Goal: Task Accomplishment & Management: Use online tool/utility

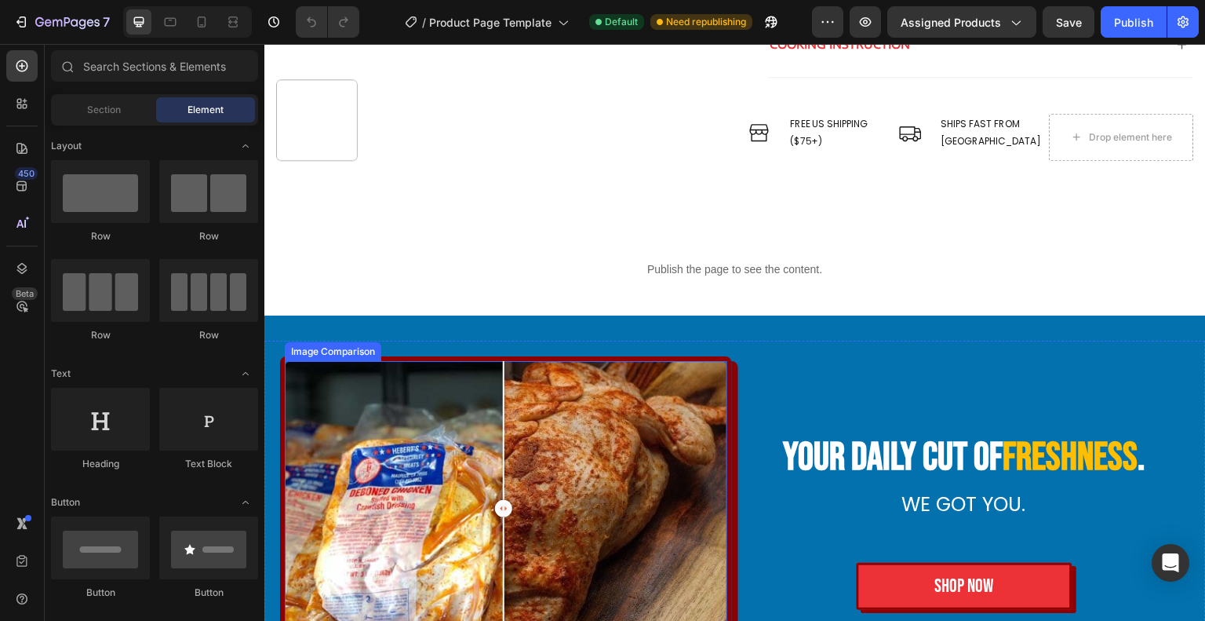
scroll to position [461, 0]
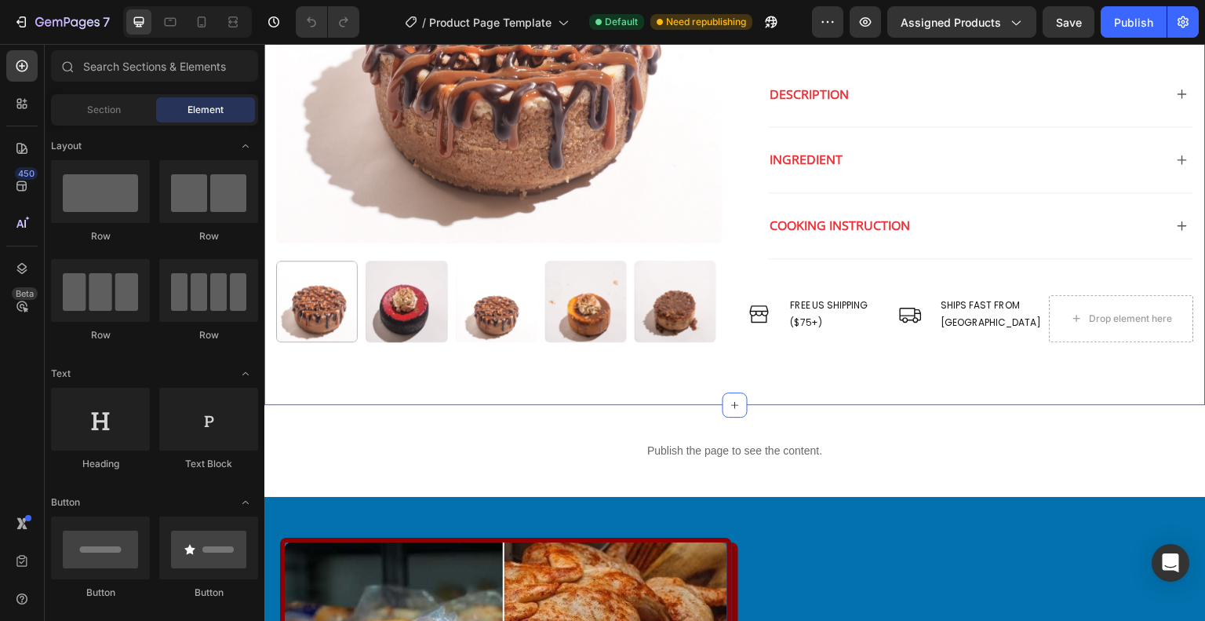
click at [729, 421] on div "Publish the page to see the content. Custom Code Section 2" at bounding box center [735, 451] width 942 height 92
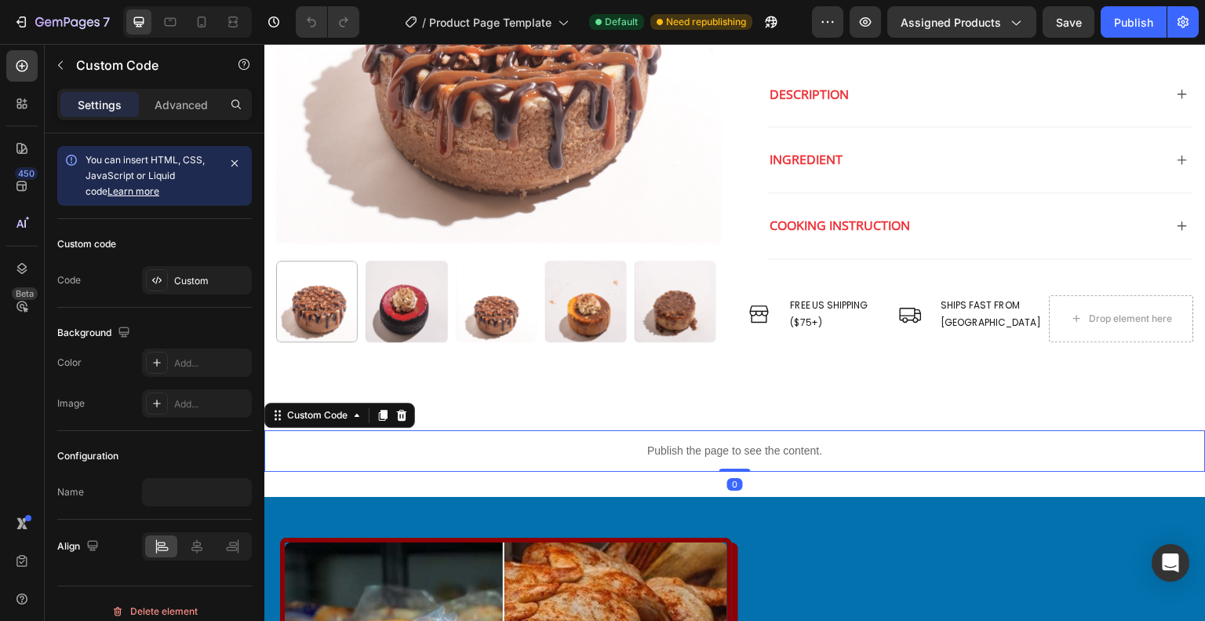
click at [729, 436] on div "Publish the page to see the content." at bounding box center [735, 451] width 942 height 42
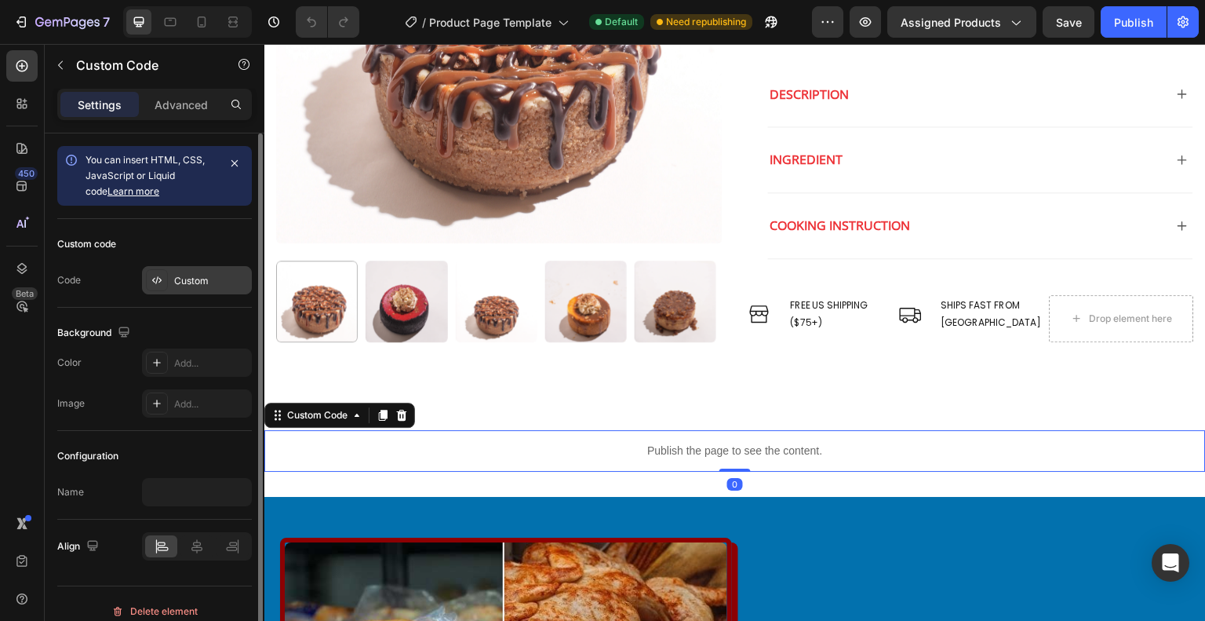
click at [202, 293] on div "Custom" at bounding box center [197, 280] width 110 height 28
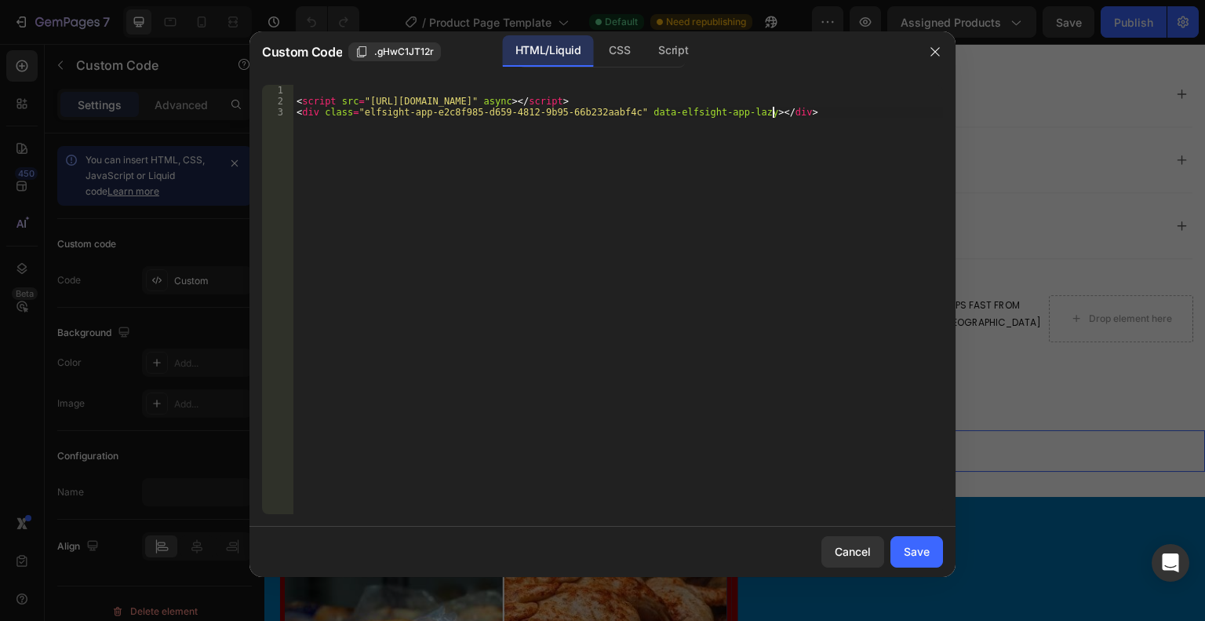
click at [474, 207] on div "< script src = "https://static.elfsight.com/platform/platform.js" async > </ sc…" at bounding box center [618, 310] width 650 height 451
type textarea "<script src="https://static.elfsight.com/platform/platform.js" async></script> …"
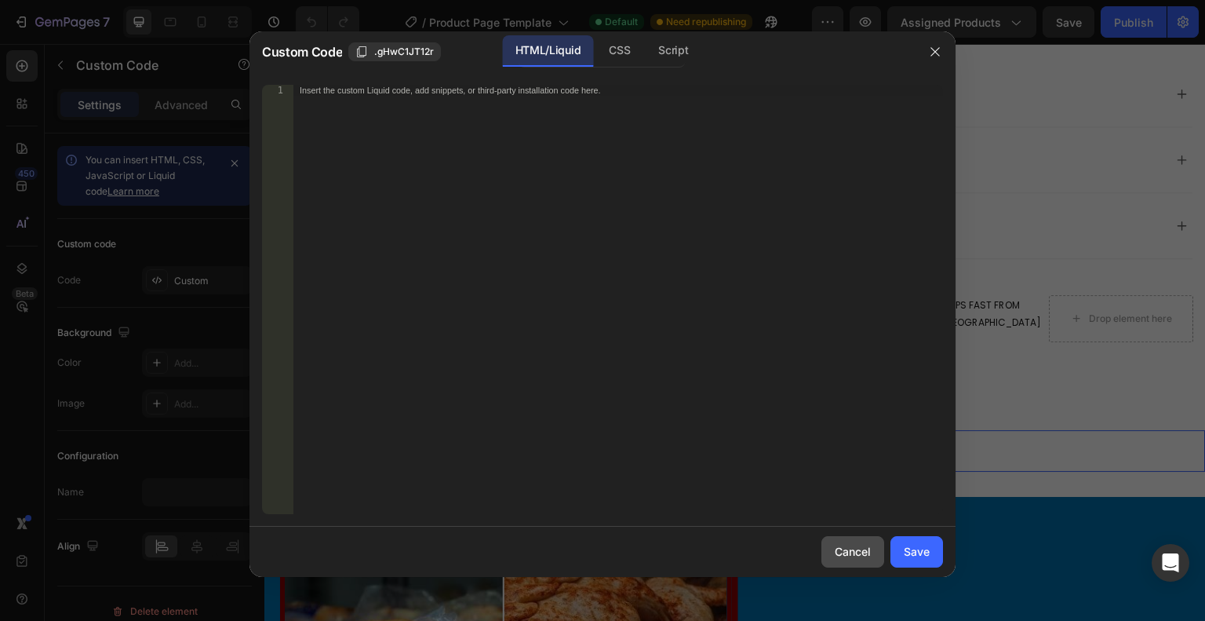
click at [857, 552] on div "Cancel" at bounding box center [853, 551] width 36 height 16
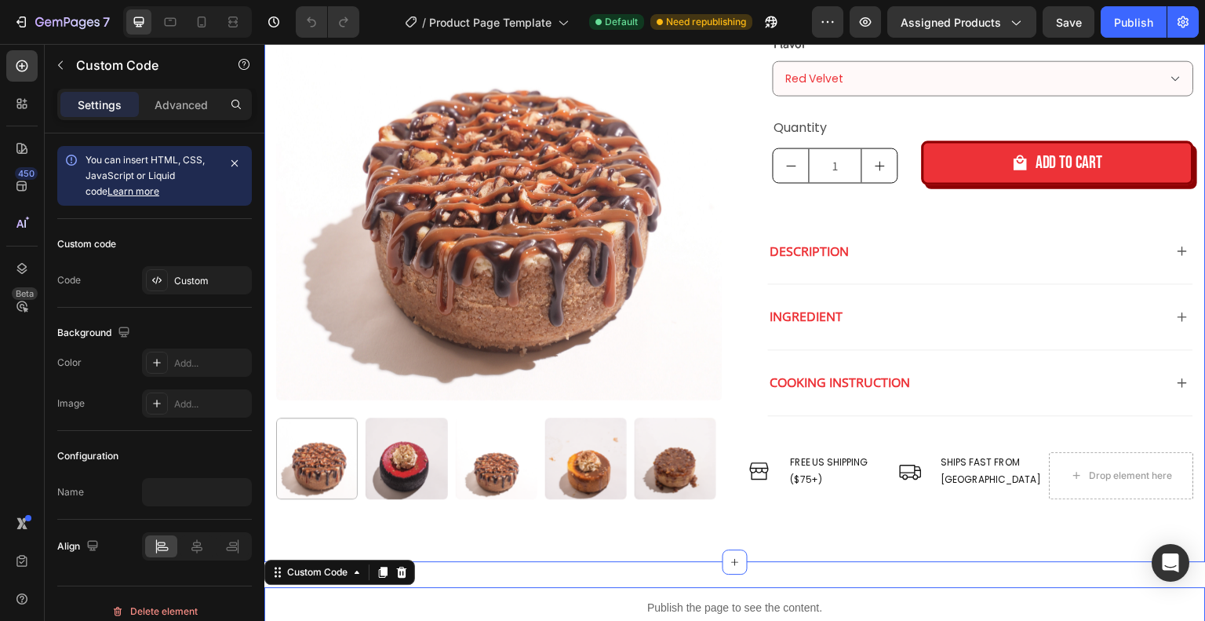
scroll to position [539, 0]
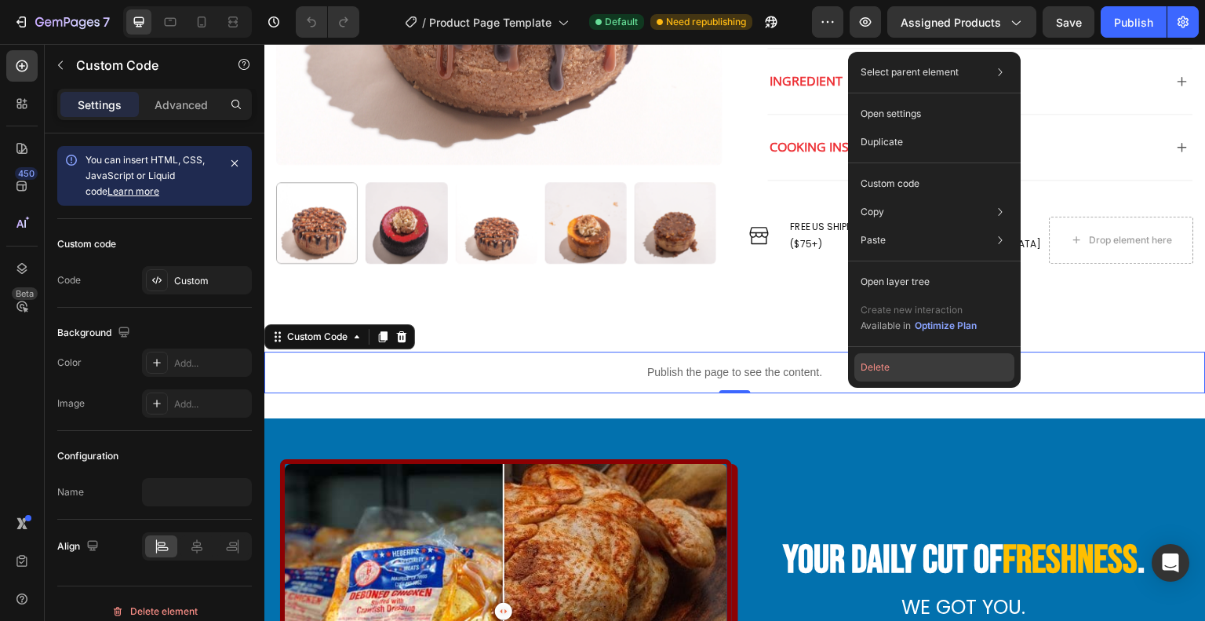
click at [892, 359] on button "Delete" at bounding box center [935, 367] width 160 height 28
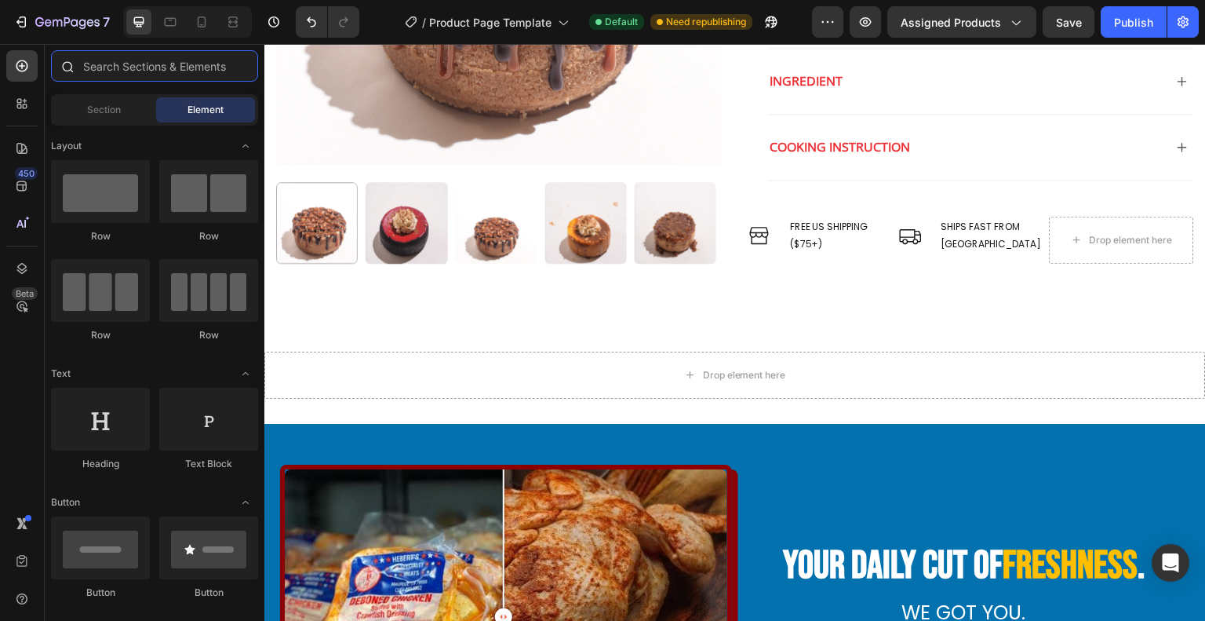
click at [91, 68] on input "text" at bounding box center [154, 65] width 207 height 31
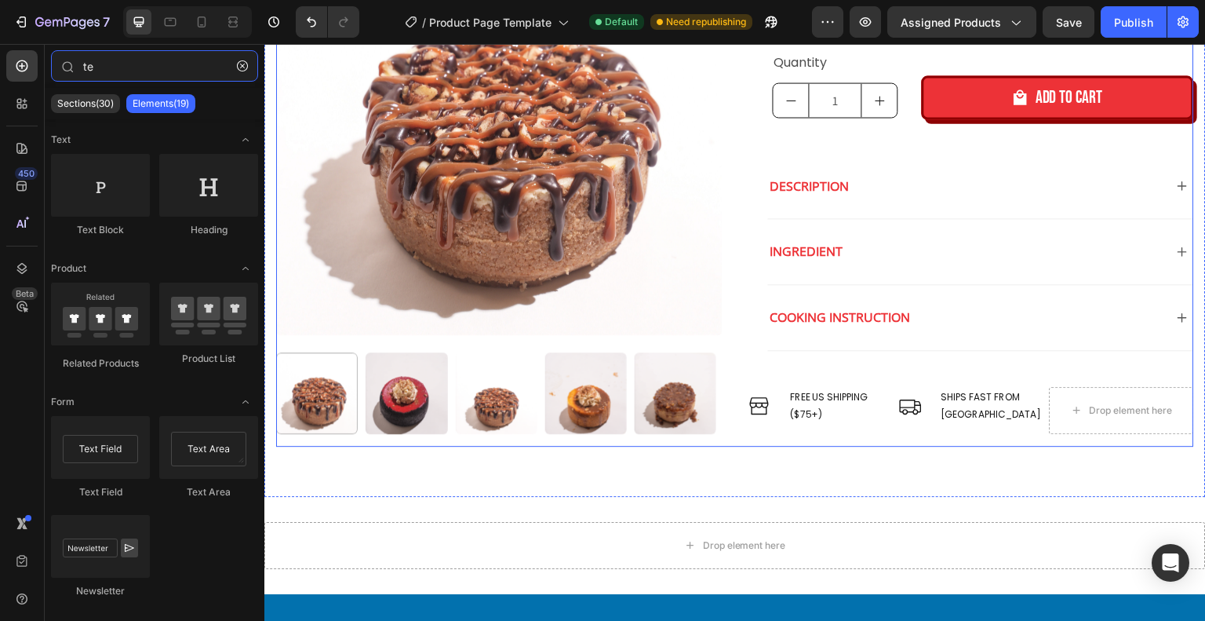
scroll to position [376, 0]
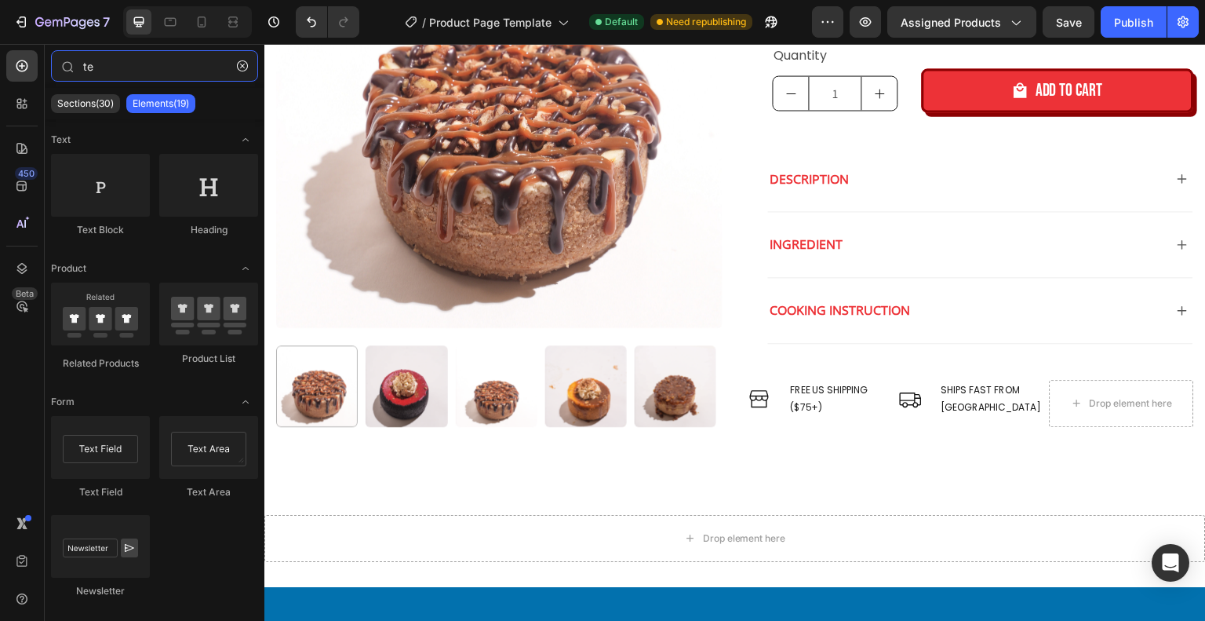
type input "te"
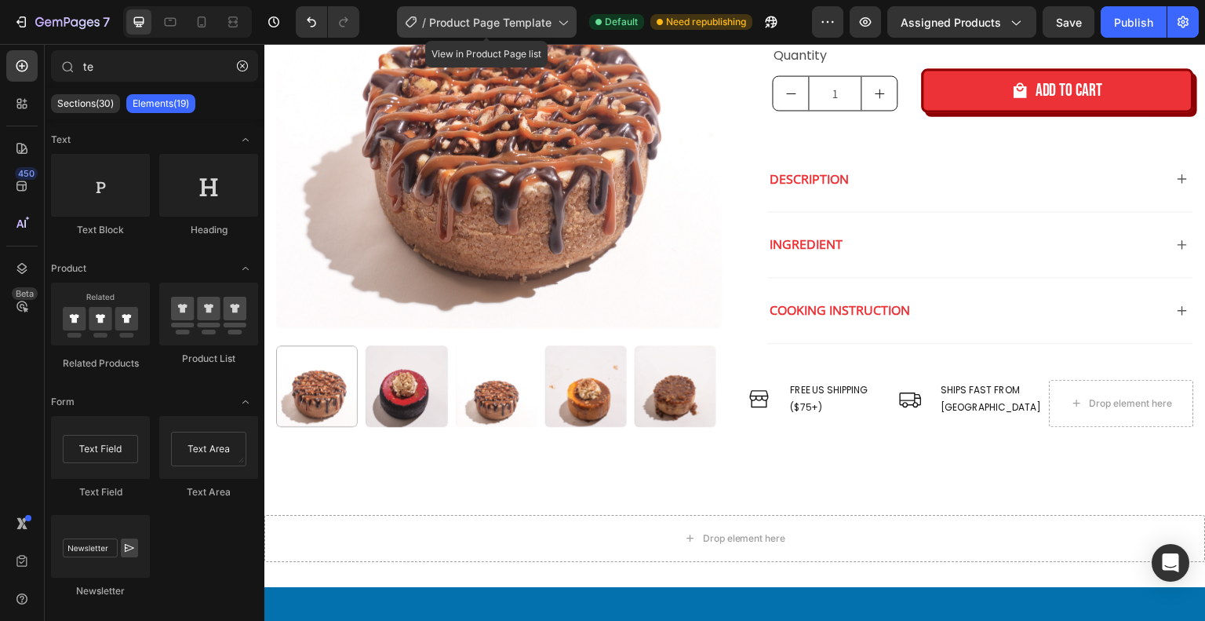
click at [463, 22] on span "Product Page Template" at bounding box center [490, 22] width 122 height 16
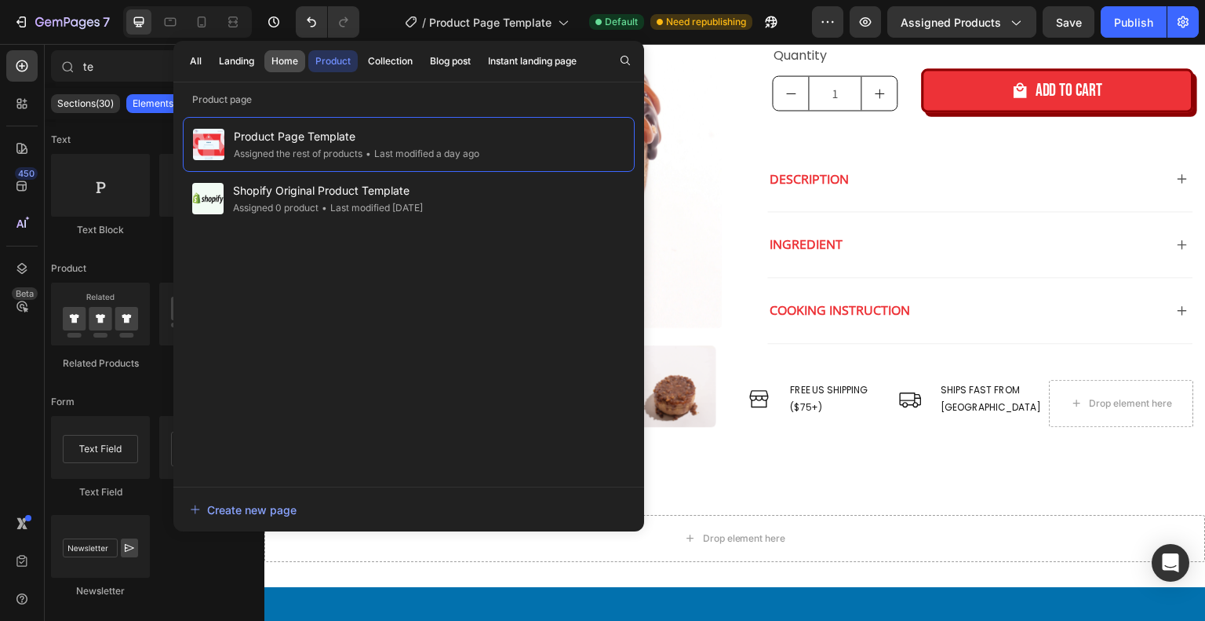
click at [273, 71] on button "Home" at bounding box center [284, 61] width 41 height 22
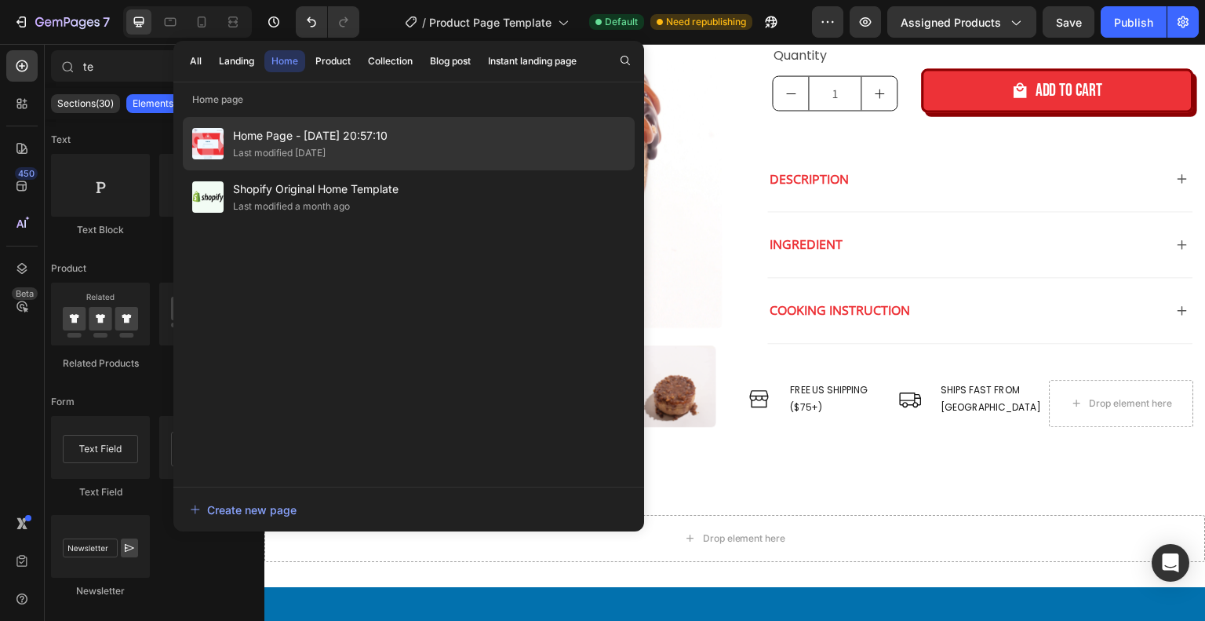
click at [297, 144] on span "Home Page - Jul 22, 20:57:10" at bounding box center [310, 135] width 155 height 19
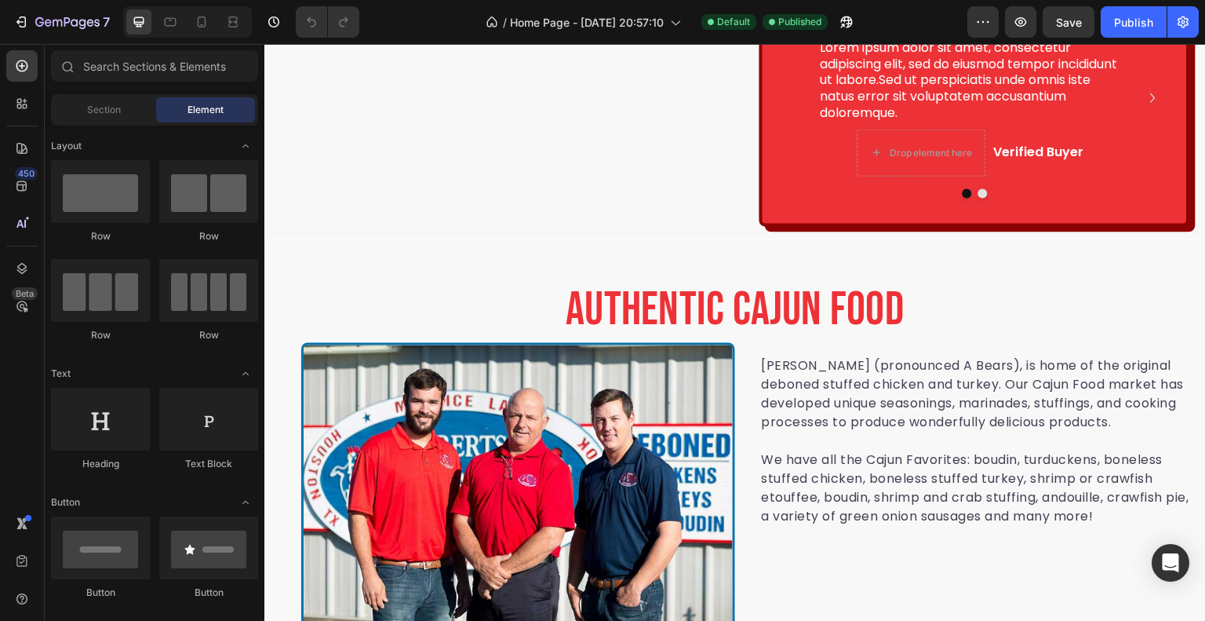
scroll to position [2903, 0]
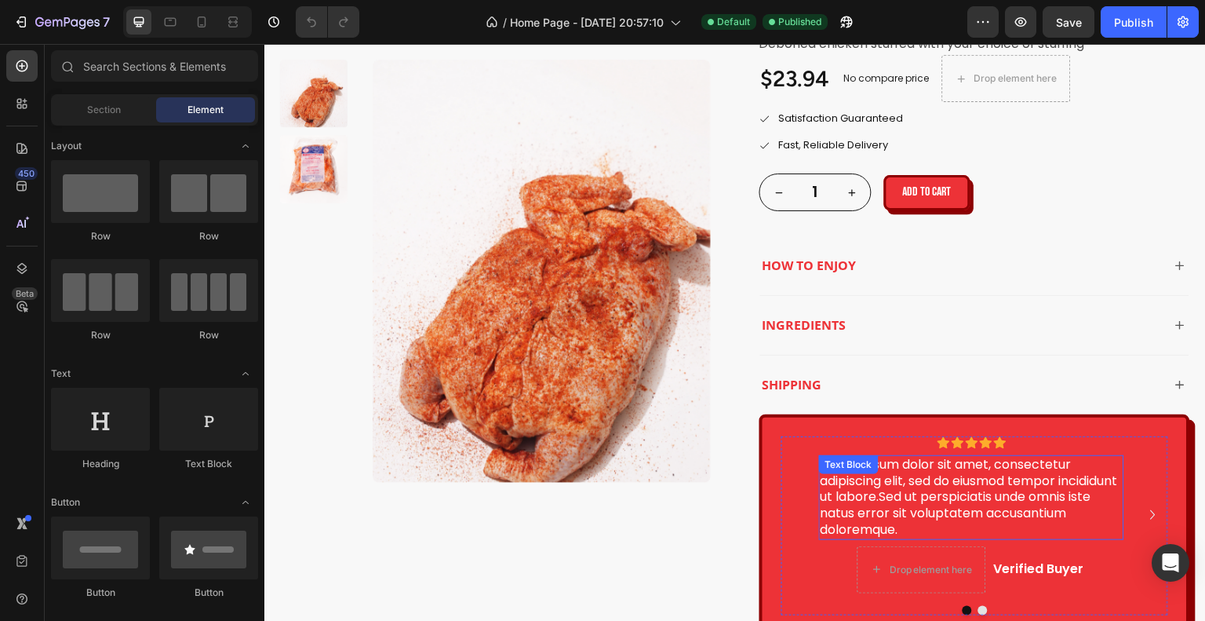
click at [931, 498] on p "Lorem ipsum dolor sit amet, consectetur adipiscing elit, sed do eiusmod tempor …" at bounding box center [972, 498] width 302 height 82
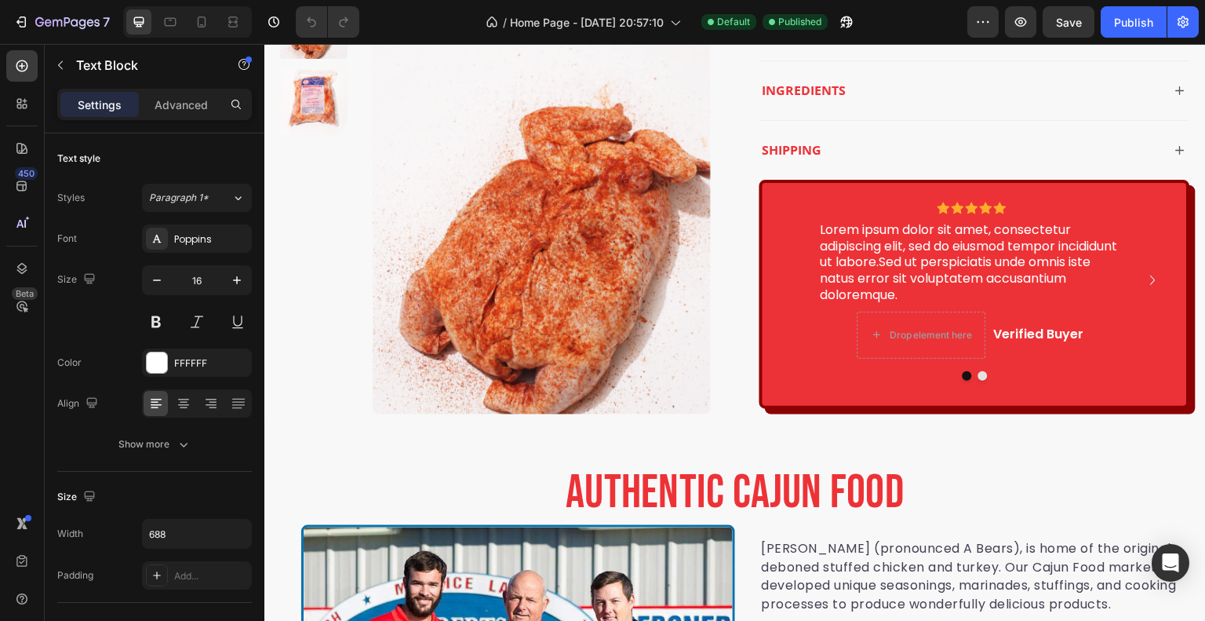
scroll to position [2747, 0]
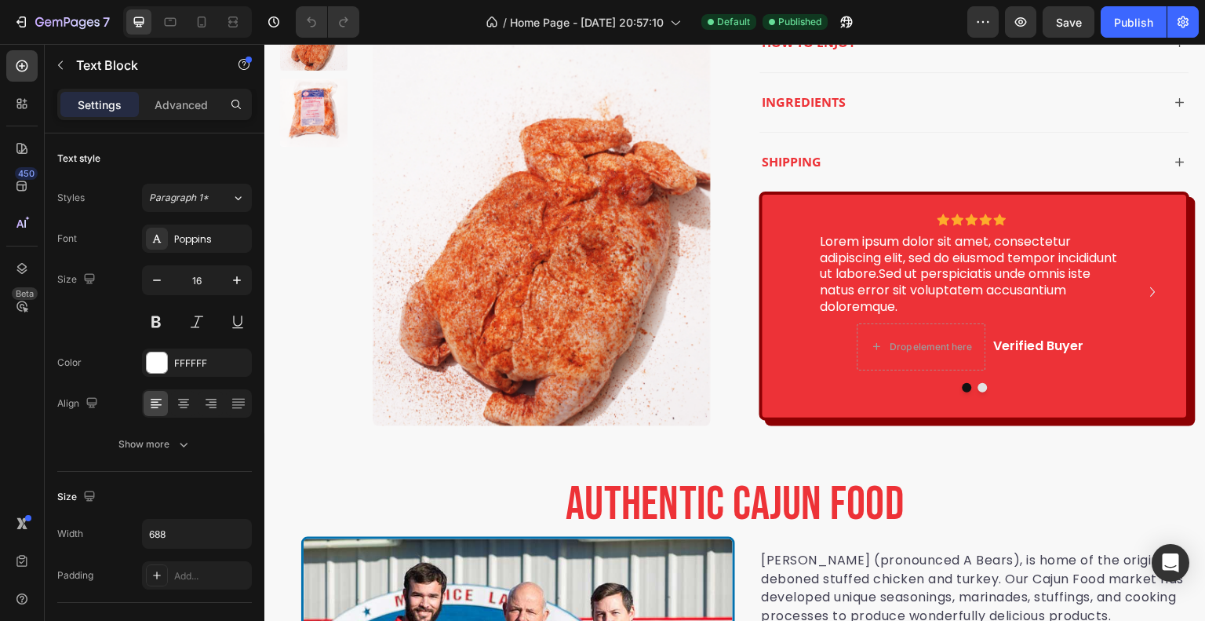
click at [925, 282] on p "Lorem ipsum dolor sit amet, consectetur adipiscing elit, sed do eiusmod tempor …" at bounding box center [972, 275] width 302 height 82
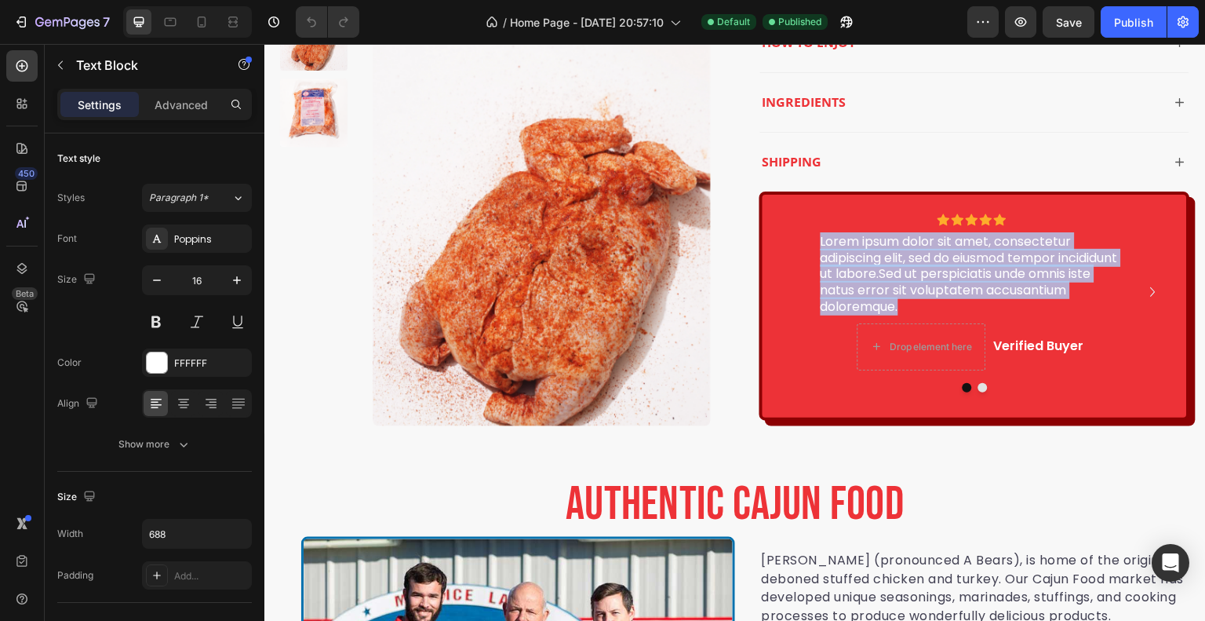
click at [925, 282] on p "Lorem ipsum dolor sit amet, consectetur adipiscing elit, sed do eiusmod tempor …" at bounding box center [972, 275] width 302 height 82
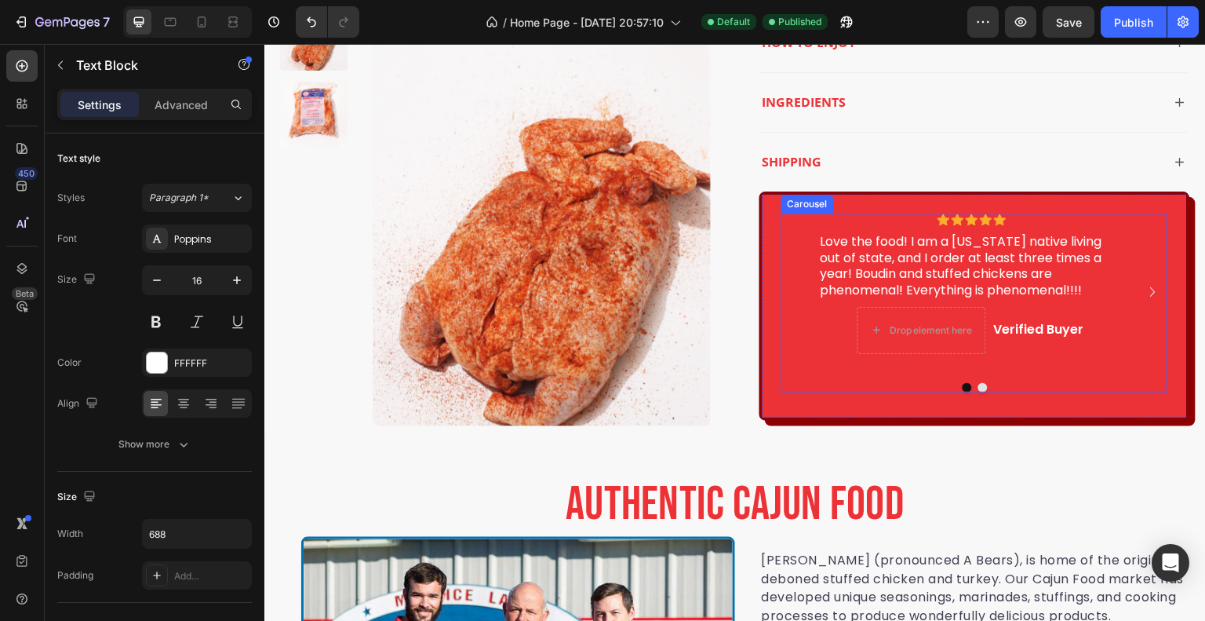
click at [1144, 288] on icon "Carousel Next Arrow" at bounding box center [1153, 291] width 19 height 19
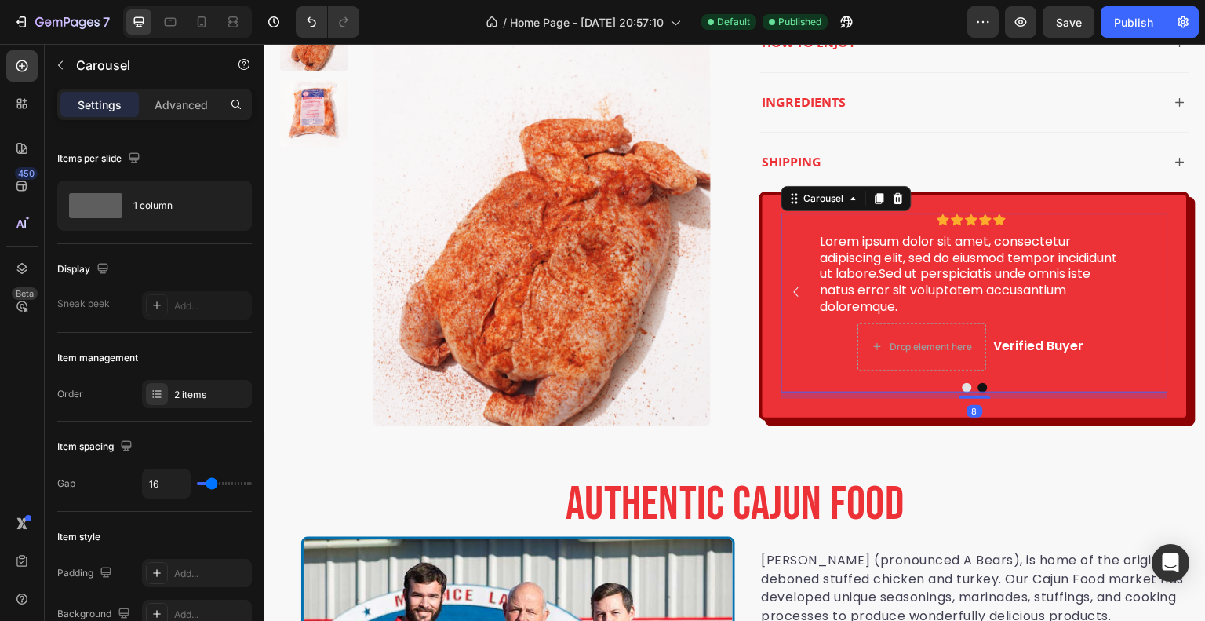
click at [791, 293] on icon "Carousel Back Arrow" at bounding box center [796, 291] width 19 height 19
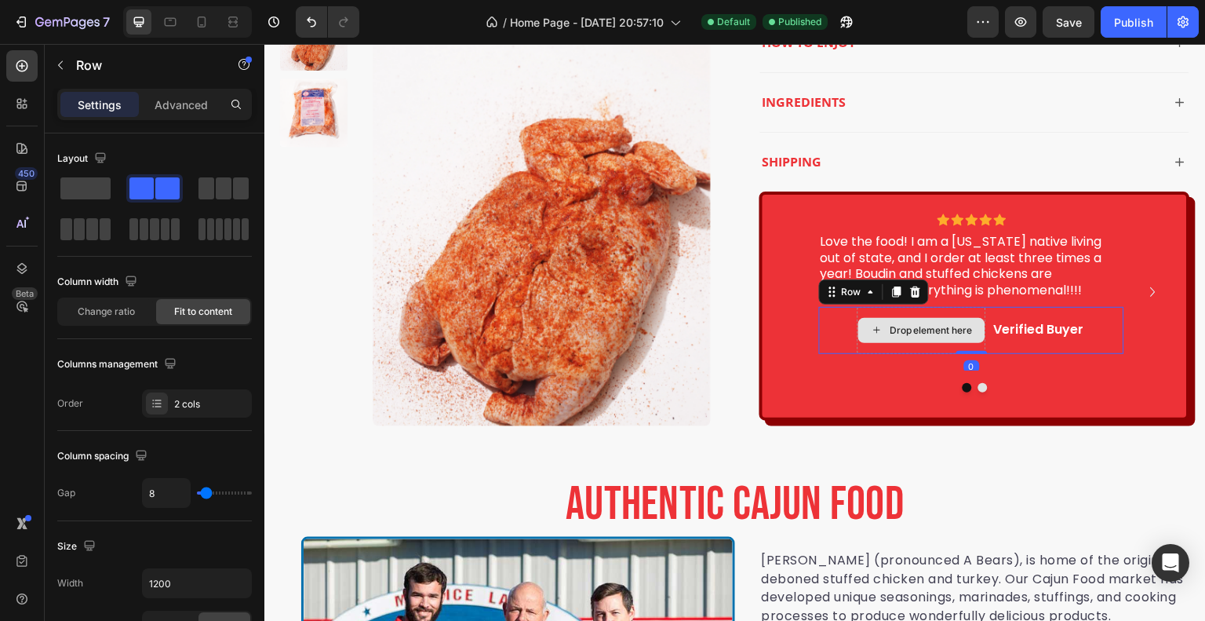
click at [952, 342] on div "Drop element here" at bounding box center [922, 330] width 129 height 47
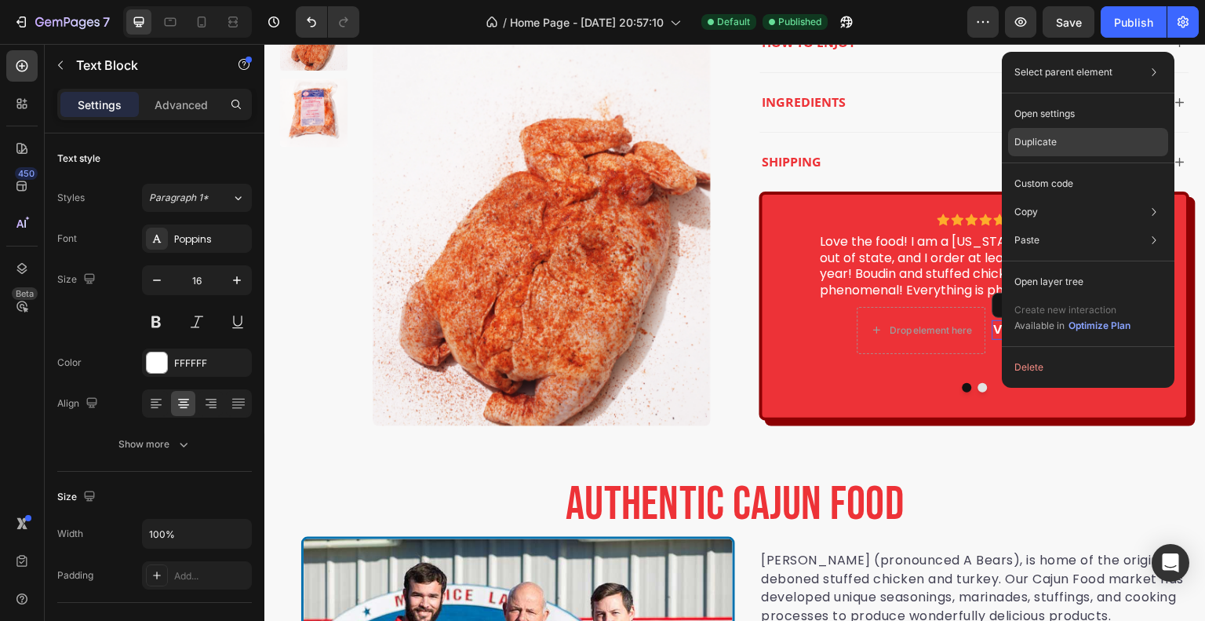
drag, startPoint x: 1042, startPoint y: 148, endPoint x: 774, endPoint y: 257, distance: 289.7
click at [1042, 148] on p "Duplicate" at bounding box center [1036, 142] width 42 height 14
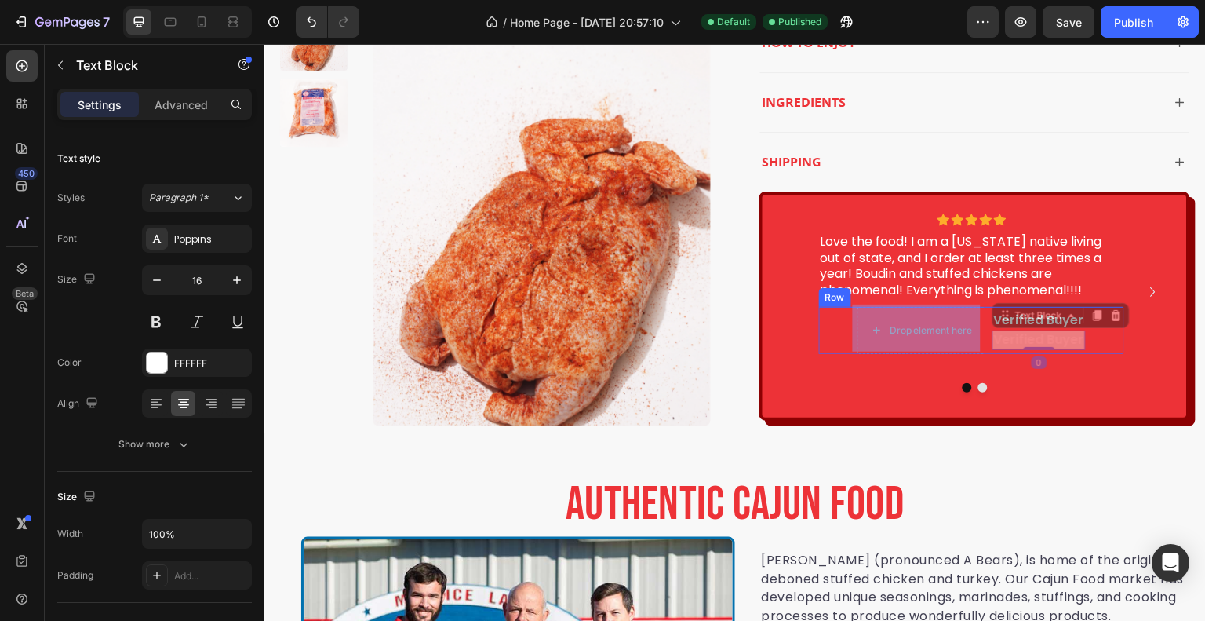
scroll to position [2742, 0]
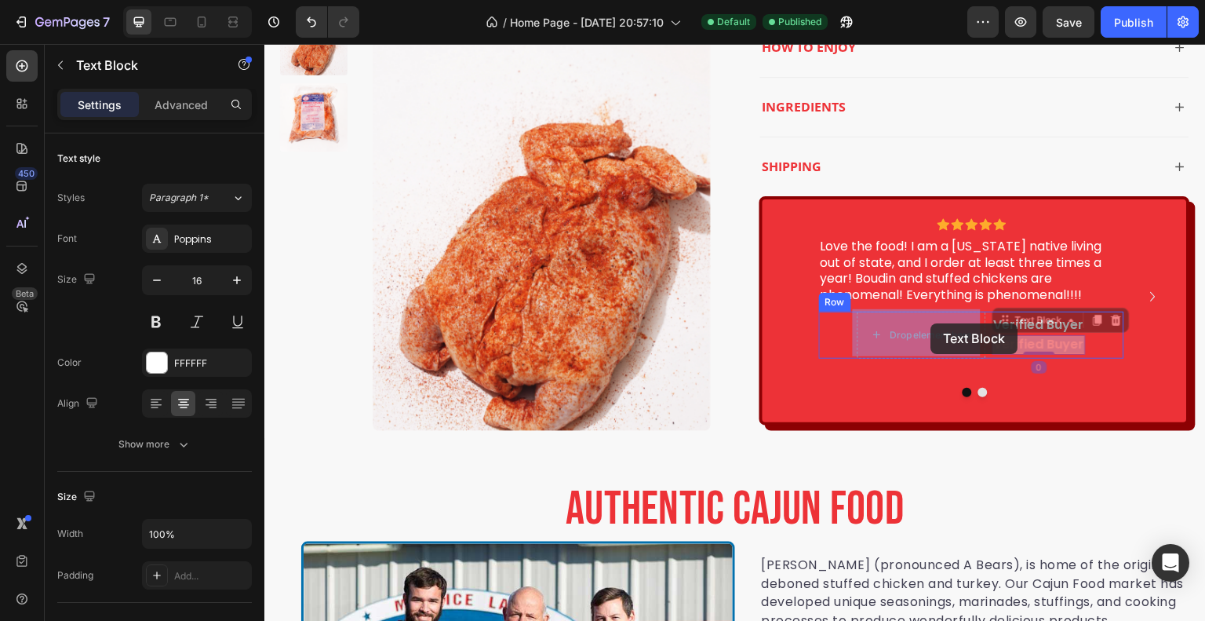
drag, startPoint x: 1026, startPoint y: 339, endPoint x: 931, endPoint y: 323, distance: 96.2
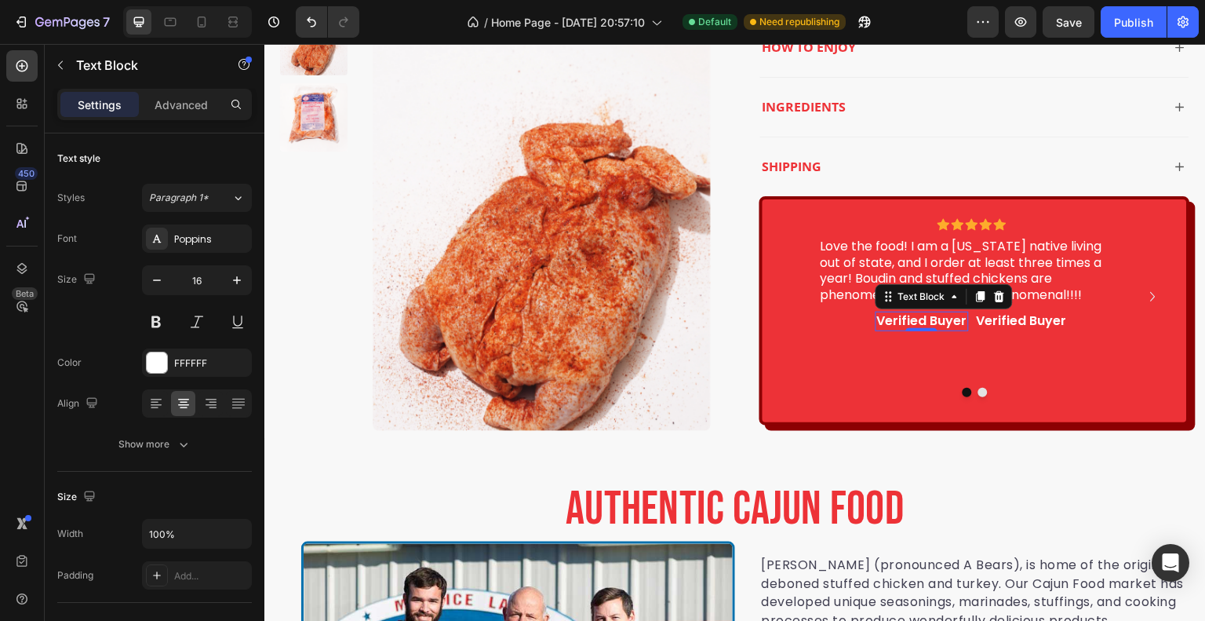
click at [938, 321] on p "Verified Buyer" at bounding box center [922, 321] width 90 height 16
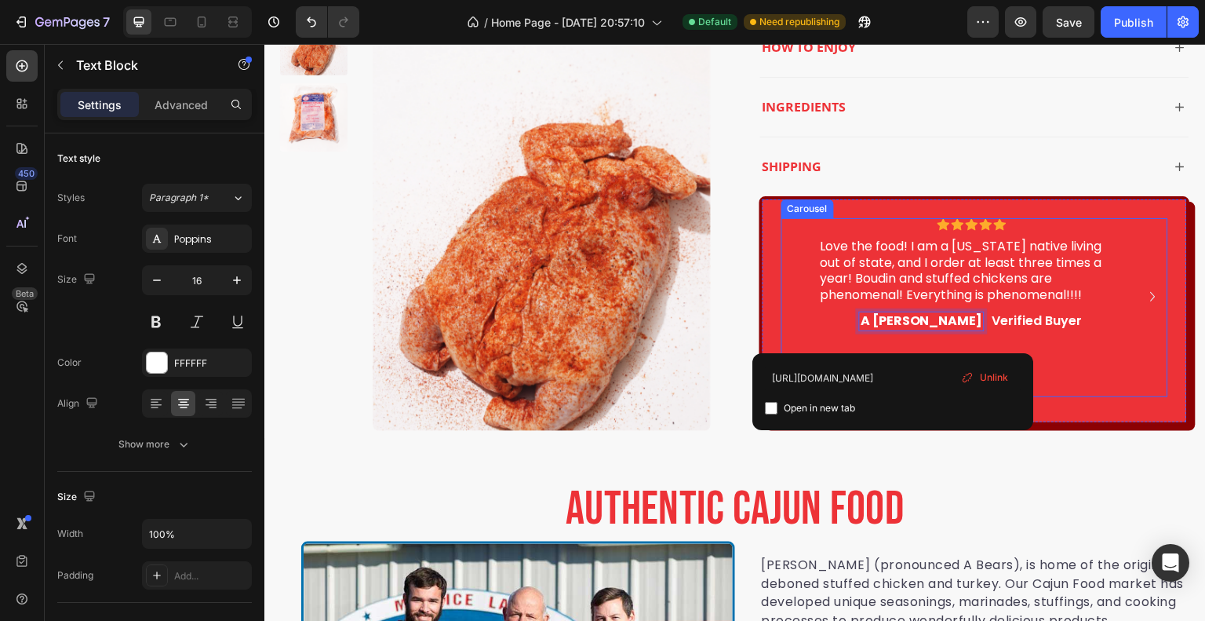
click at [1092, 341] on div "Icon Icon Icon Icon Icon Icon List Love the food! I am a Louisiana native livin…" at bounding box center [971, 296] width 305 height 157
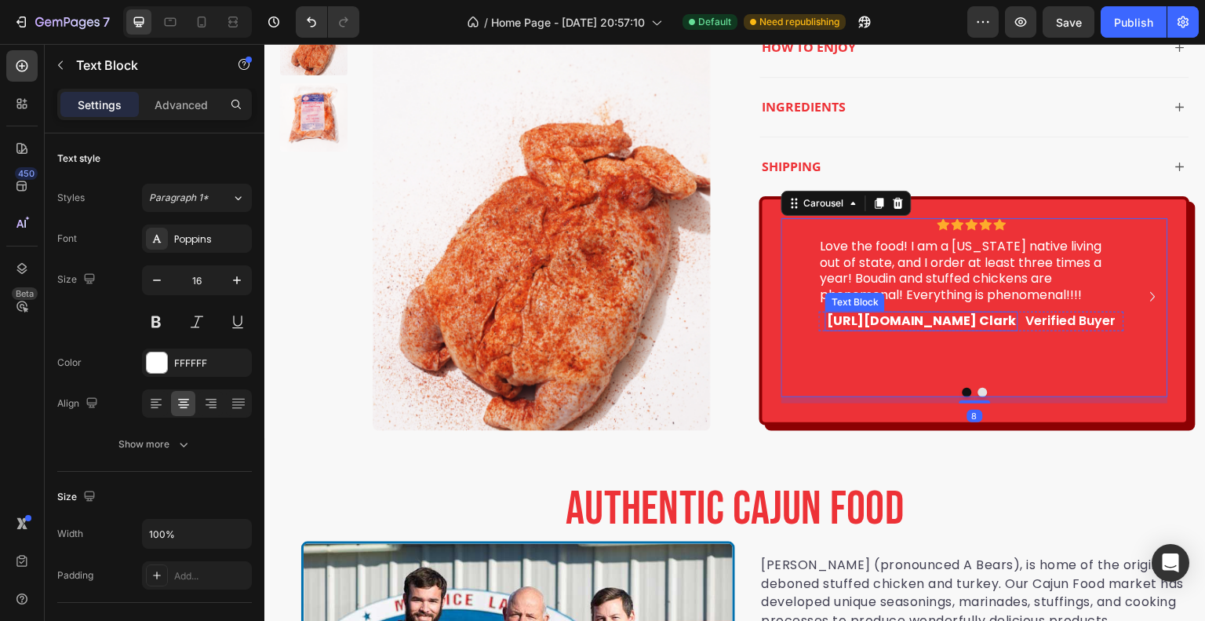
click at [995, 324] on strong "https://www.google.com/maps/contrib/112074281304081862597/reviews?hl=enA Clark" at bounding box center [922, 321] width 190 height 18
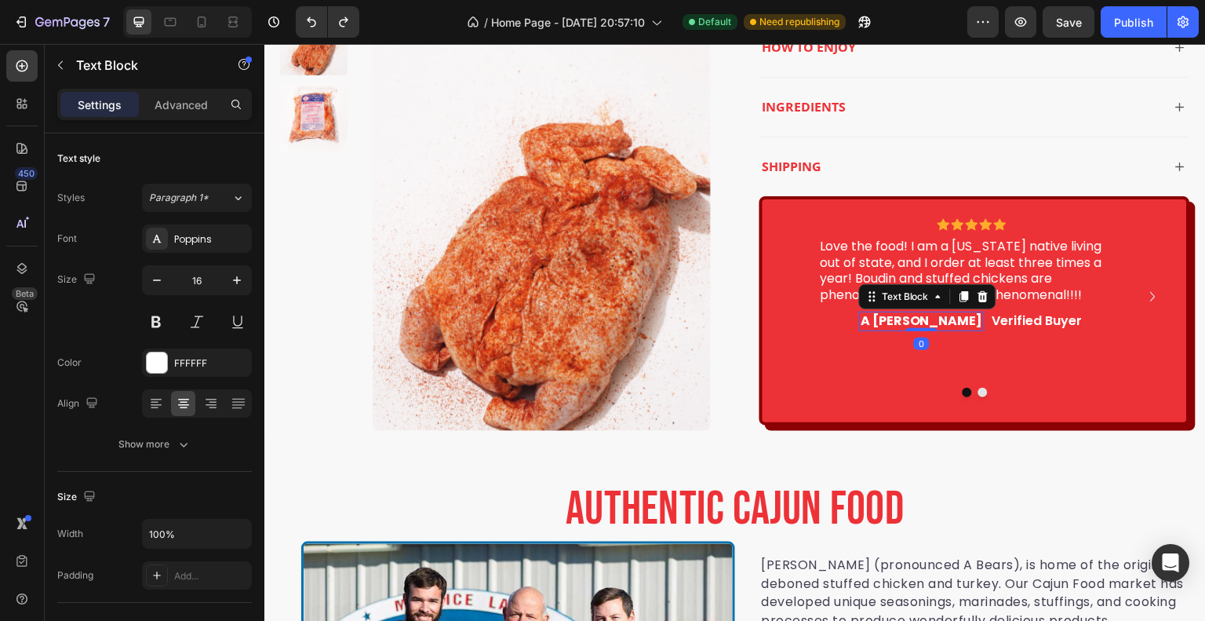
click at [1030, 355] on div "Icon Icon Icon Icon Icon Icon List Love the food! I am a Louisiana native livin…" at bounding box center [971, 296] width 305 height 157
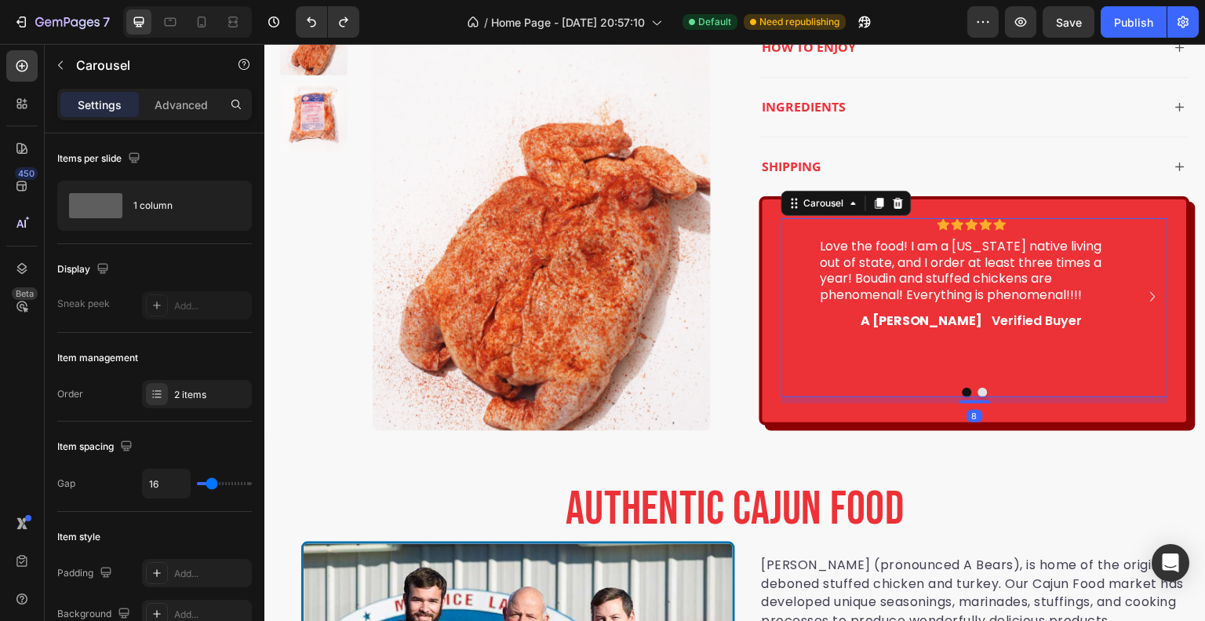
click at [1144, 290] on icon "Carousel Next Arrow" at bounding box center [1153, 296] width 19 height 19
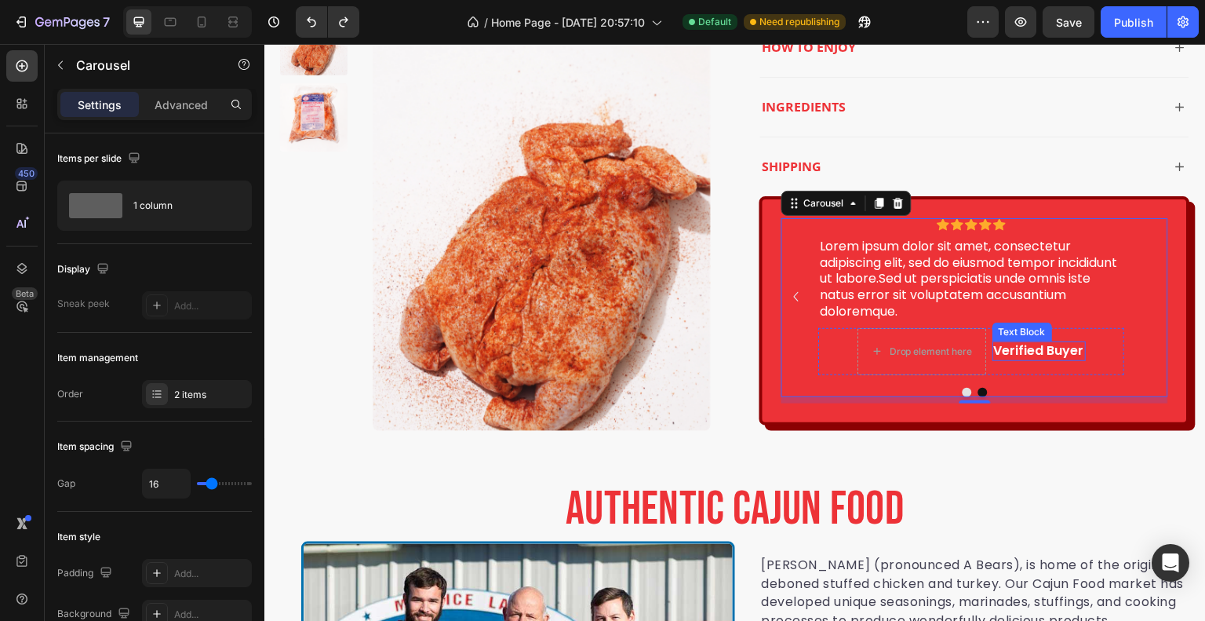
click at [1030, 350] on p "Verified Buyer" at bounding box center [1039, 351] width 90 height 16
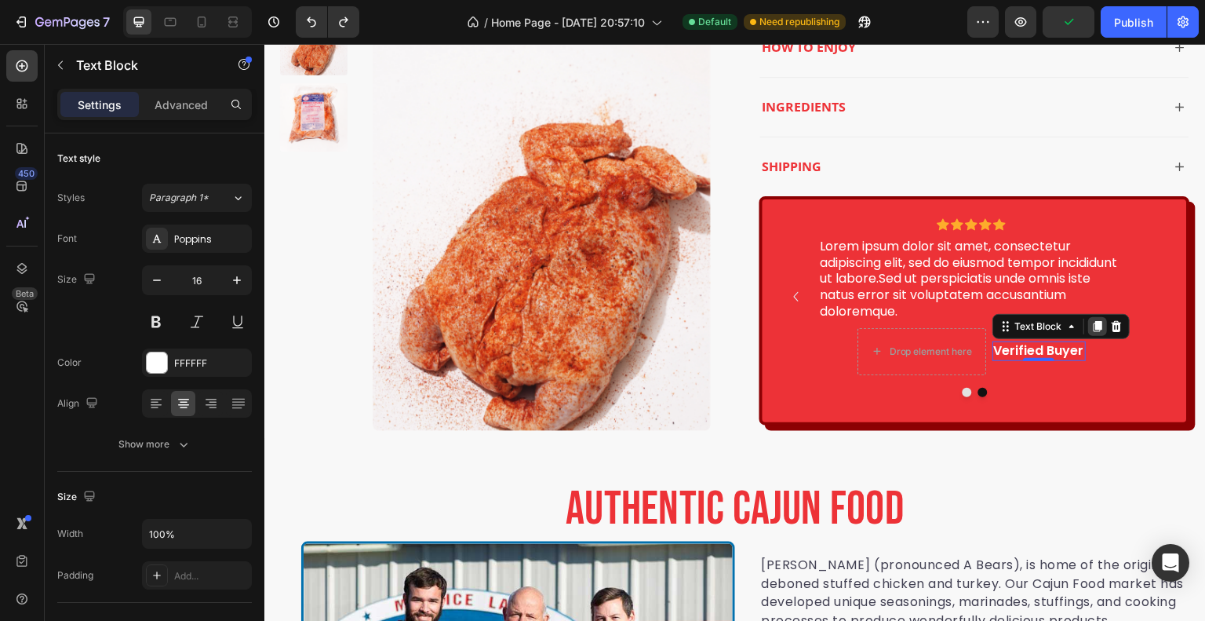
click at [1094, 327] on icon at bounding box center [1098, 326] width 9 height 11
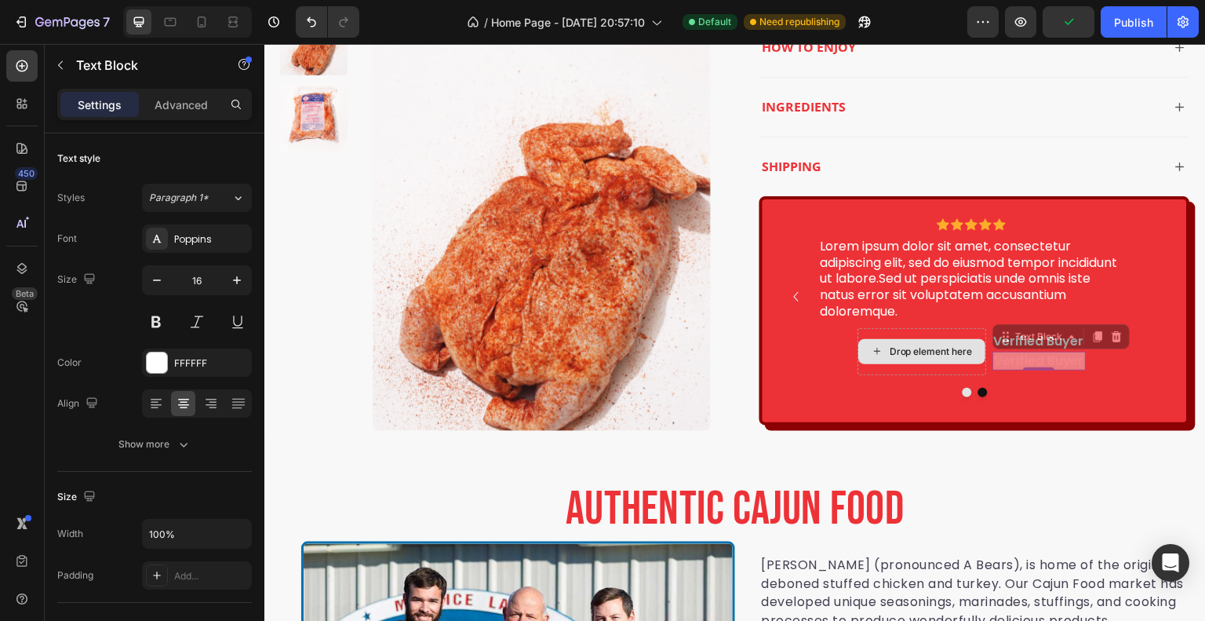
scroll to position [2737, 0]
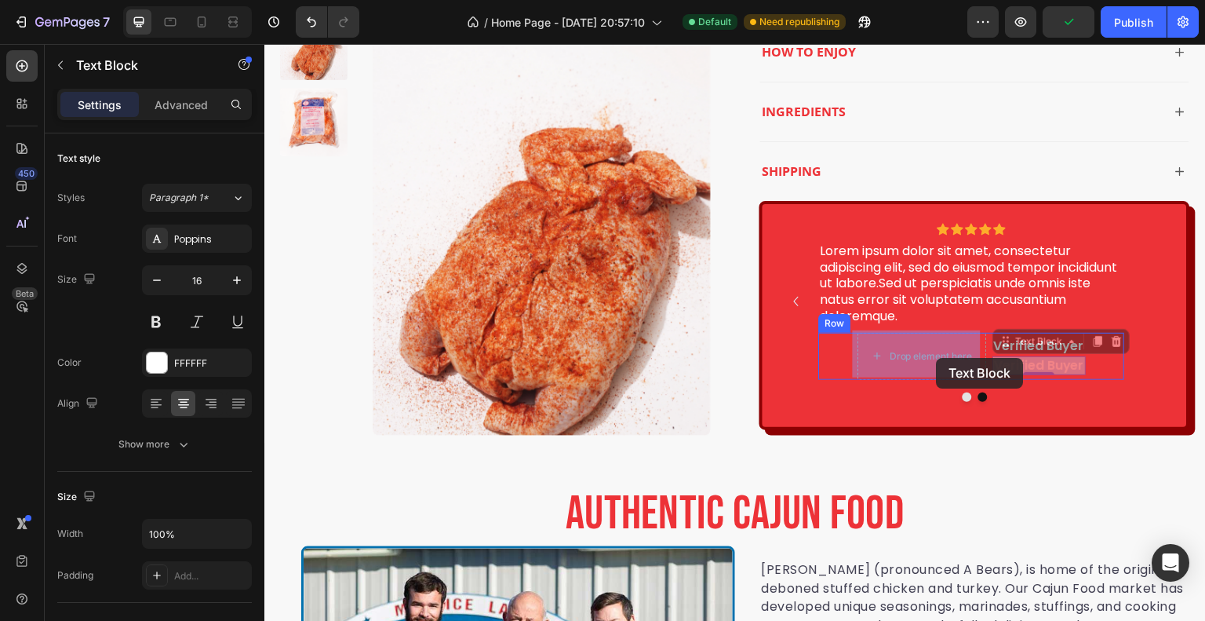
drag, startPoint x: 1042, startPoint y: 357, endPoint x: 935, endPoint y: 358, distance: 106.7
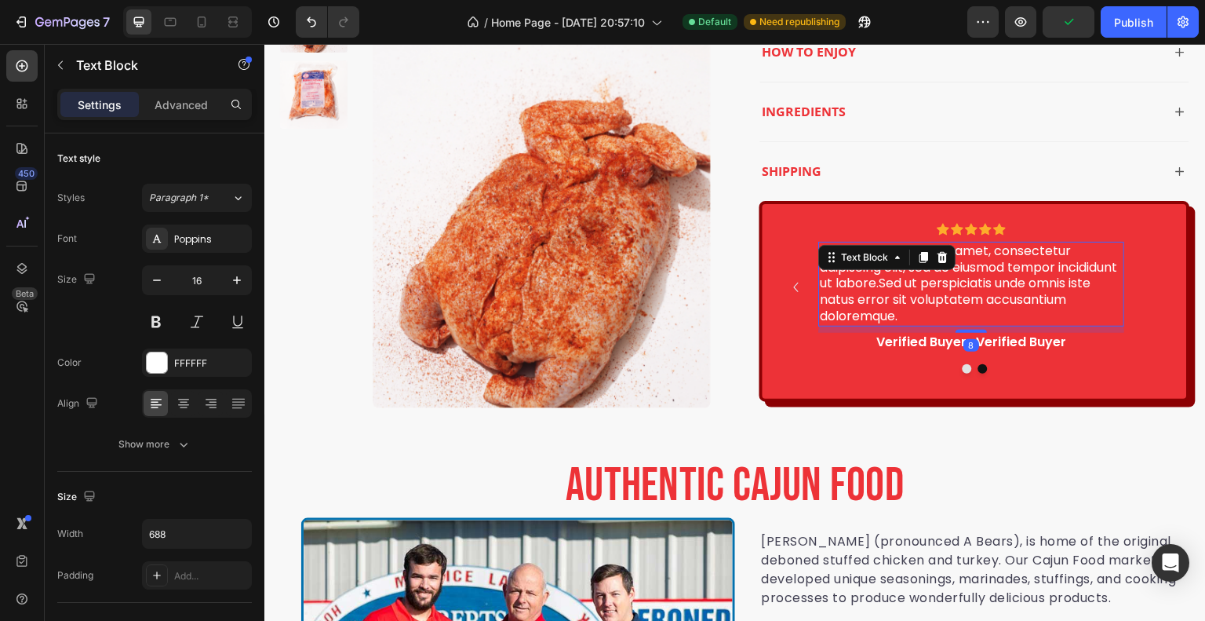
click at [1001, 243] on p "Lorem ipsum dolor sit amet, consectetur adipiscing elit, sed do eiusmod tempor …" at bounding box center [972, 284] width 302 height 82
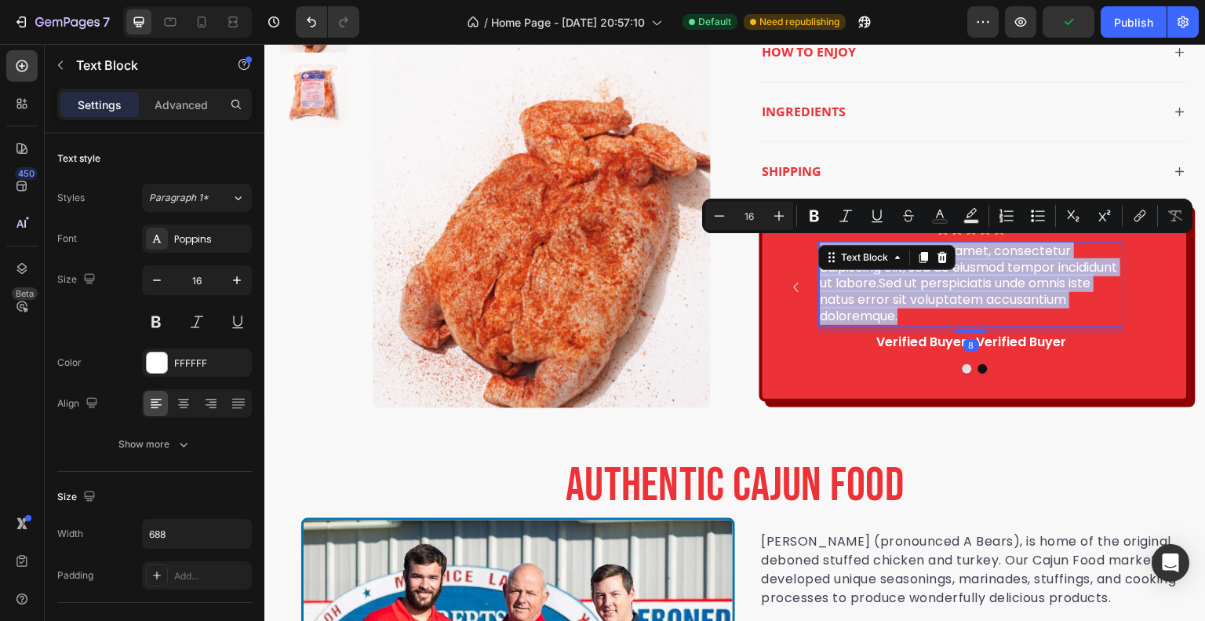
click at [1001, 243] on p "Lorem ipsum dolor sit amet, consectetur adipiscing elit, sed do eiusmod tempor …" at bounding box center [972, 284] width 302 height 82
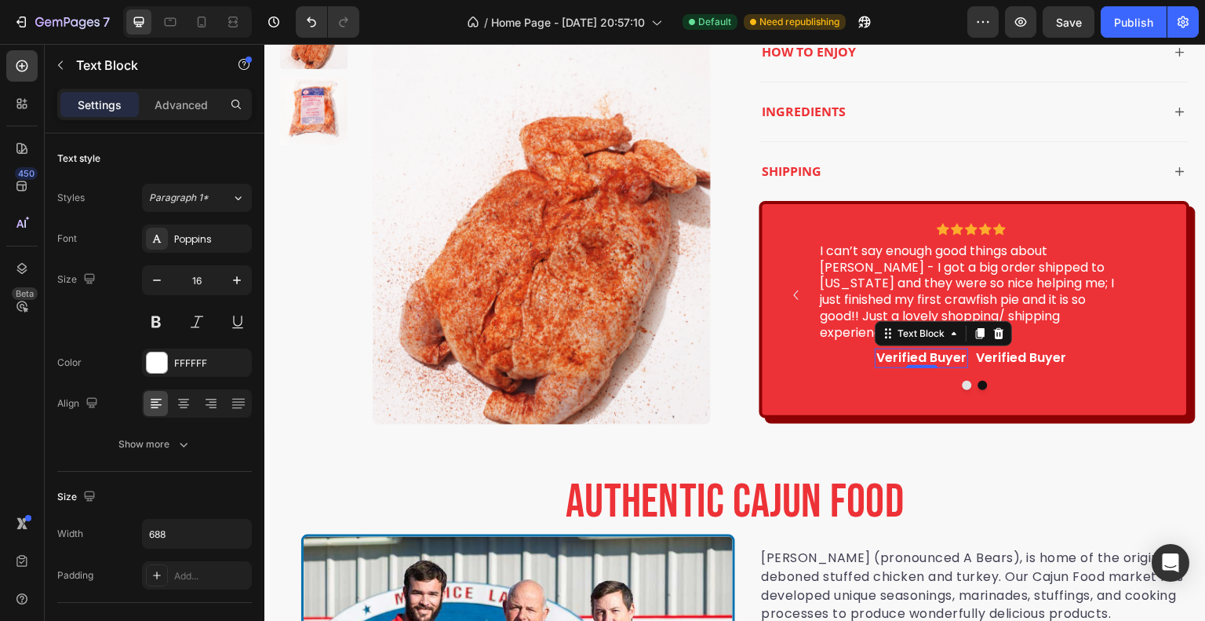
click at [923, 359] on p "Verified Buyer" at bounding box center [922, 358] width 90 height 16
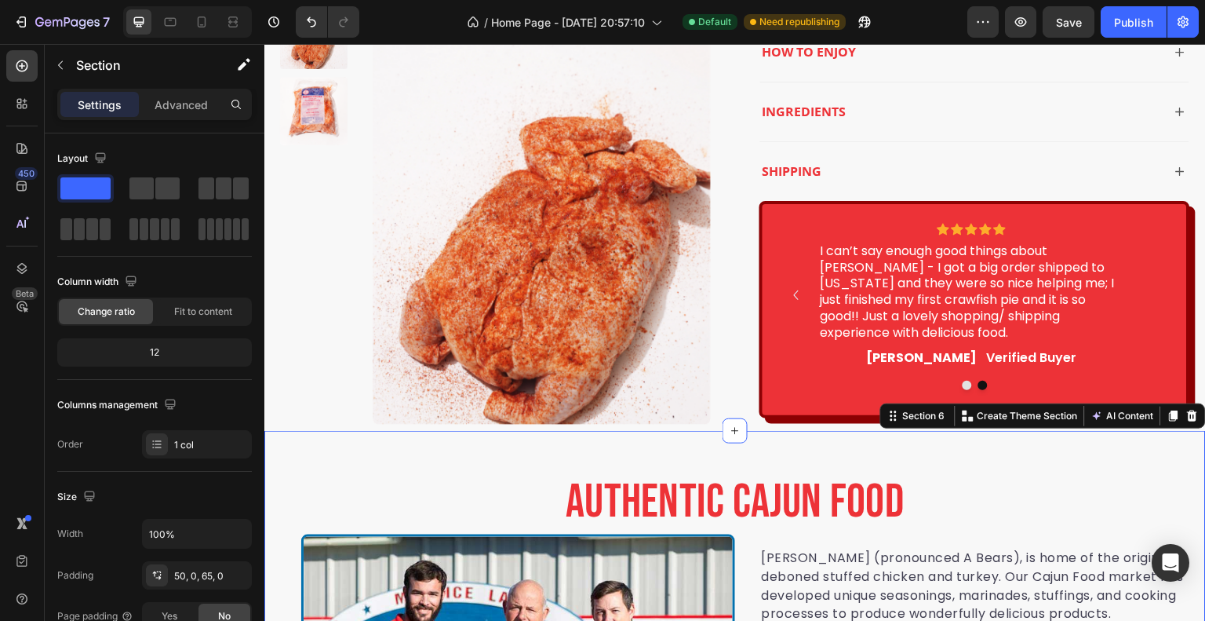
click at [947, 353] on strong "Caroline Lane" at bounding box center [922, 357] width 111 height 18
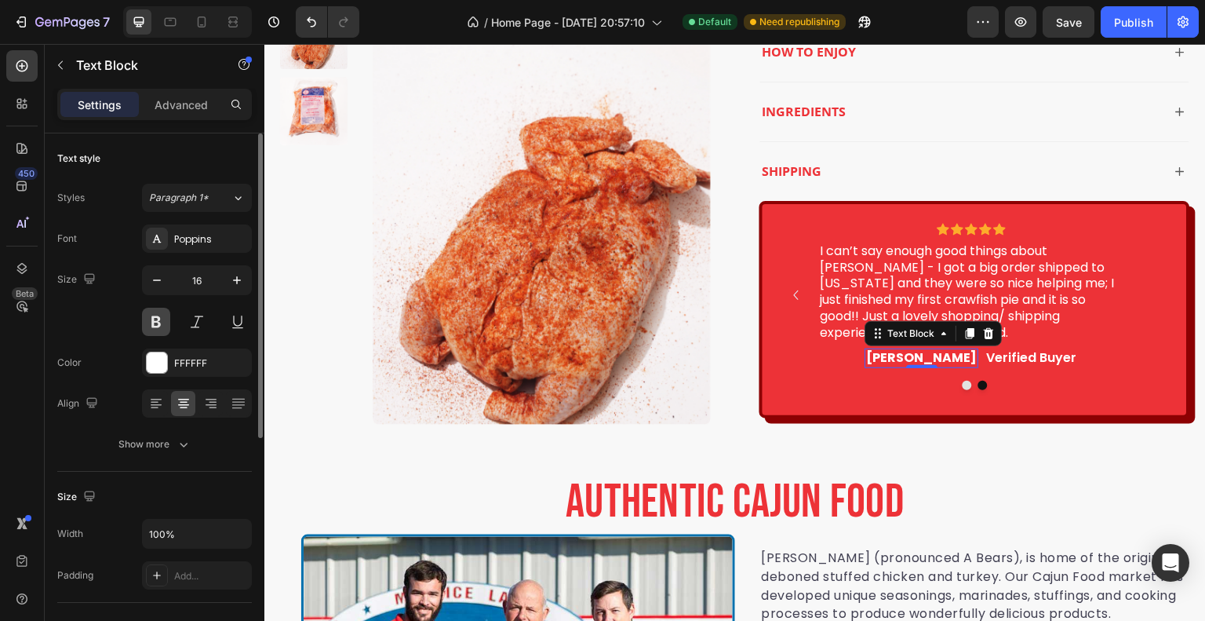
click at [154, 330] on button at bounding box center [156, 322] width 28 height 28
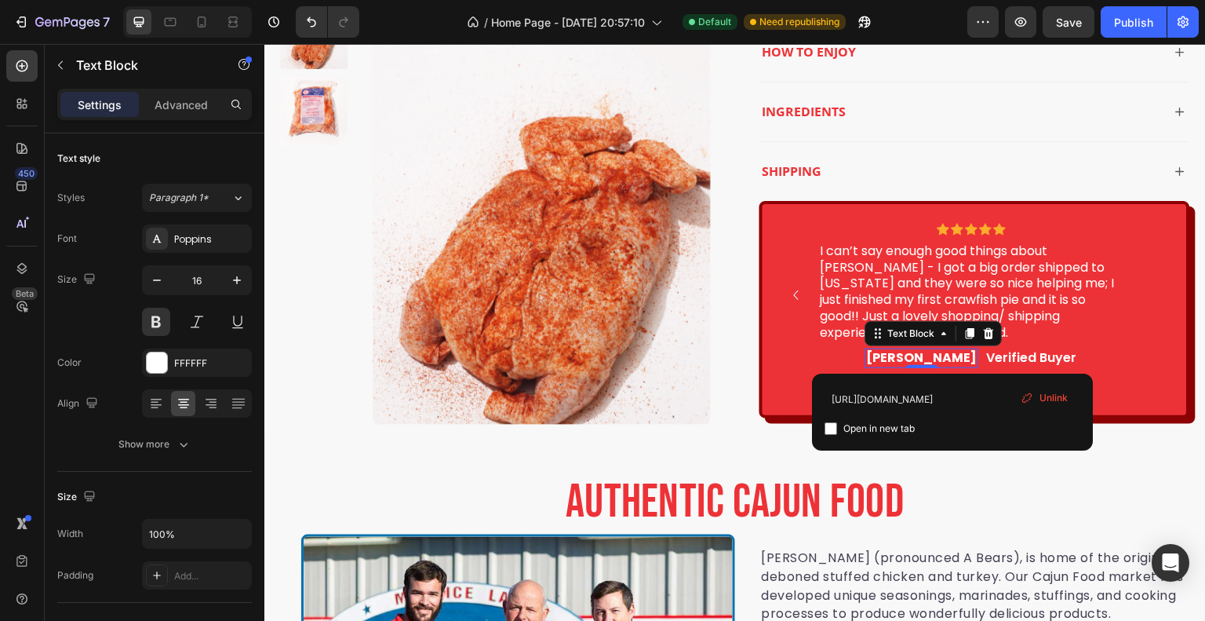
click at [952, 355] on strong "Caroline Lane" at bounding box center [922, 357] width 111 height 18
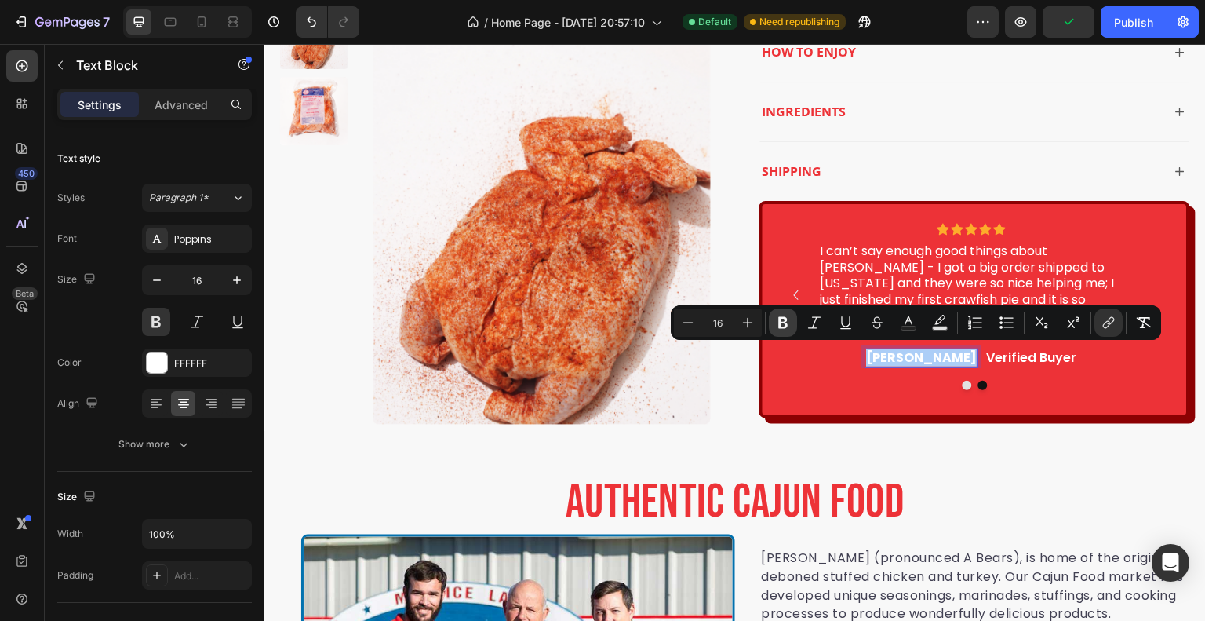
click at [789, 319] on icon "Editor contextual toolbar" at bounding box center [783, 323] width 16 height 16
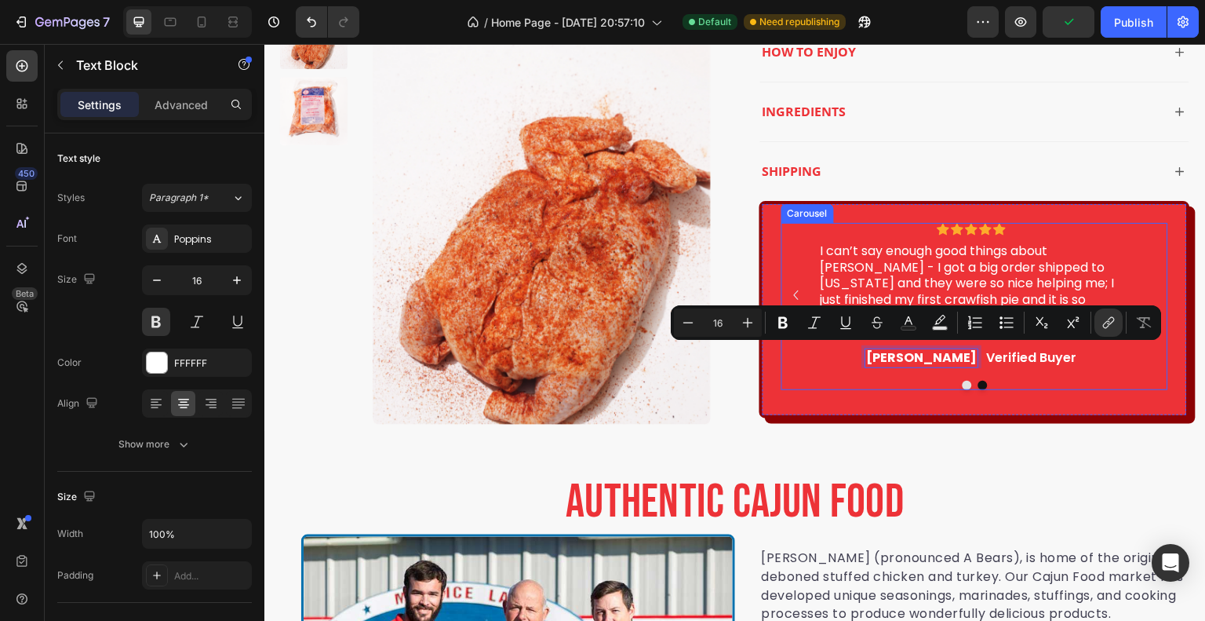
click at [829, 386] on div at bounding box center [975, 385] width 387 height 9
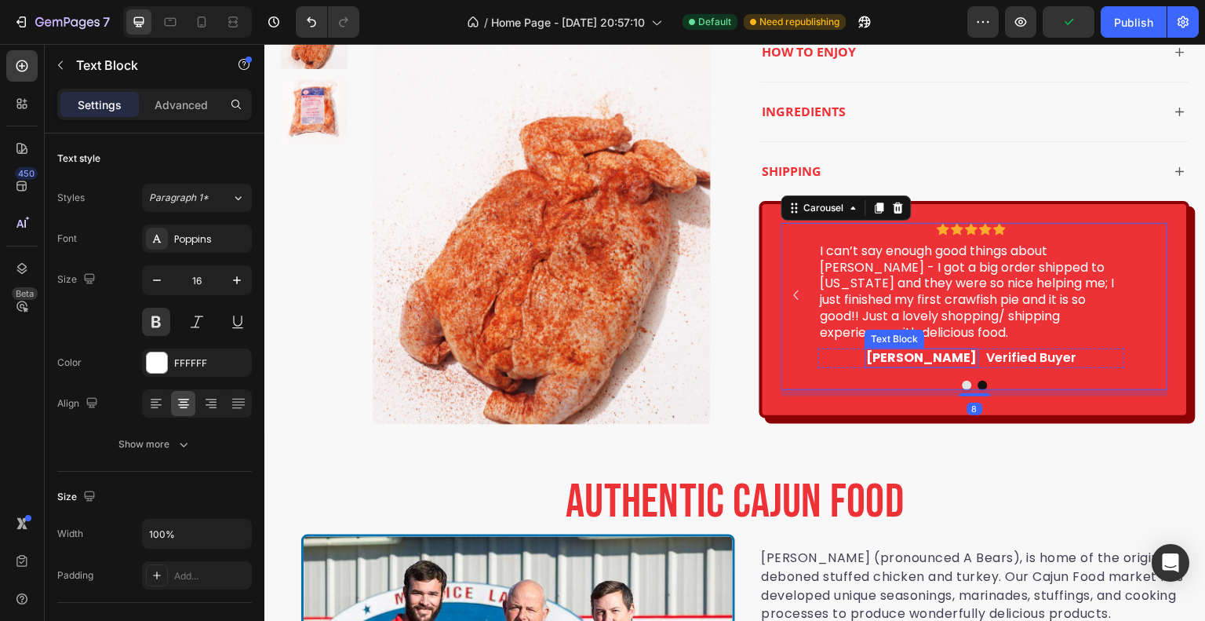
click at [875, 355] on link "Caroline Lane" at bounding box center [922, 357] width 111 height 18
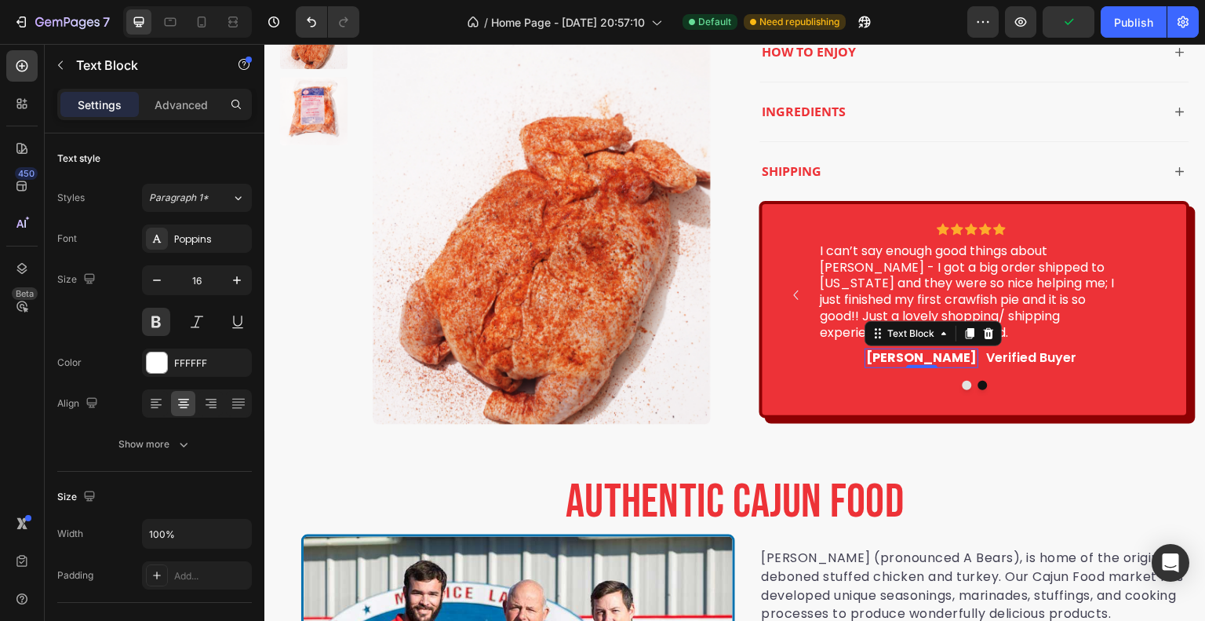
click at [875, 355] on link "Caroline Lane" at bounding box center [922, 357] width 111 height 18
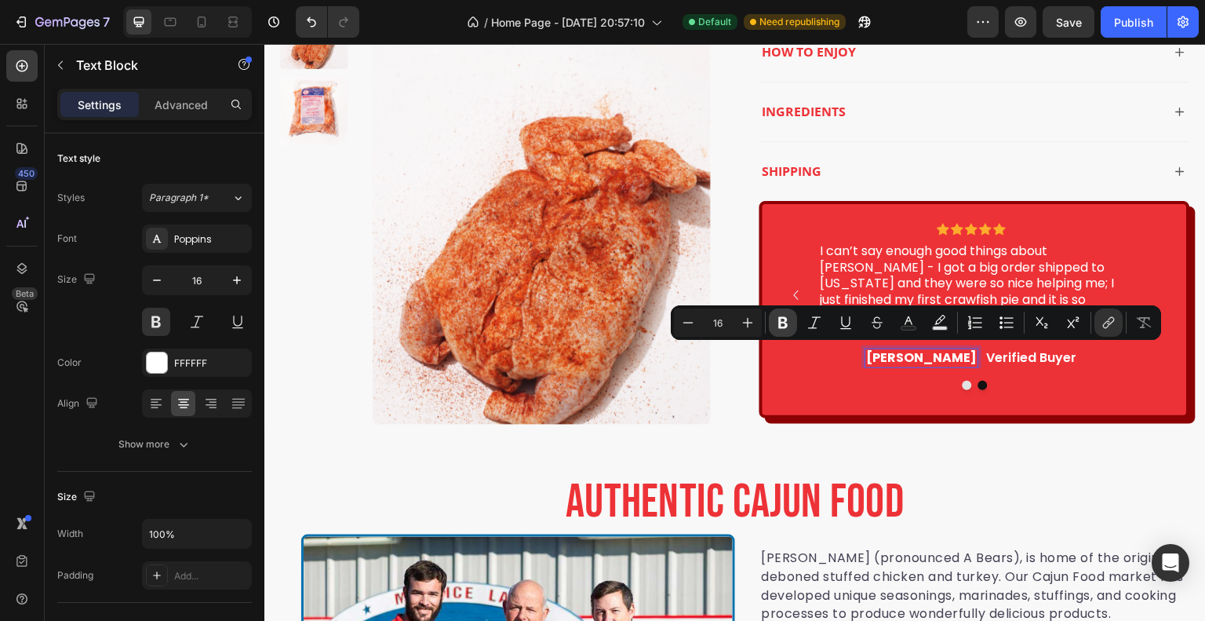
click at [786, 320] on icon "Editor contextual toolbar" at bounding box center [782, 323] width 9 height 12
click at [786, 320] on div "Icon Icon Icon Icon Icon Icon List Love the food! I am a Louisiana native livin…" at bounding box center [975, 296] width 387 height 146
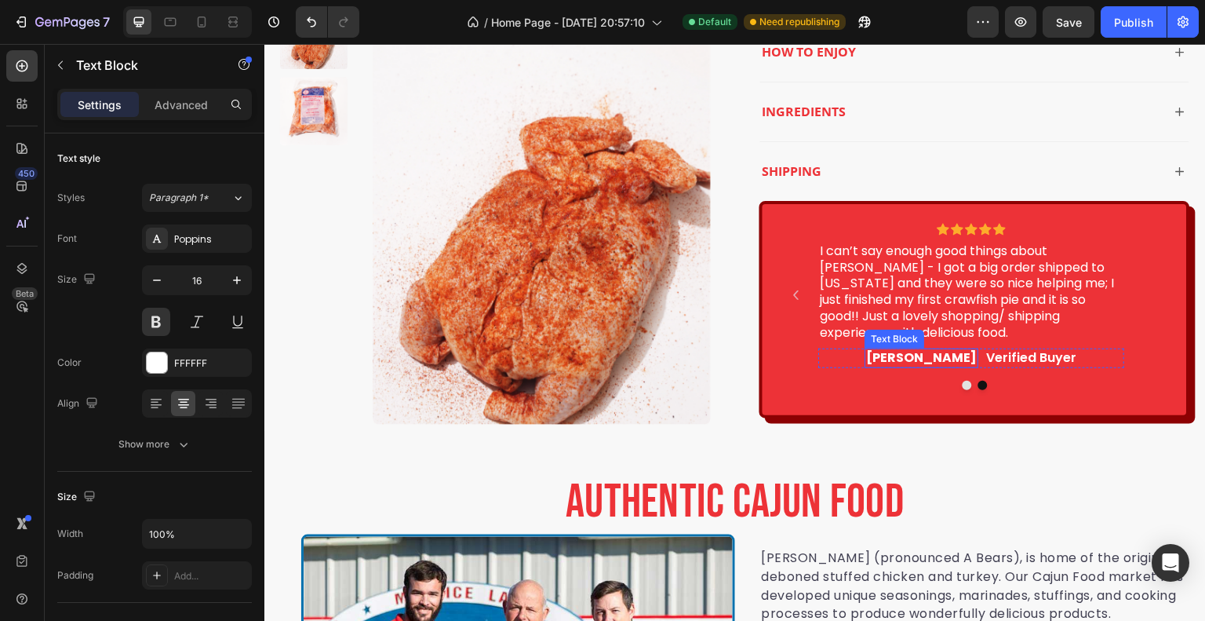
click at [886, 355] on strong "Caroline Lane" at bounding box center [922, 357] width 111 height 18
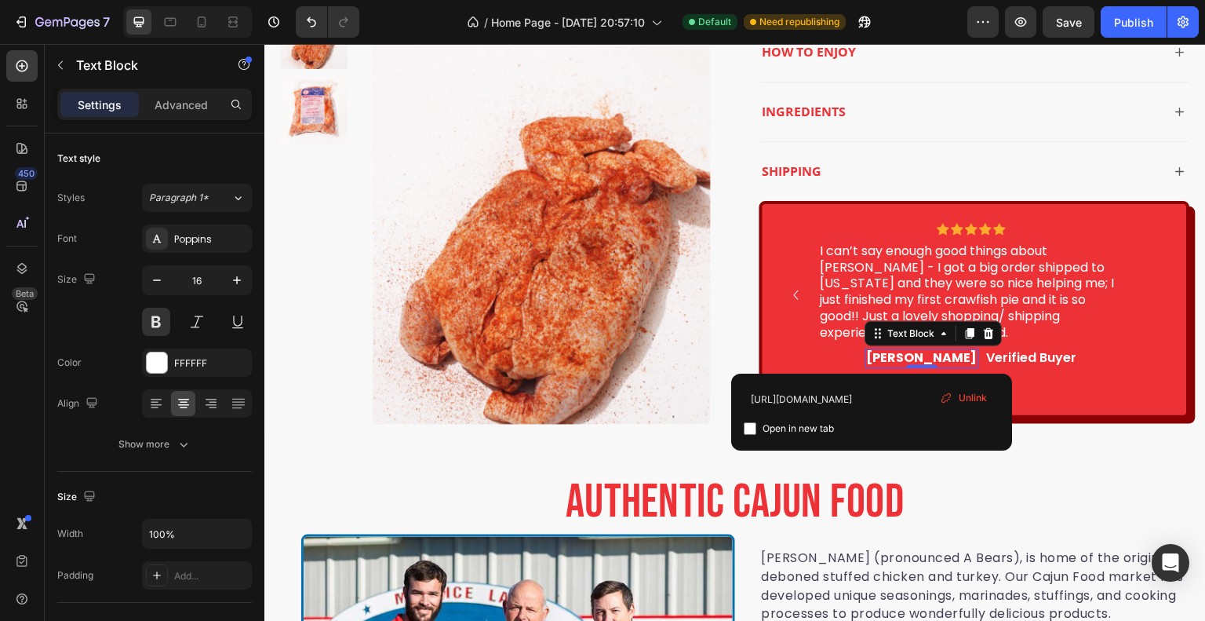
click at [886, 355] on strong "Caroline Lane" at bounding box center [922, 357] width 111 height 18
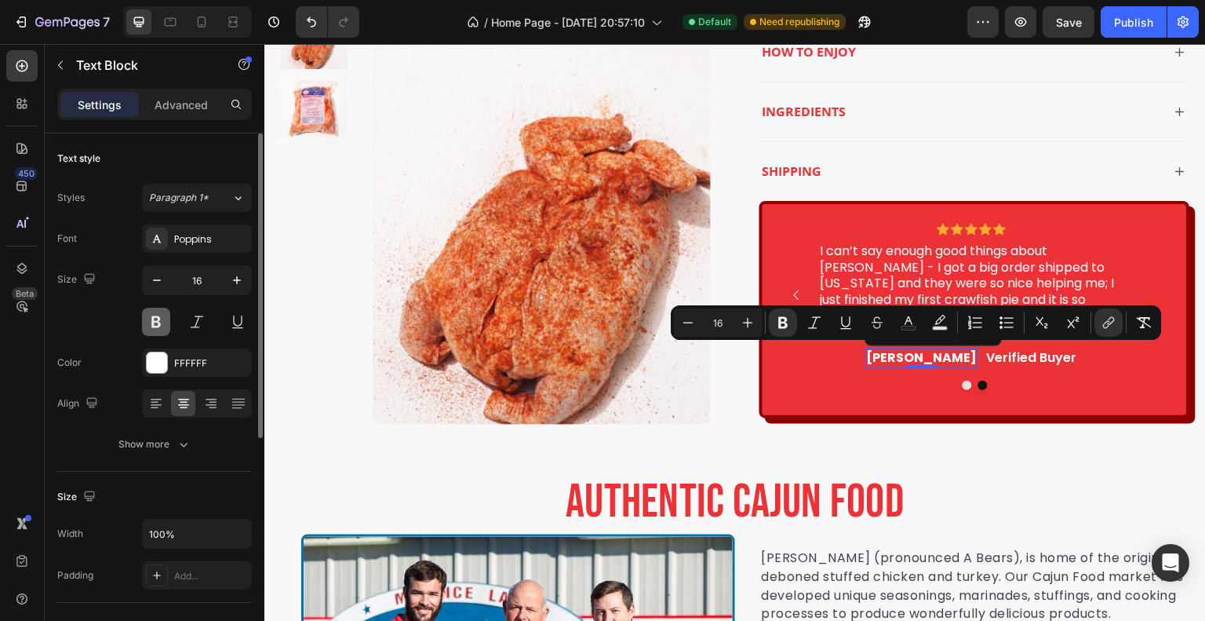
drag, startPoint x: 153, startPoint y: 317, endPoint x: 84, endPoint y: 308, distance: 69.6
click at [153, 317] on button at bounding box center [156, 322] width 28 height 28
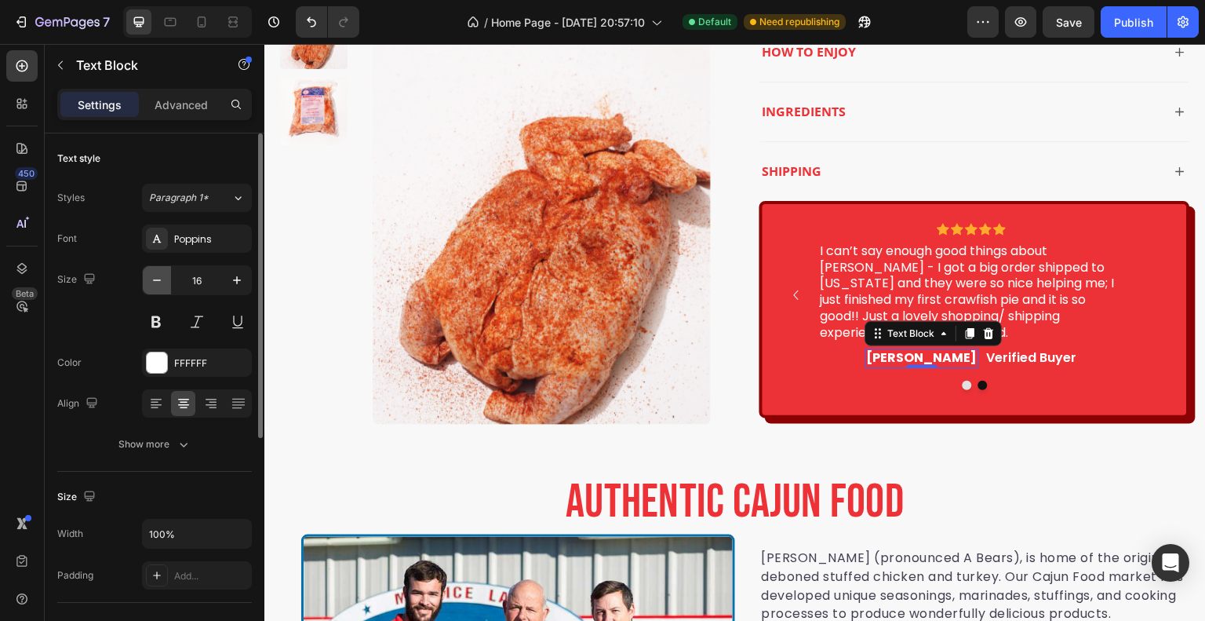
click at [159, 269] on button "button" at bounding box center [157, 280] width 28 height 28
click at [233, 279] on icon "button" at bounding box center [237, 280] width 16 height 16
type input "16"
drag, startPoint x: 939, startPoint y: 365, endPoint x: 930, endPoint y: 360, distance: 10.5
click at [930, 360] on strong "Caroline Lane" at bounding box center [922, 357] width 111 height 18
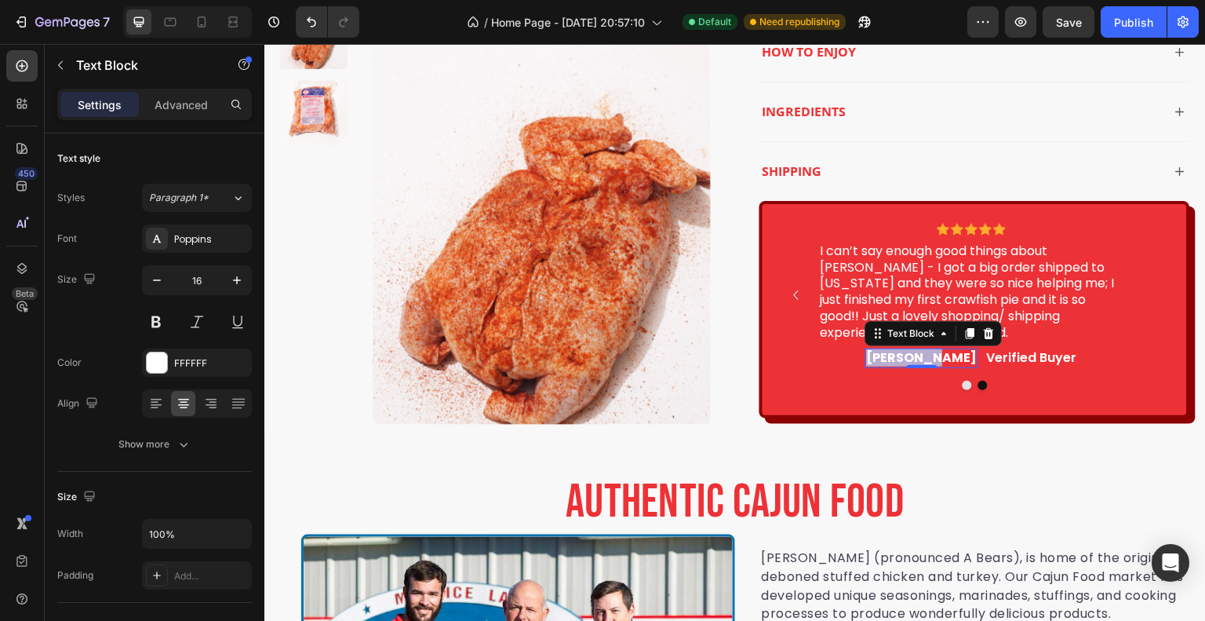
click at [930, 360] on strong "Caroline Lane" at bounding box center [922, 357] width 111 height 18
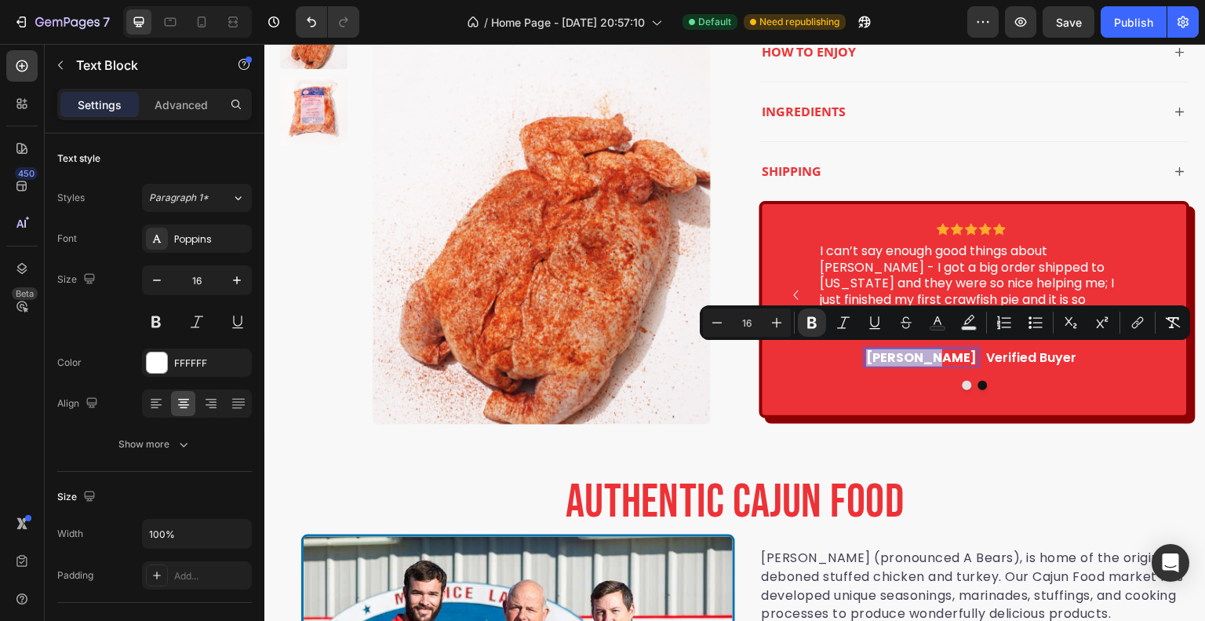
click at [930, 360] on strong "Caroline Lane" at bounding box center [922, 357] width 111 height 18
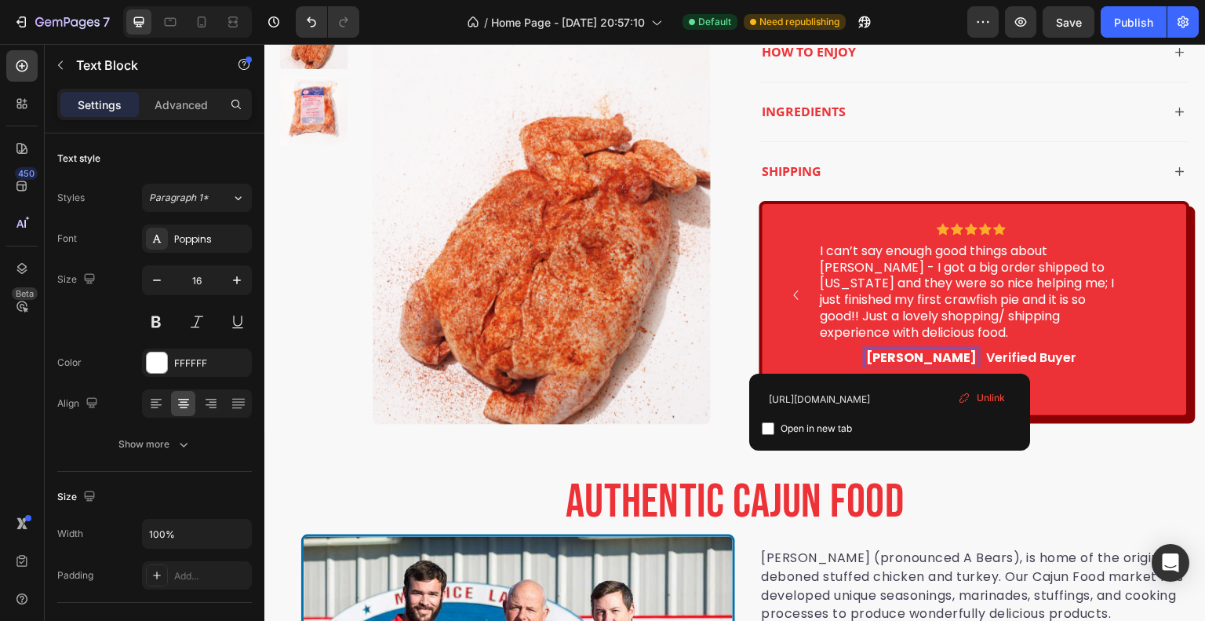
click at [889, 361] on strong "Caroline Lane" at bounding box center [922, 357] width 111 height 18
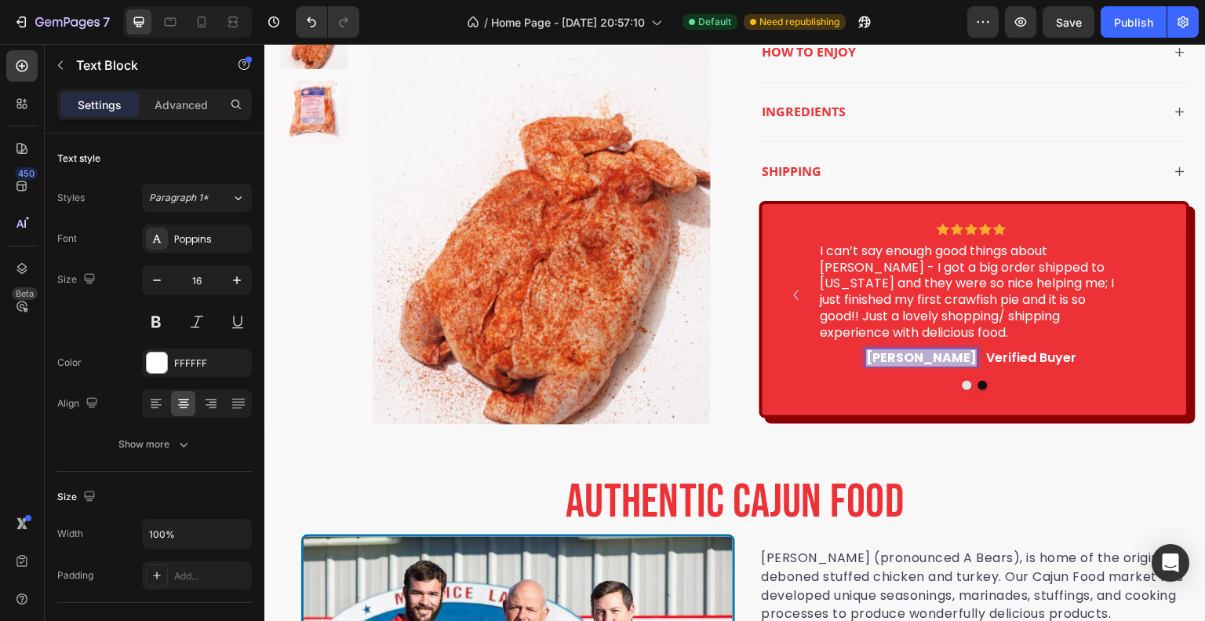
click at [889, 361] on strong "Caroline Lane" at bounding box center [922, 357] width 111 height 18
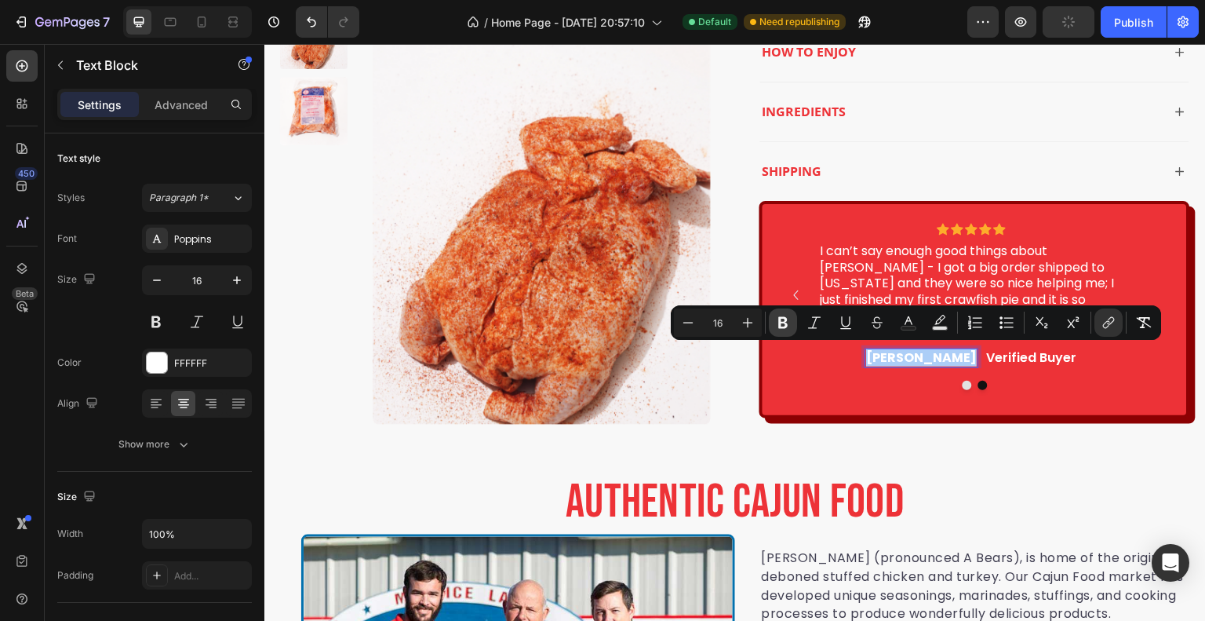
click at [776, 327] on icon "Editor contextual toolbar" at bounding box center [783, 323] width 16 height 16
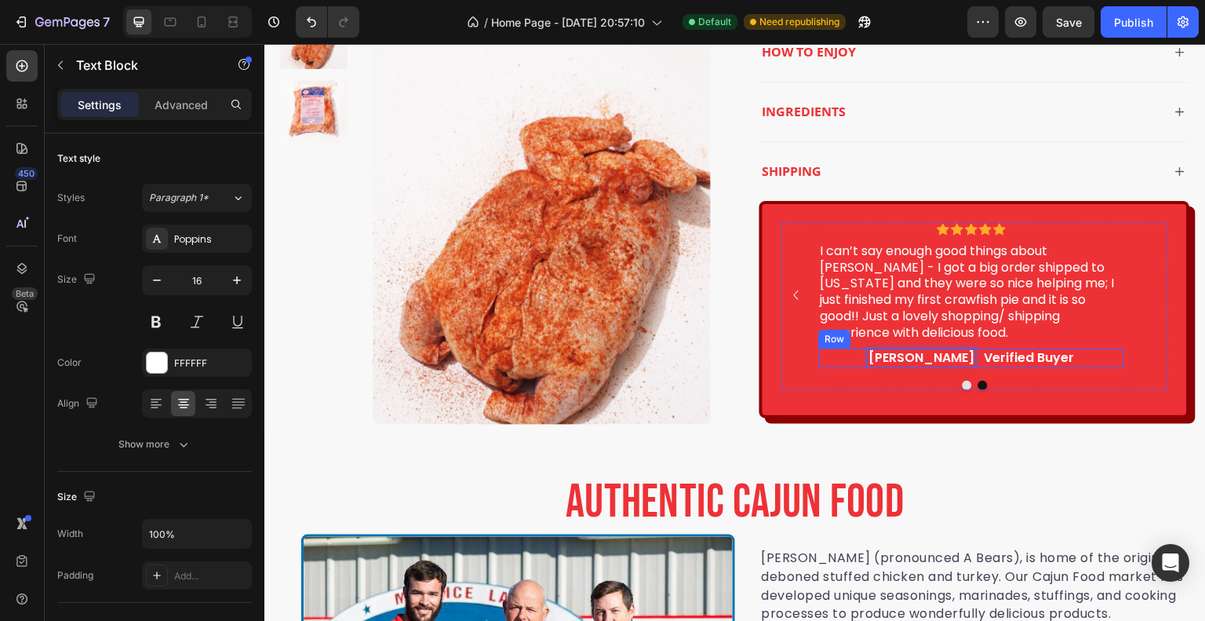
click at [827, 365] on div "Caroline Lane Text Block 0 Verified Buyer Text Block Row" at bounding box center [971, 358] width 305 height 20
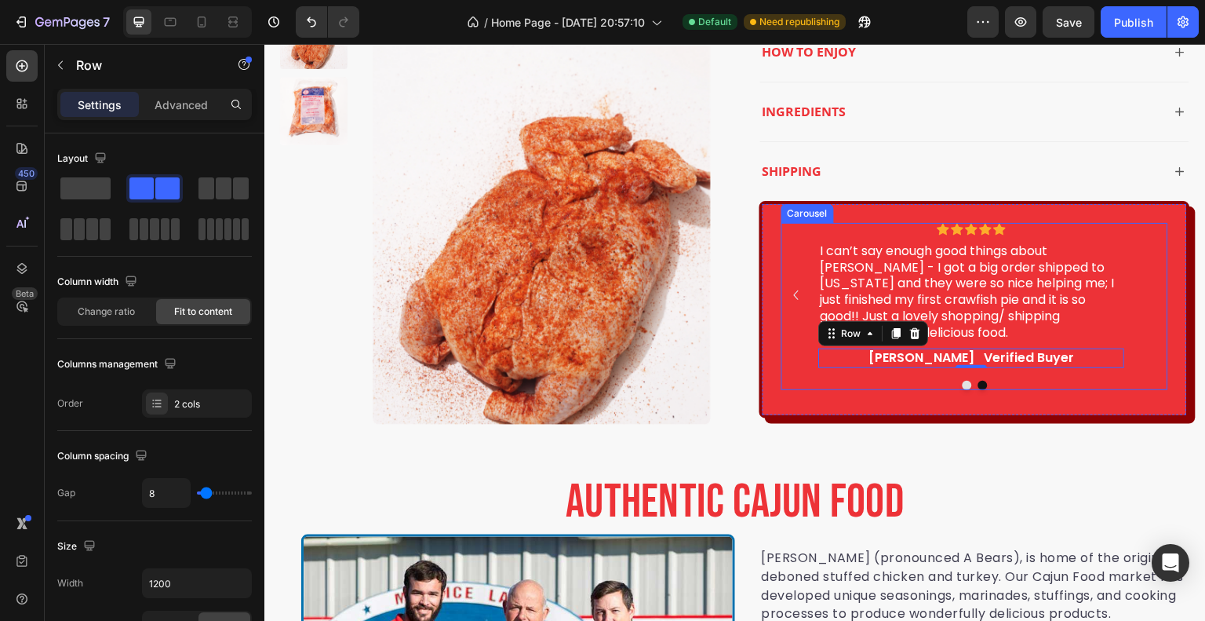
click at [787, 290] on icon "Carousel Back Arrow" at bounding box center [796, 295] width 19 height 19
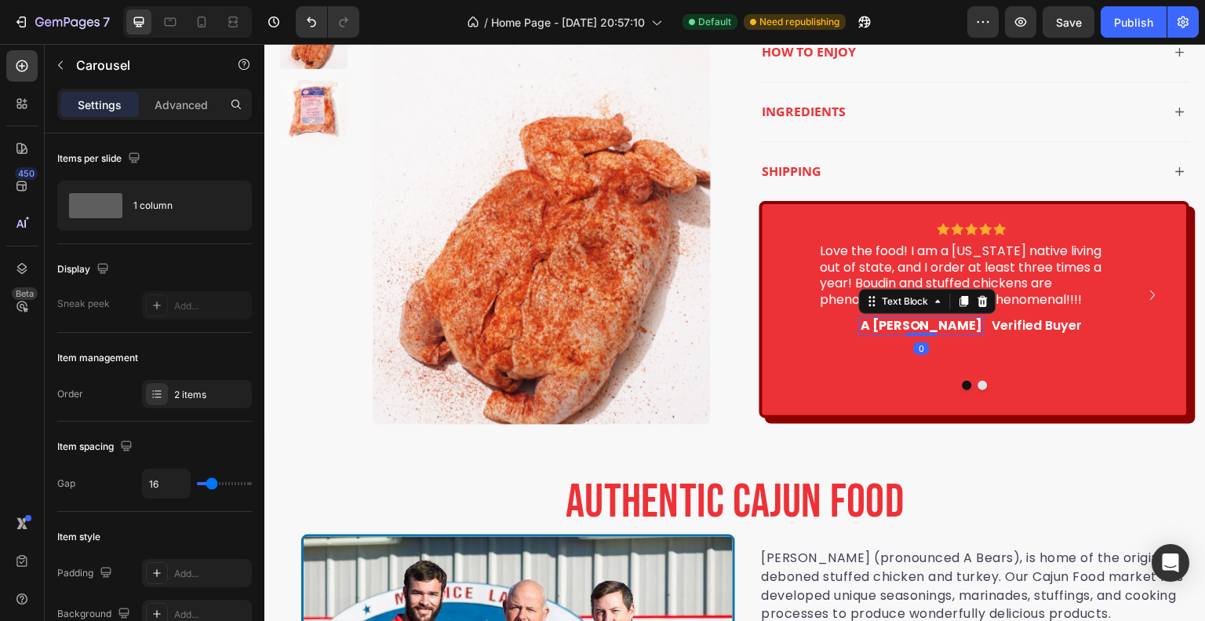
click at [925, 323] on strong "A Clark" at bounding box center [922, 325] width 122 height 18
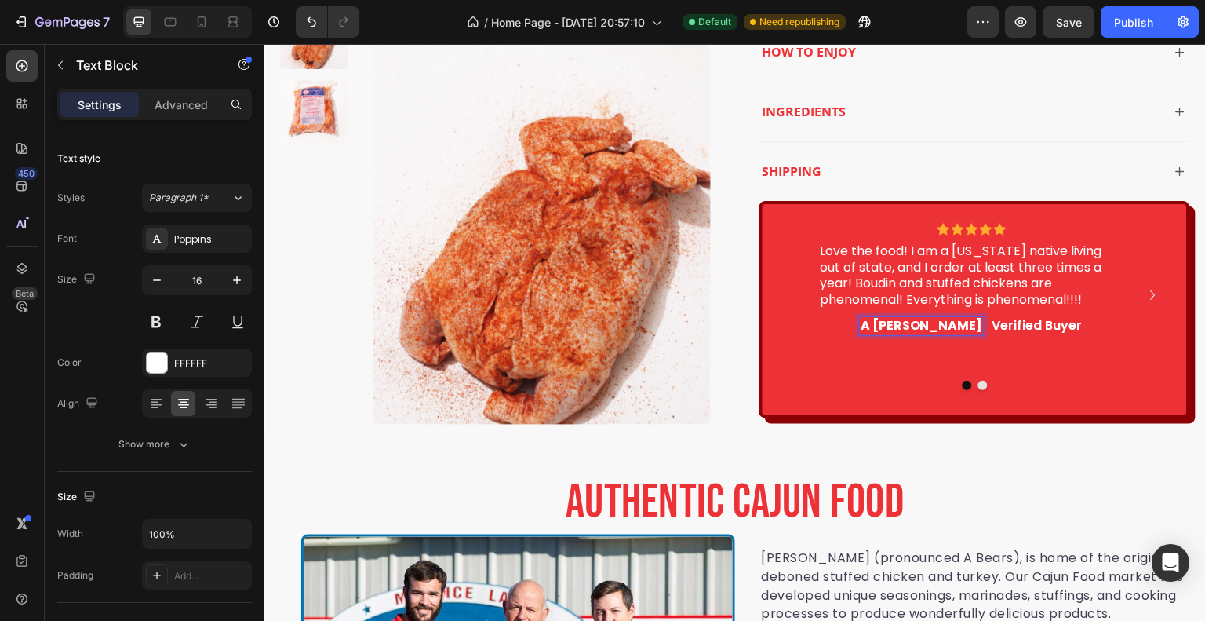
click at [925, 323] on strong "A Clark" at bounding box center [922, 325] width 122 height 18
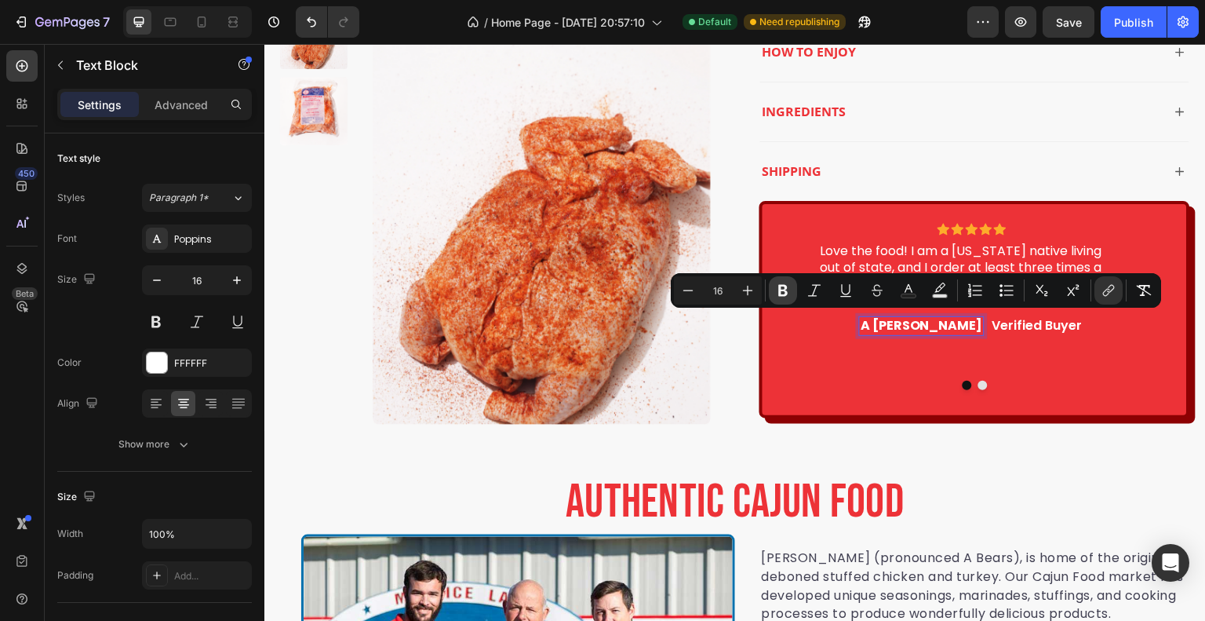
click at [785, 294] on icon "Editor contextual toolbar" at bounding box center [782, 291] width 9 height 12
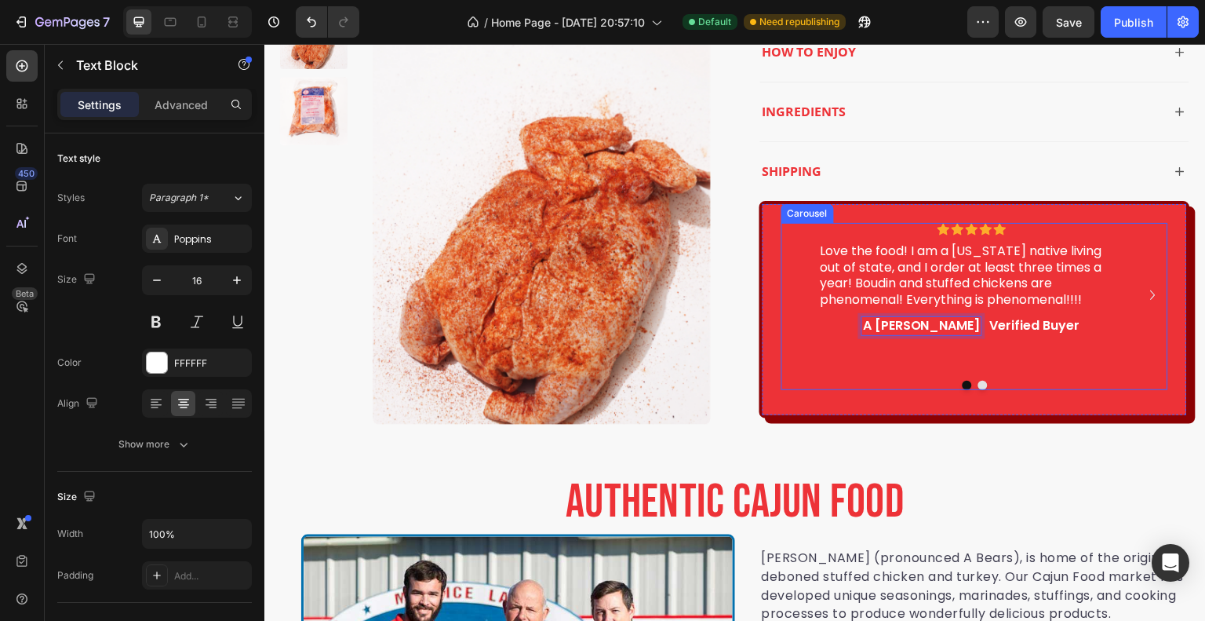
click at [1067, 359] on div "Icon Icon Icon Icon Icon Icon List Love the food! I am a Louisiana native livin…" at bounding box center [971, 296] width 305 height 146
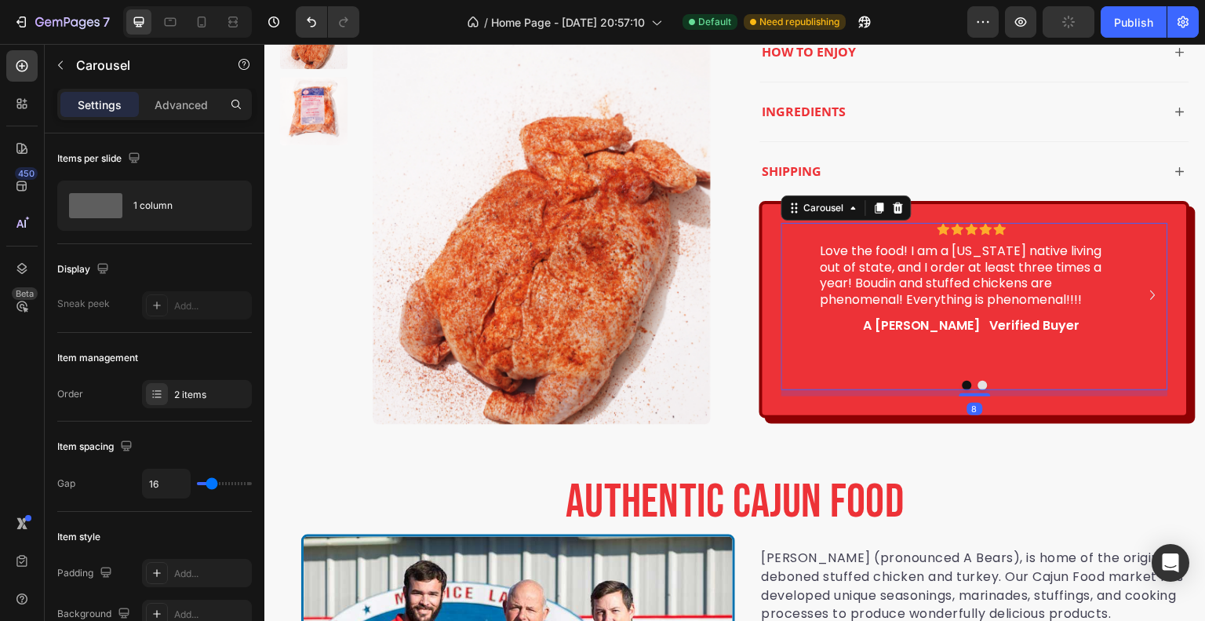
click at [1130, 235] on div "Icon Icon Icon Icon Icon Icon List Love the food! I am a Louisiana native livin…" at bounding box center [975, 296] width 387 height 146
click at [1146, 293] on icon "Carousel Next Arrow" at bounding box center [1153, 295] width 19 height 19
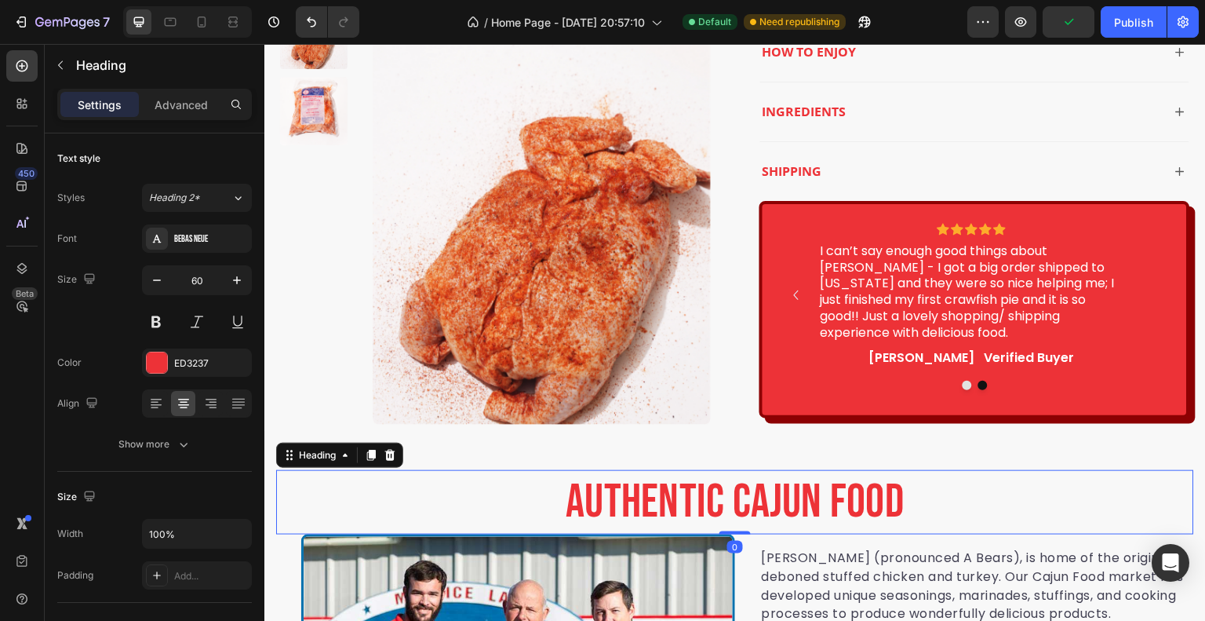
click at [1106, 470] on h2 "Authentic Cajun Food" at bounding box center [735, 502] width 918 height 64
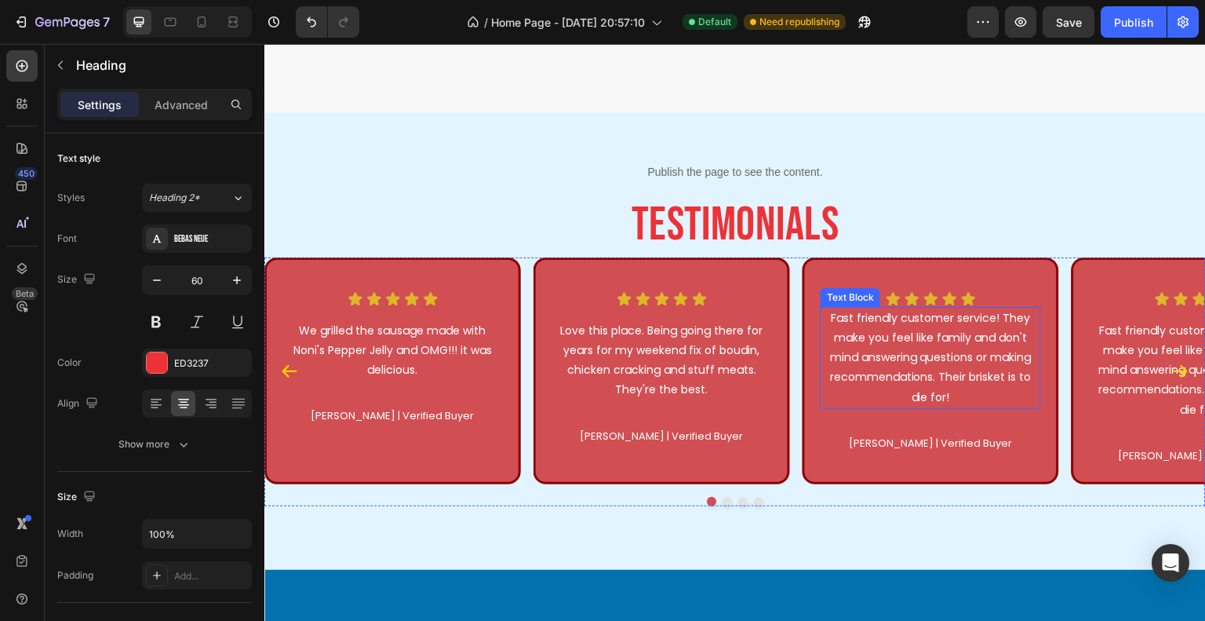
scroll to position [3522, 0]
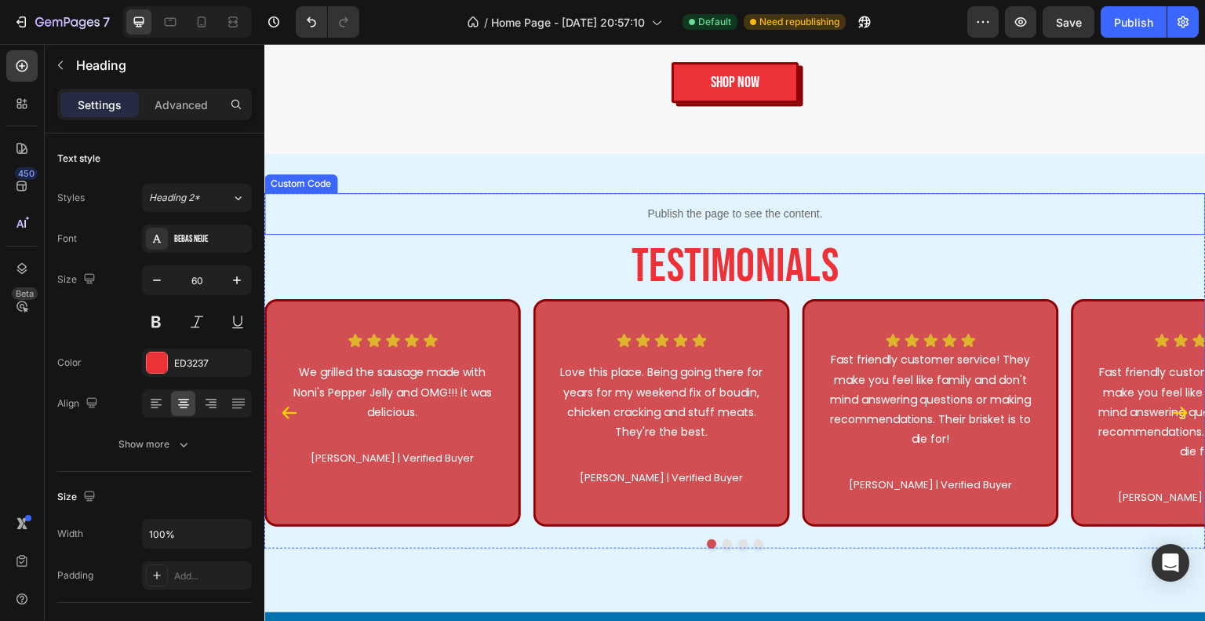
click at [975, 197] on div "Publish the page to see the content." at bounding box center [735, 214] width 942 height 42
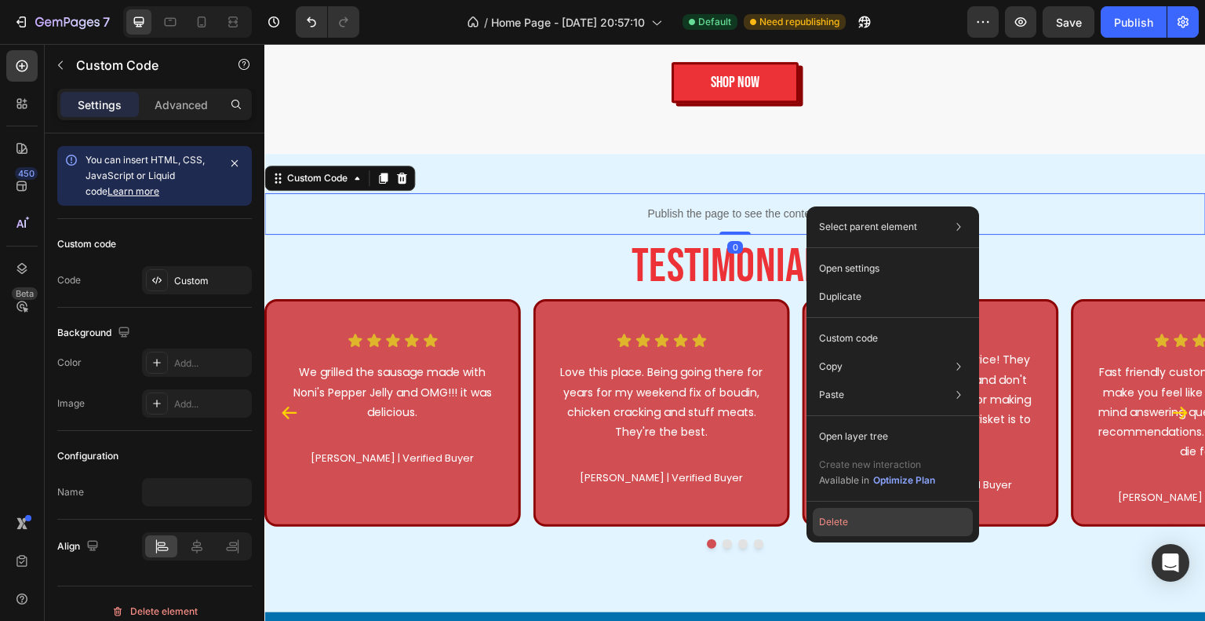
drag, startPoint x: 880, startPoint y: 515, endPoint x: 580, endPoint y: 248, distance: 401.9
click at [880, 515] on button "Delete" at bounding box center [893, 522] width 160 height 28
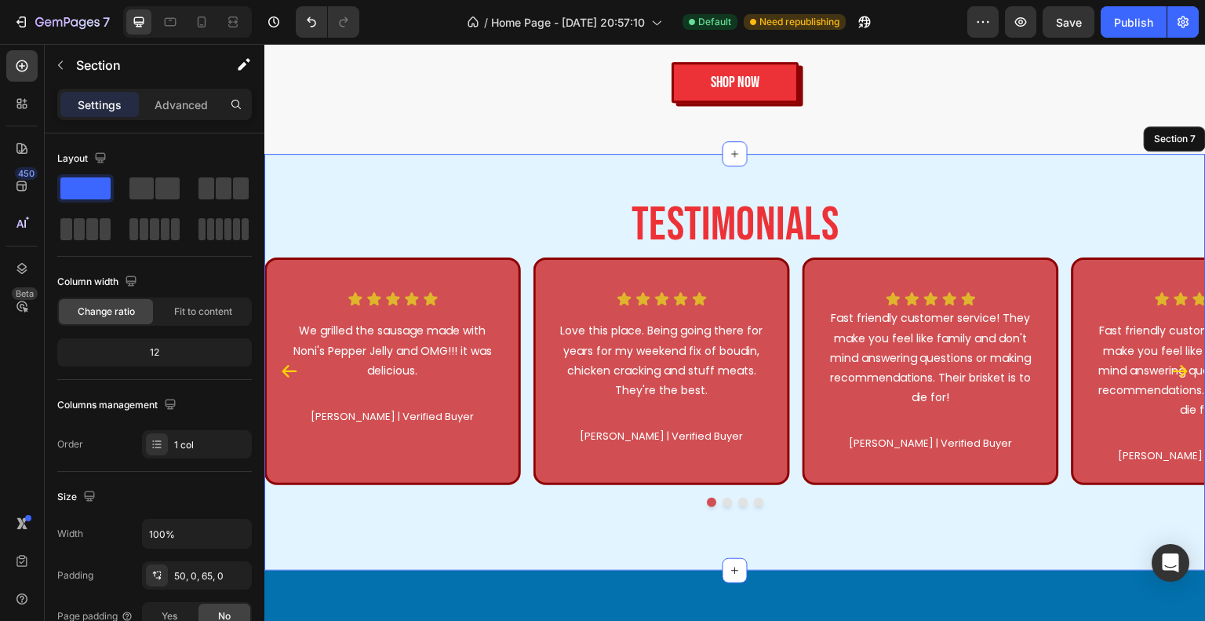
click at [824, 170] on div "Testimonials Heading Icon Icon Icon Icon Icon Icon List We grilled the sausage …" at bounding box center [735, 362] width 942 height 416
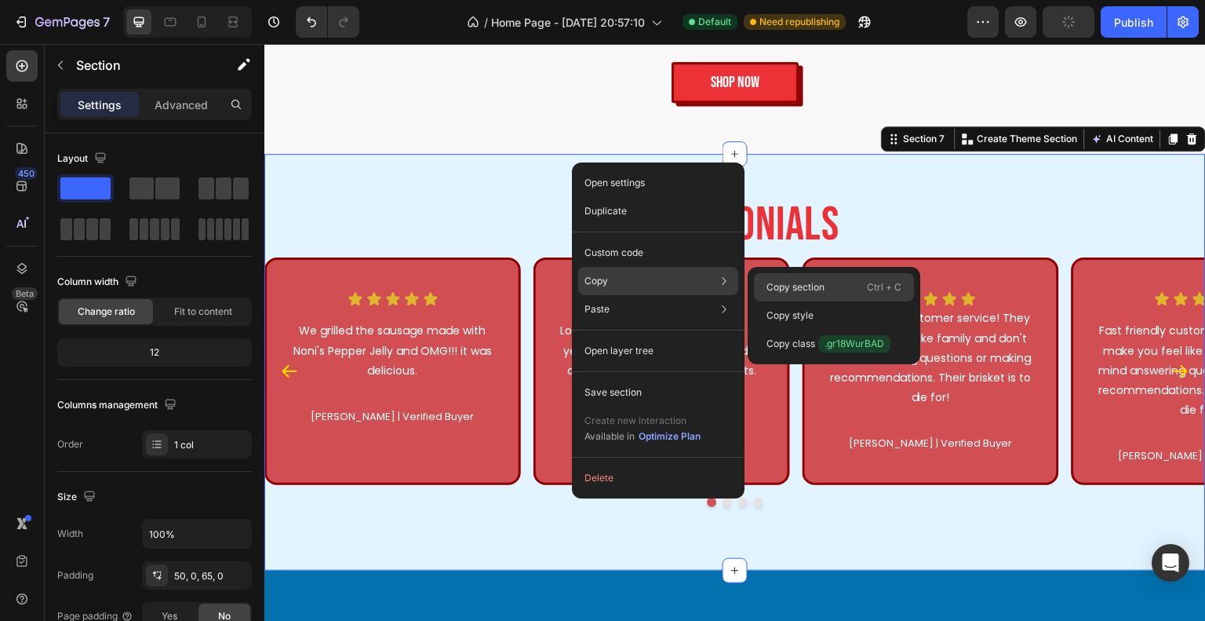
click at [800, 280] on p "Copy section" at bounding box center [796, 287] width 58 height 14
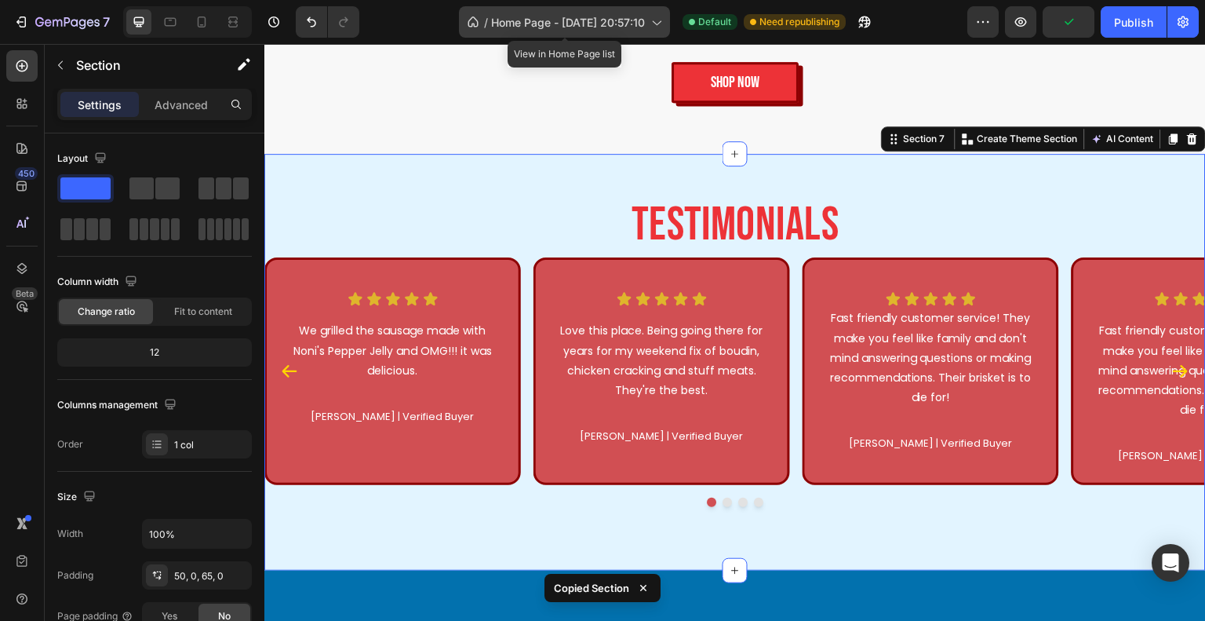
click at [515, 18] on span "Home Page - Jul 22, 20:57:10" at bounding box center [568, 22] width 154 height 16
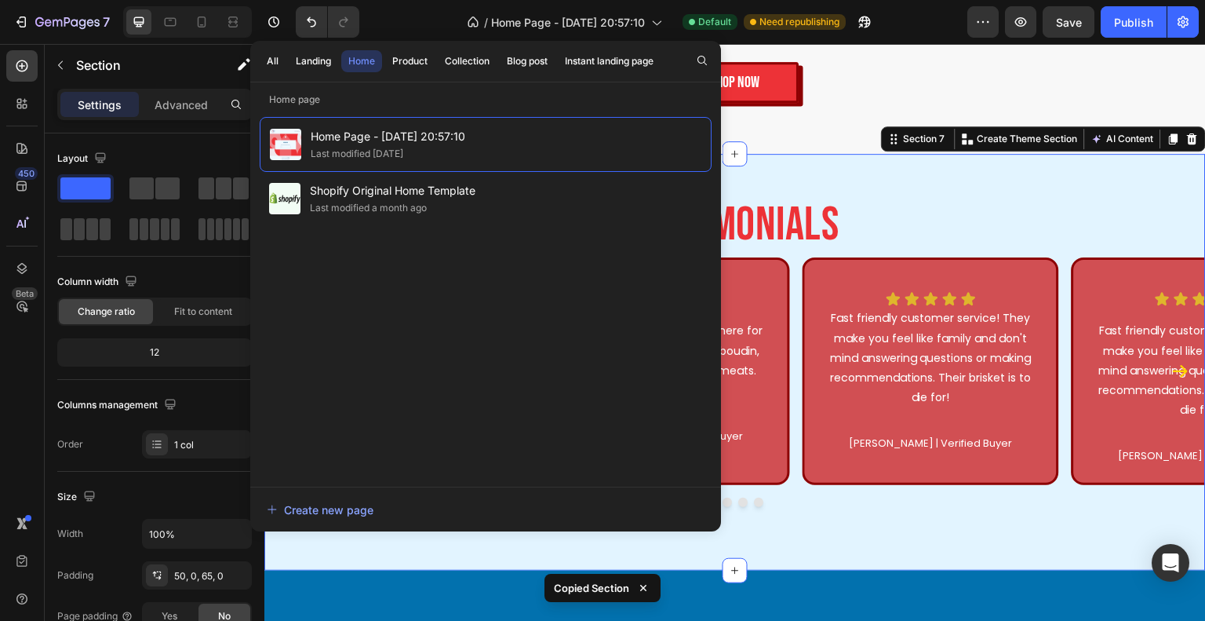
drag, startPoint x: 416, startPoint y: 56, endPoint x: 436, endPoint y: 60, distance: 20.0
click at [417, 56] on div "Product" at bounding box center [409, 61] width 35 height 14
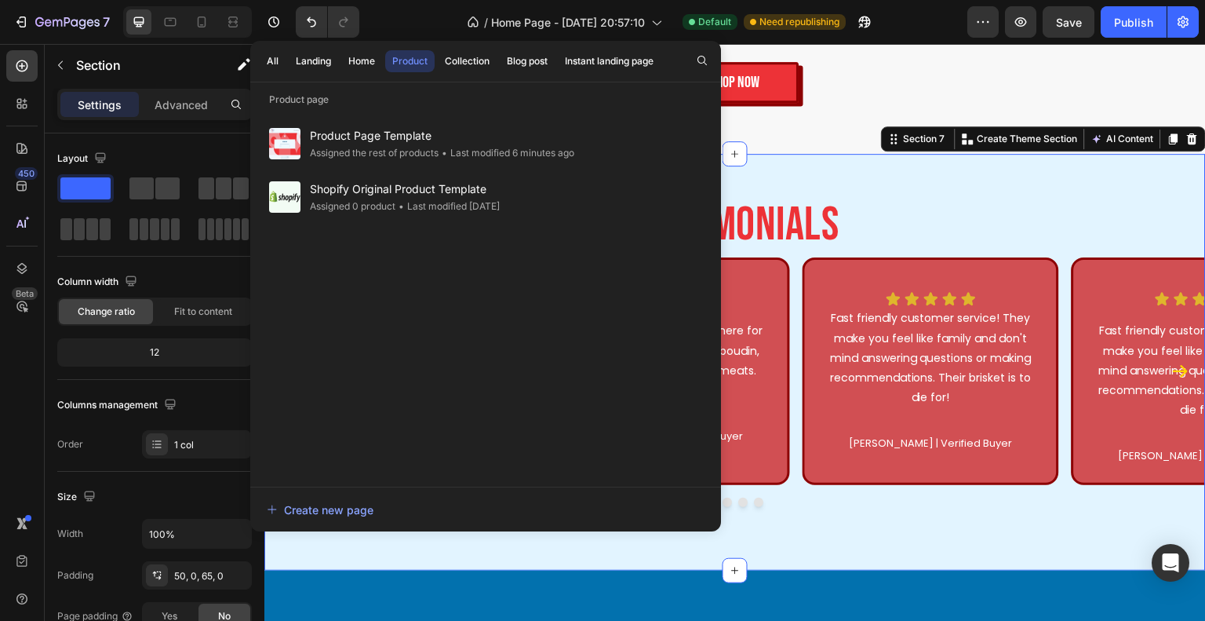
click at [831, 181] on div "Testimonials Heading Icon Icon Icon Icon Icon Icon List We grilled the sausage …" at bounding box center [735, 362] width 942 height 416
click at [877, 181] on div "Testimonials Heading Icon Icon Icon Icon Icon Icon List We grilled the sausage …" at bounding box center [735, 362] width 942 height 416
click at [194, 12] on div at bounding box center [201, 21] width 25 height 25
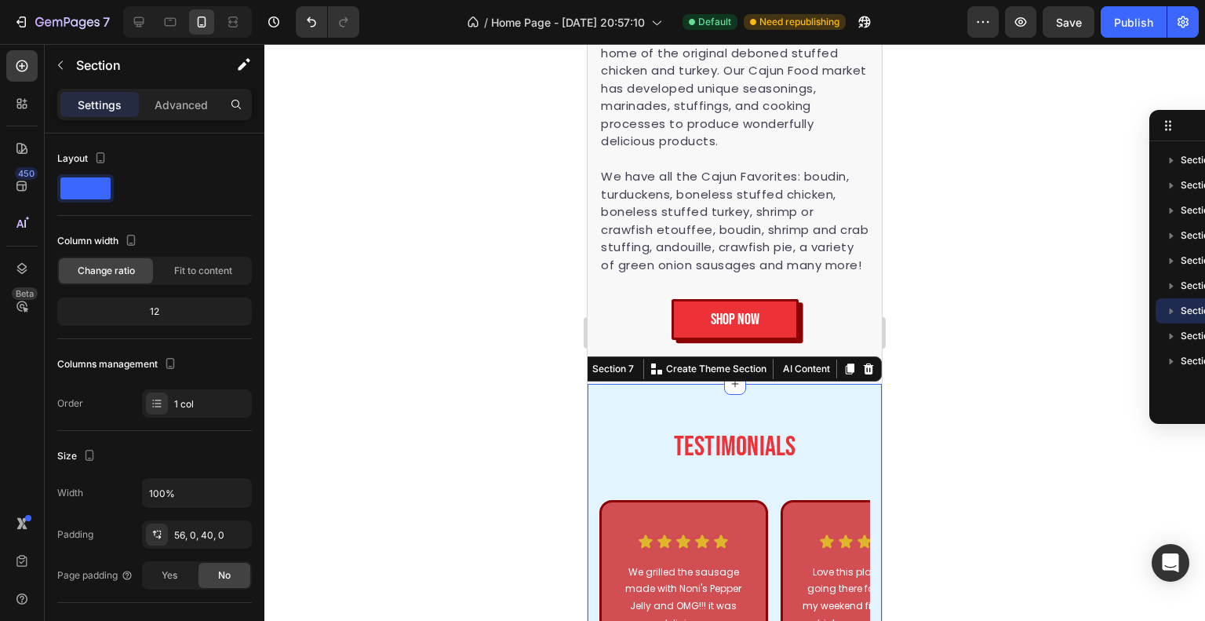
scroll to position [3448, 0]
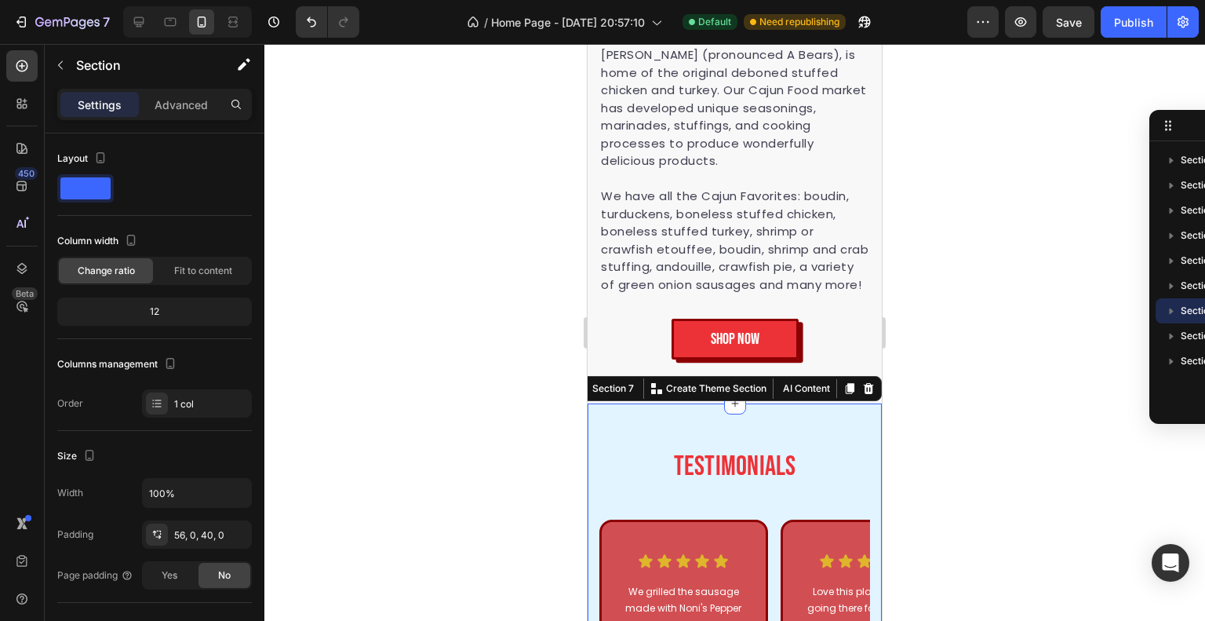
drag, startPoint x: 766, startPoint y: 444, endPoint x: 772, endPoint y: 457, distance: 14.7
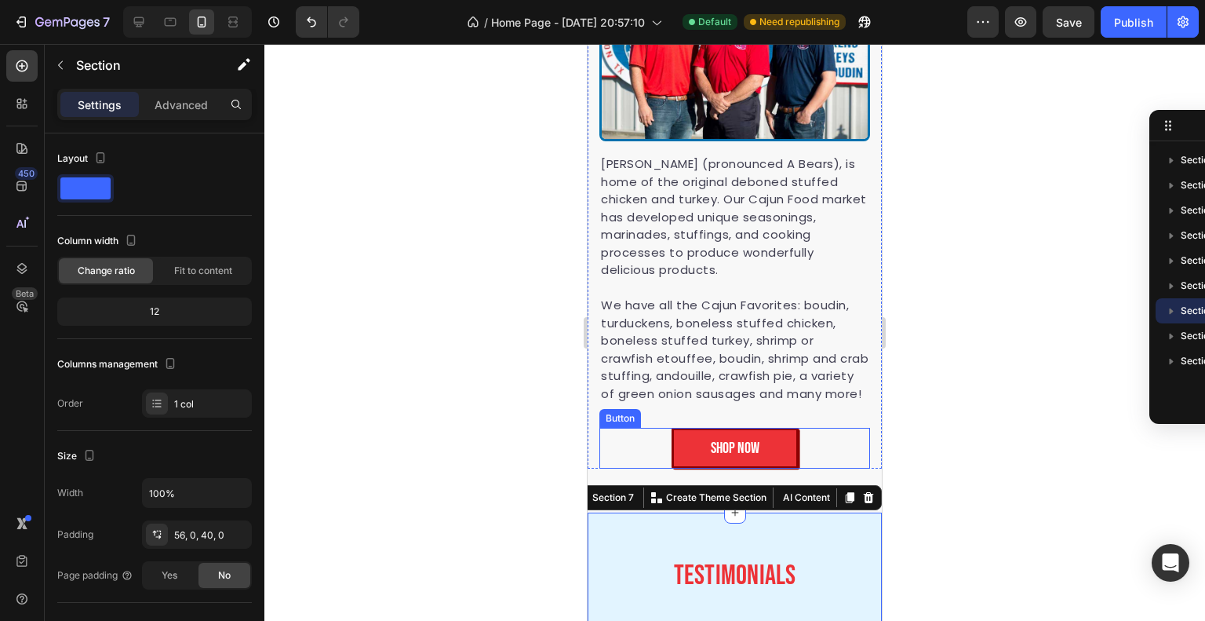
scroll to position [3527, 0]
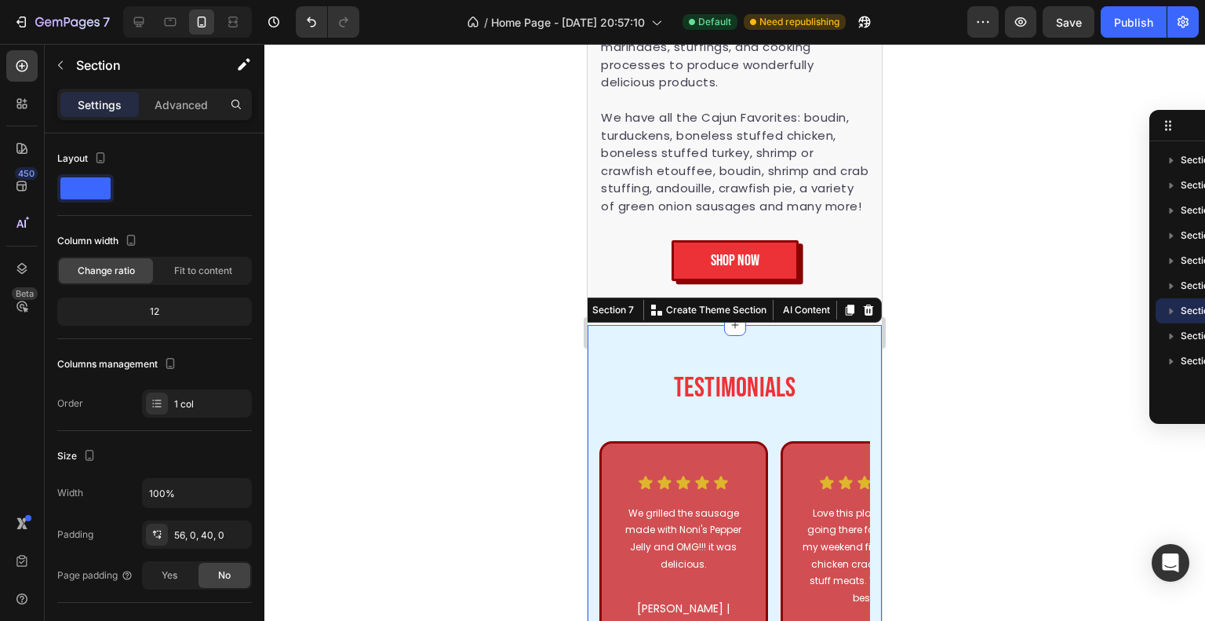
click at [756, 360] on div "Testimonials Heading Icon Icon Icon Icon Icon Icon List We grilled the sausage …" at bounding box center [735, 550] width 294 height 450
click at [186, 111] on p "Advanced" at bounding box center [181, 105] width 53 height 16
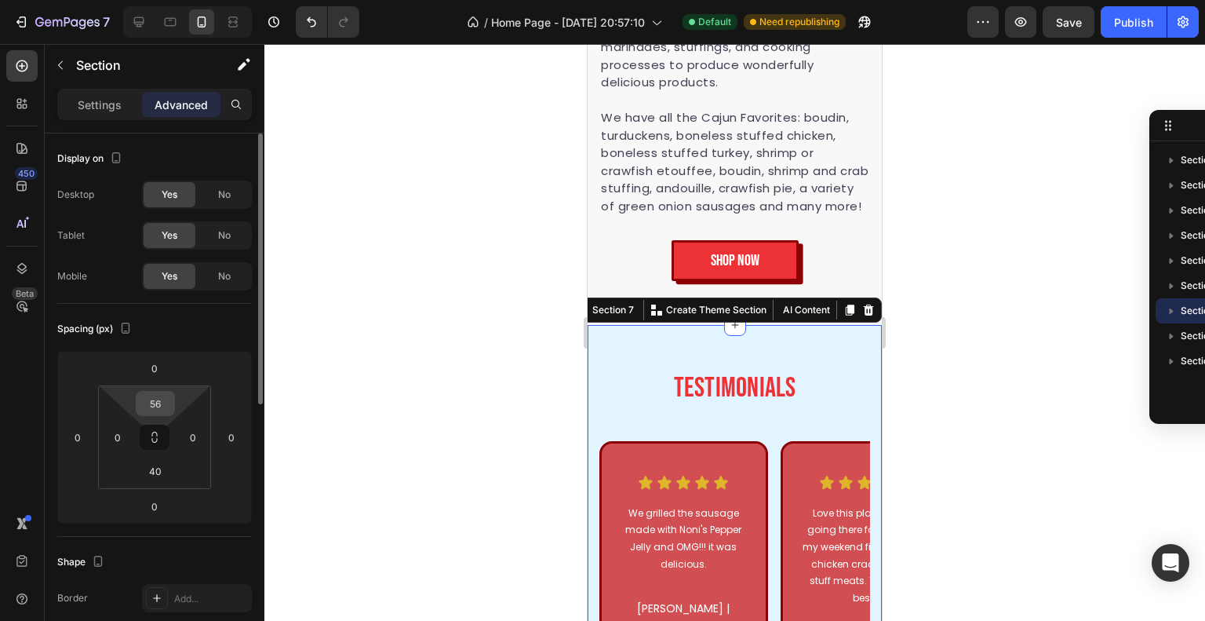
click at [164, 401] on input "56" at bounding box center [155, 404] width 31 height 24
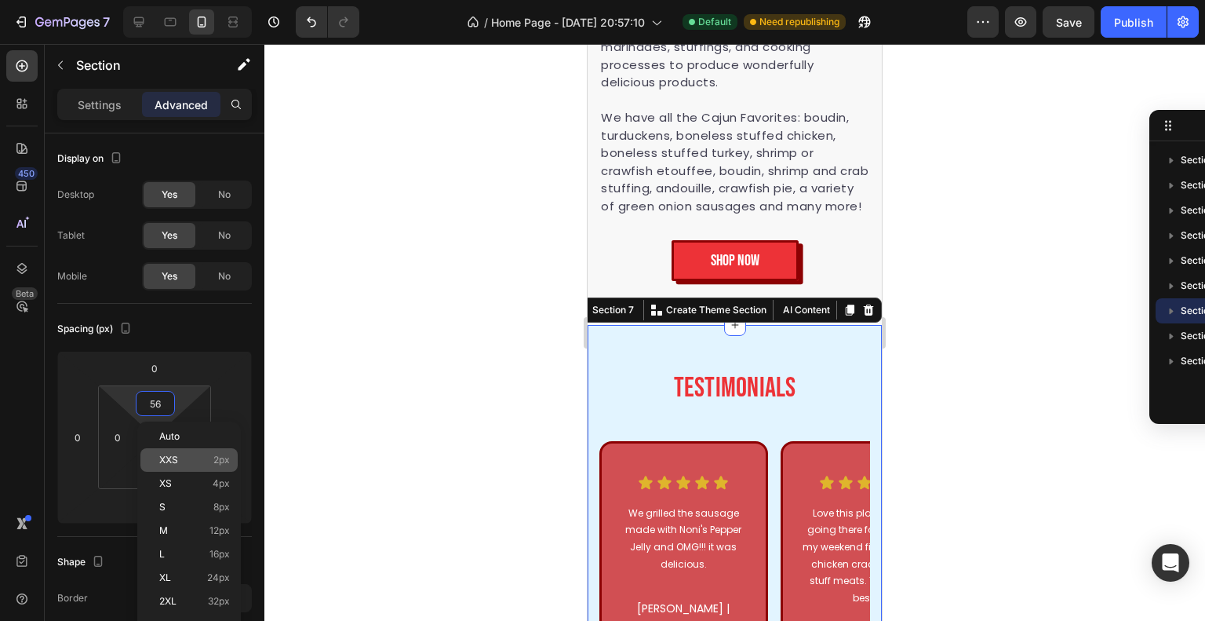
click at [195, 454] on p "XXS 2px" at bounding box center [194, 459] width 71 height 11
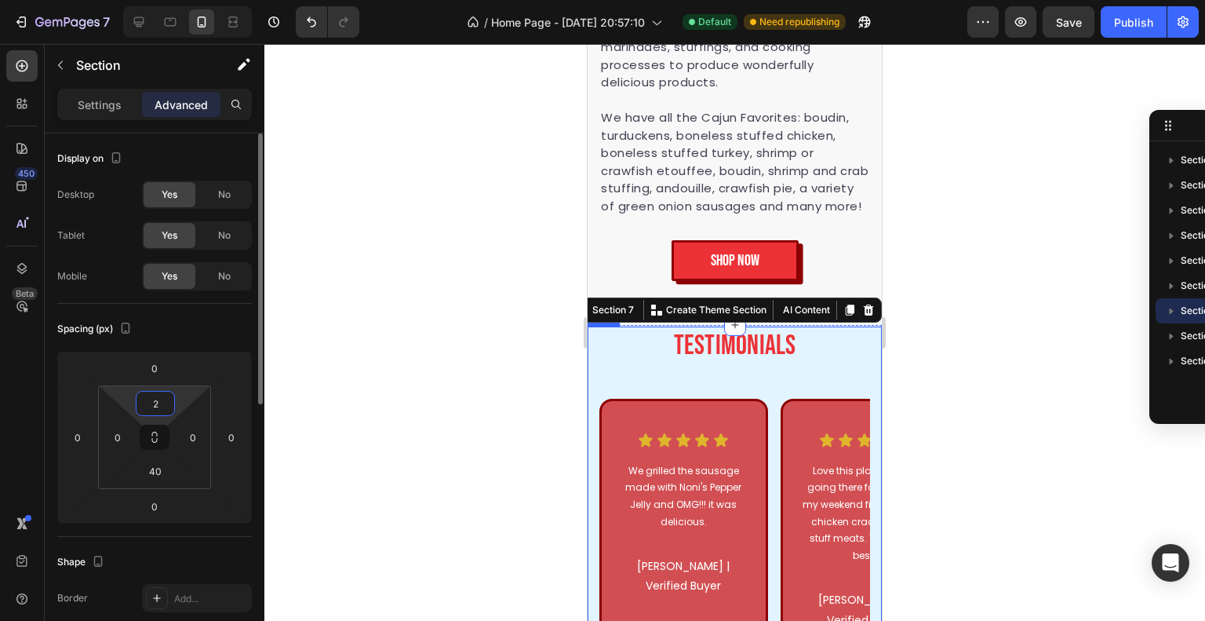
click at [169, 392] on input "2" at bounding box center [155, 404] width 31 height 24
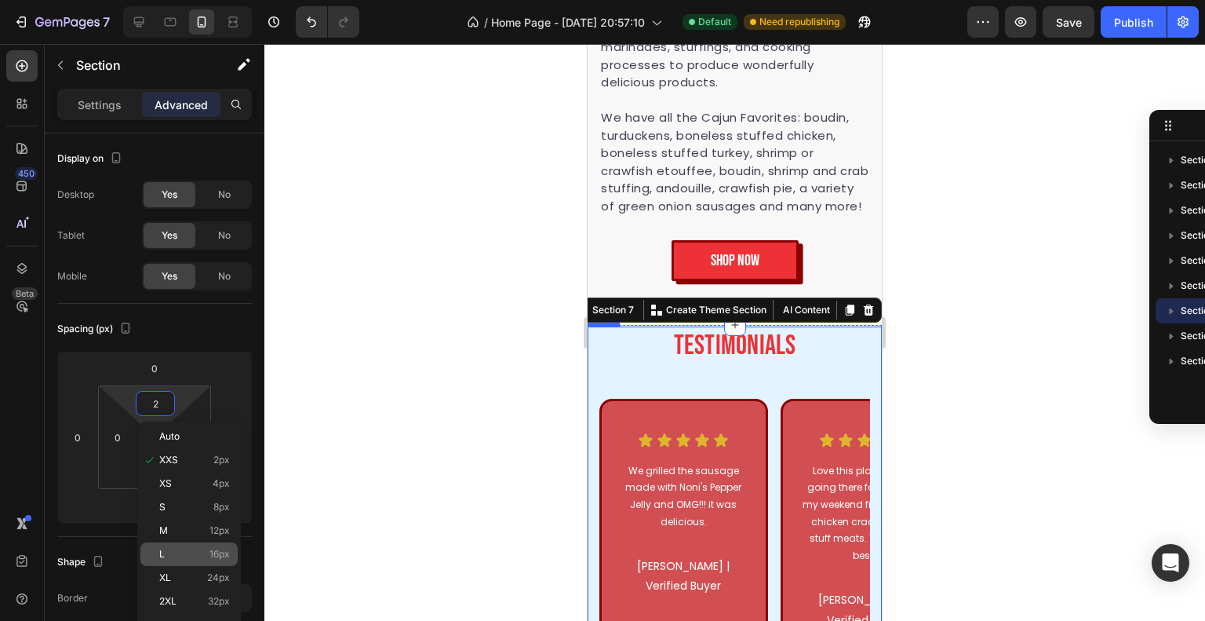
click at [211, 547] on div "L 16px" at bounding box center [188, 554] width 97 height 24
type input "16"
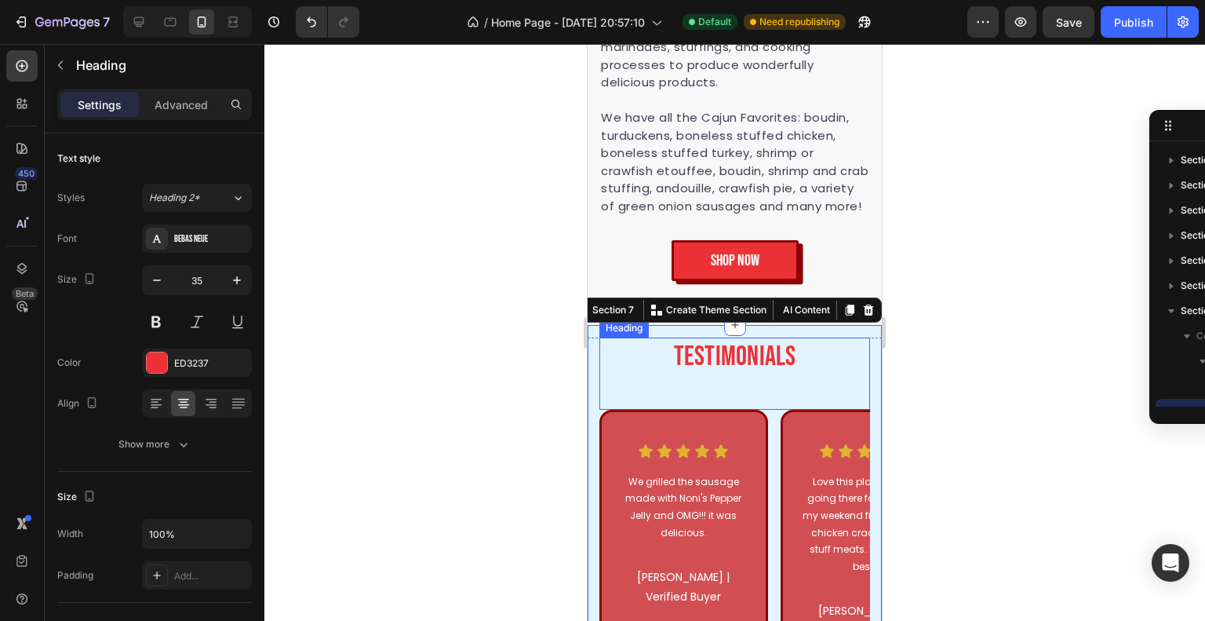
click at [701, 392] on div "Testimonials Heading" at bounding box center [735, 373] width 271 height 72
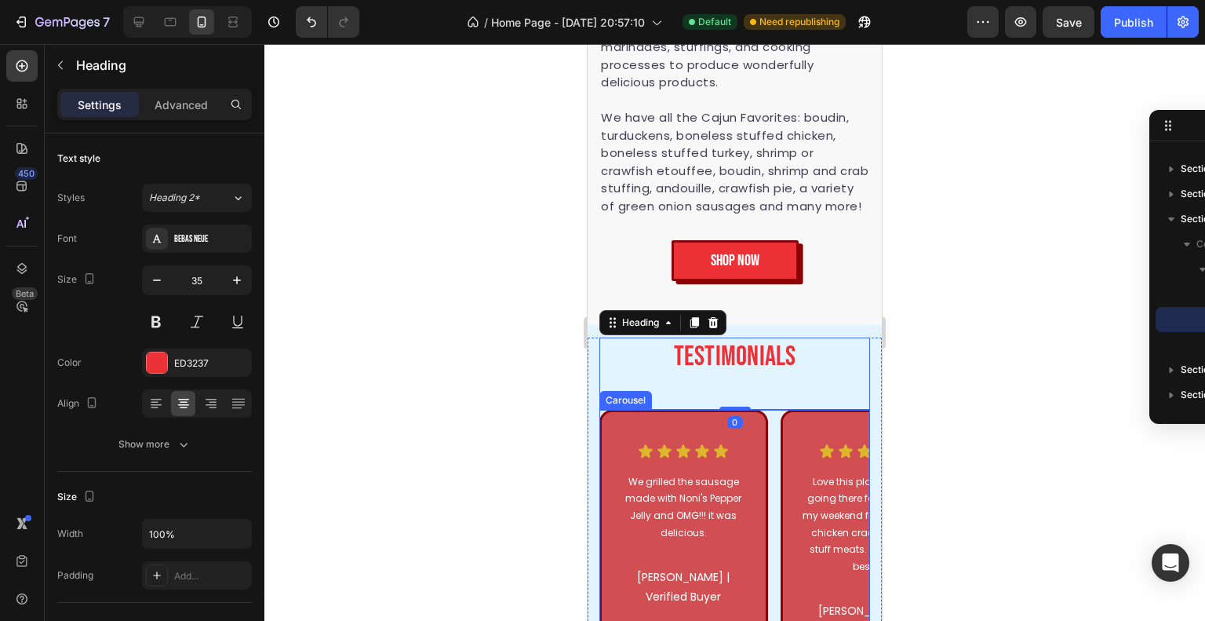
click at [176, 120] on div "Settings Advanced" at bounding box center [155, 111] width 220 height 45
click at [176, 110] on p "Advanced" at bounding box center [181, 105] width 53 height 16
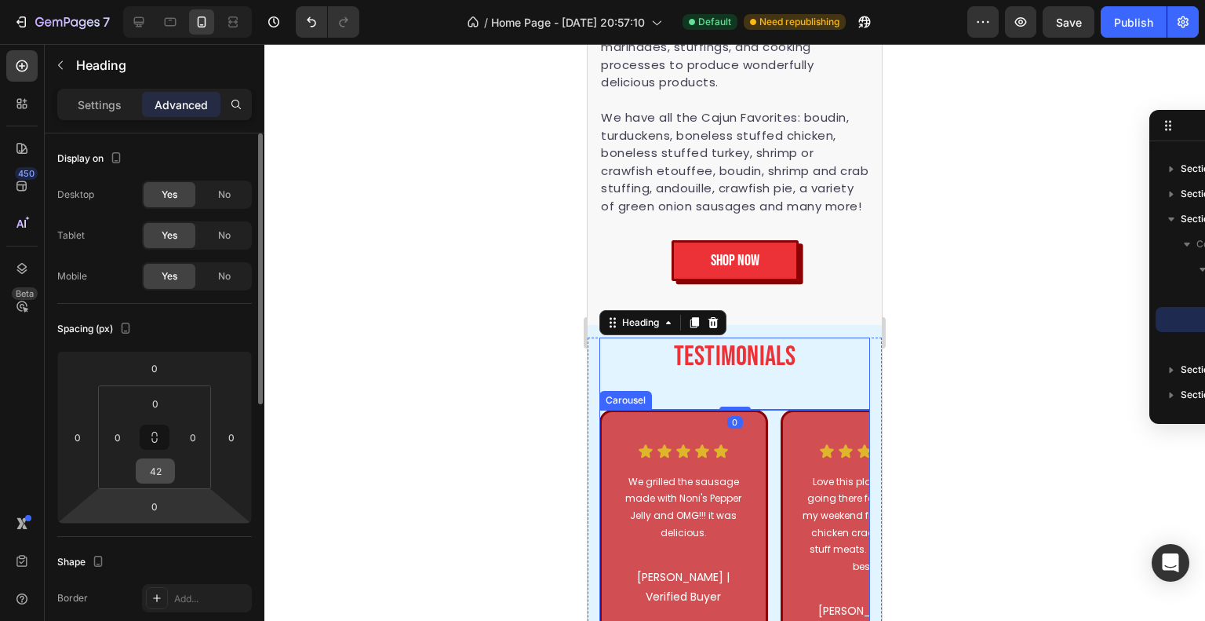
click at [163, 476] on input "42" at bounding box center [155, 471] width 31 height 24
click at [0, 0] on div "Spacing (px) 0 0 0 0 0 0 42 0" at bounding box center [0, 0] width 0 height 0
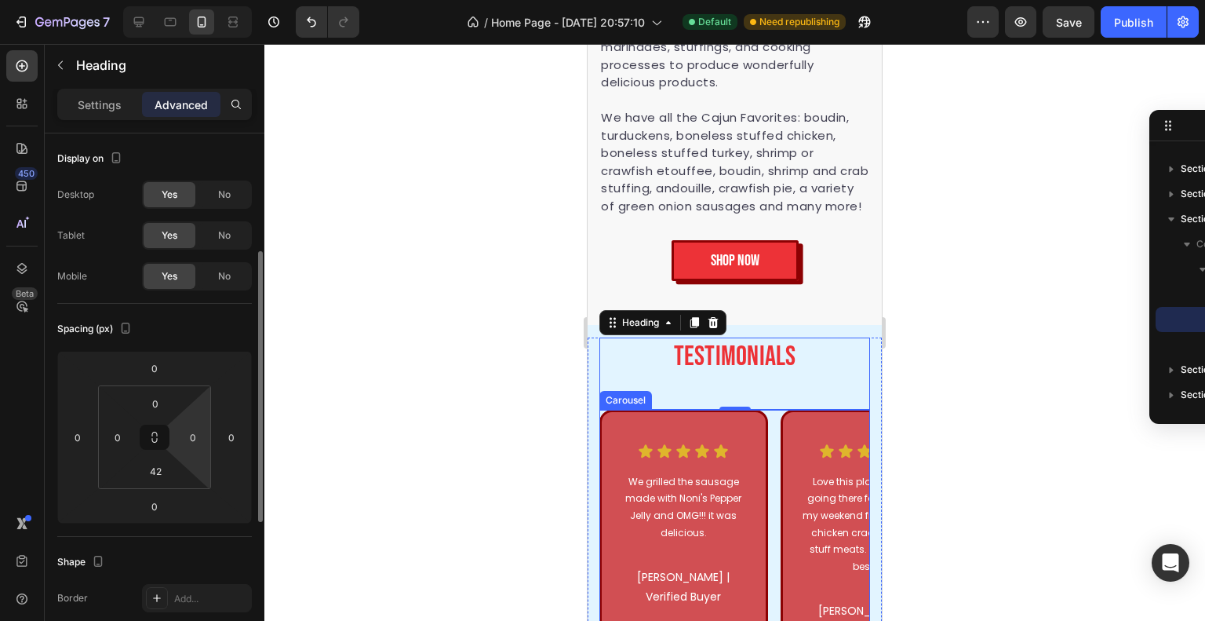
scroll to position [157, 0]
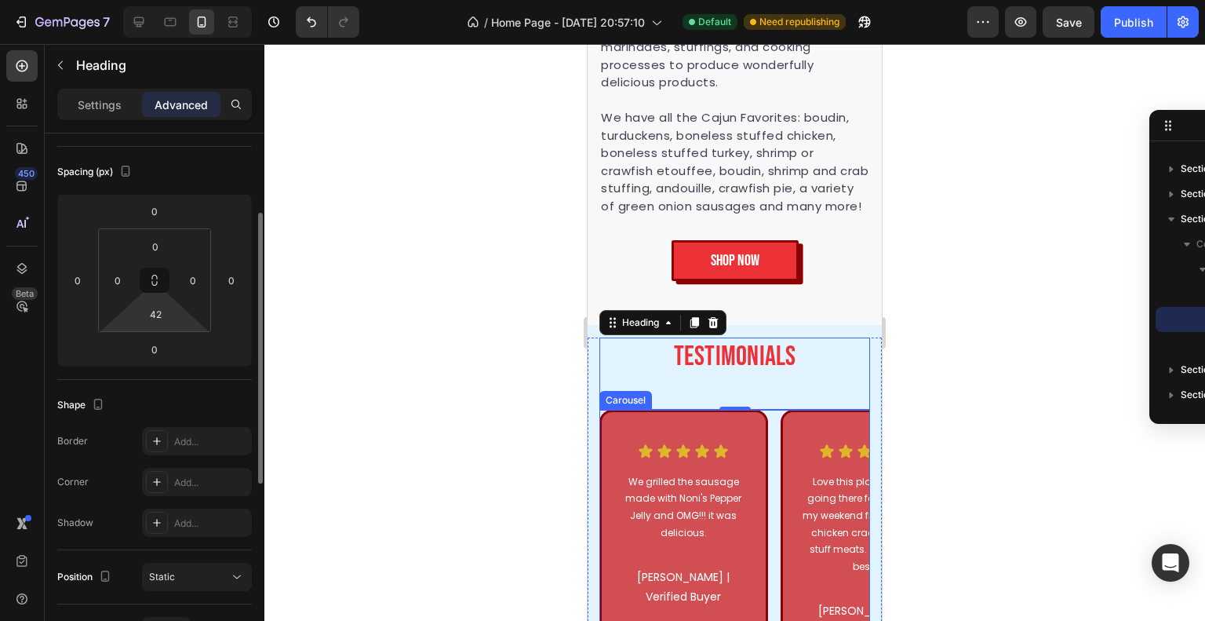
click at [169, 0] on html "7 Version history / Home Page - Jul 22, 20:57:10 Default Need republishing Prev…" at bounding box center [602, 0] width 1205 height 0
click at [159, 314] on input "42" at bounding box center [155, 314] width 31 height 24
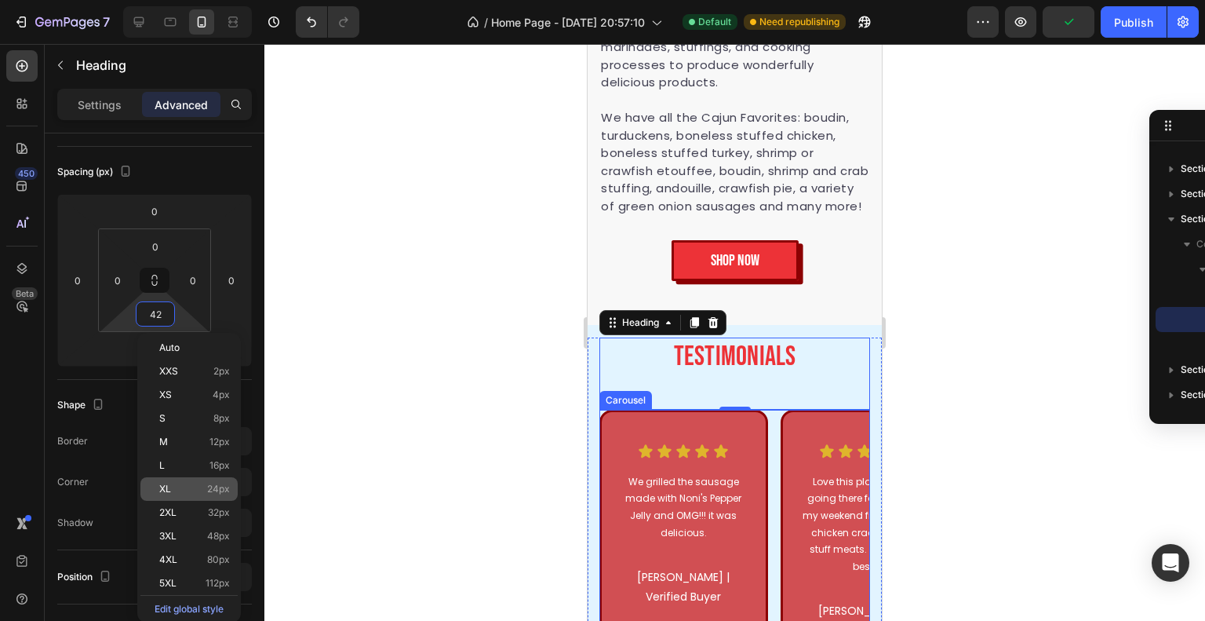
click at [213, 491] on span "24px" at bounding box center [218, 488] width 23 height 11
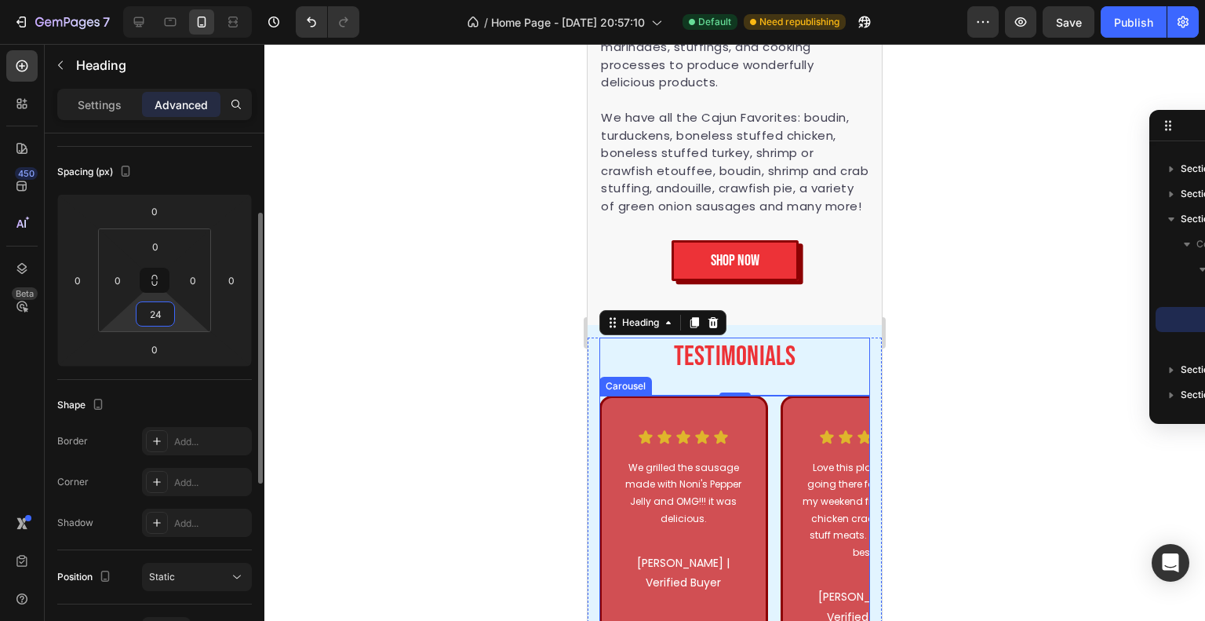
click at [159, 319] on input "24" at bounding box center [155, 314] width 31 height 24
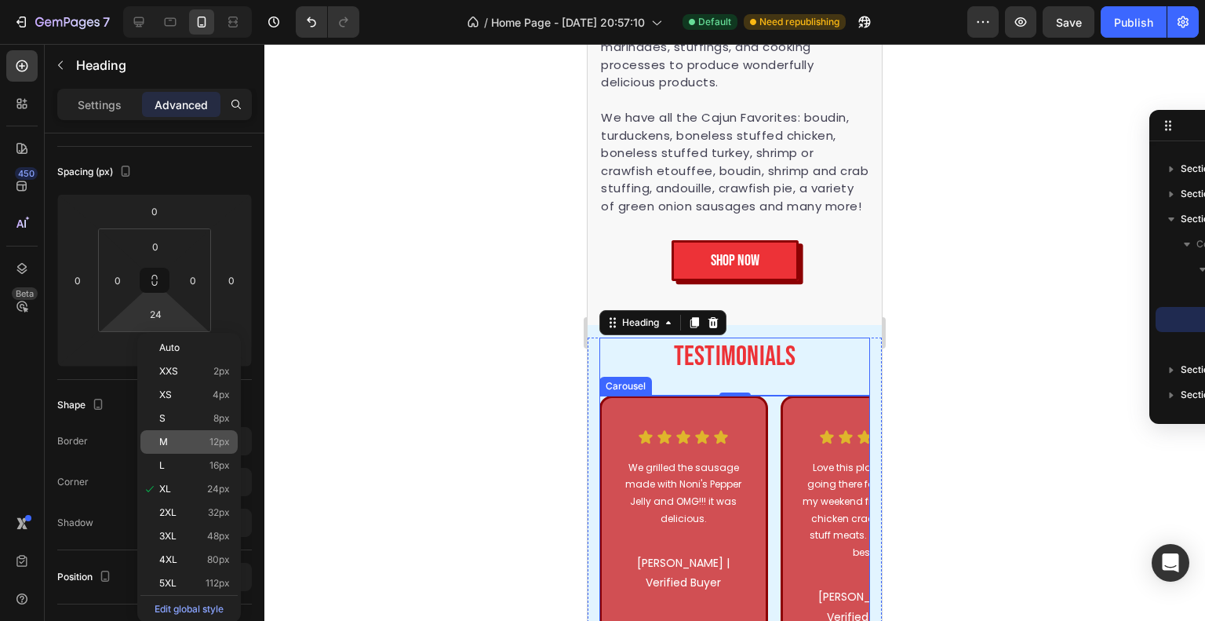
click at [201, 439] on p "M 12px" at bounding box center [194, 441] width 71 height 11
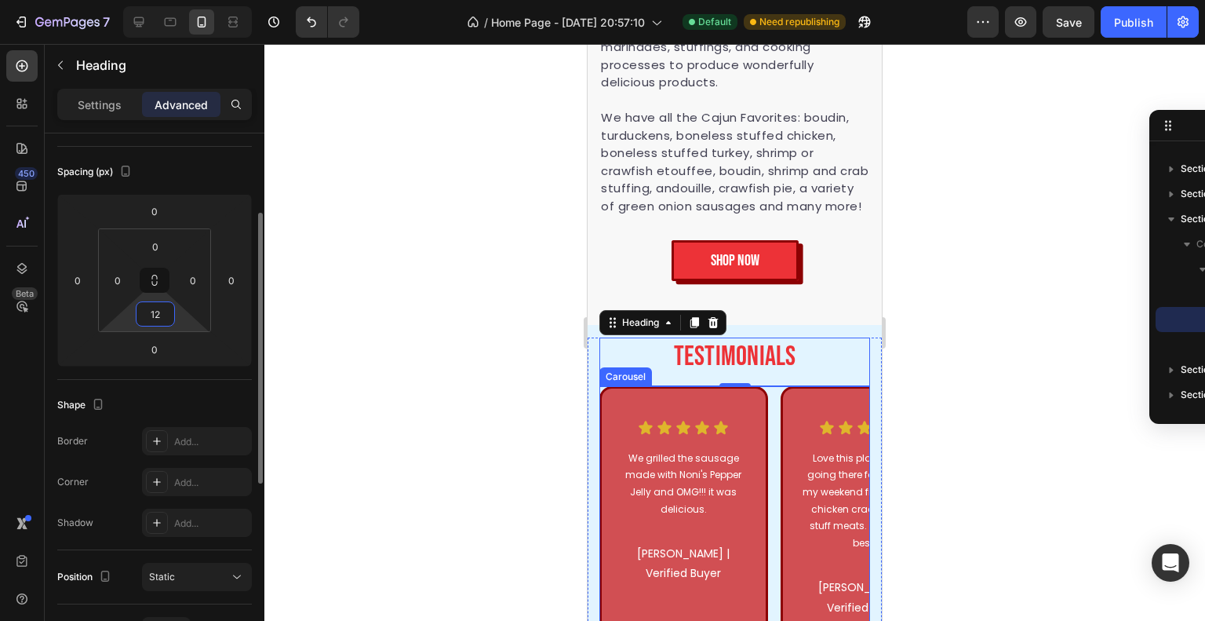
click at [151, 323] on input "12" at bounding box center [155, 314] width 31 height 24
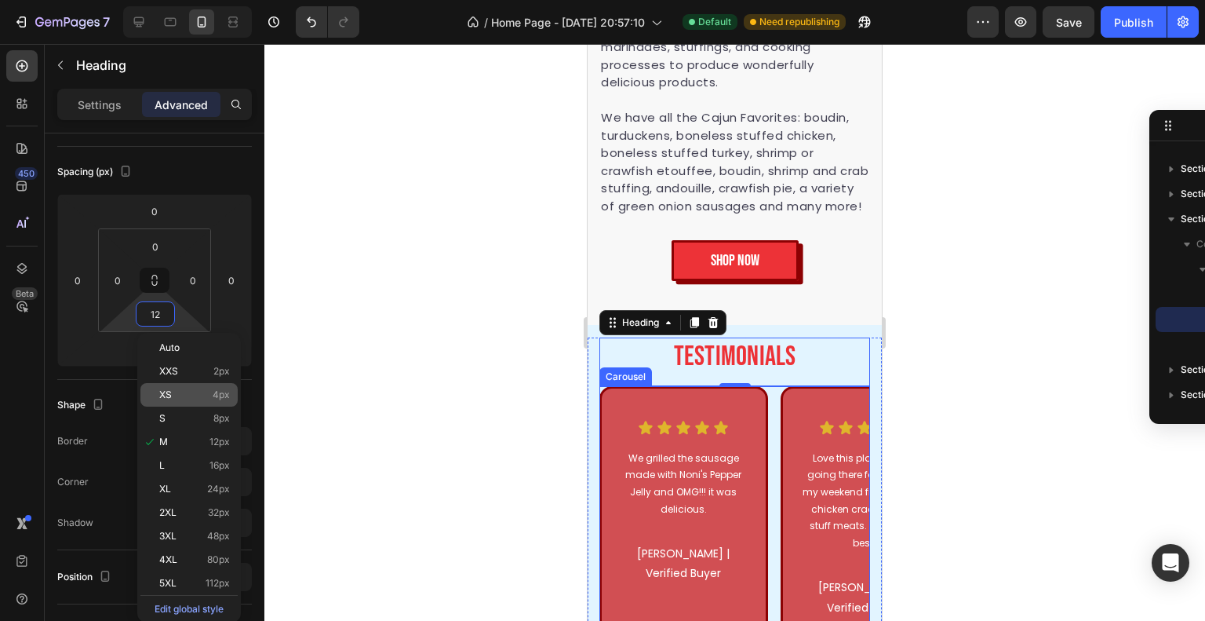
click at [191, 385] on div "XS 4px" at bounding box center [188, 395] width 97 height 24
type input "4"
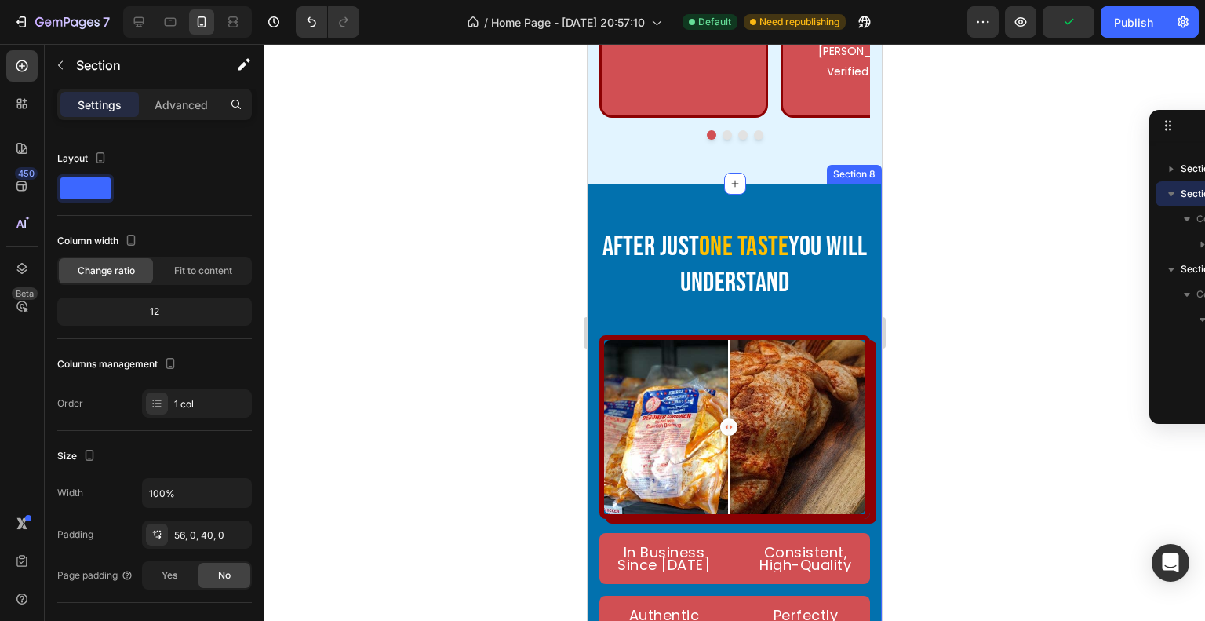
scroll to position [4076, 0]
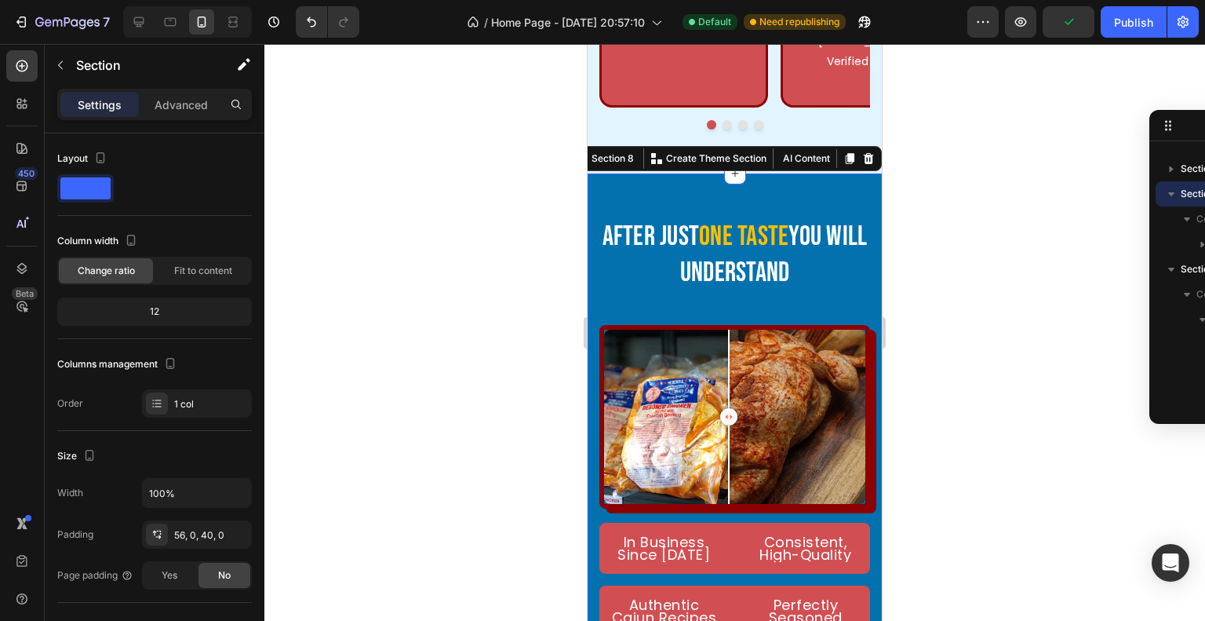
click at [737, 187] on div "After just one taste you will understand Heading Authentic Cajun Recipes Text b…" at bounding box center [735, 453] width 294 height 560
click at [184, 100] on p "Advanced" at bounding box center [181, 105] width 53 height 16
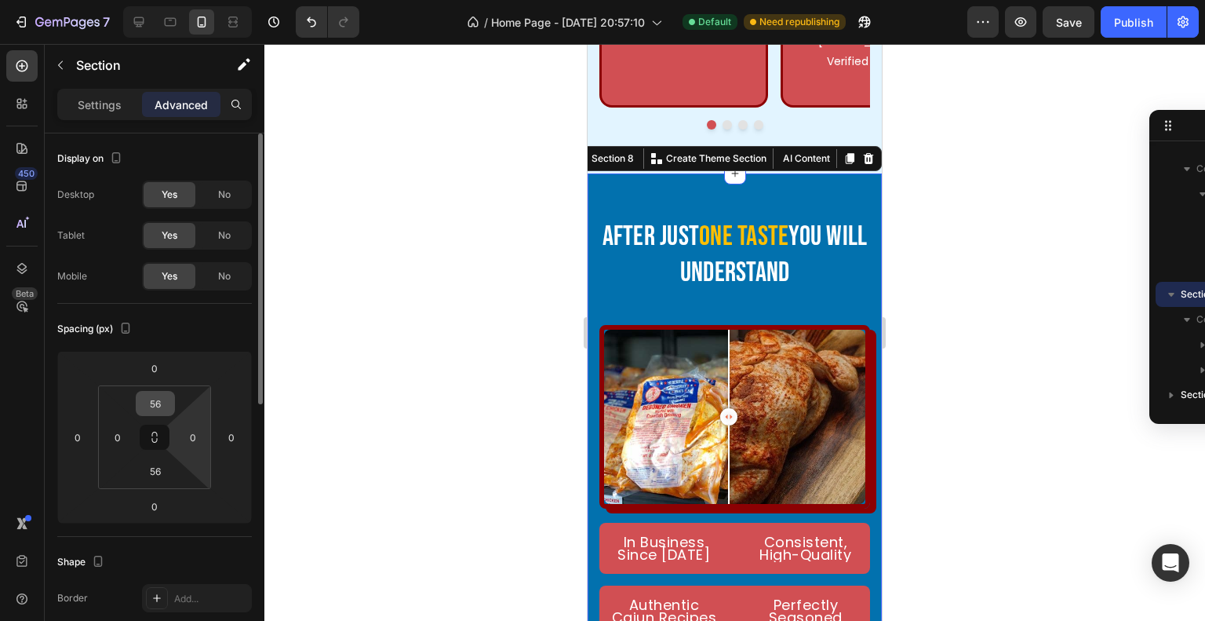
click at [163, 402] on input "56" at bounding box center [155, 404] width 31 height 24
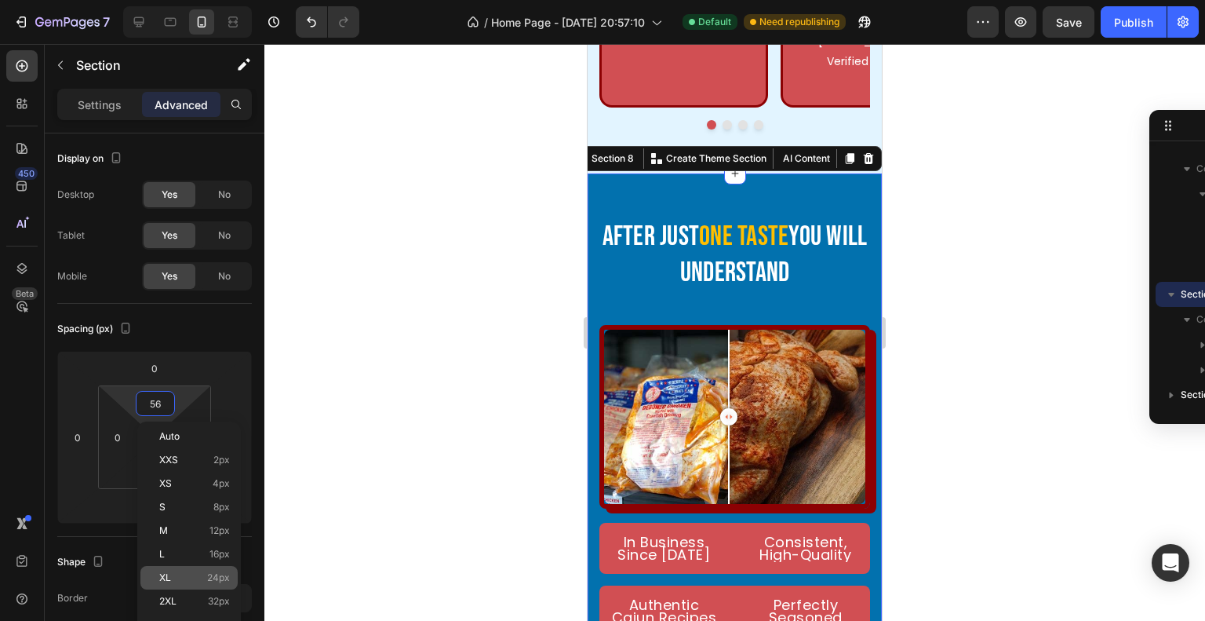
click at [228, 580] on span "24px" at bounding box center [218, 577] width 23 height 11
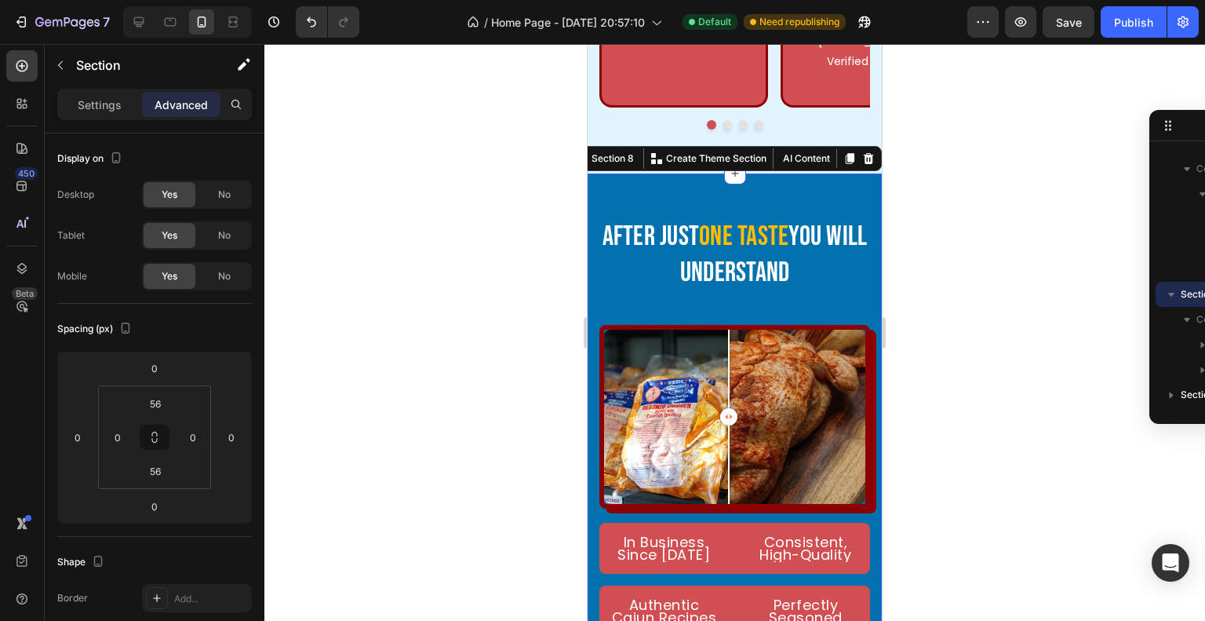
type input "24"
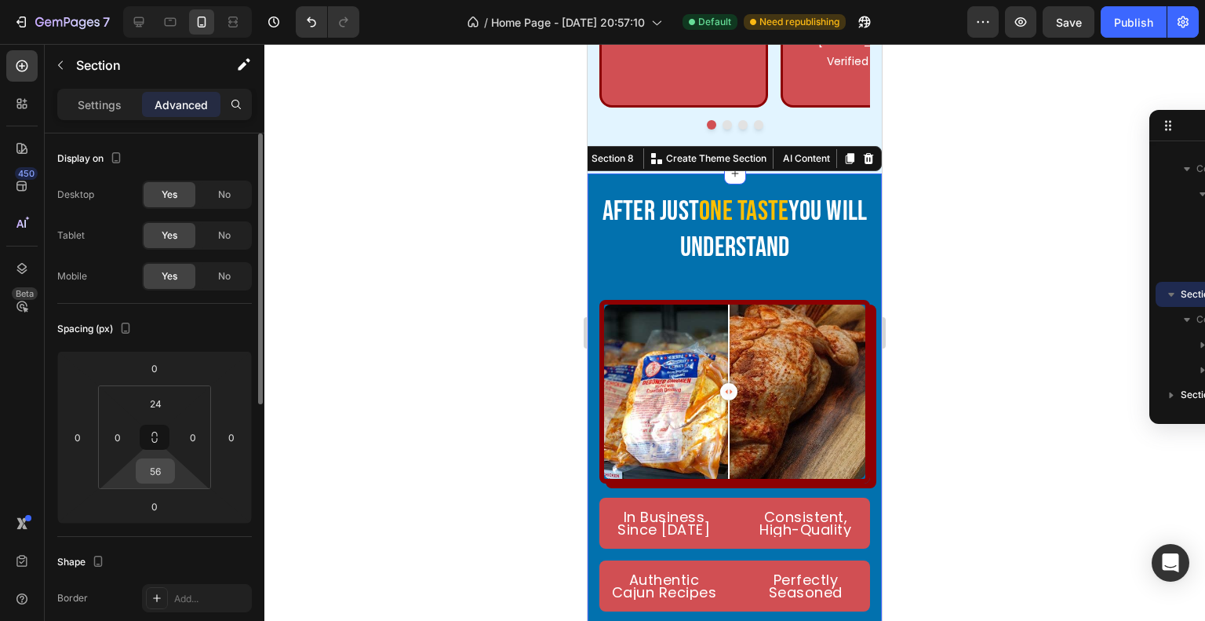
click at [166, 479] on input "56" at bounding box center [155, 471] width 31 height 24
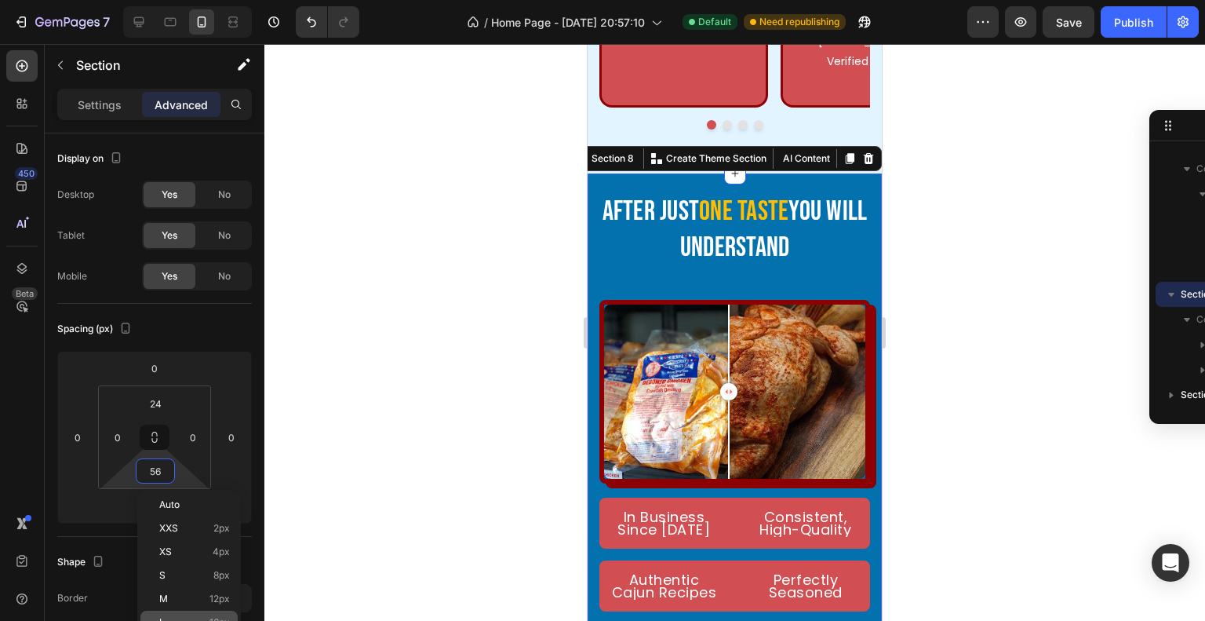
click at [232, 614] on div "L 16px" at bounding box center [188, 623] width 97 height 24
type input "16"
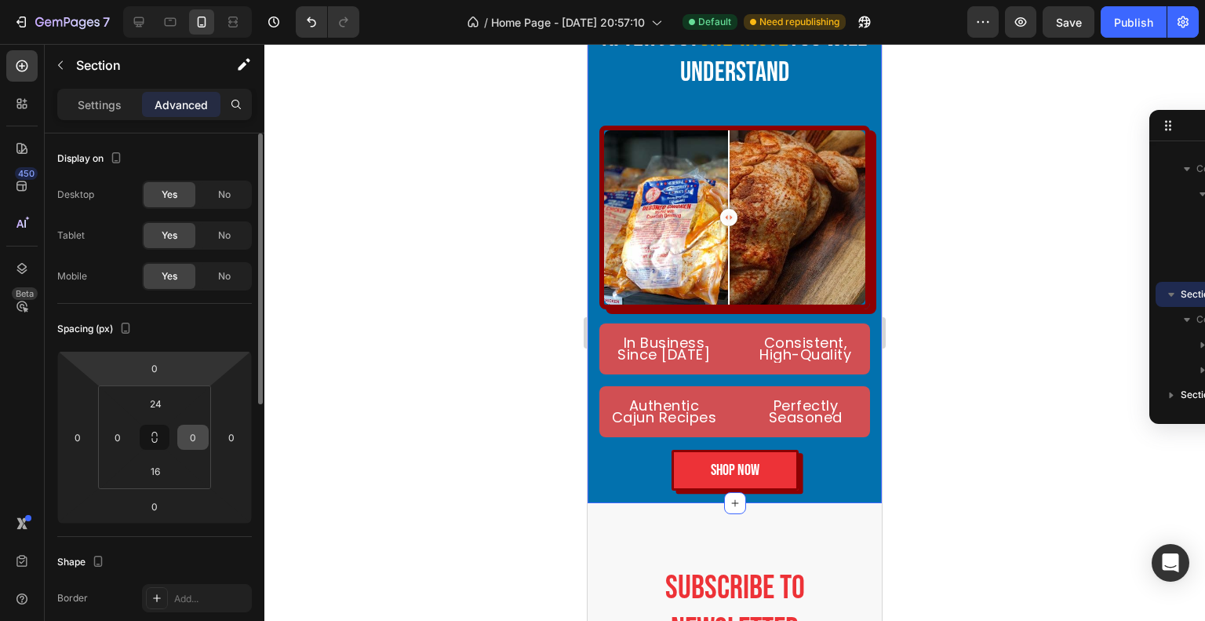
scroll to position [78, 0]
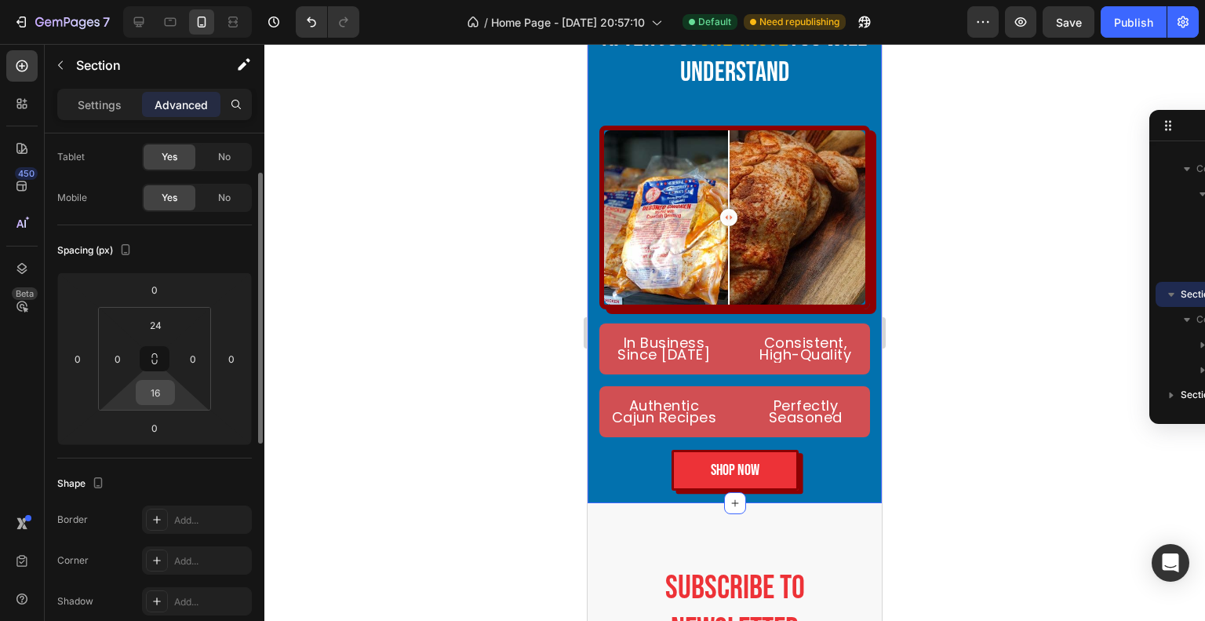
click at [166, 399] on input "16" at bounding box center [155, 393] width 31 height 24
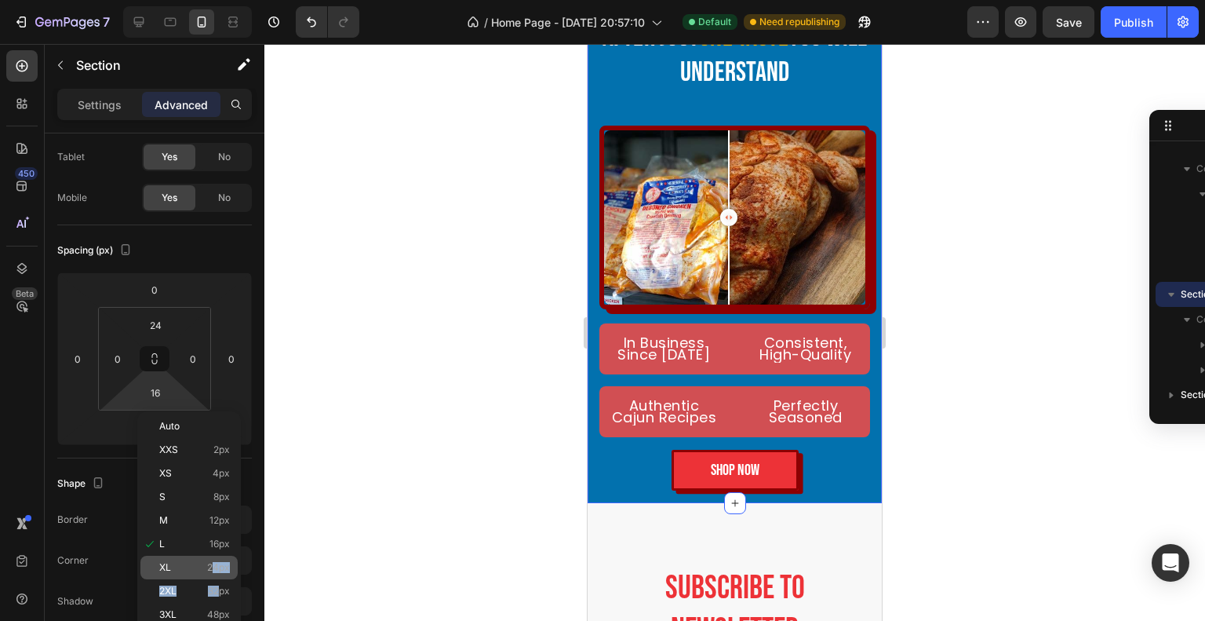
click at [215, 574] on div "Auto XXS 2px XS 4px S 8px M 12px L 16px XL 24px 2XL 32px 3XL 48px 4XL 80px 5XL …" at bounding box center [188, 555] width 97 height 283
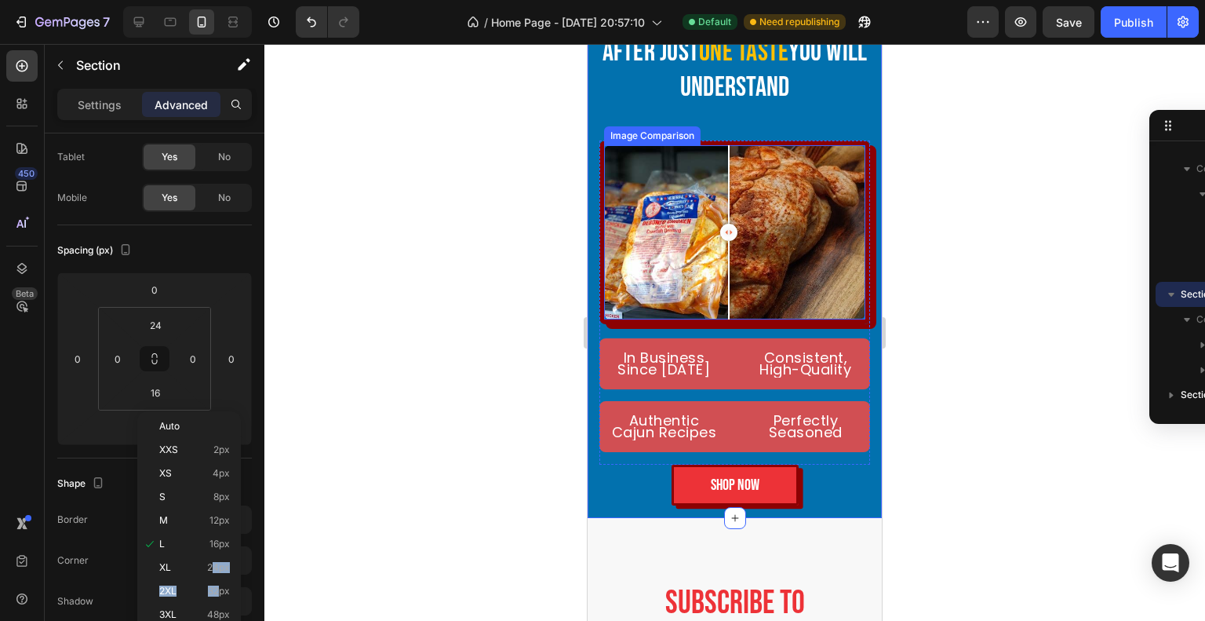
scroll to position [4076, 0]
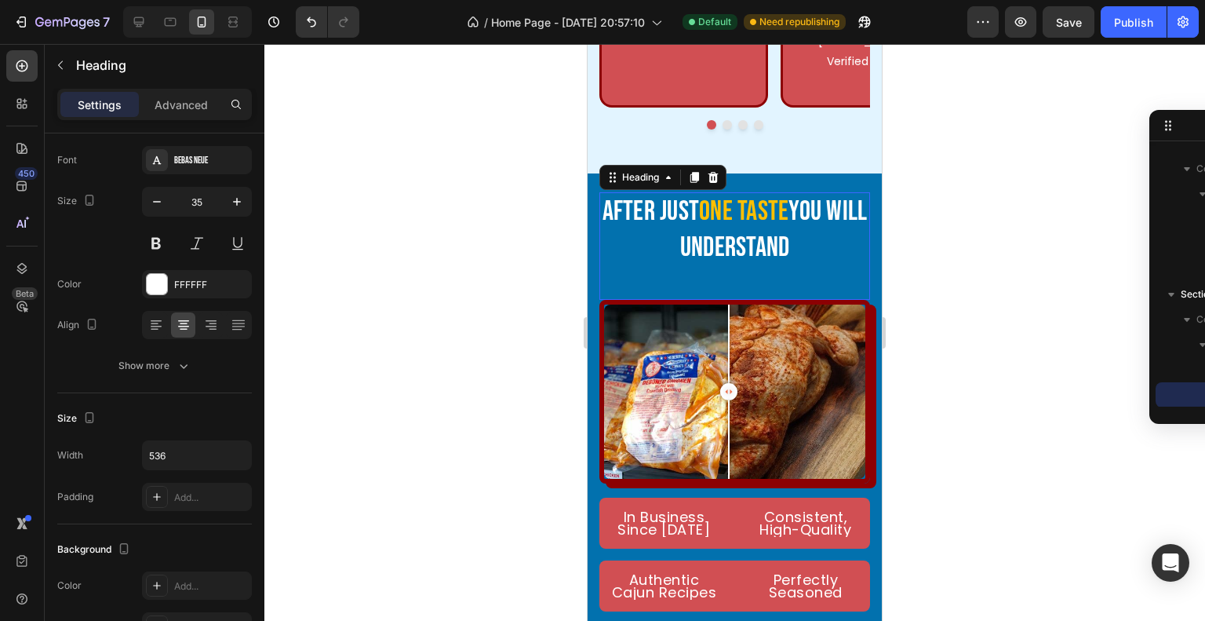
click at [715, 225] on h2 "After just one taste you will understand" at bounding box center [735, 229] width 271 height 75
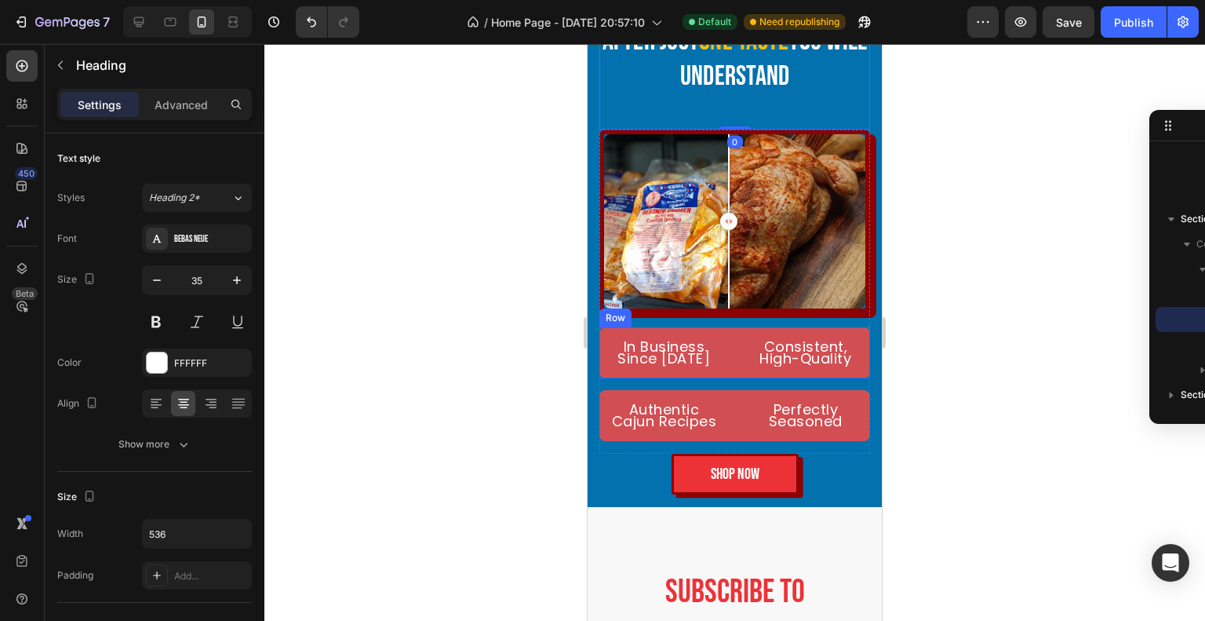
scroll to position [4154, 0]
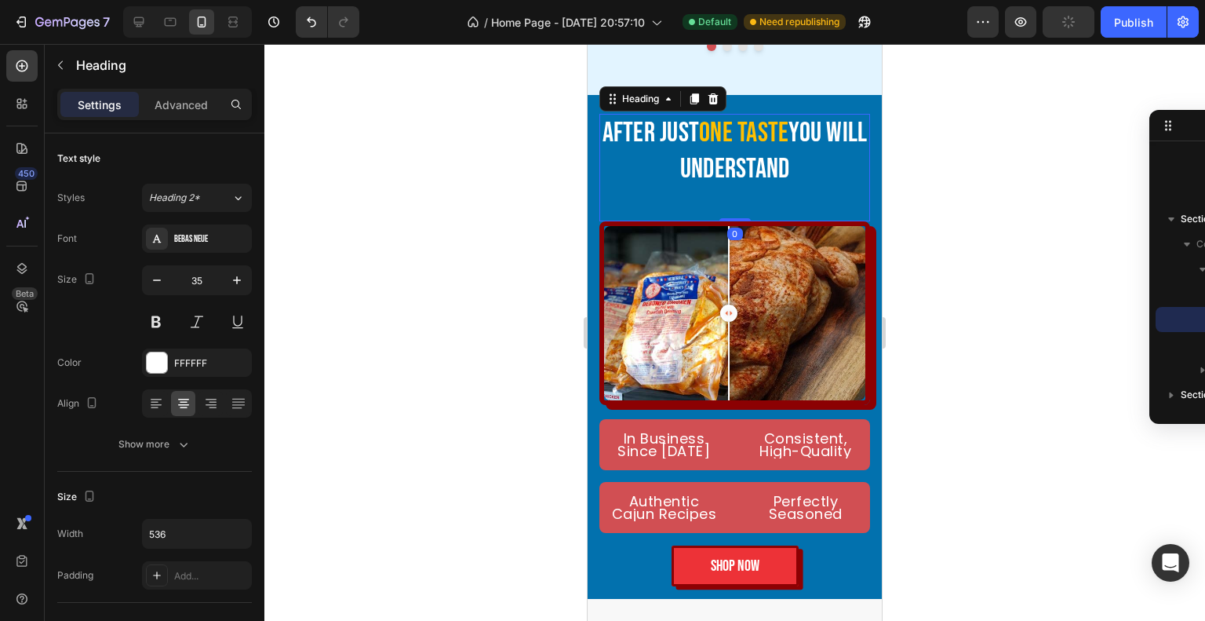
click at [744, 134] on h2 "After just one taste you will understand" at bounding box center [735, 151] width 271 height 75
click at [165, 108] on p "Advanced" at bounding box center [181, 105] width 53 height 16
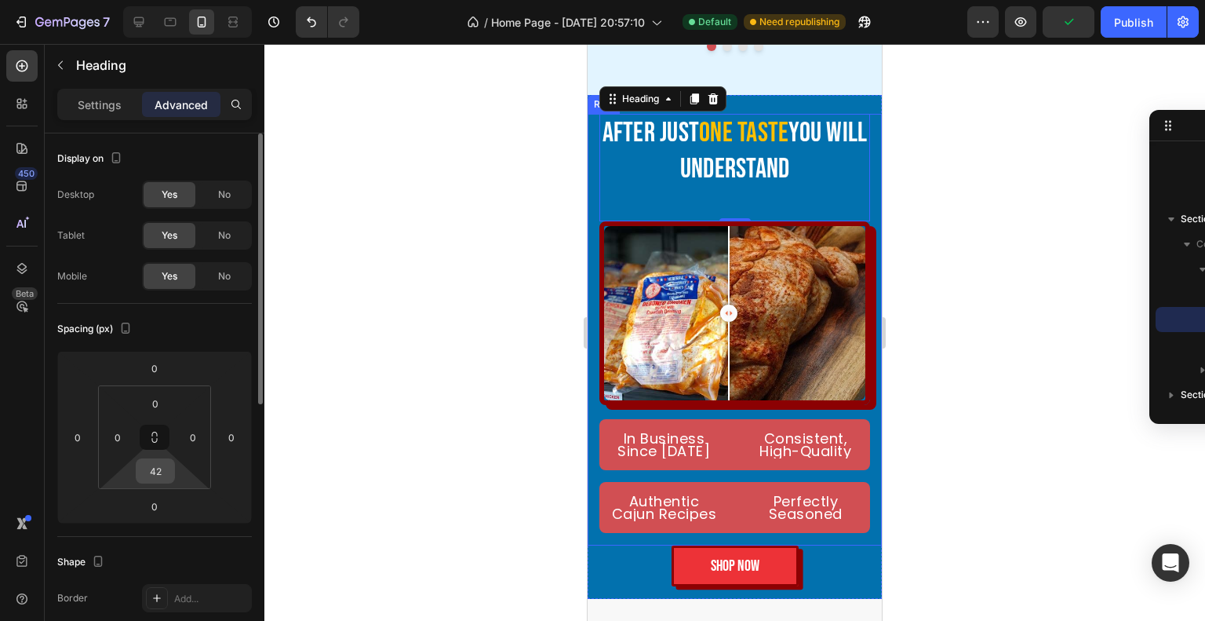
click at [163, 479] on input "42" at bounding box center [155, 471] width 31 height 24
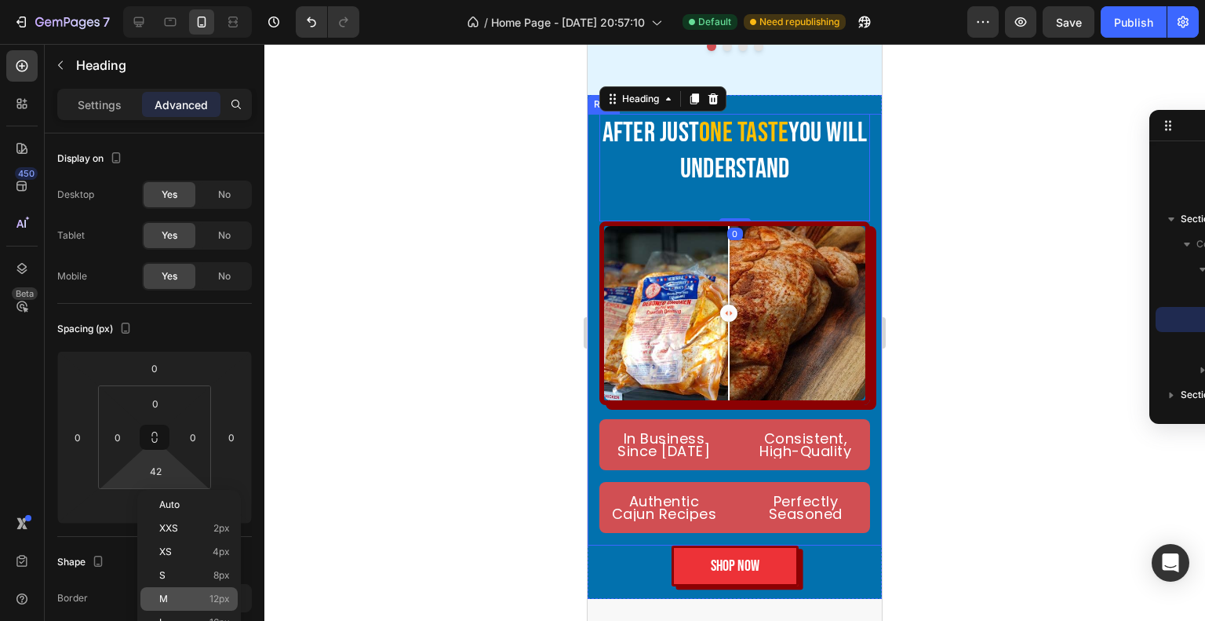
click at [217, 591] on div "M 12px" at bounding box center [188, 599] width 97 height 24
type input "12"
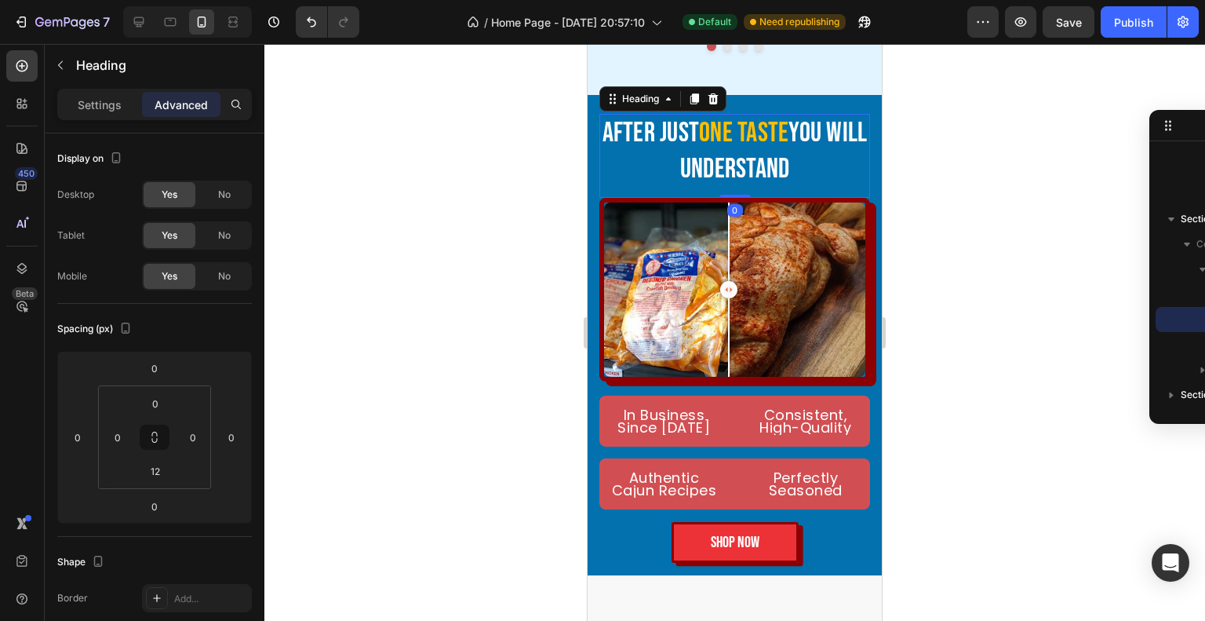
click at [929, 290] on div at bounding box center [734, 332] width 941 height 577
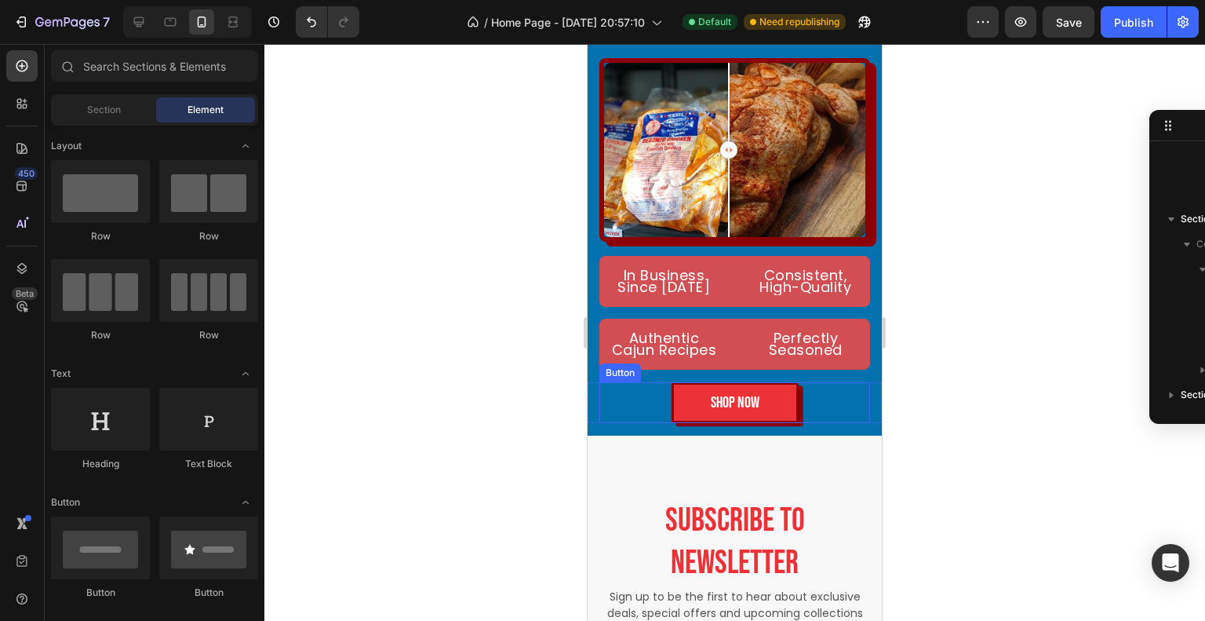
scroll to position [4076, 0]
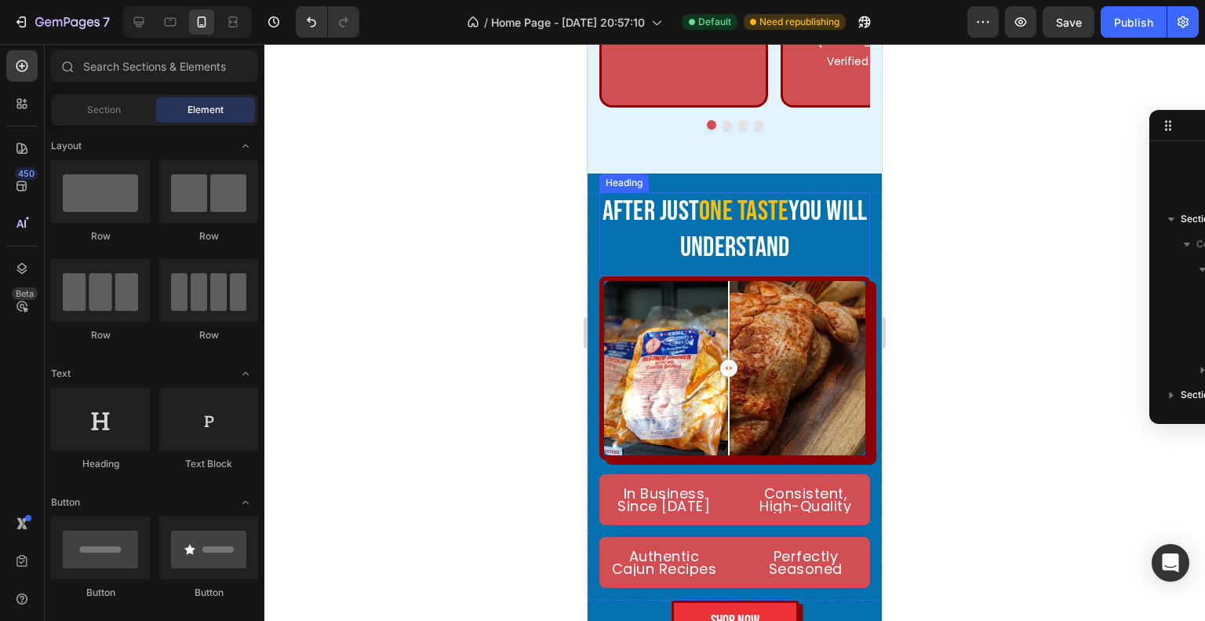
click at [738, 195] on span "one taste" at bounding box center [743, 212] width 89 height 34
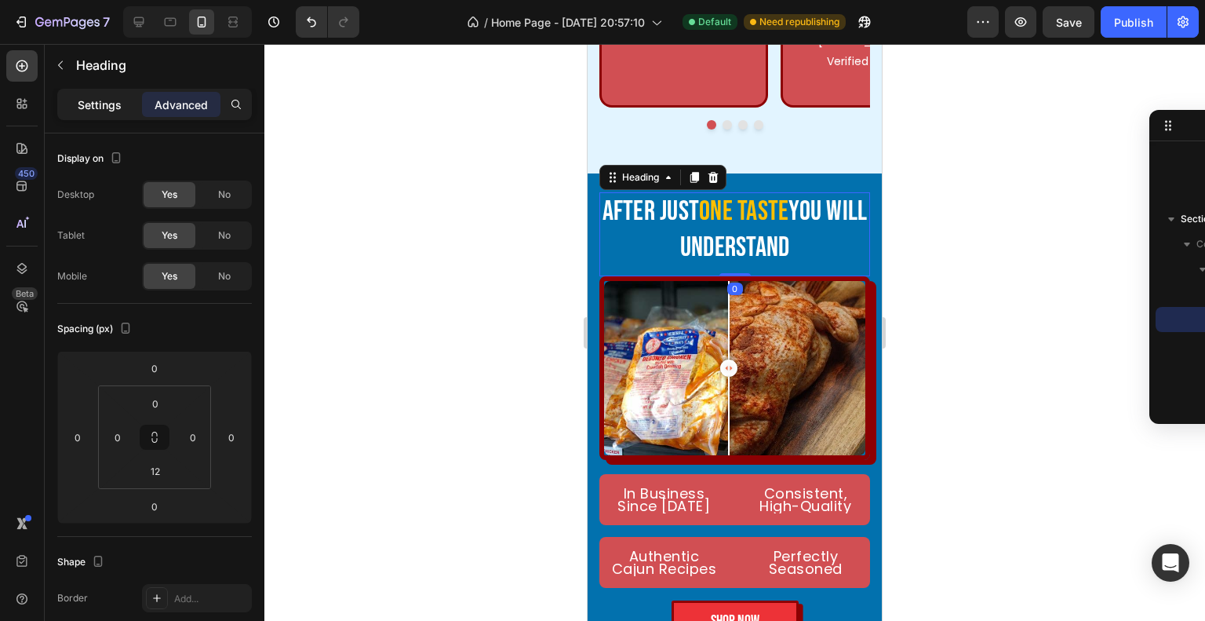
click at [100, 108] on p "Settings" at bounding box center [100, 105] width 44 height 16
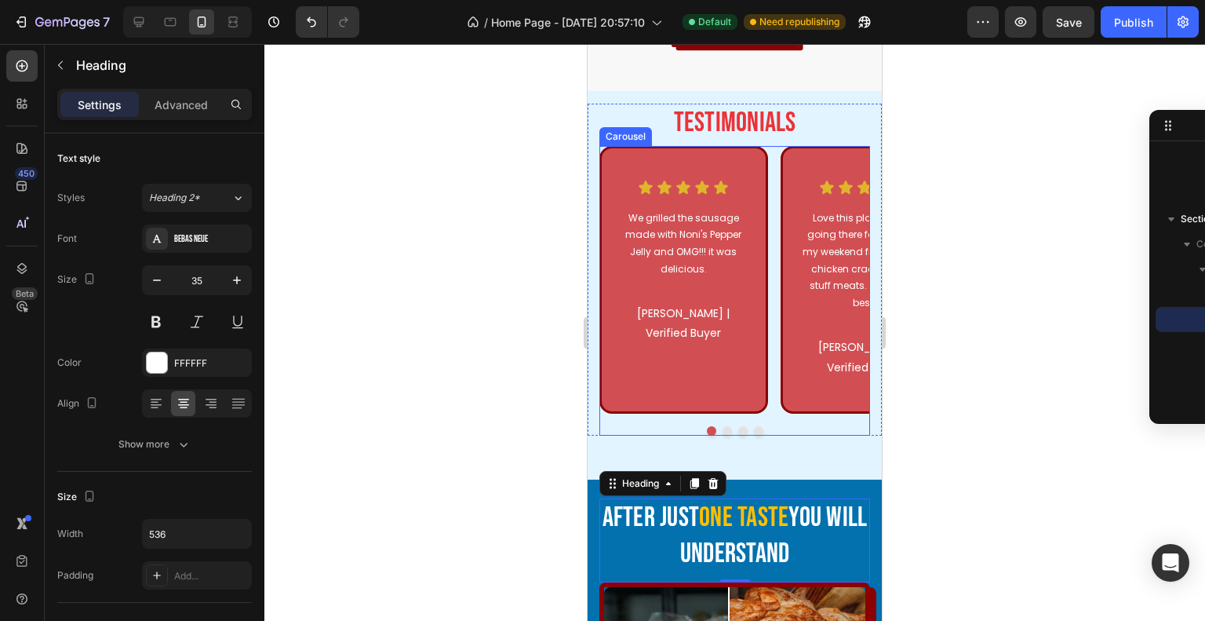
scroll to position [3997, 0]
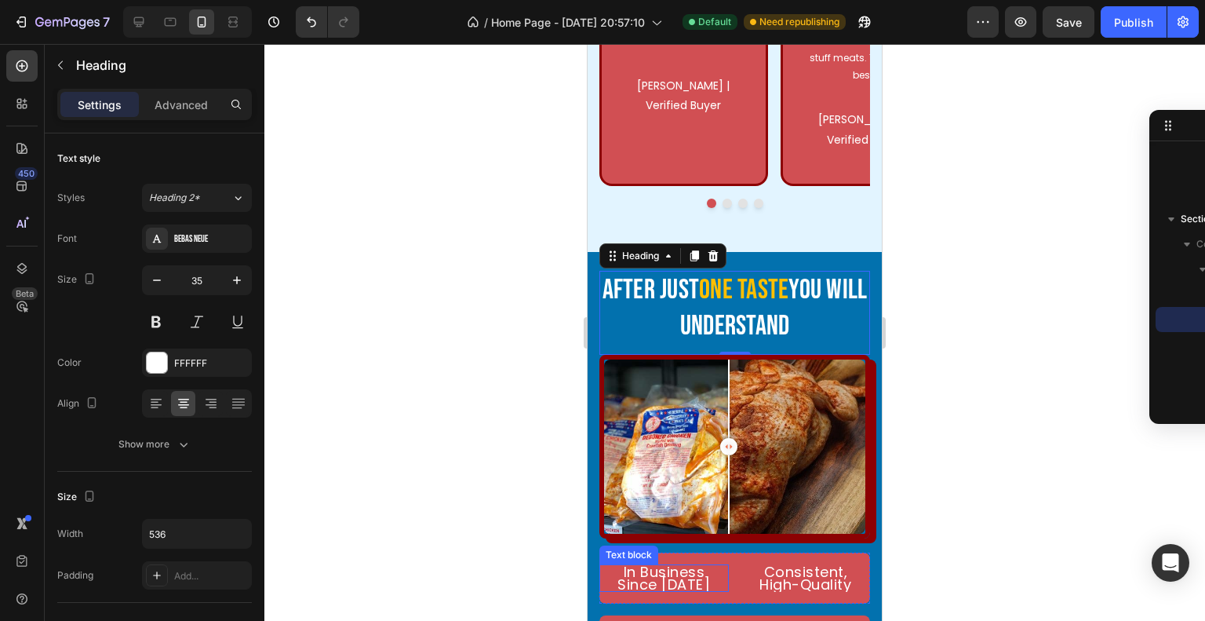
click at [657, 578] on p "Since [DATE]" at bounding box center [664, 584] width 126 height 13
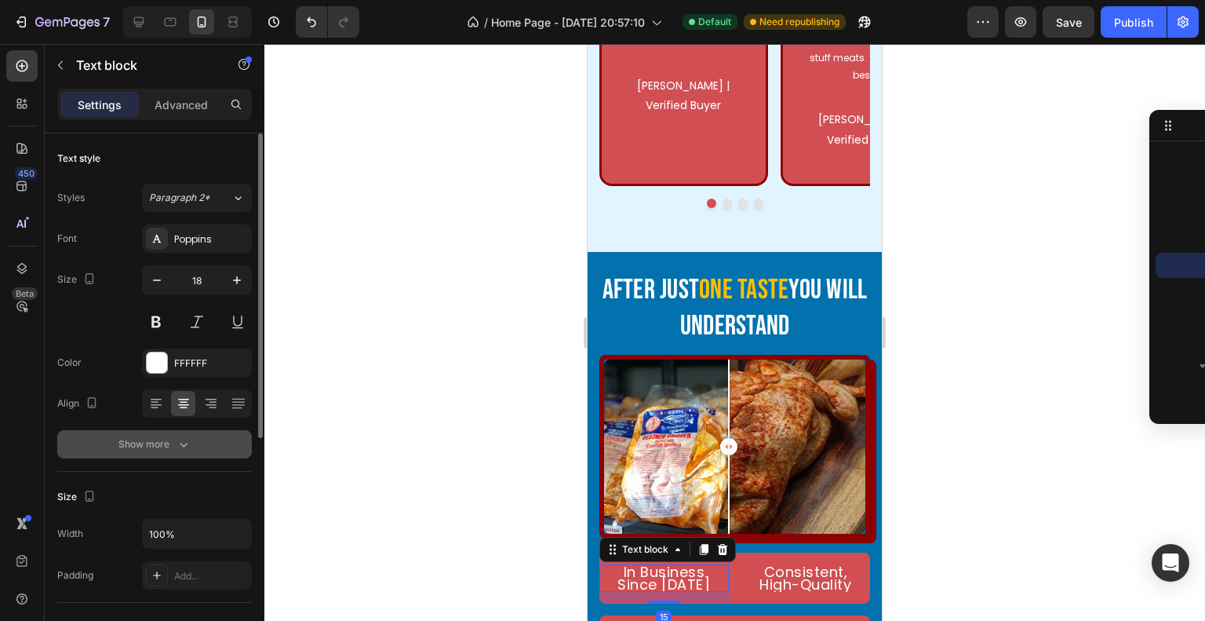
scroll to position [78, 0]
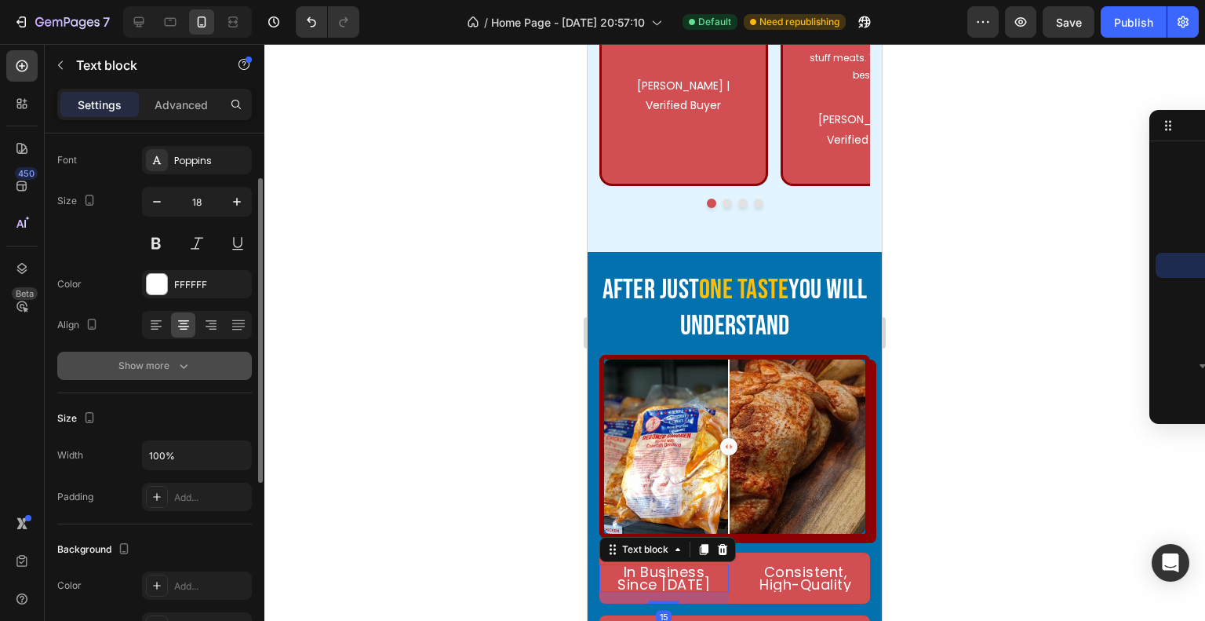
click at [157, 363] on div "Show more" at bounding box center [154, 366] width 73 height 16
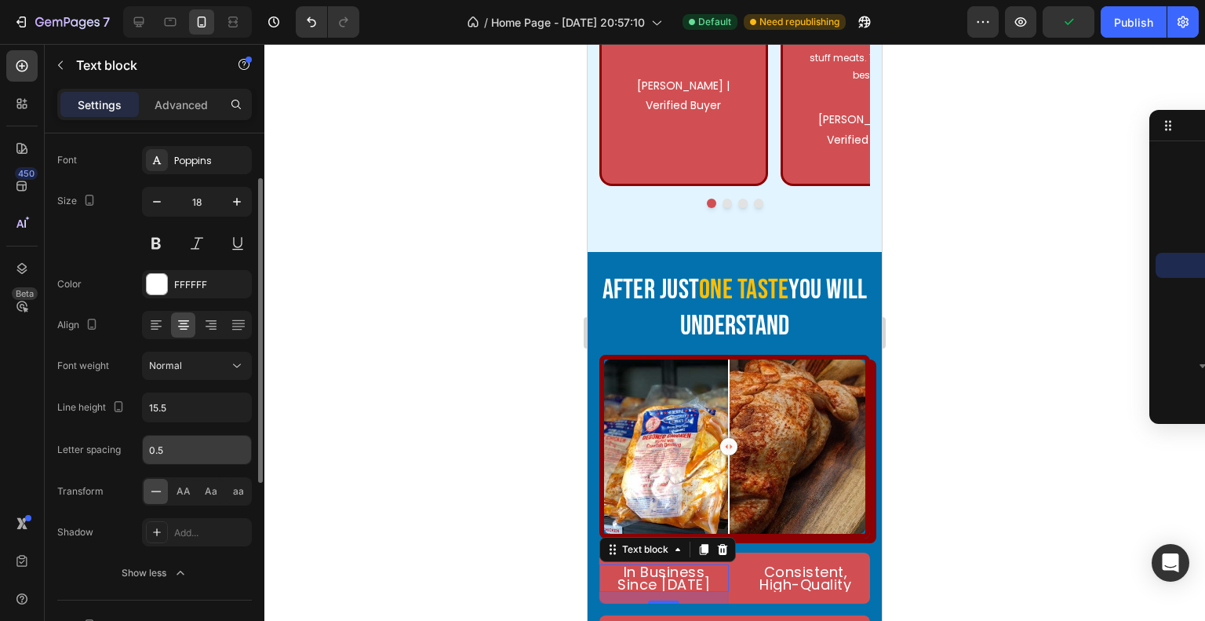
scroll to position [157, 0]
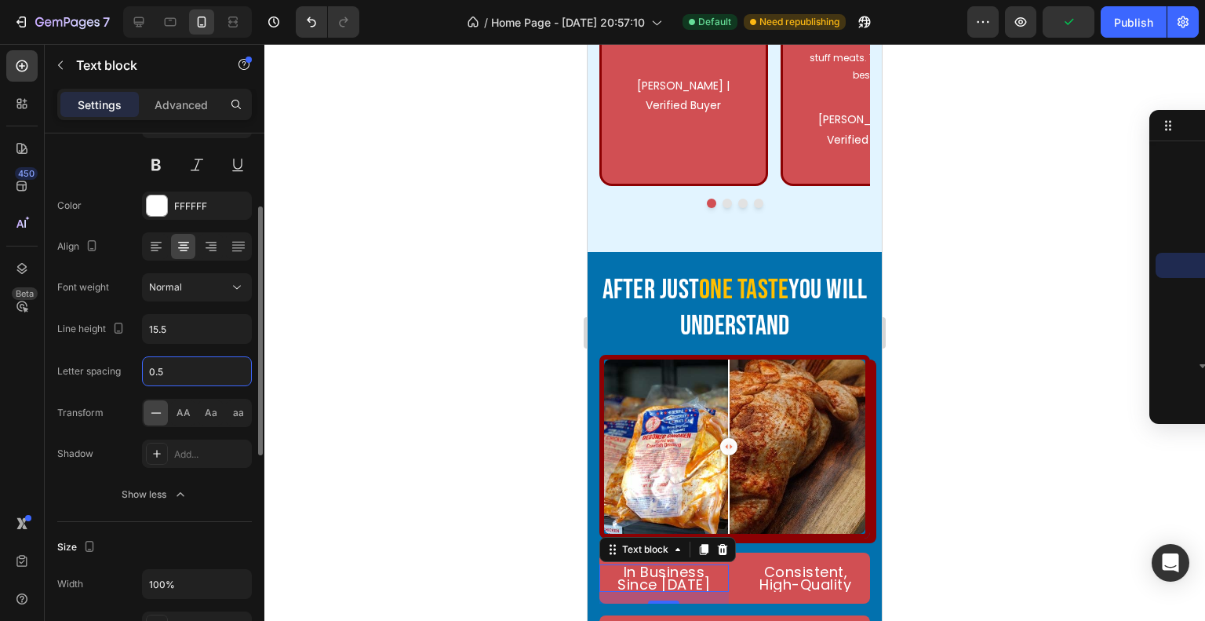
click at [210, 373] on input "0.5" at bounding box center [197, 371] width 108 height 28
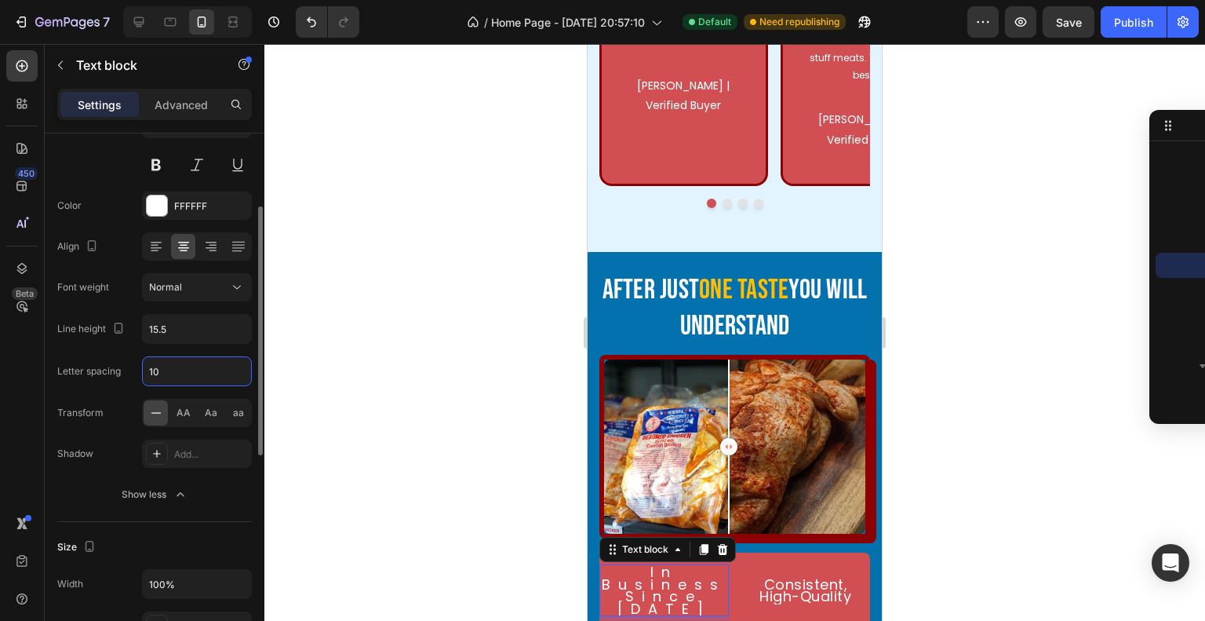
type input "1"
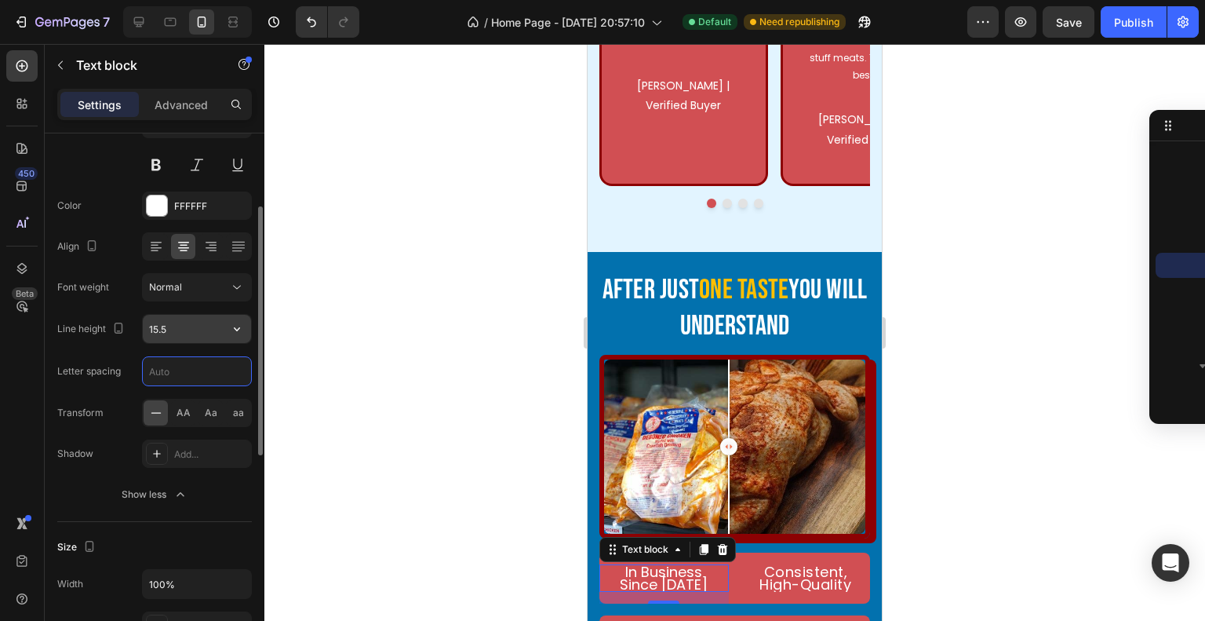
click at [202, 332] on input "15.5" at bounding box center [197, 329] width 108 height 28
click at [239, 334] on icon "button" at bounding box center [237, 329] width 16 height 16
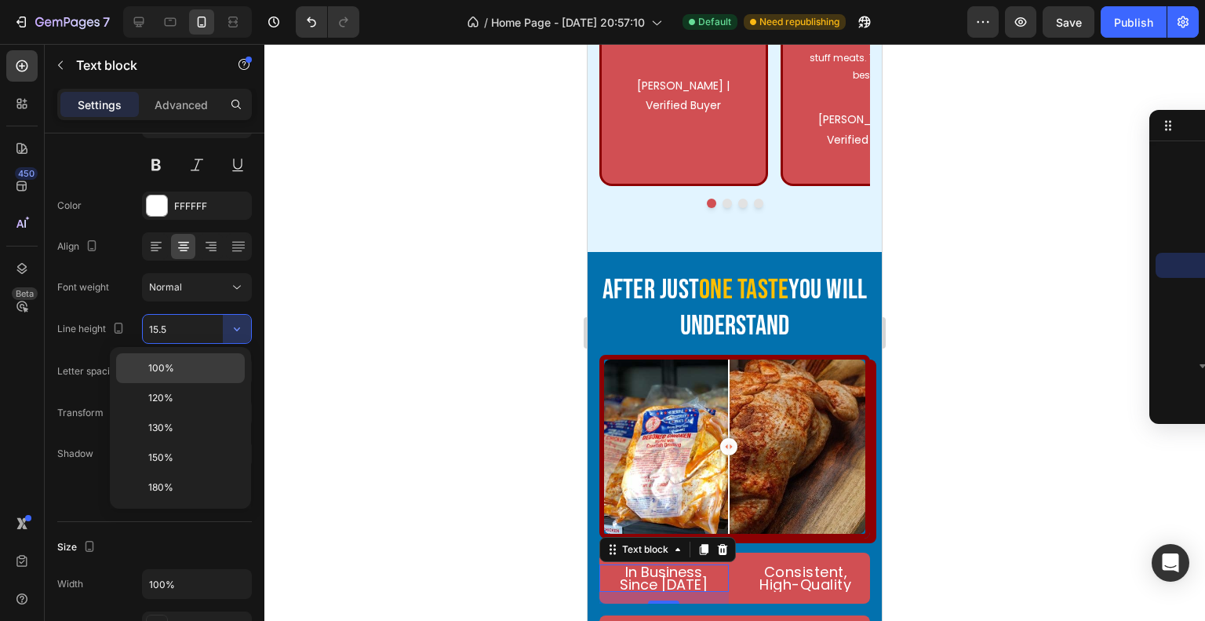
click at [199, 383] on div "100%" at bounding box center [180, 398] width 129 height 30
type input "100%"
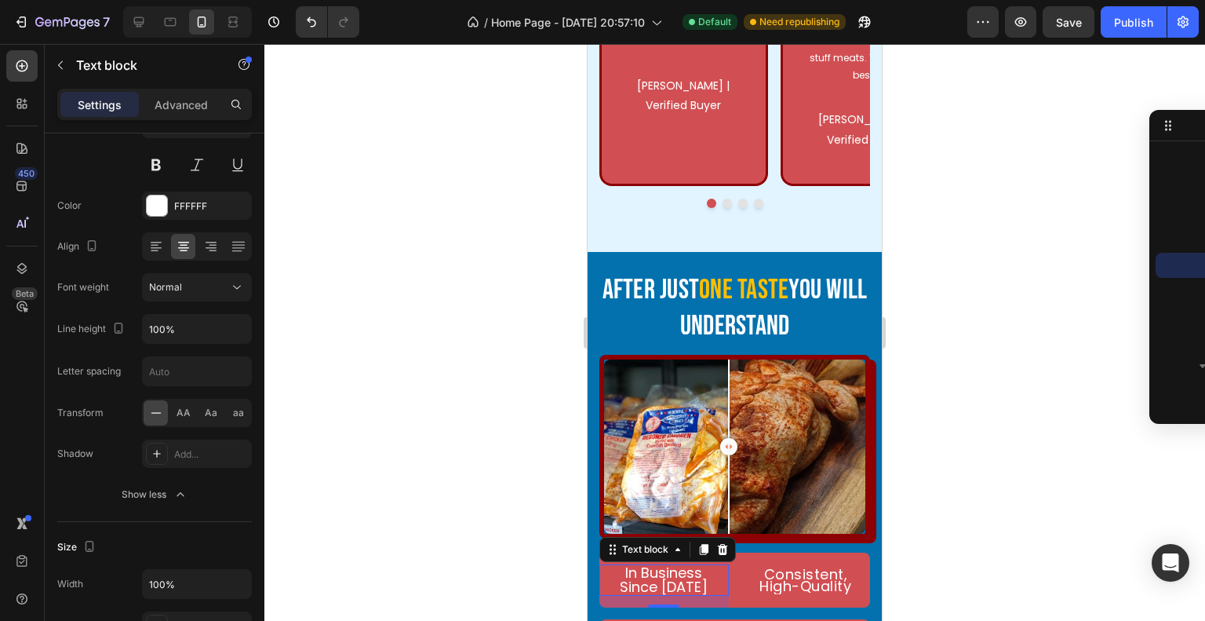
click at [928, 552] on div at bounding box center [734, 332] width 941 height 577
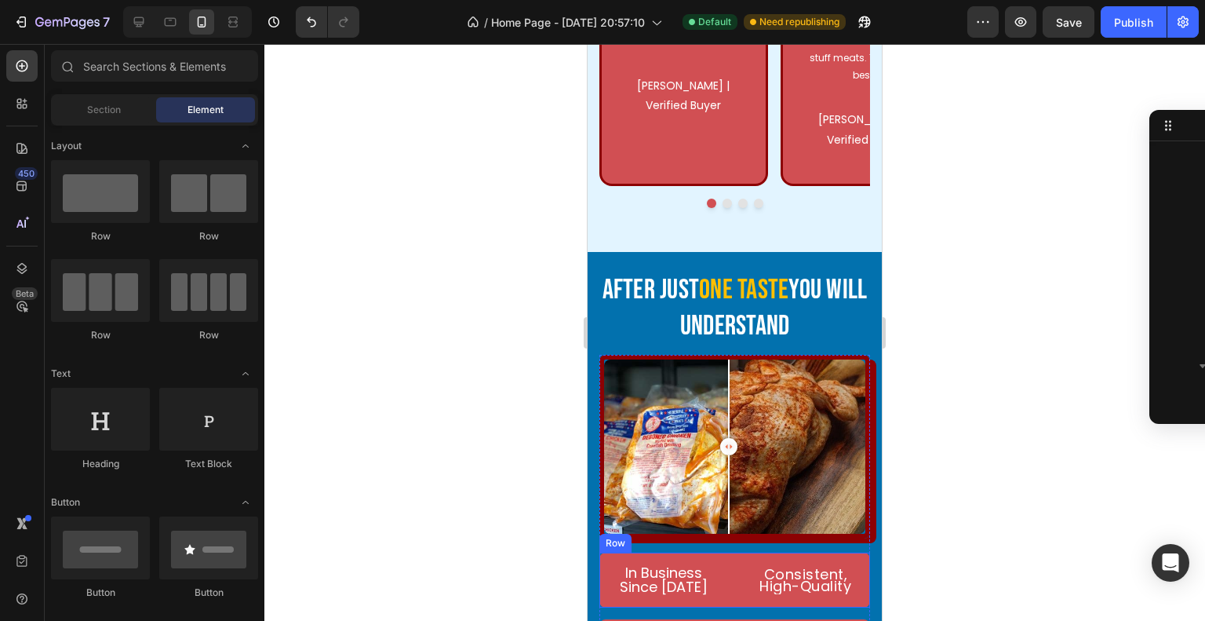
click at [663, 580] on p "Since [DATE]" at bounding box center [664, 587] width 126 height 14
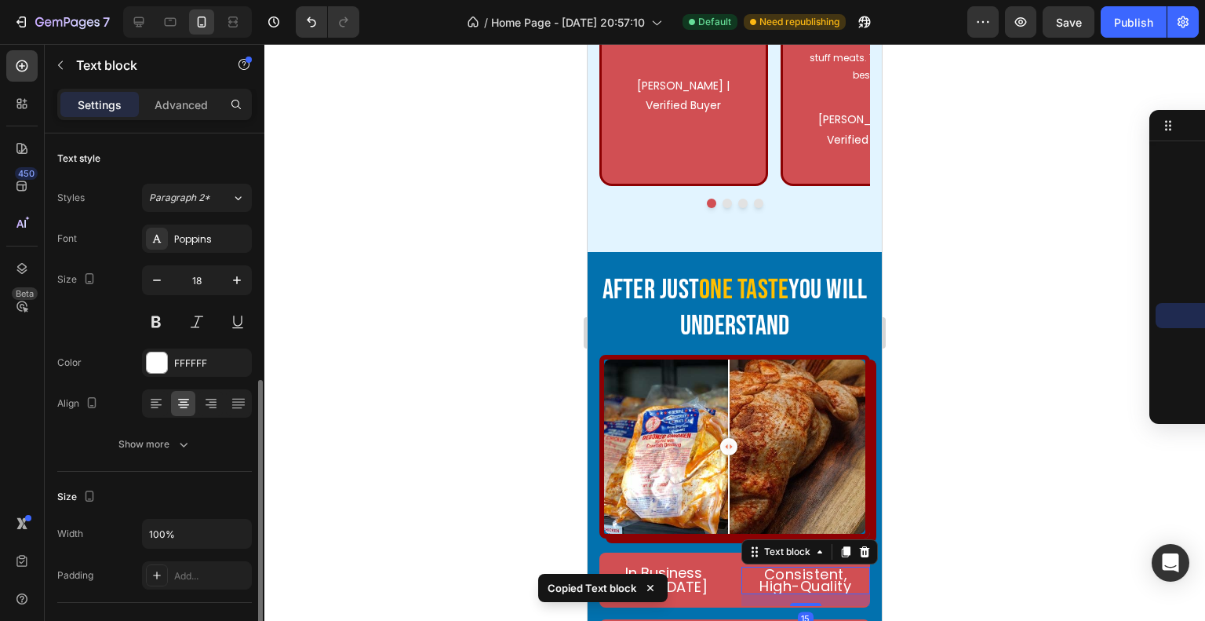
click at [768, 568] on p "Consistent," at bounding box center [806, 574] width 126 height 13
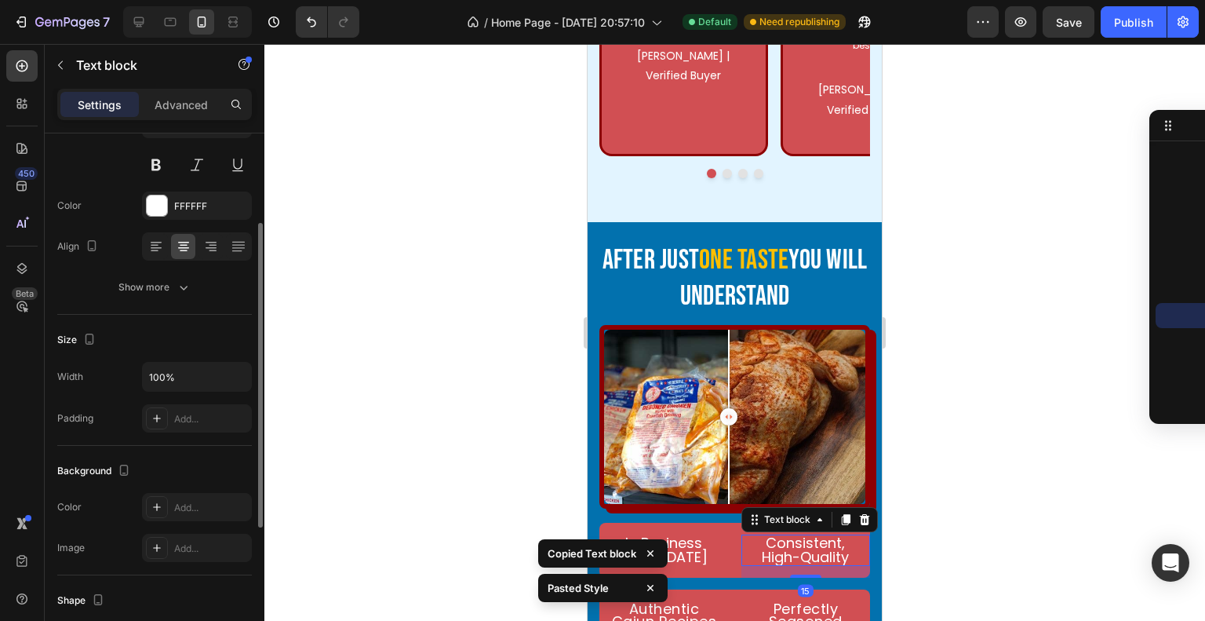
scroll to position [4076, 0]
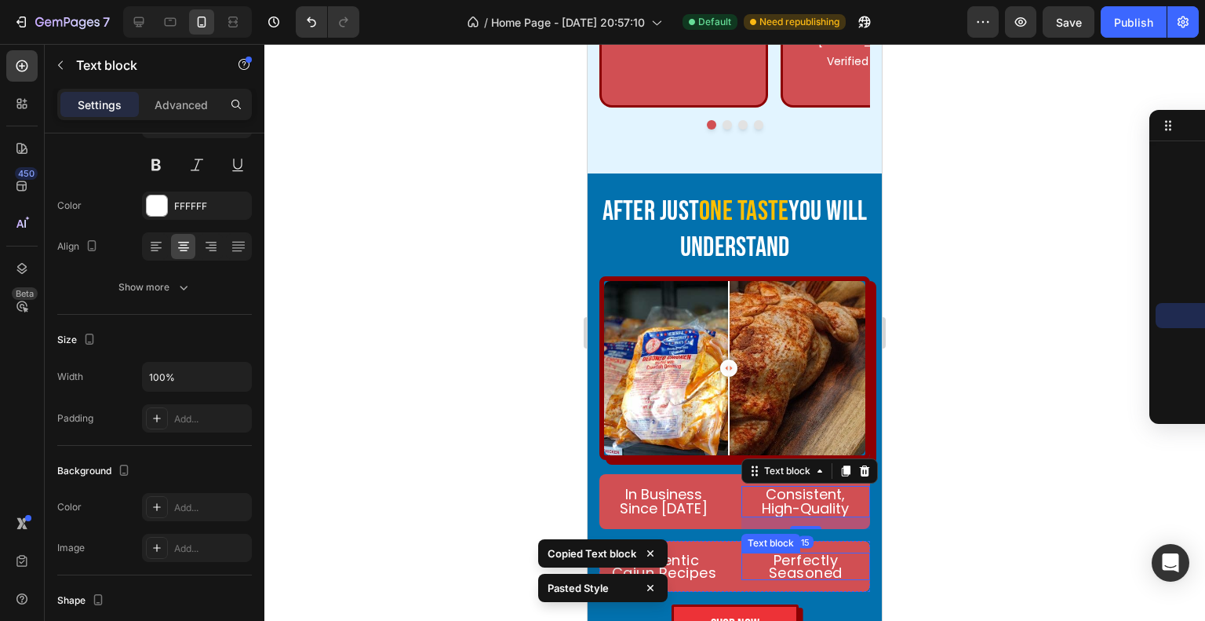
click at [815, 554] on p "Perfectly Seasoned" at bounding box center [806, 566] width 126 height 24
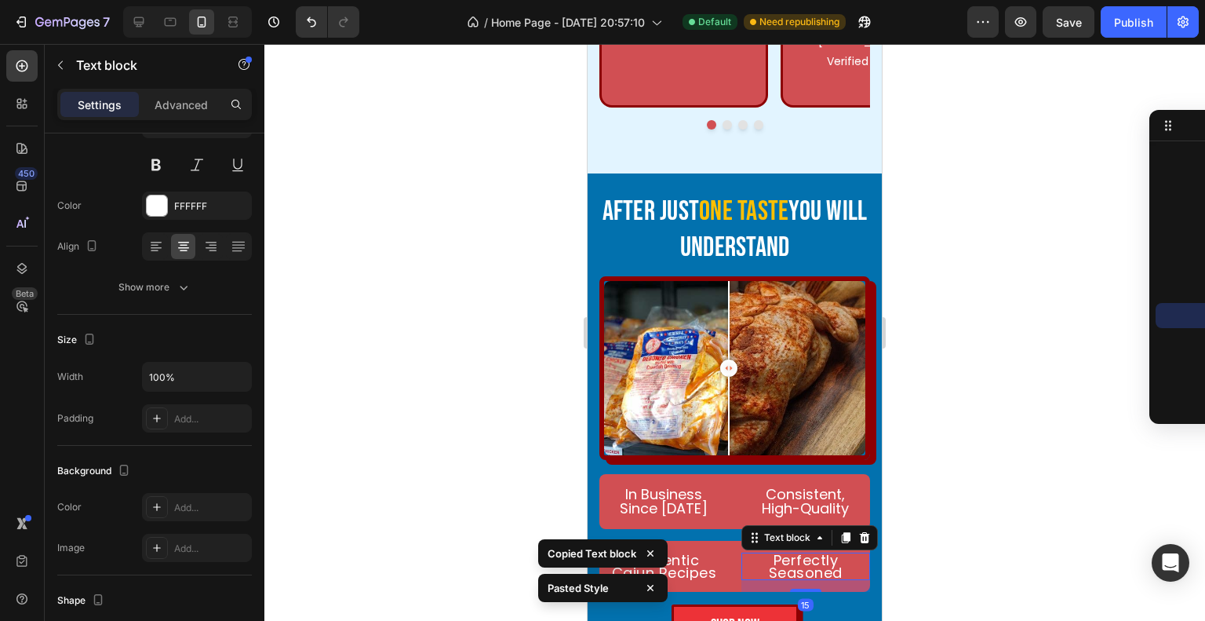
scroll to position [795, 0]
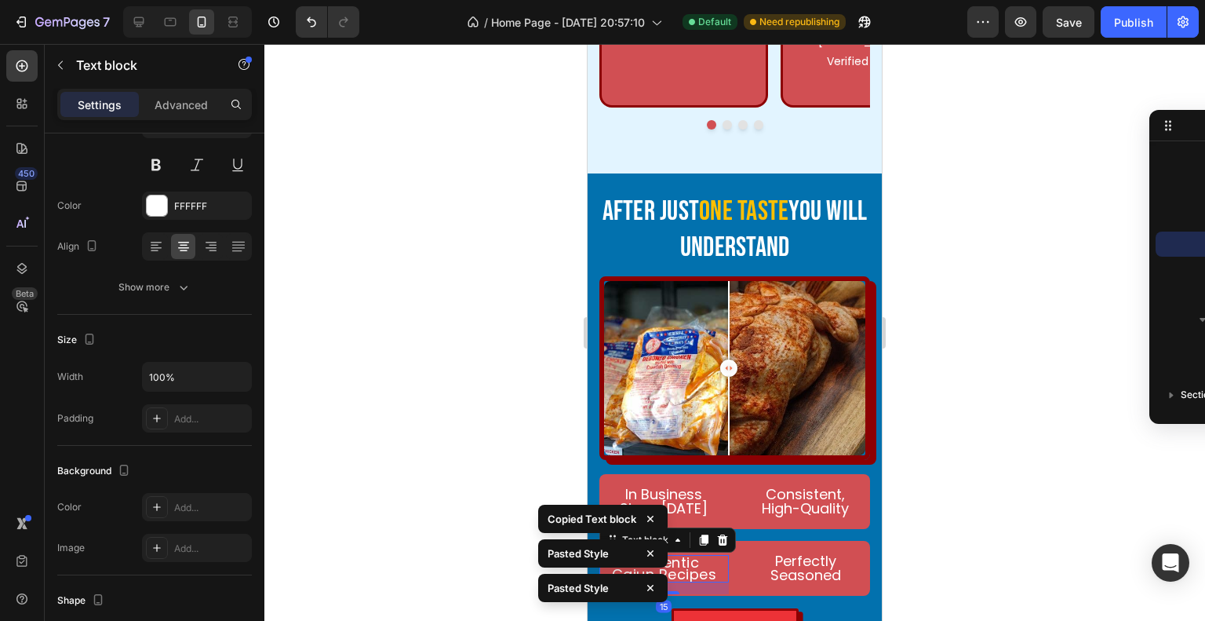
click at [694, 568] on p "Cajun Recipes" at bounding box center [664, 574] width 126 height 13
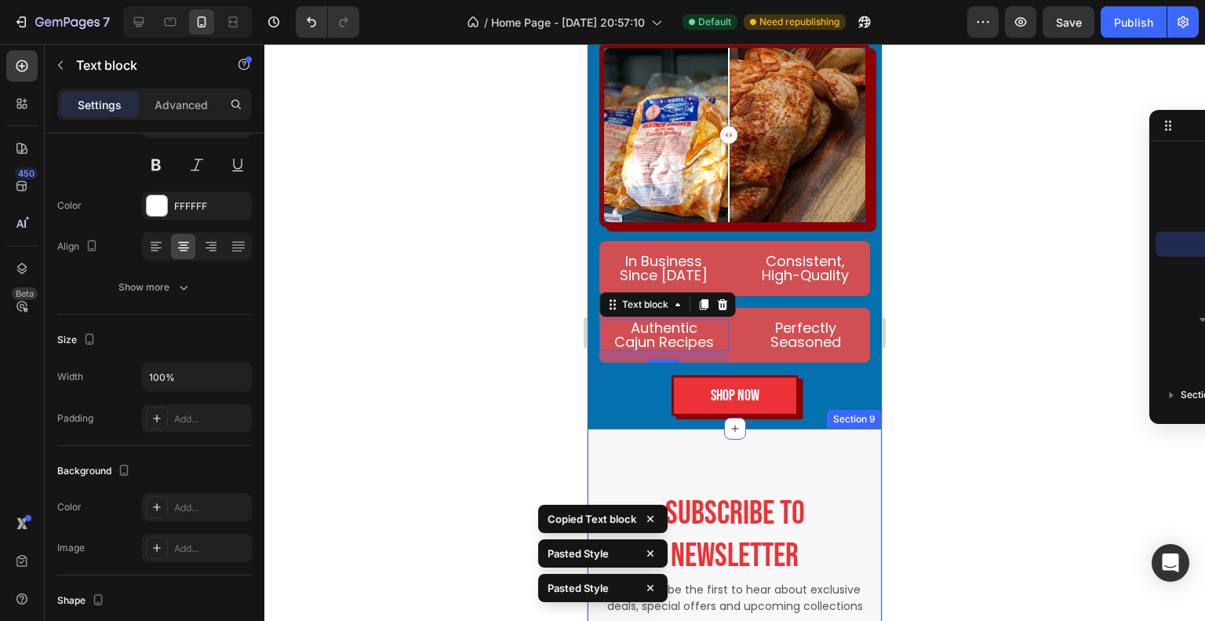
scroll to position [4390, 0]
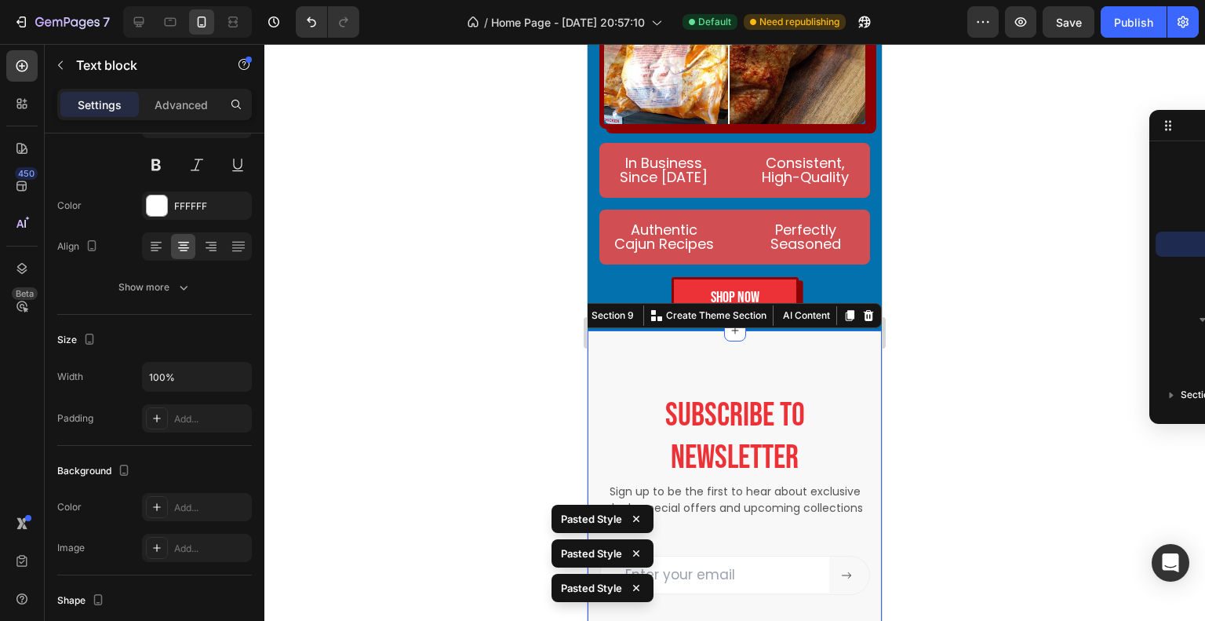
click at [822, 340] on div "Subscribe to newsletter Heading Sign up to be the first to hear about exclusive…" at bounding box center [735, 494] width 294 height 328
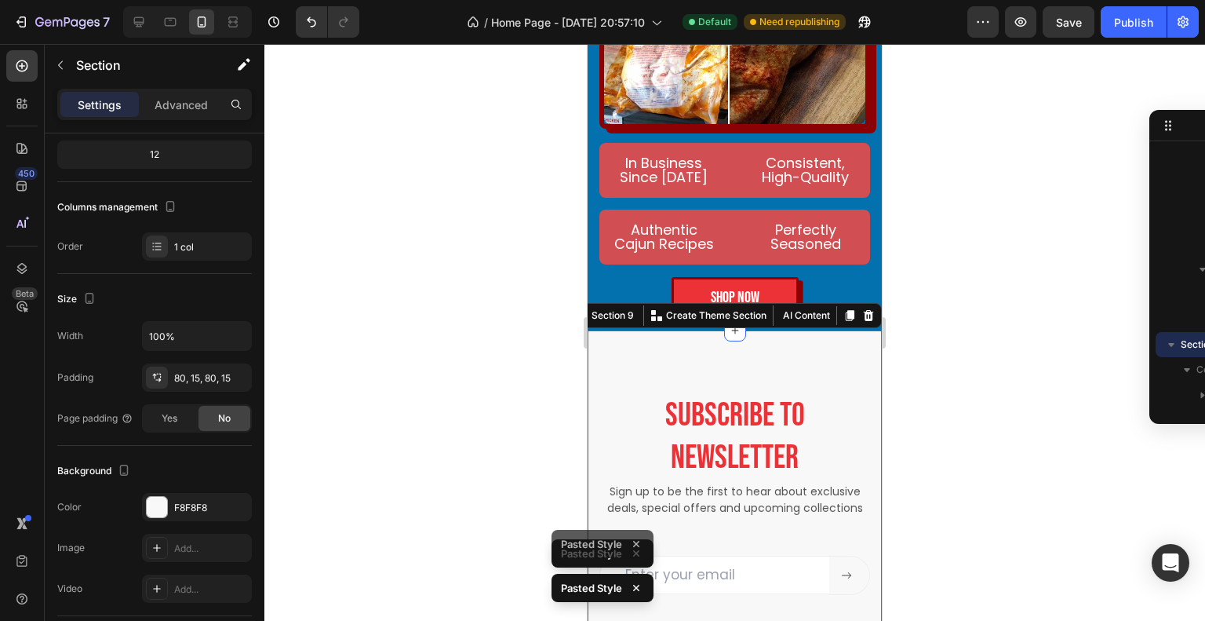
scroll to position [0, 0]
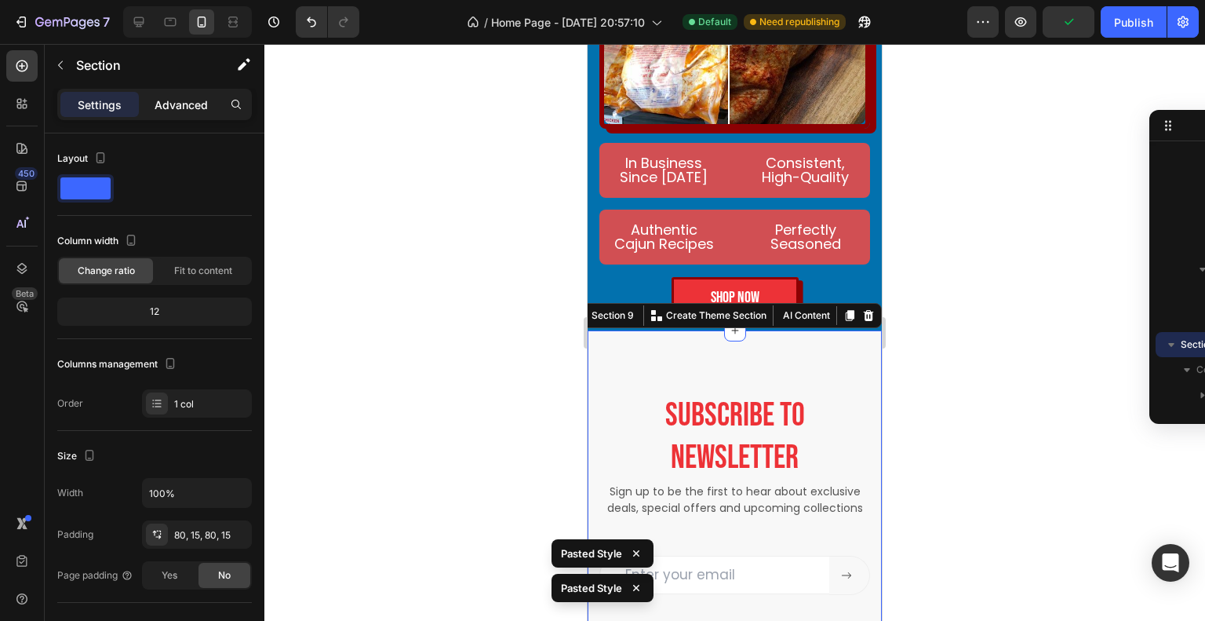
click at [168, 103] on p "Advanced" at bounding box center [181, 105] width 53 height 16
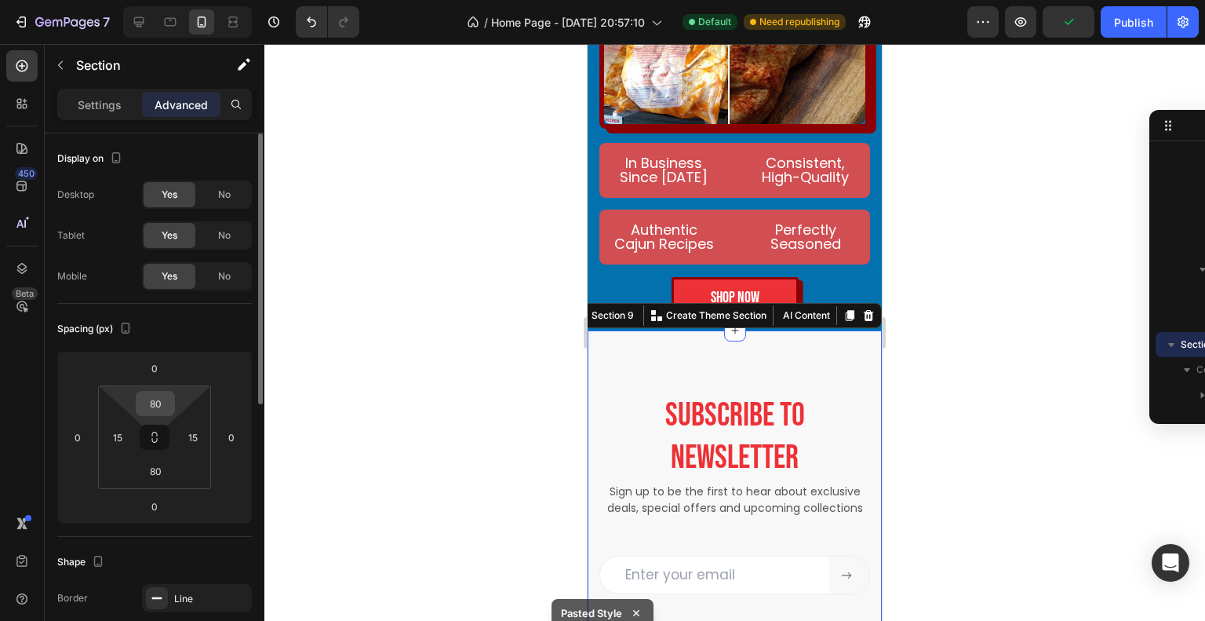
click at [168, 398] on input "80" at bounding box center [155, 404] width 31 height 24
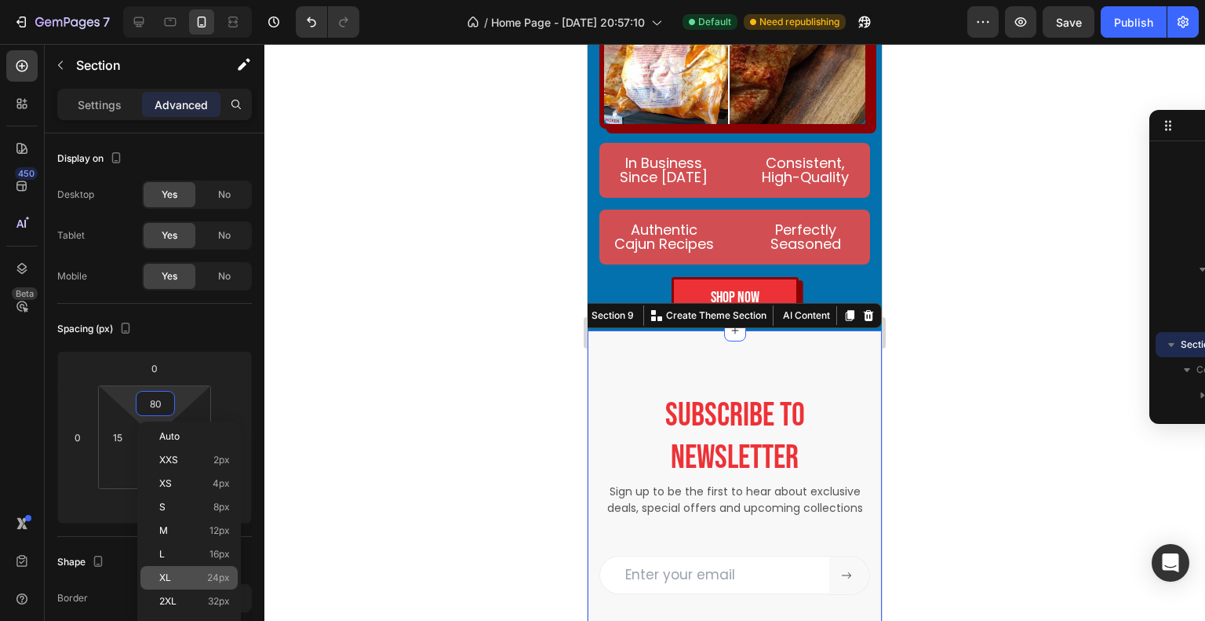
click at [210, 584] on div "XL 24px" at bounding box center [188, 578] width 97 height 24
type input "24"
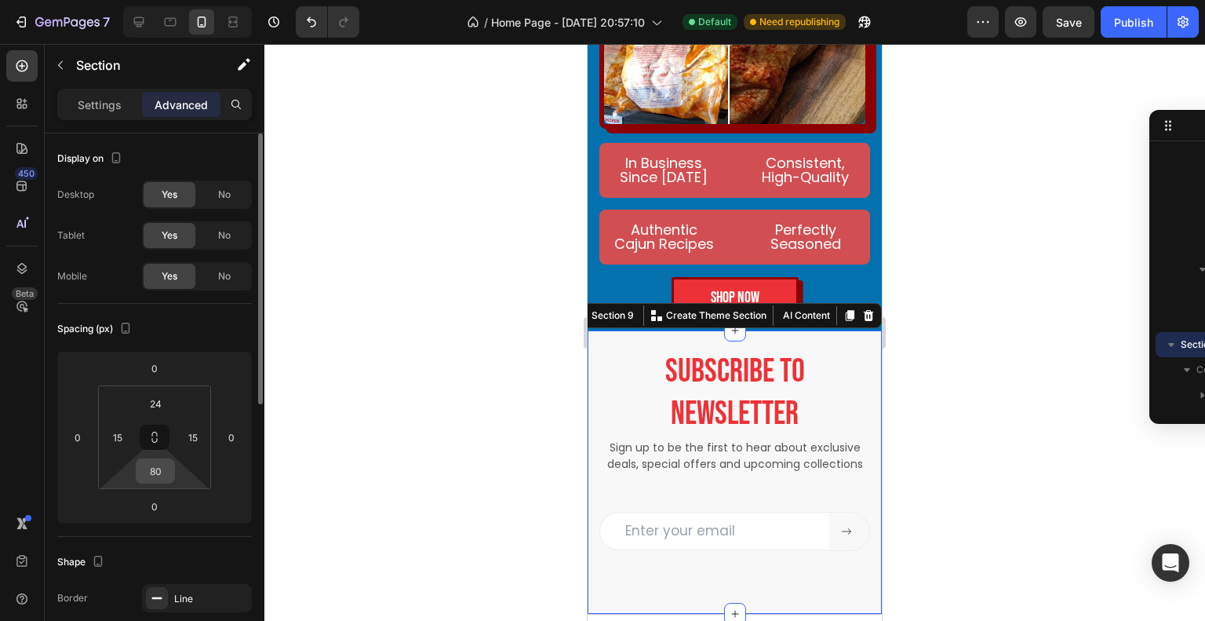
click at [159, 470] on input "80" at bounding box center [155, 471] width 31 height 24
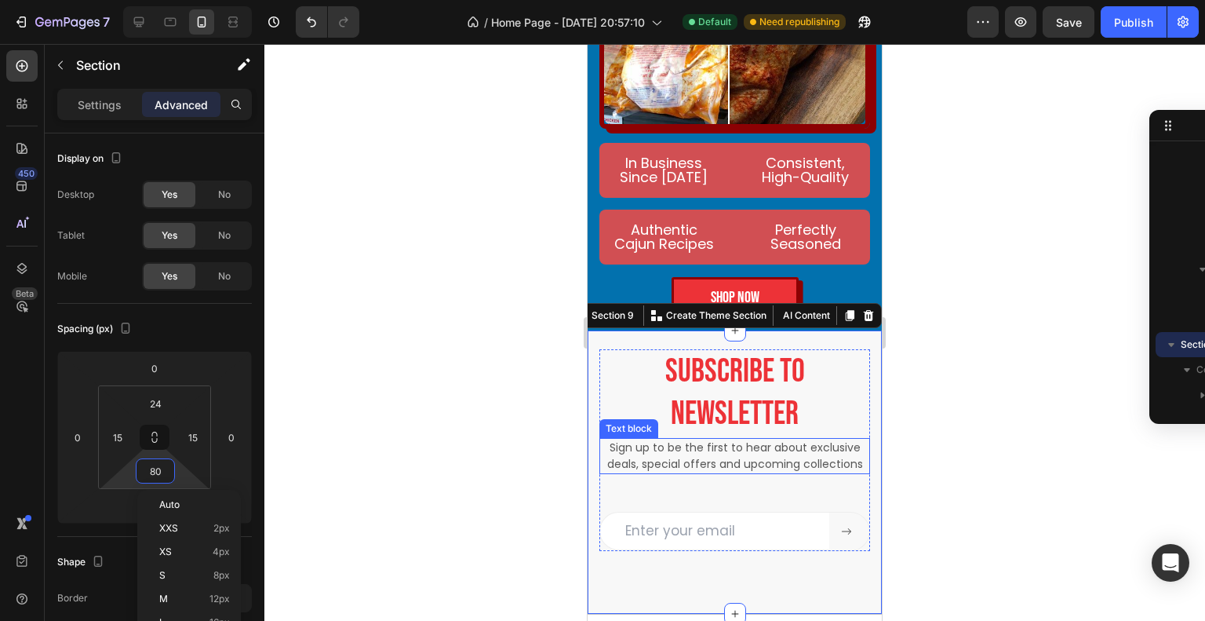
click at [691, 406] on h2 "Subscribe to newsletter" at bounding box center [735, 393] width 271 height 89
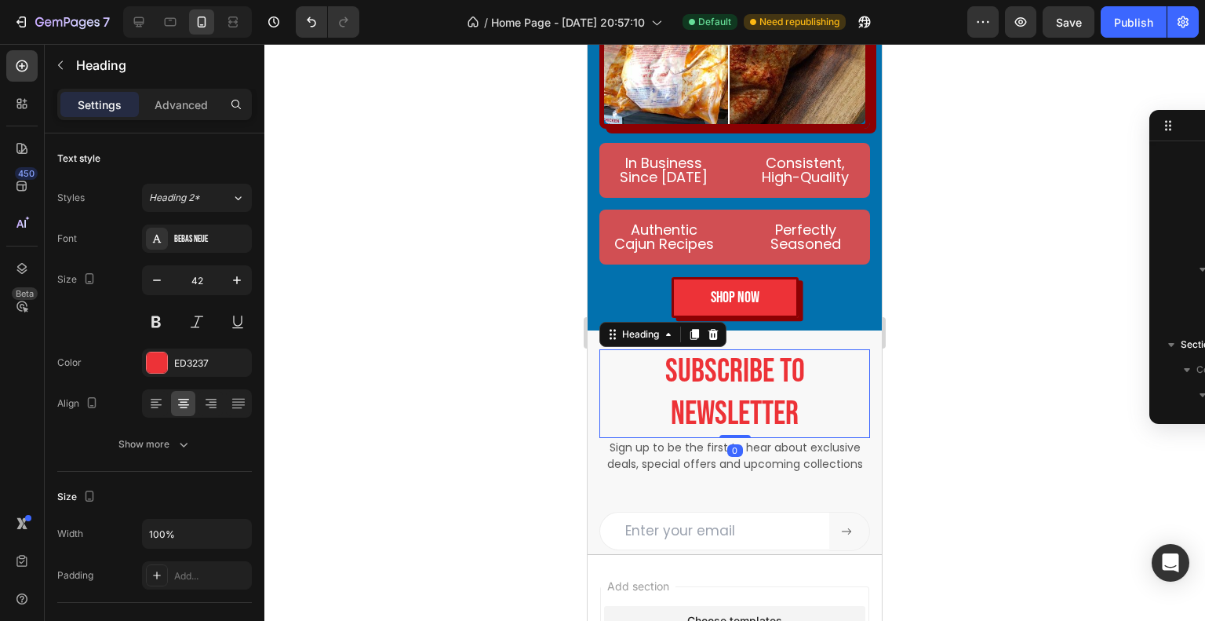
scroll to position [946, 0]
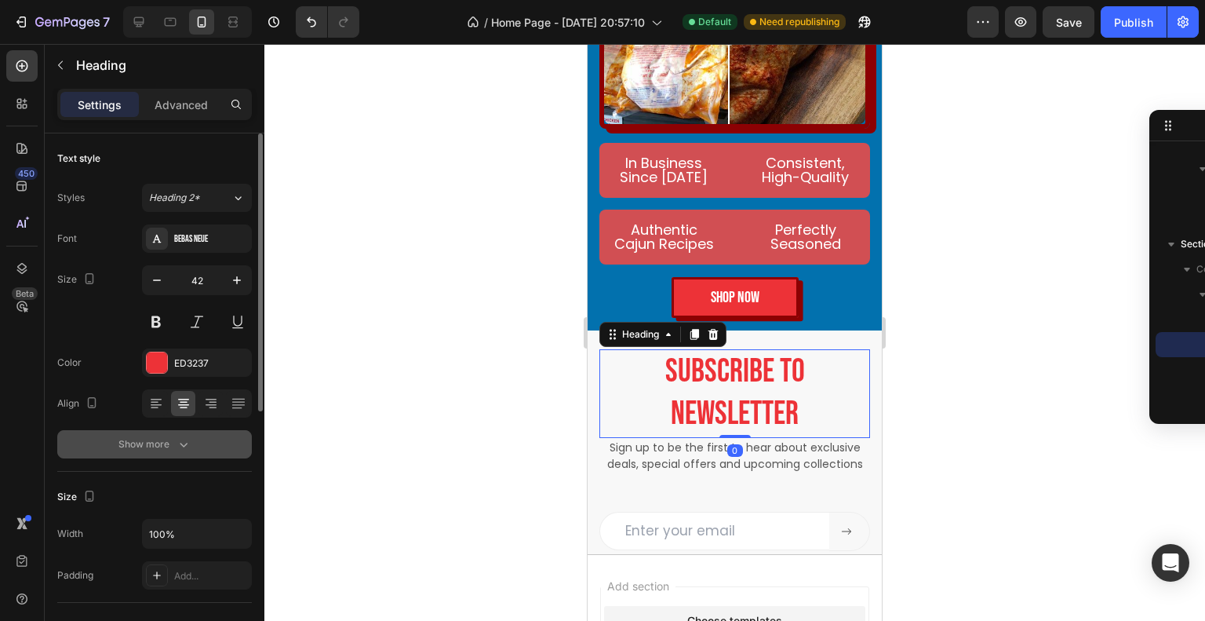
drag, startPoint x: 150, startPoint y: 416, endPoint x: 160, endPoint y: 437, distance: 23.5
click at [153, 419] on div "Font Bebas Neue Size 42 Color ED3237 Align Show more" at bounding box center [154, 341] width 195 height 234
click at [160, 437] on div "Show more" at bounding box center [154, 444] width 73 height 16
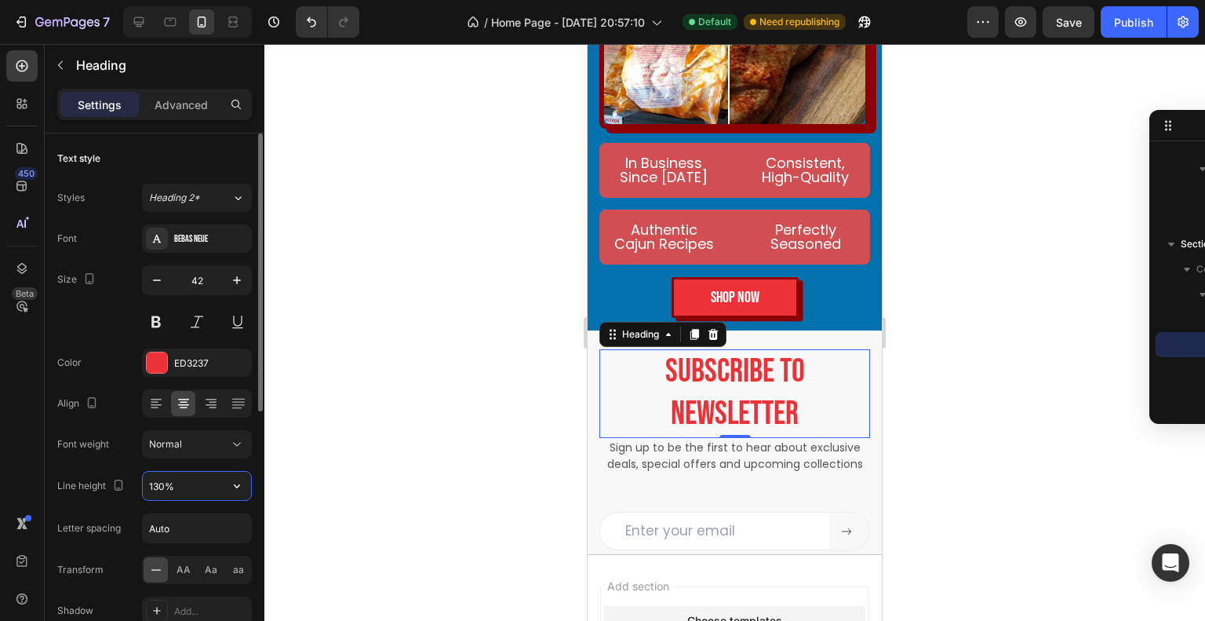
click at [212, 474] on input "130%" at bounding box center [197, 486] width 108 height 28
click at [242, 485] on icon "button" at bounding box center [237, 486] width 16 height 16
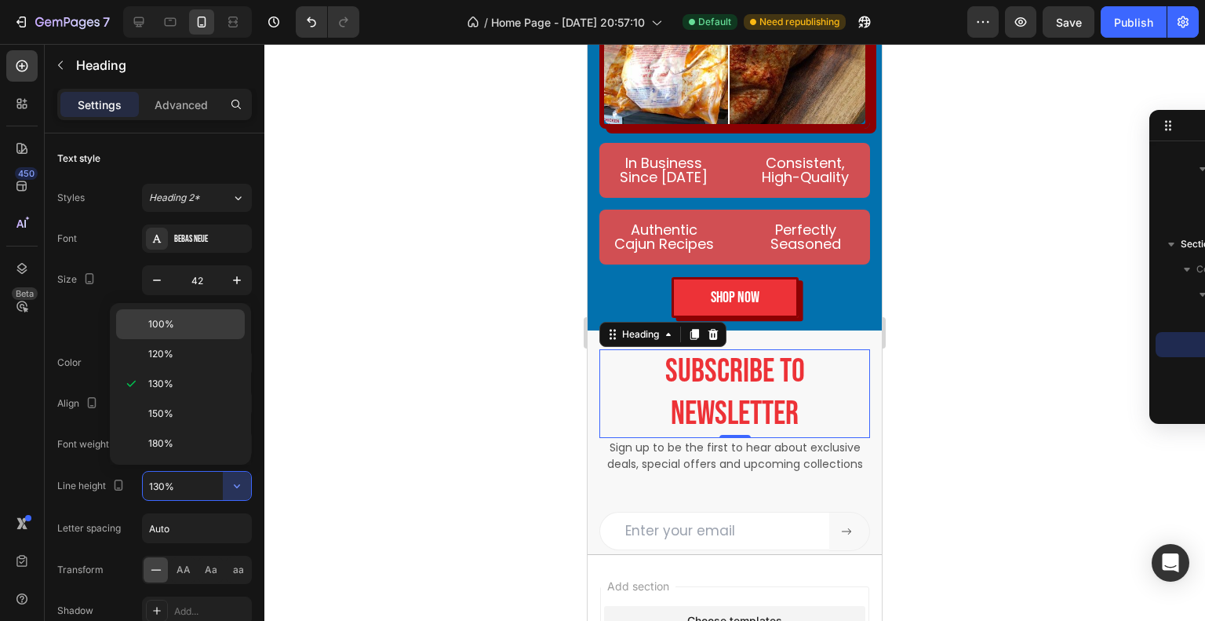
click at [204, 317] on p "100%" at bounding box center [192, 324] width 89 height 14
type input "100%"
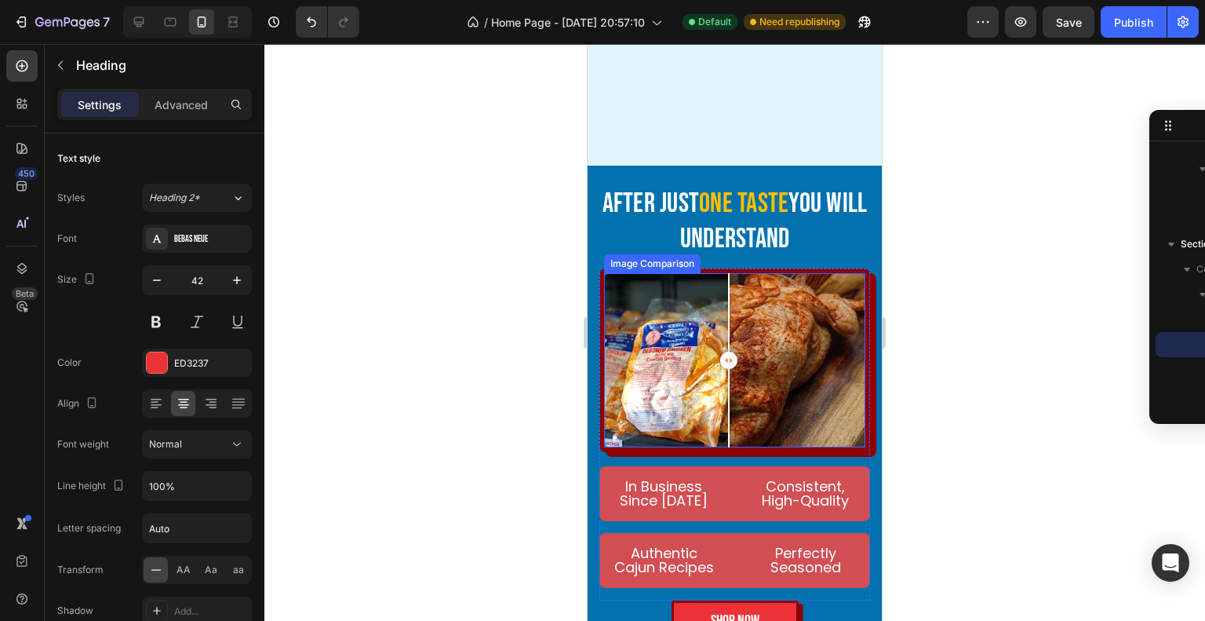
scroll to position [4311, 0]
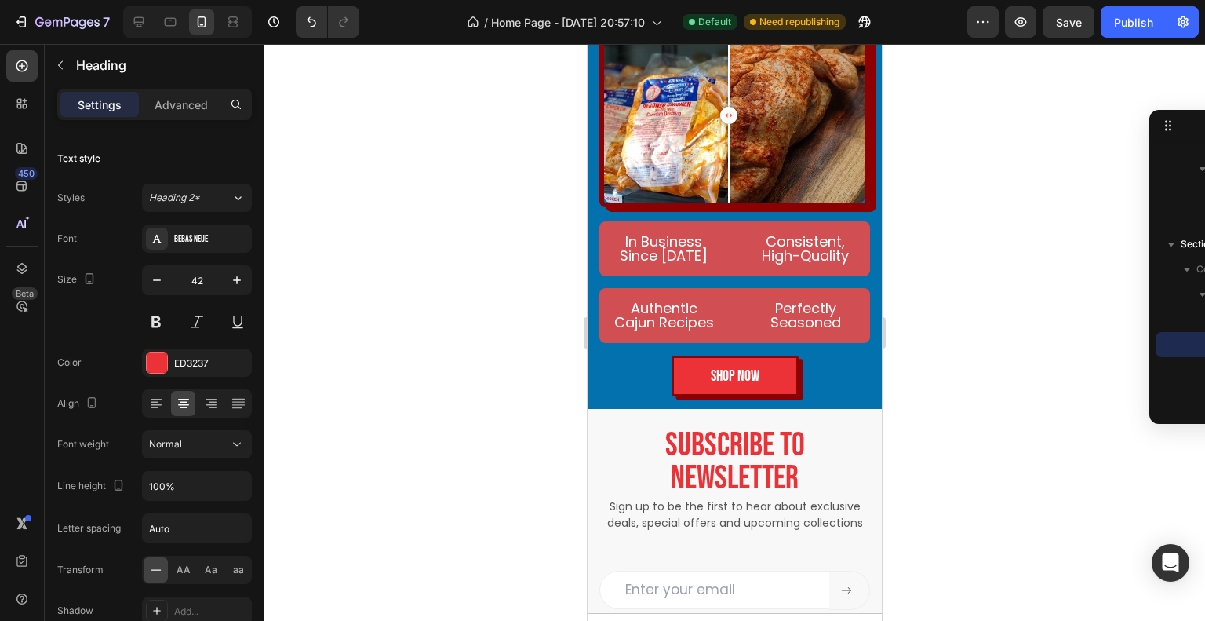
drag, startPoint x: 944, startPoint y: 478, endPoint x: 209, endPoint y: 404, distance: 739.0
click at [944, 478] on div at bounding box center [734, 332] width 941 height 577
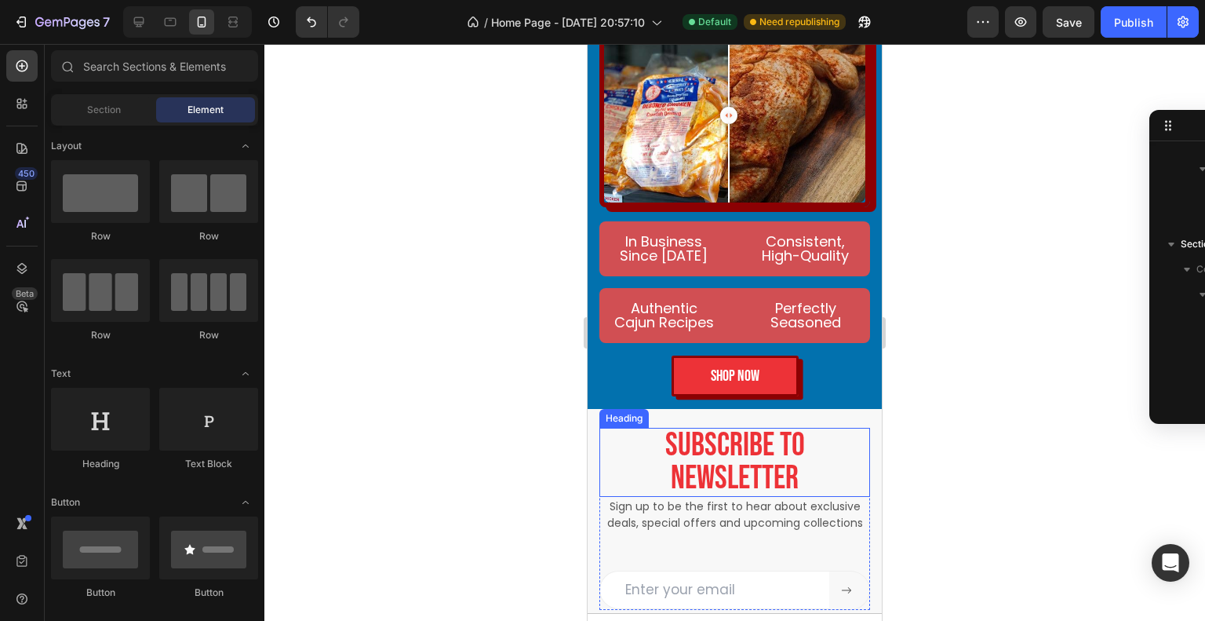
click at [753, 444] on h2 "Subscribe to newsletter" at bounding box center [735, 462] width 271 height 69
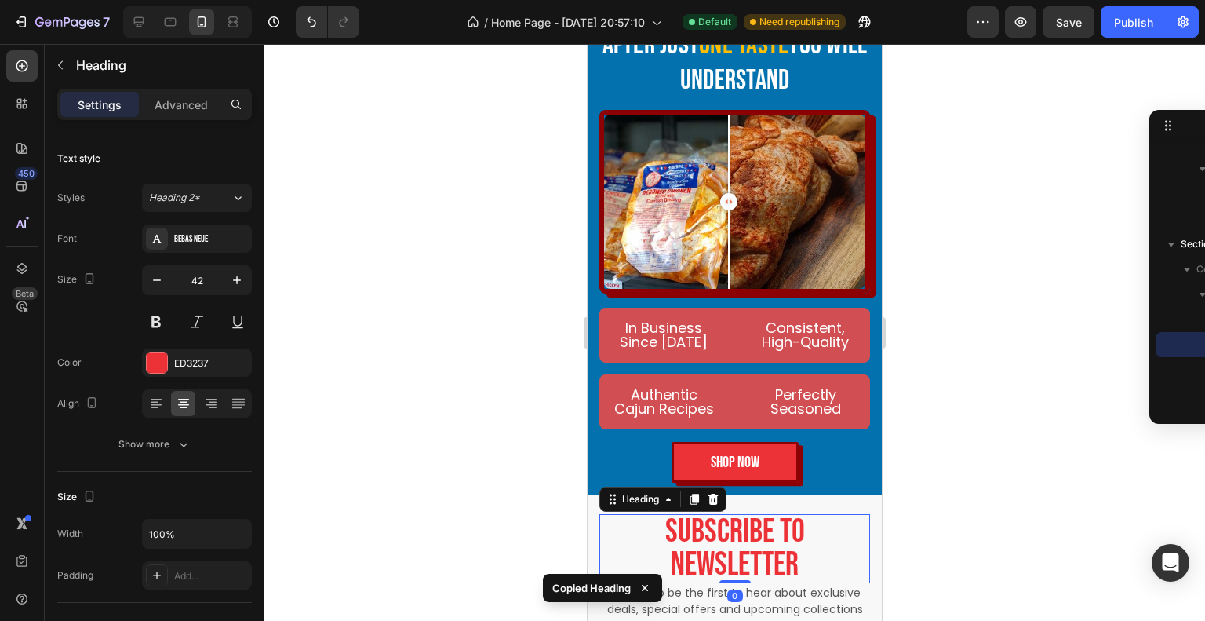
scroll to position [3997, 0]
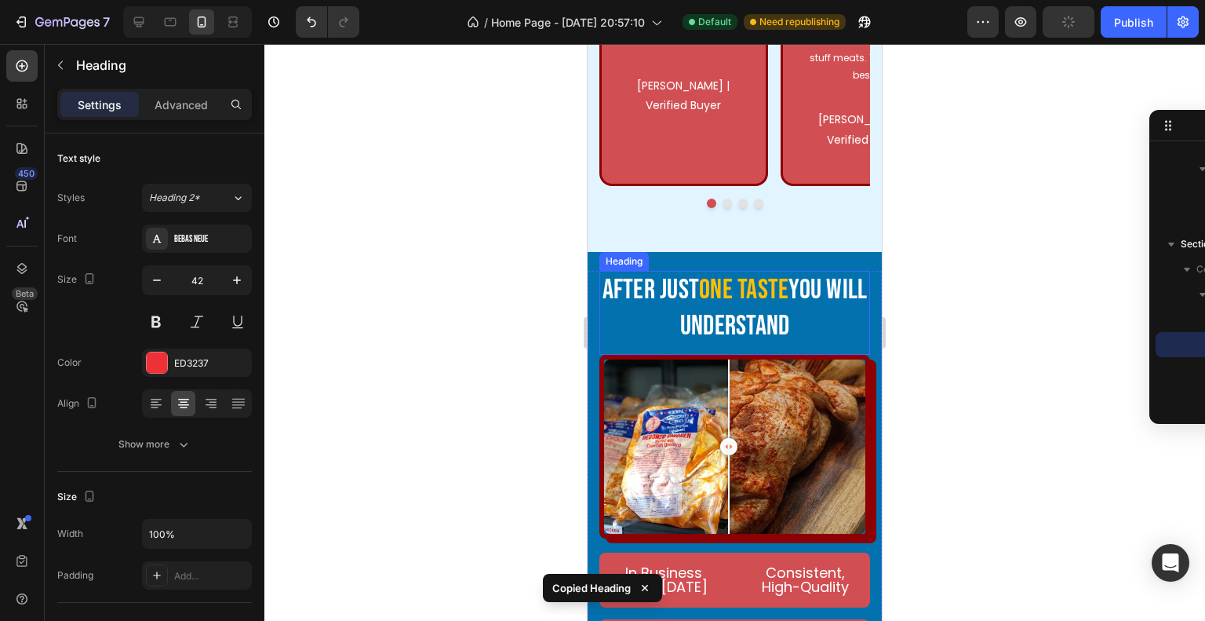
click at [759, 273] on span "one taste" at bounding box center [743, 290] width 89 height 34
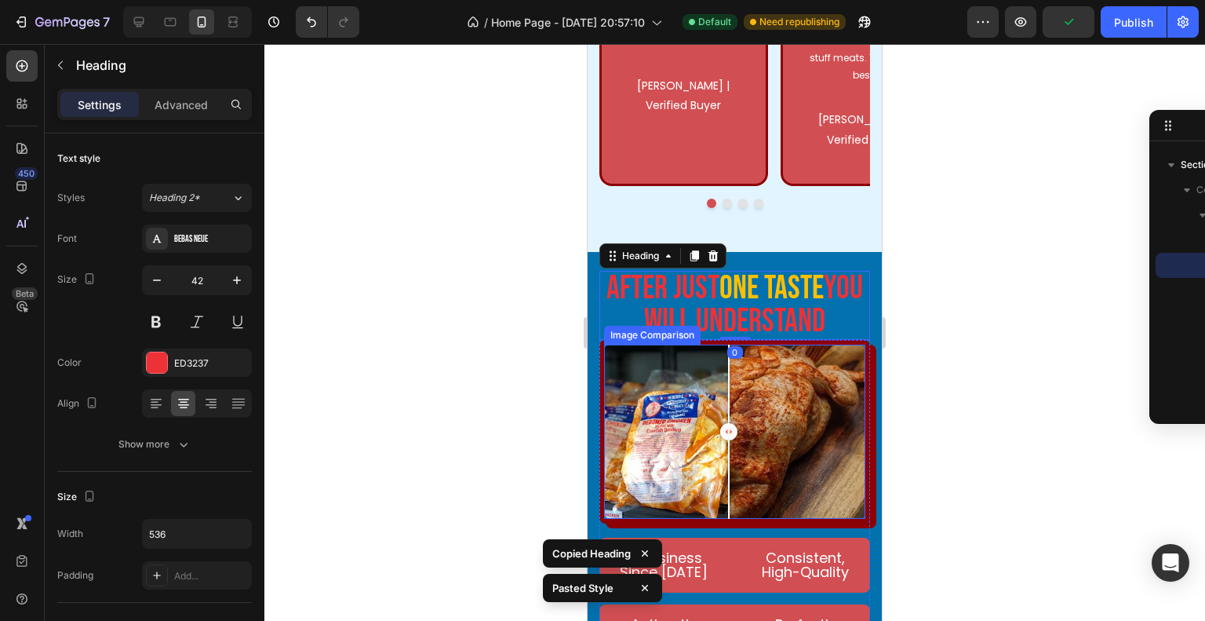
type input "35"
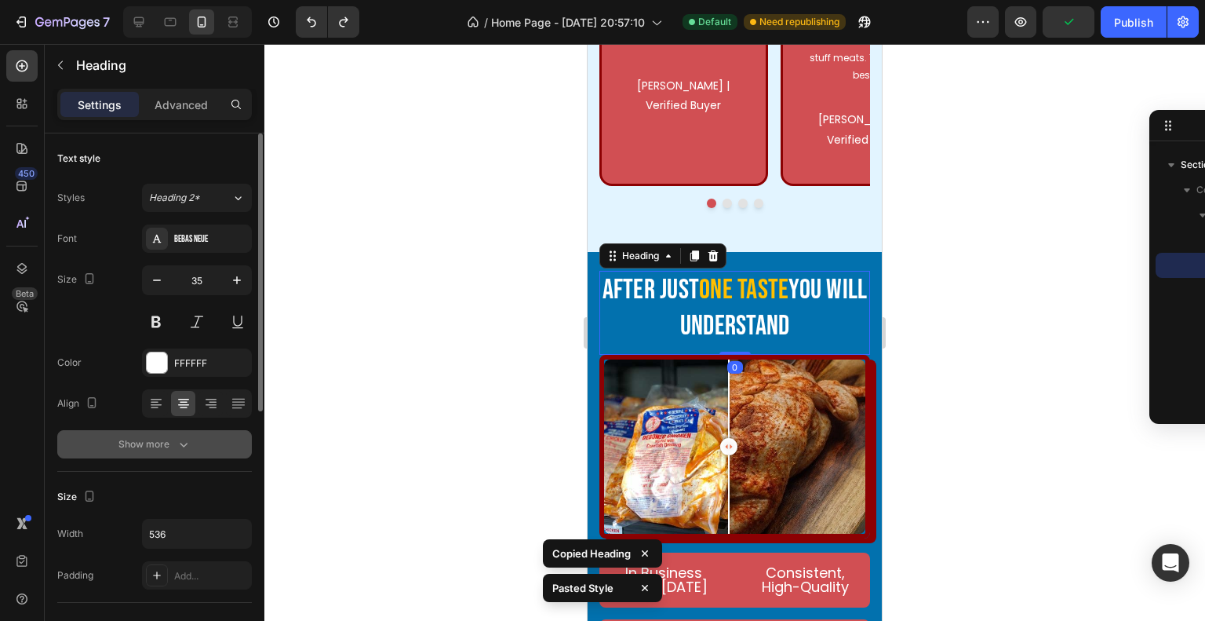
click at [158, 444] on div "Show more" at bounding box center [154, 444] width 73 height 16
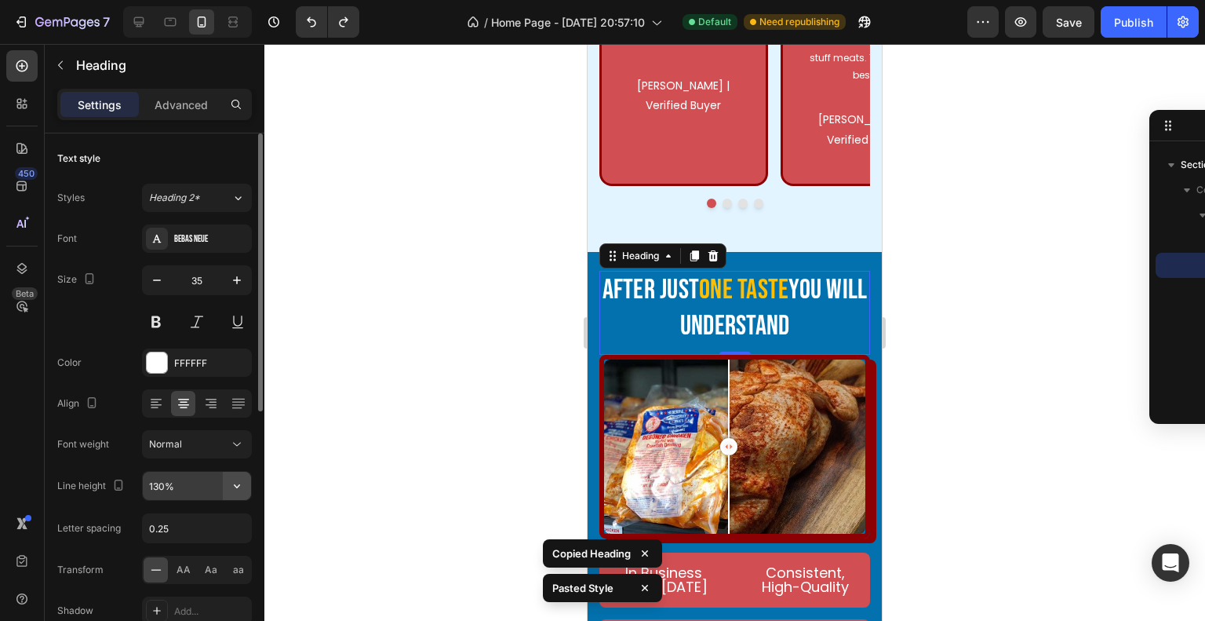
click at [249, 496] on button "button" at bounding box center [237, 486] width 28 height 28
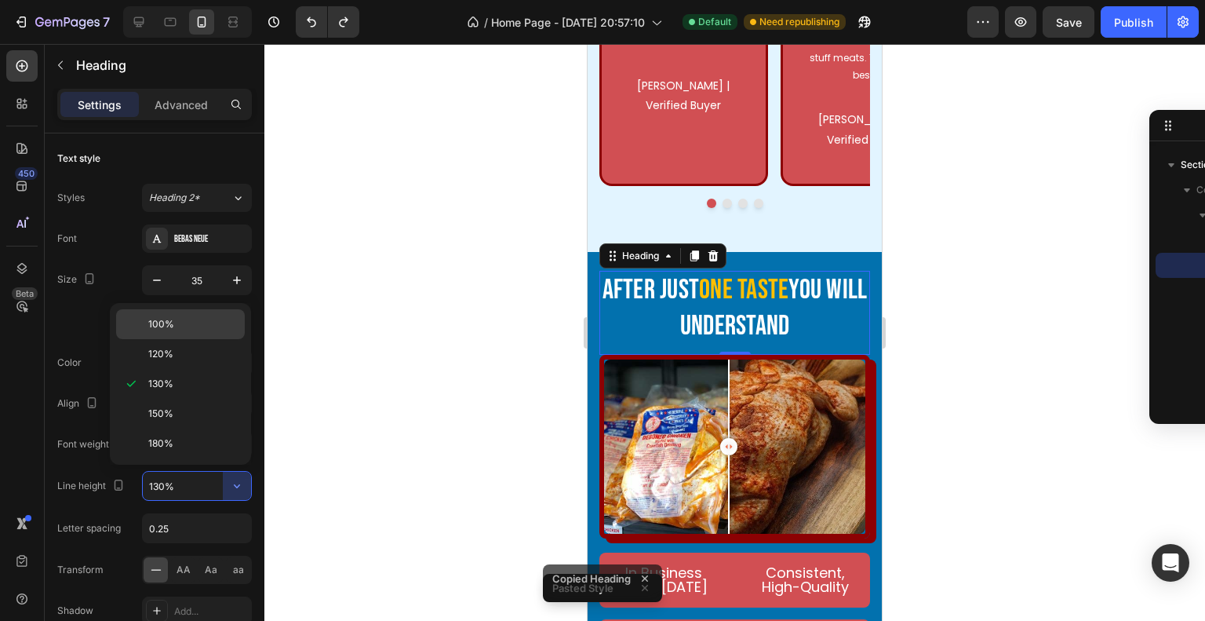
click at [199, 323] on p "100%" at bounding box center [192, 324] width 89 height 14
type input "100%"
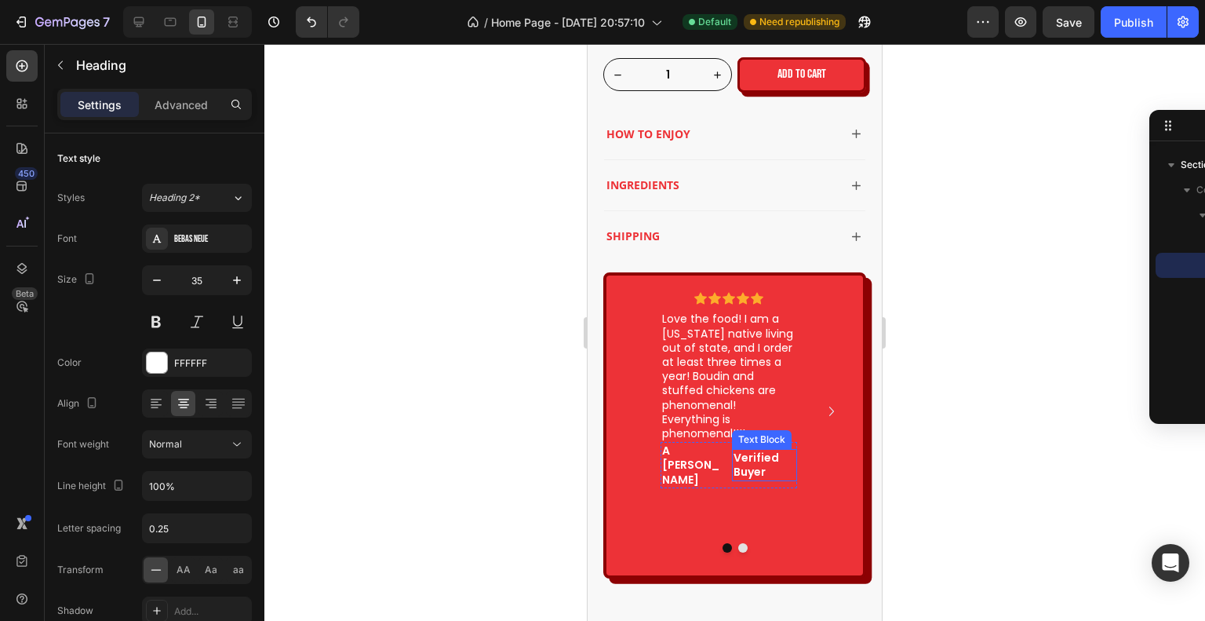
scroll to position [2898, 0]
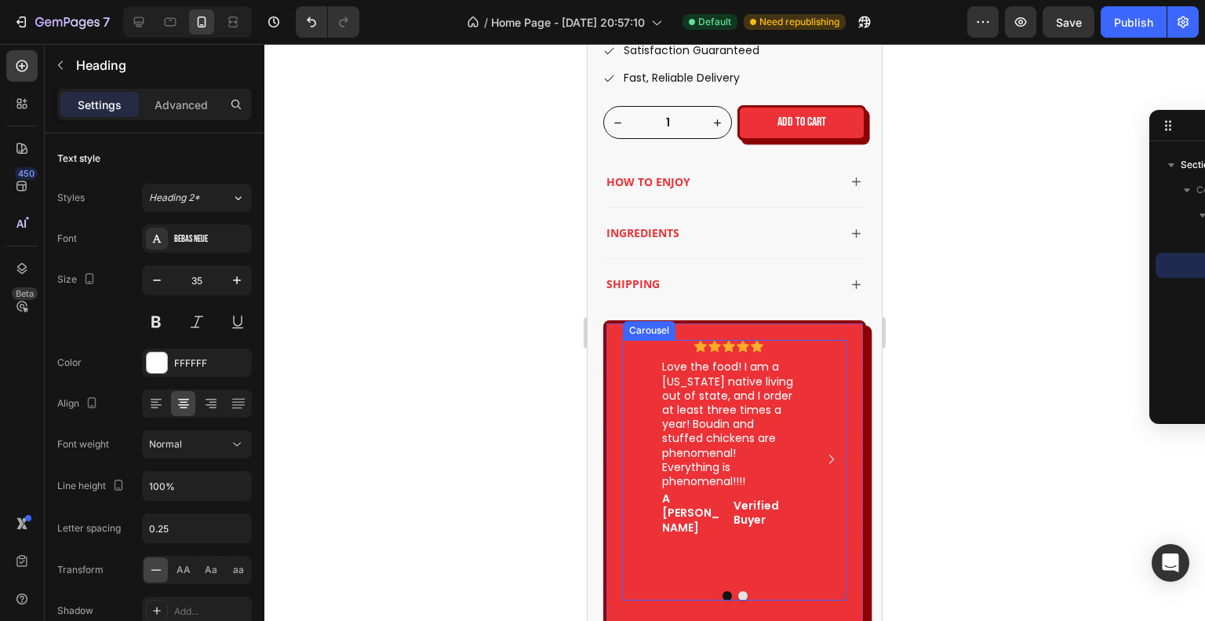
click at [748, 523] on div "Icon Icon Icon Icon Icon Icon List Love the food! I am a Louisiana native livin…" at bounding box center [729, 459] width 137 height 239
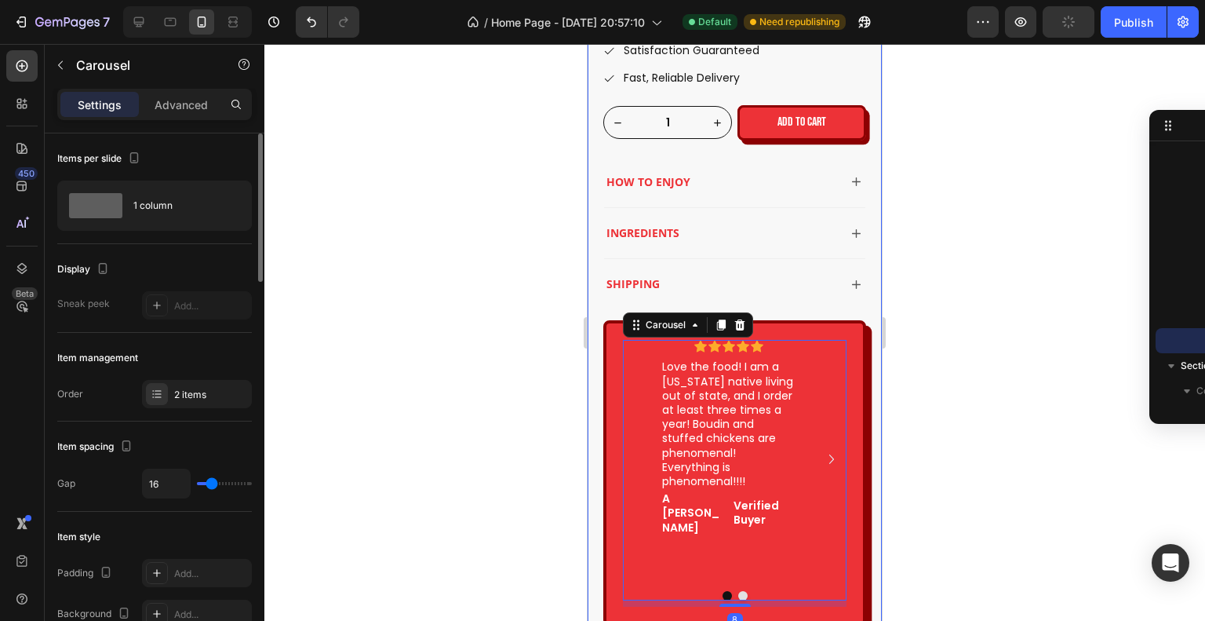
type input "0"
drag, startPoint x: 207, startPoint y: 477, endPoint x: 169, endPoint y: 476, distance: 37.7
type input "0"
click at [197, 482] on input "range" at bounding box center [224, 483] width 55 height 3
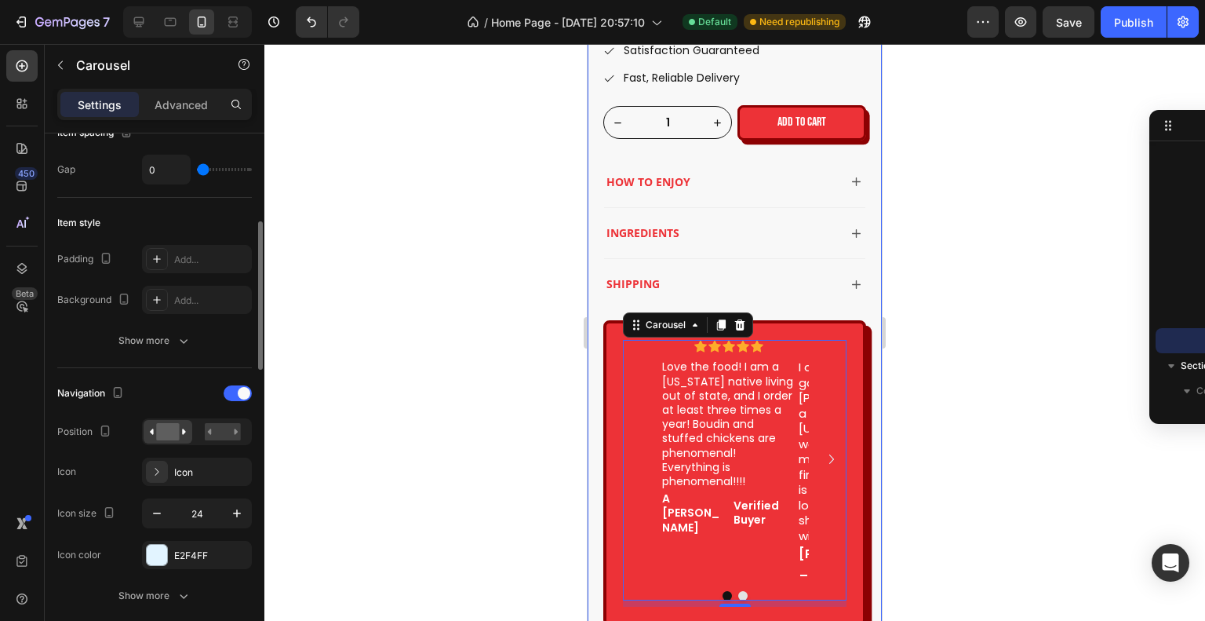
scroll to position [471, 0]
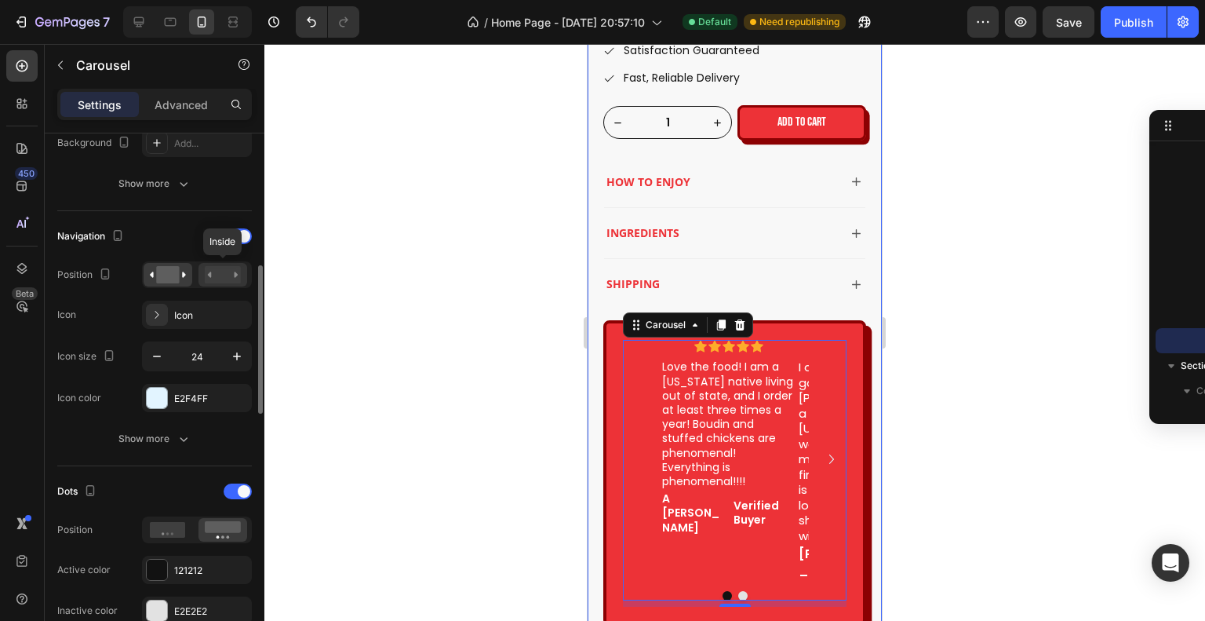
click at [213, 281] on rect at bounding box center [223, 274] width 36 height 17
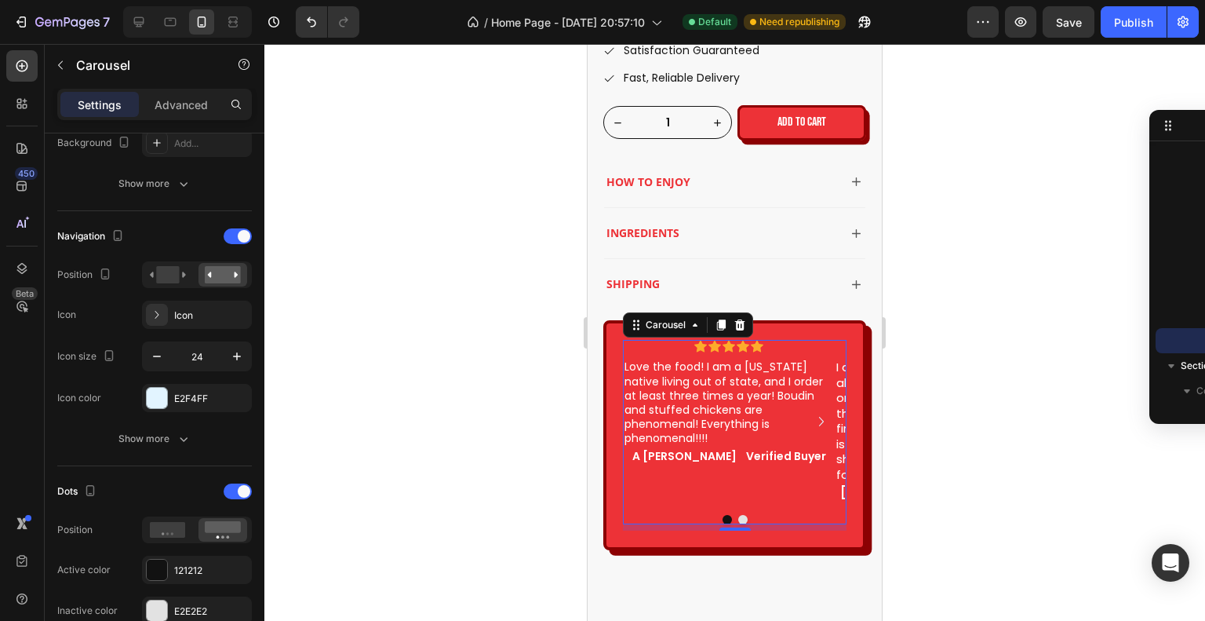
click at [815, 421] on icon "Carousel Next Arrow" at bounding box center [821, 421] width 19 height 19
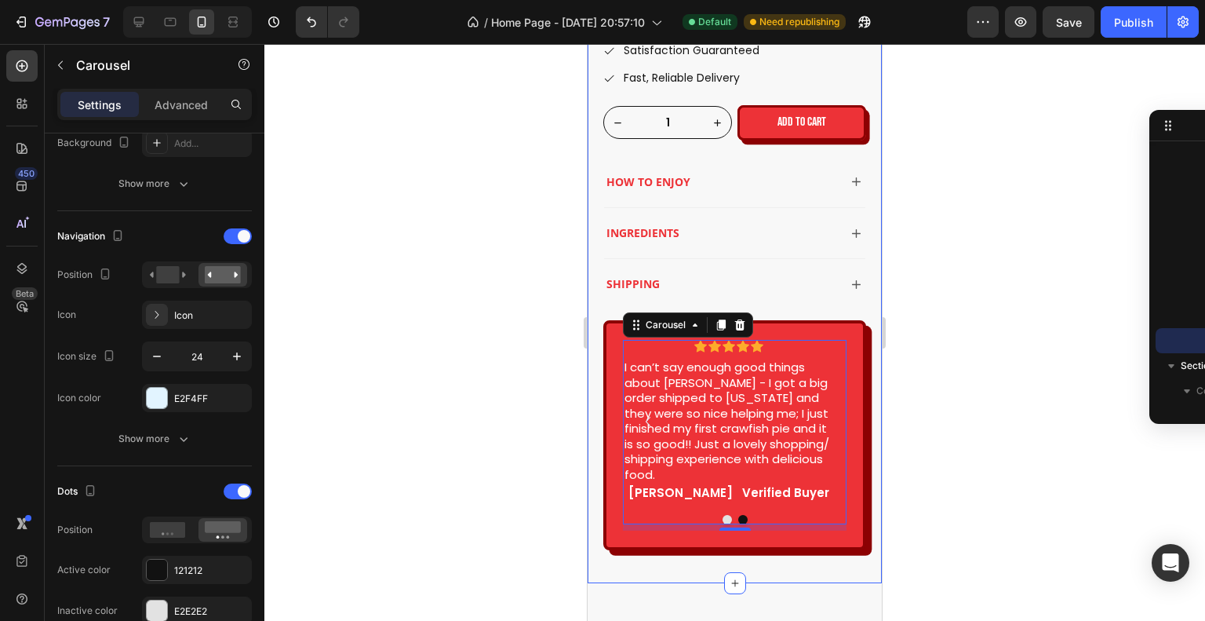
click at [793, 560] on div "Product Images Deboned Stuffed Chicken (Pick a Stuffing) Product Title Icon Ico…" at bounding box center [735, 70] width 294 height 1026
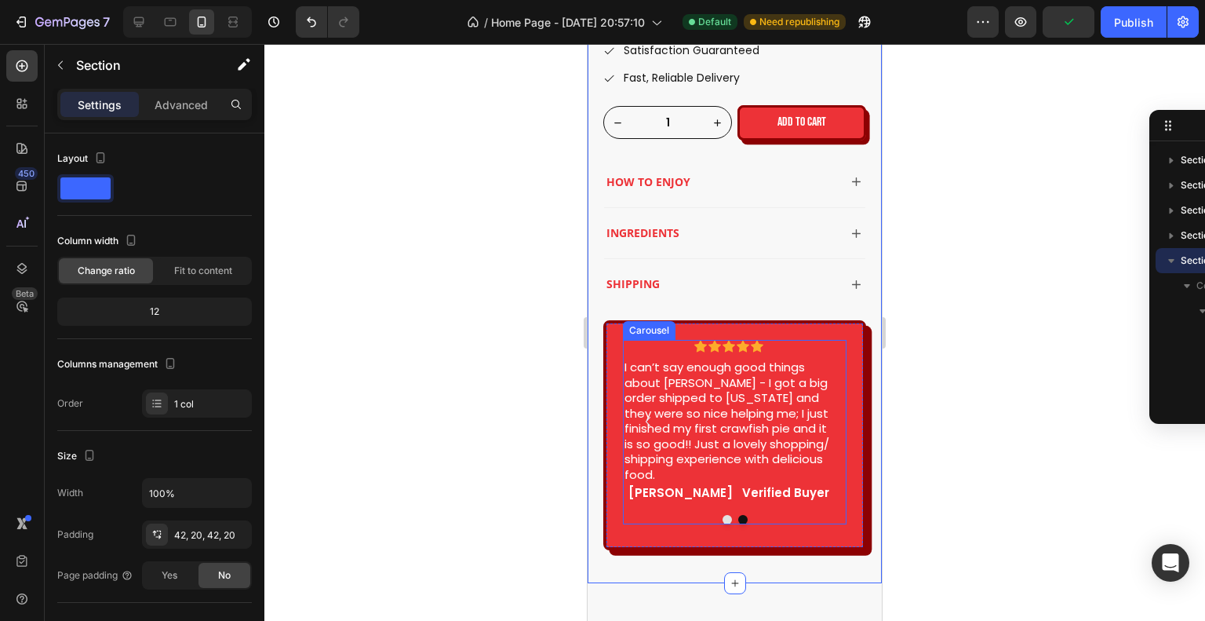
click at [648, 426] on icon "Carousel Back Arrow" at bounding box center [648, 421] width 19 height 19
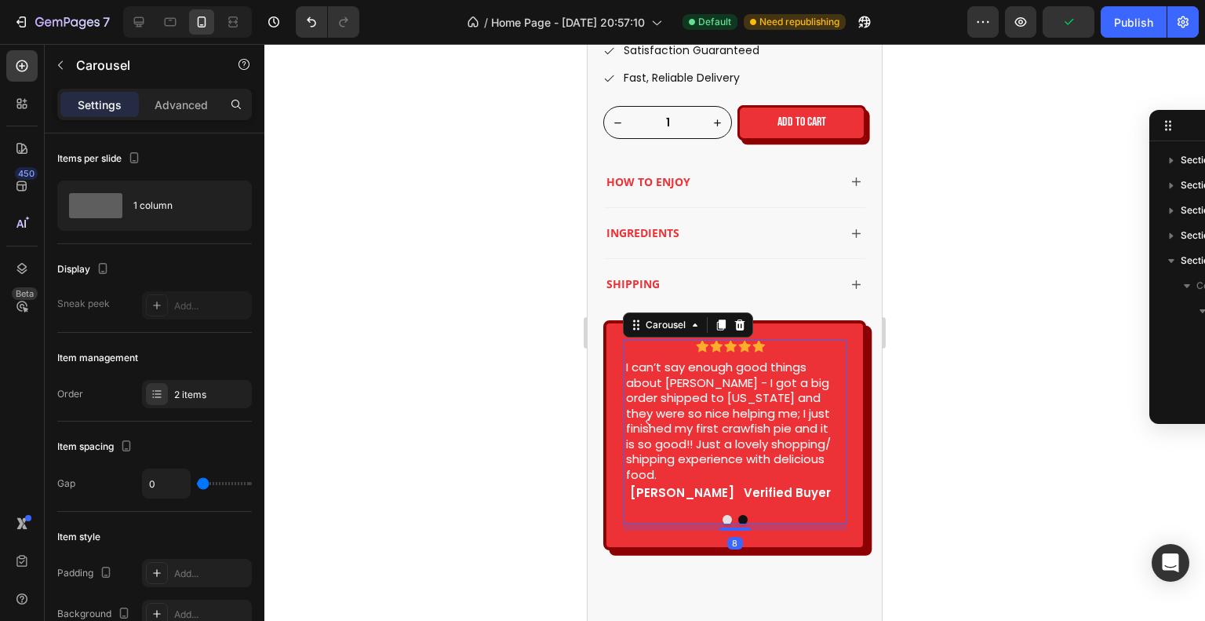
scroll to position [422, 0]
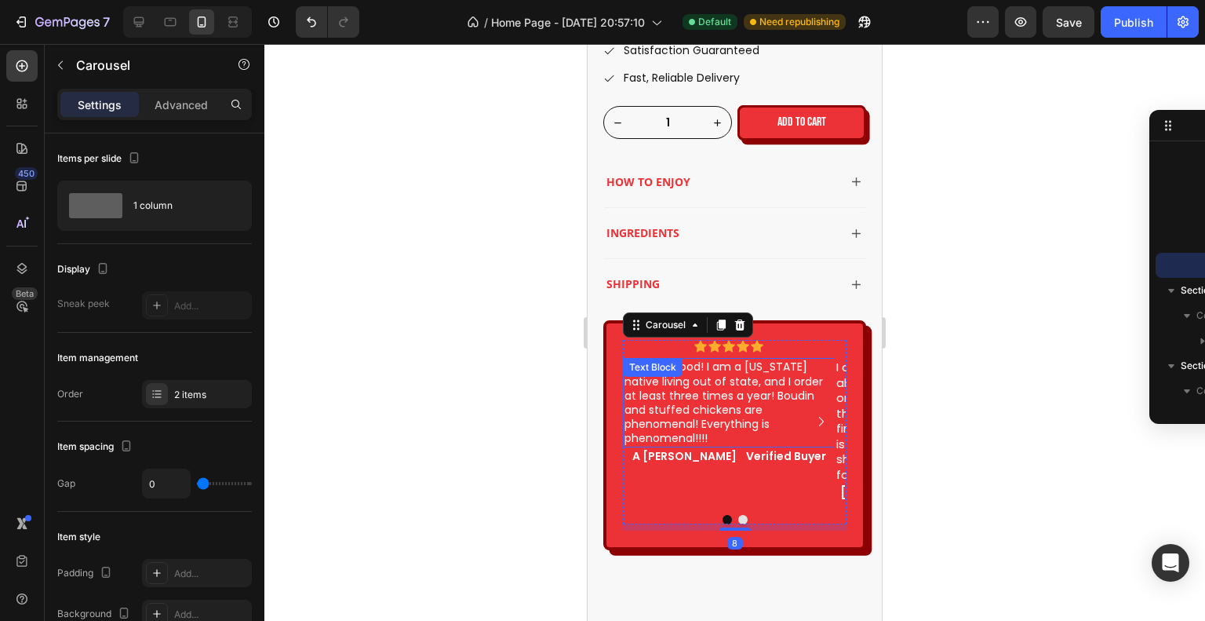
click at [745, 401] on p "Love the food! I am a Louisiana native living out of state, and I order at leas…" at bounding box center [729, 402] width 209 height 86
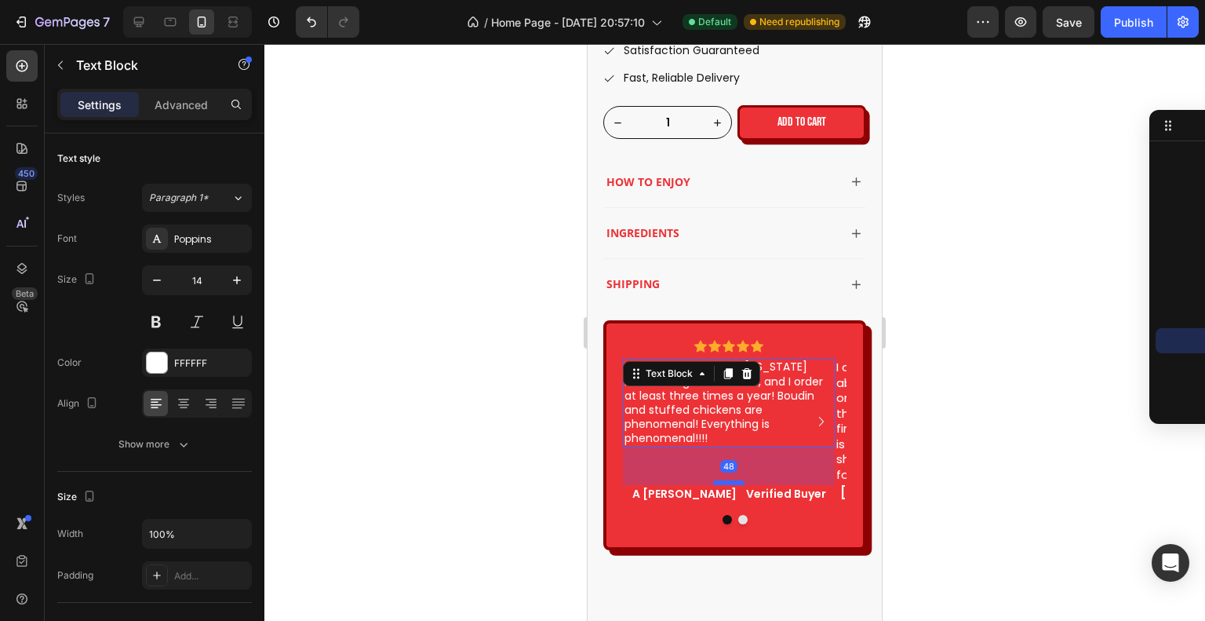
drag, startPoint x: 734, startPoint y: 427, endPoint x: 738, endPoint y: 465, distance: 37.9
click at [738, 480] on div at bounding box center [728, 482] width 31 height 5
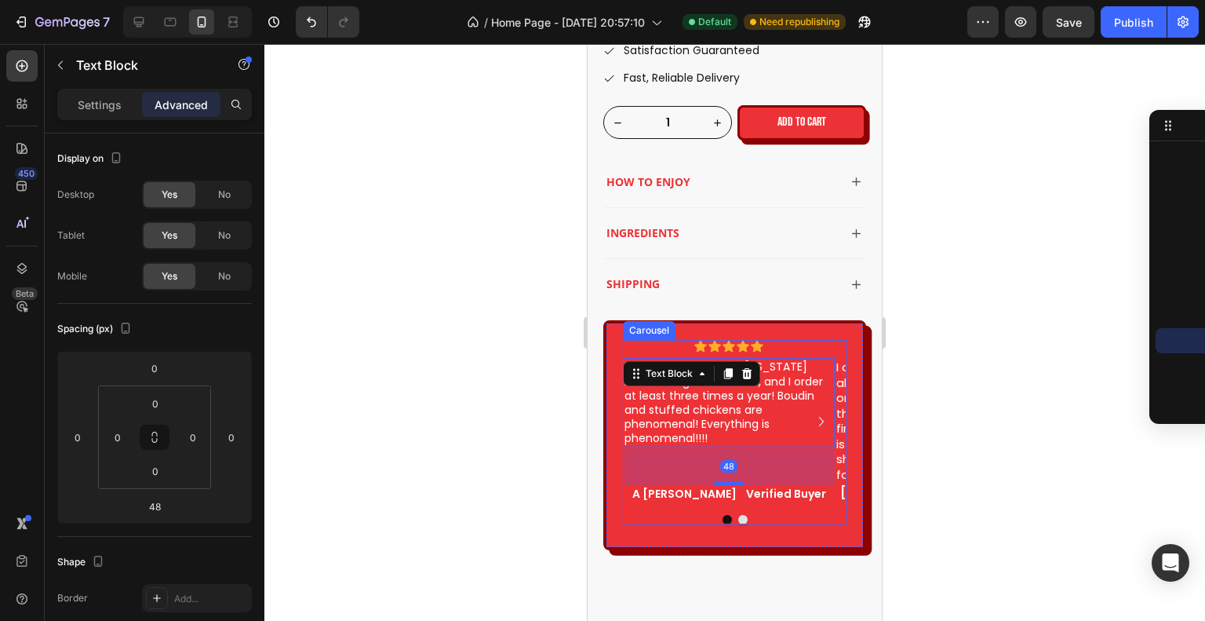
click at [812, 419] on icon "Carousel Next Arrow" at bounding box center [821, 421] width 19 height 19
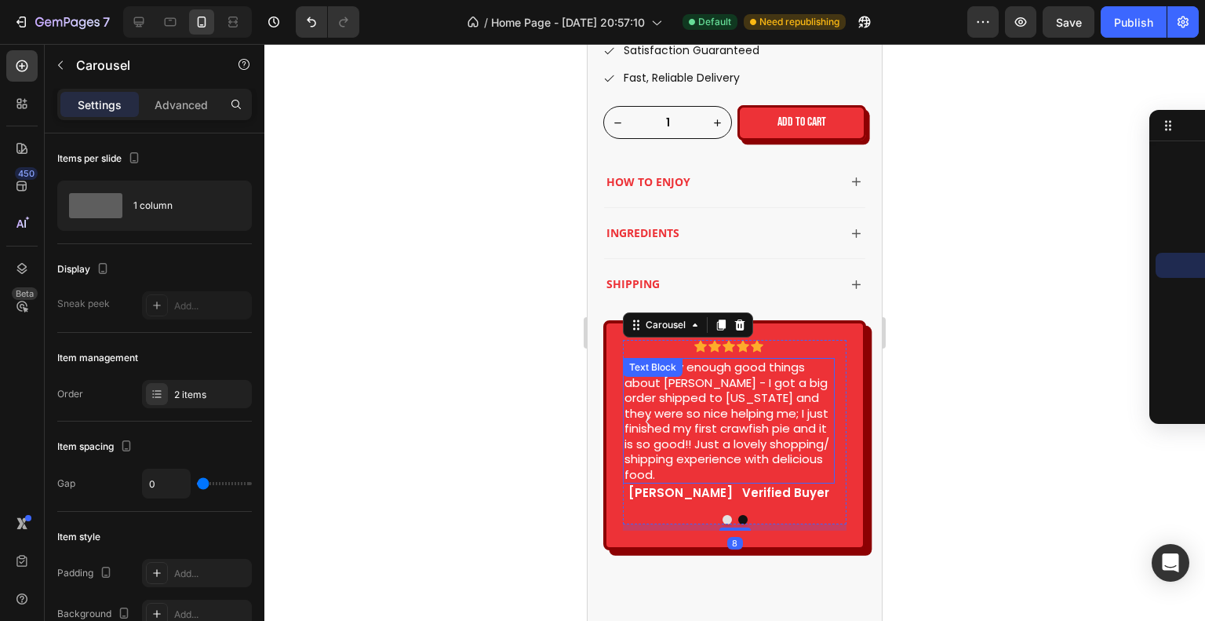
click at [727, 449] on p "I can’t say enough good things about Hebert’s - I got a big order shipped to Ca…" at bounding box center [729, 420] width 209 height 122
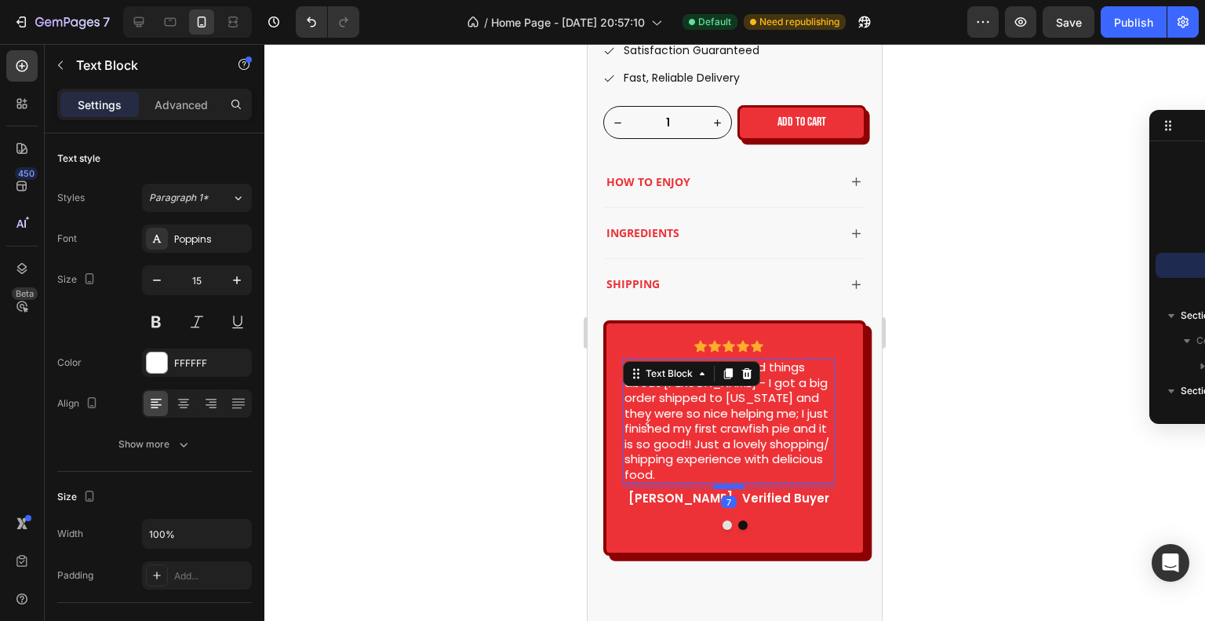
click at [736, 485] on div at bounding box center [728, 486] width 31 height 5
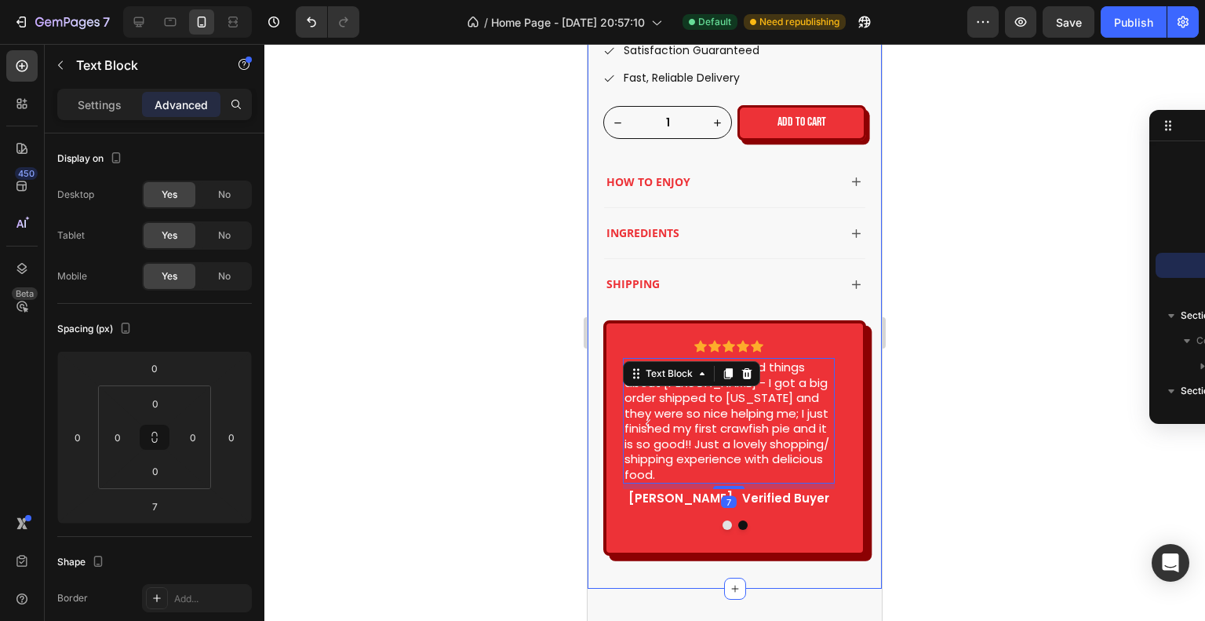
click at [982, 456] on div at bounding box center [734, 332] width 941 height 577
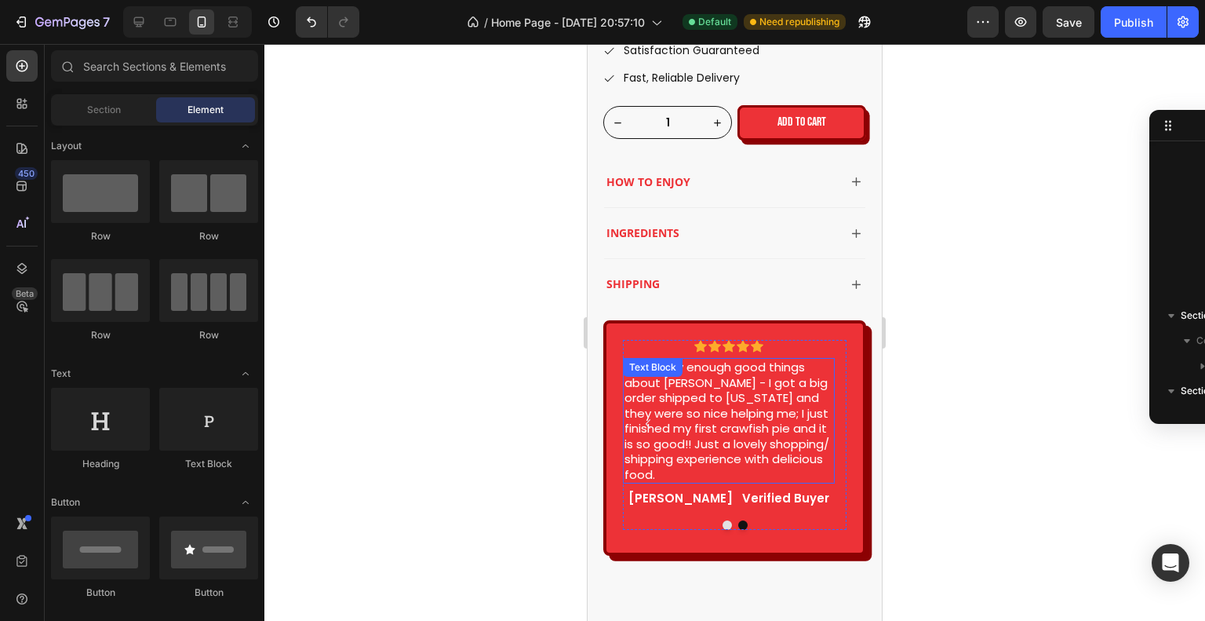
click at [779, 417] on p "I can’t say enough good things about Hebert’s - I got a big order shipped to Ca…" at bounding box center [729, 420] width 209 height 122
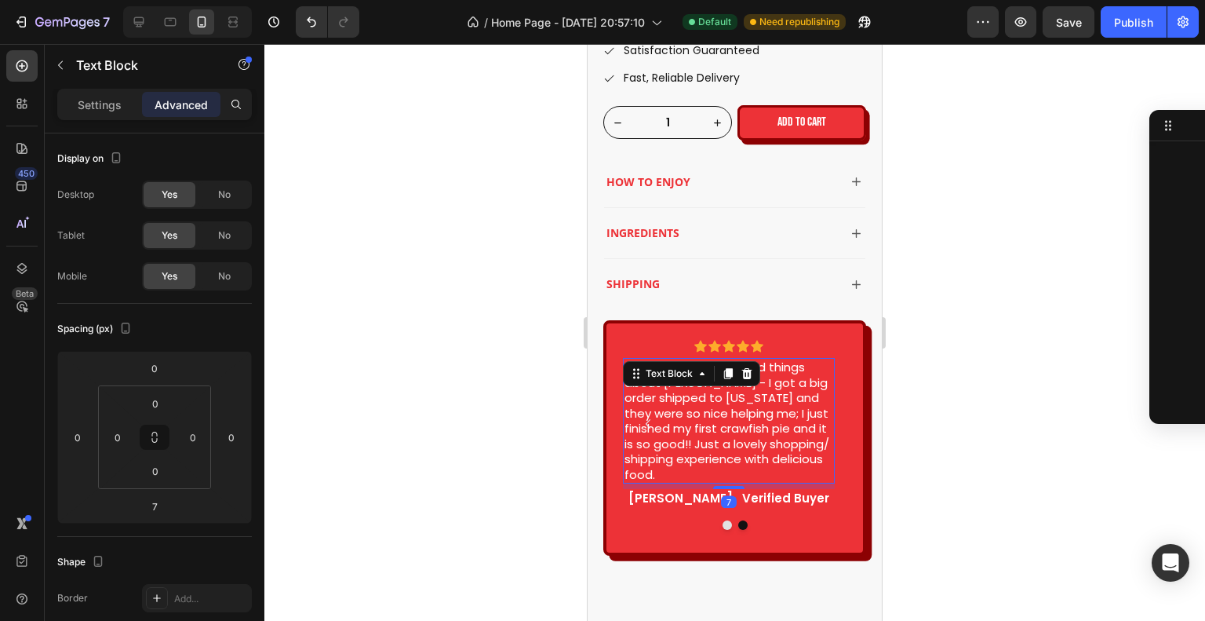
scroll to position [1772, 0]
click at [907, 301] on div at bounding box center [734, 332] width 941 height 577
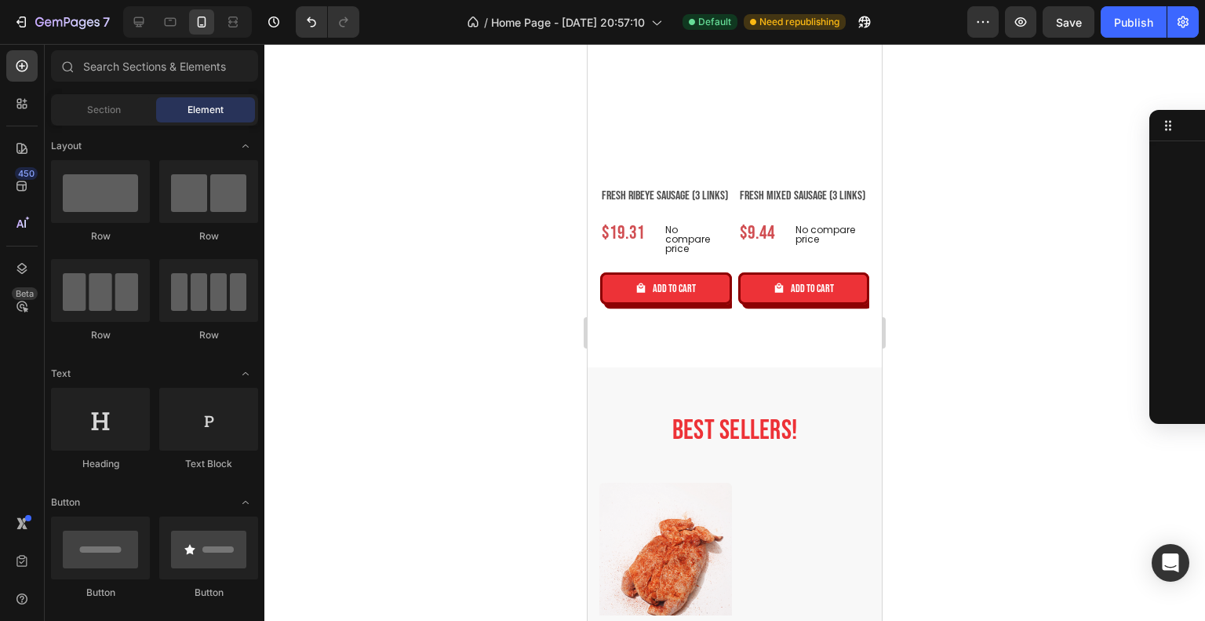
scroll to position [2276, 0]
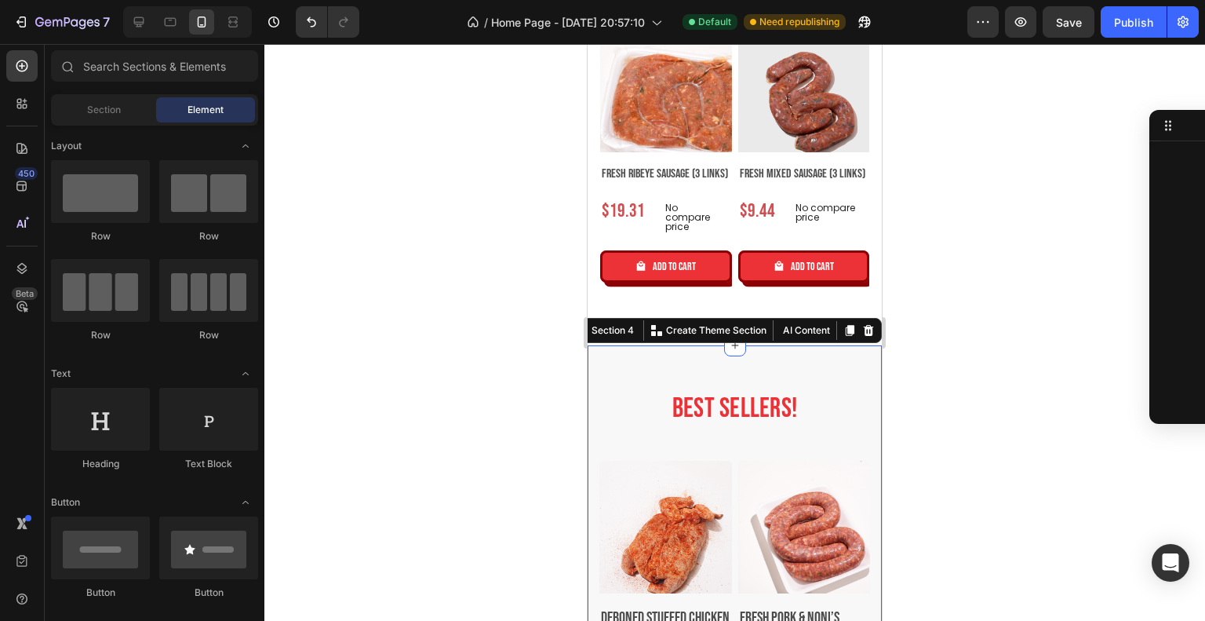
scroll to position [0, 0]
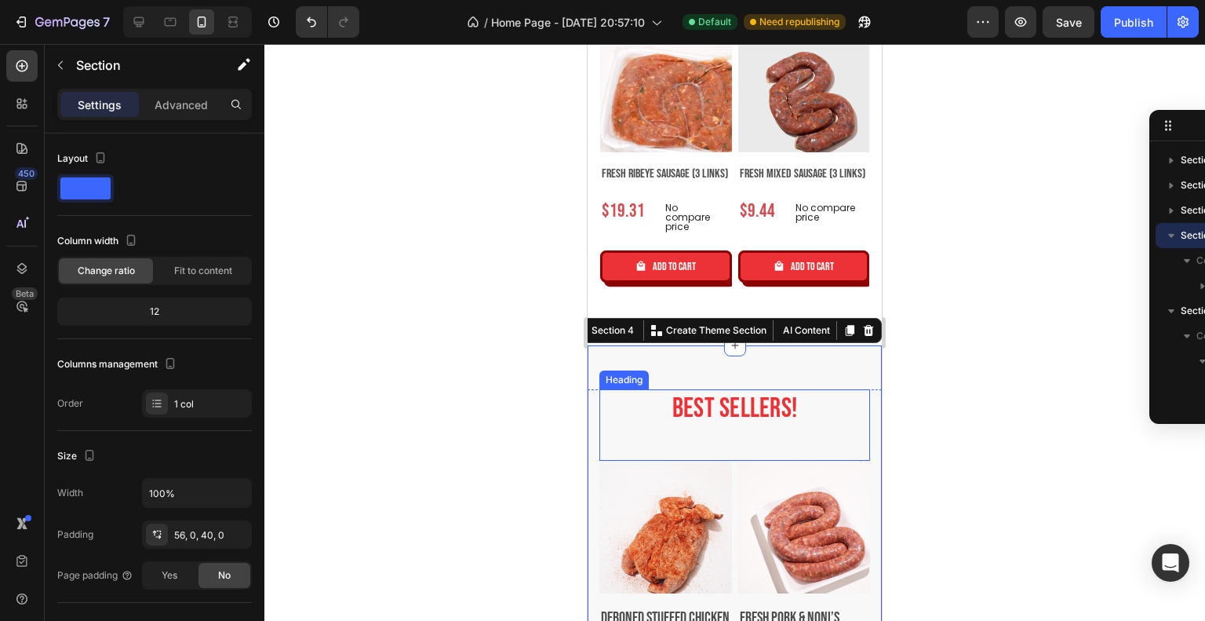
click at [664, 389] on h2 "best sellers!" at bounding box center [735, 408] width 271 height 39
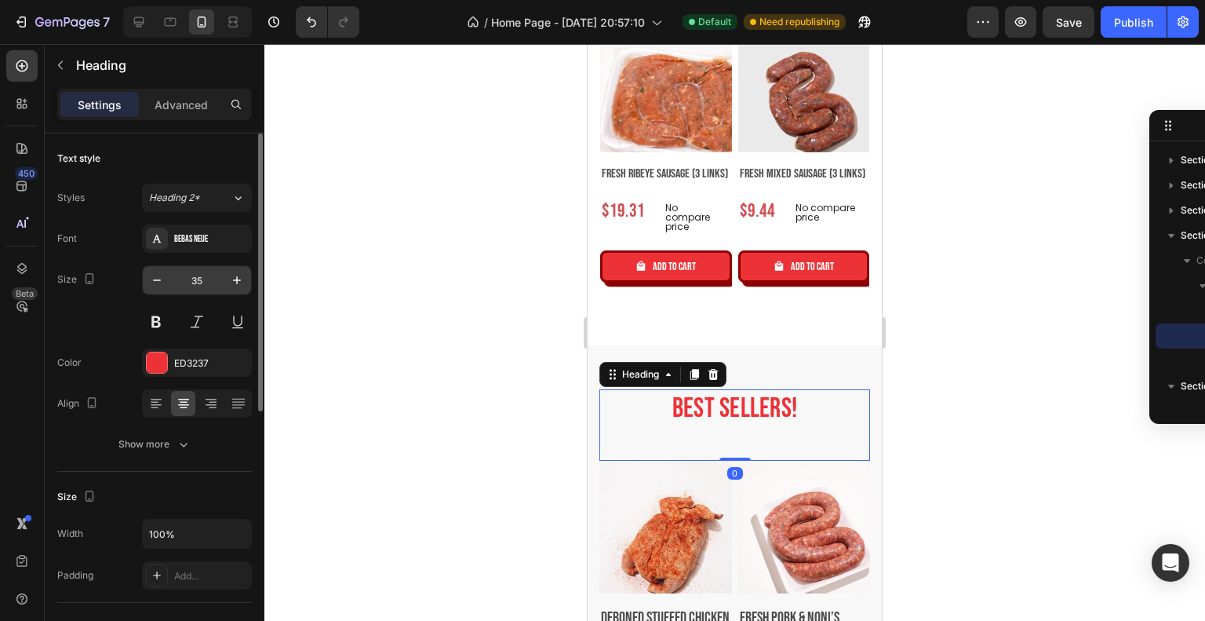
click at [213, 284] on input "35" at bounding box center [197, 280] width 52 height 28
click at [236, 283] on icon "button" at bounding box center [237, 280] width 16 height 16
click at [220, 279] on input "36" at bounding box center [197, 280] width 52 height 28
click at [235, 282] on icon "button" at bounding box center [237, 280] width 16 height 16
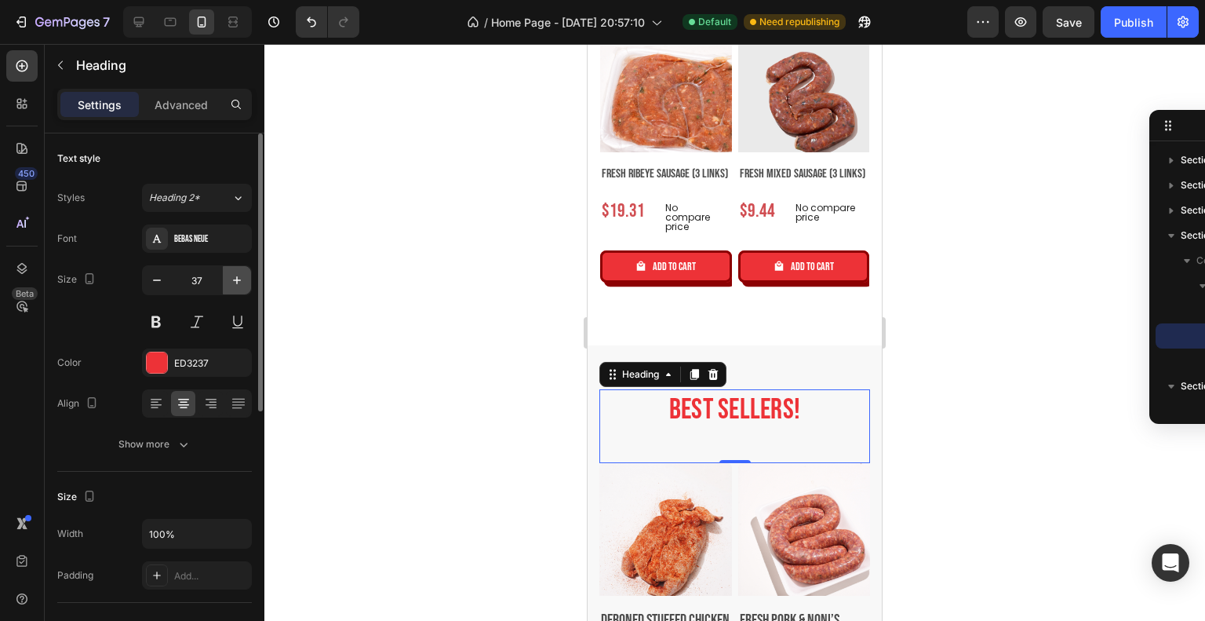
click at [236, 282] on icon "button" at bounding box center [237, 280] width 16 height 16
click at [236, 282] on icon "button" at bounding box center [237, 280] width 8 height 8
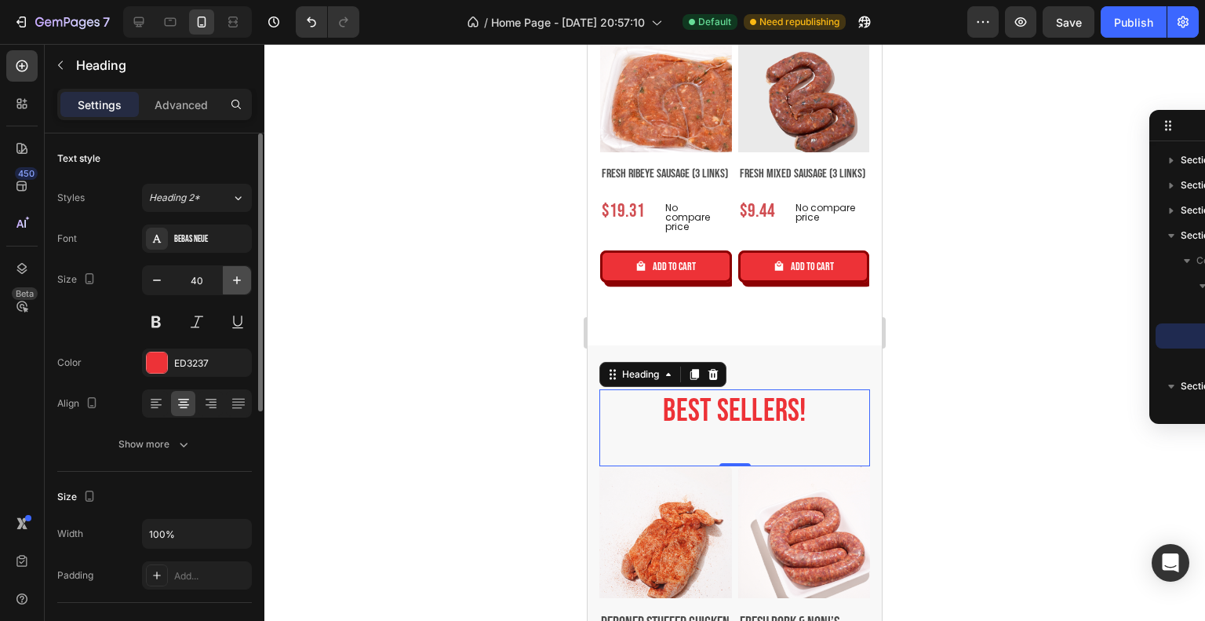
click at [236, 282] on icon "button" at bounding box center [237, 280] width 8 height 8
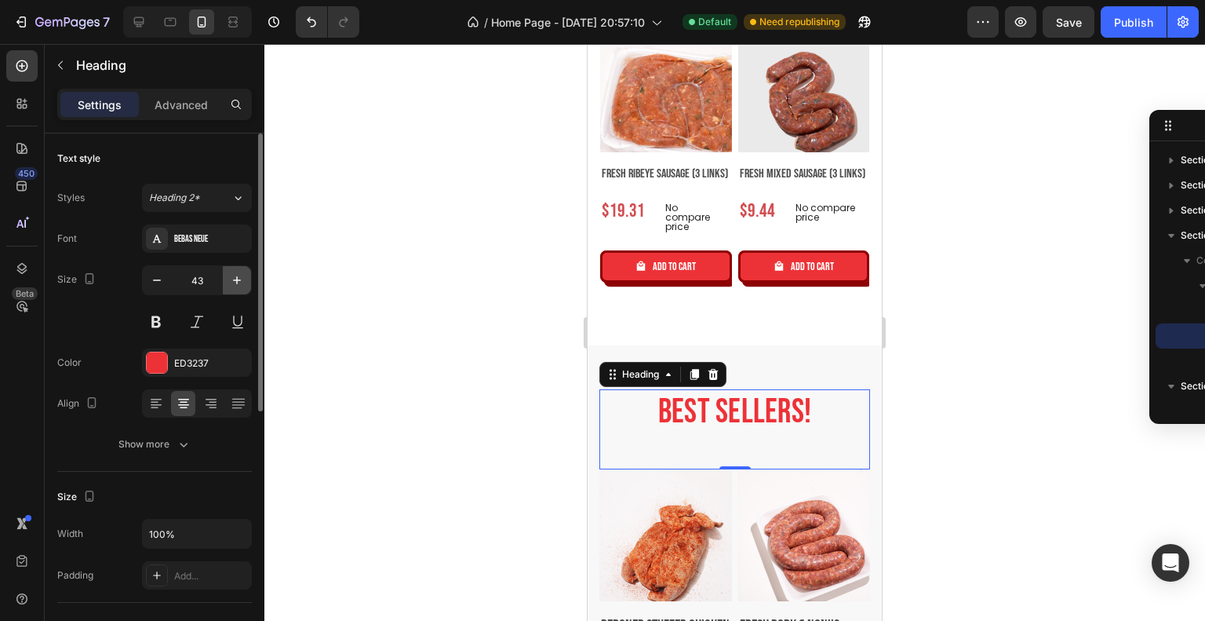
click at [236, 282] on icon "button" at bounding box center [237, 280] width 8 height 8
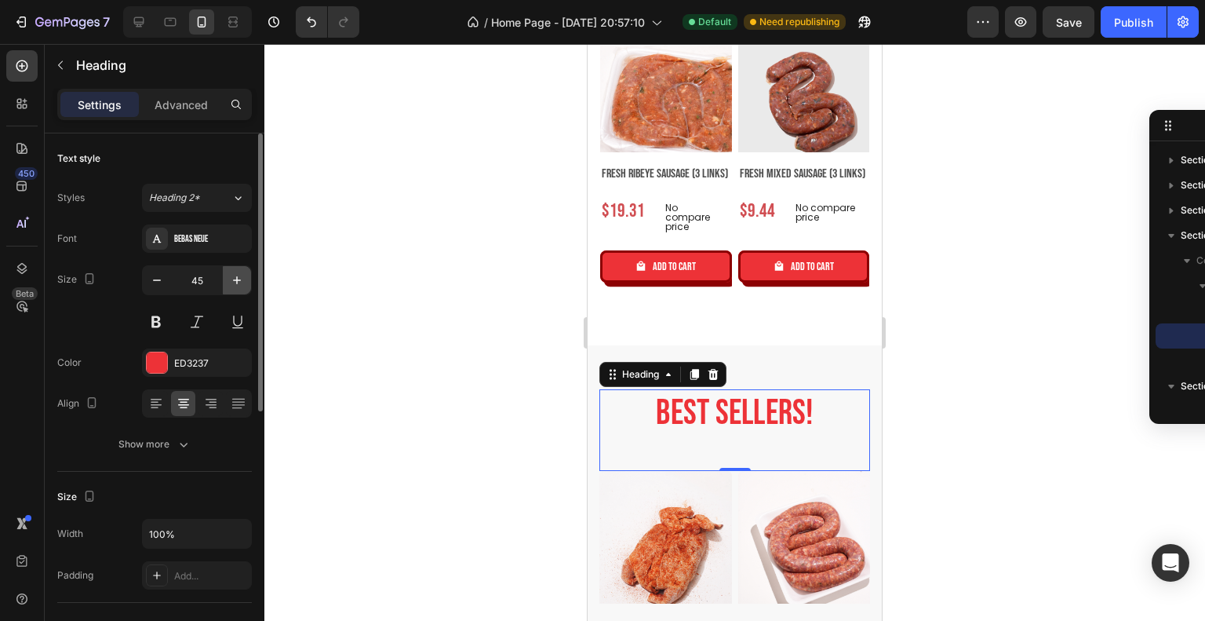
click at [236, 282] on icon "button" at bounding box center [237, 280] width 8 height 8
type input "47"
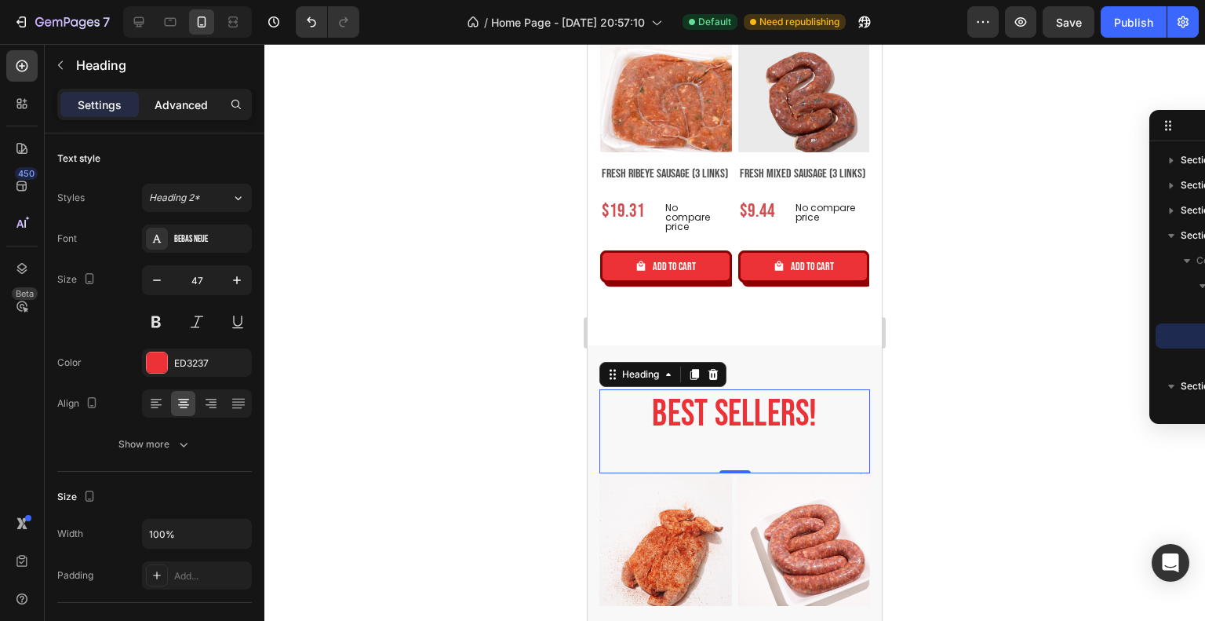
click at [193, 112] on p "Advanced" at bounding box center [181, 105] width 53 height 16
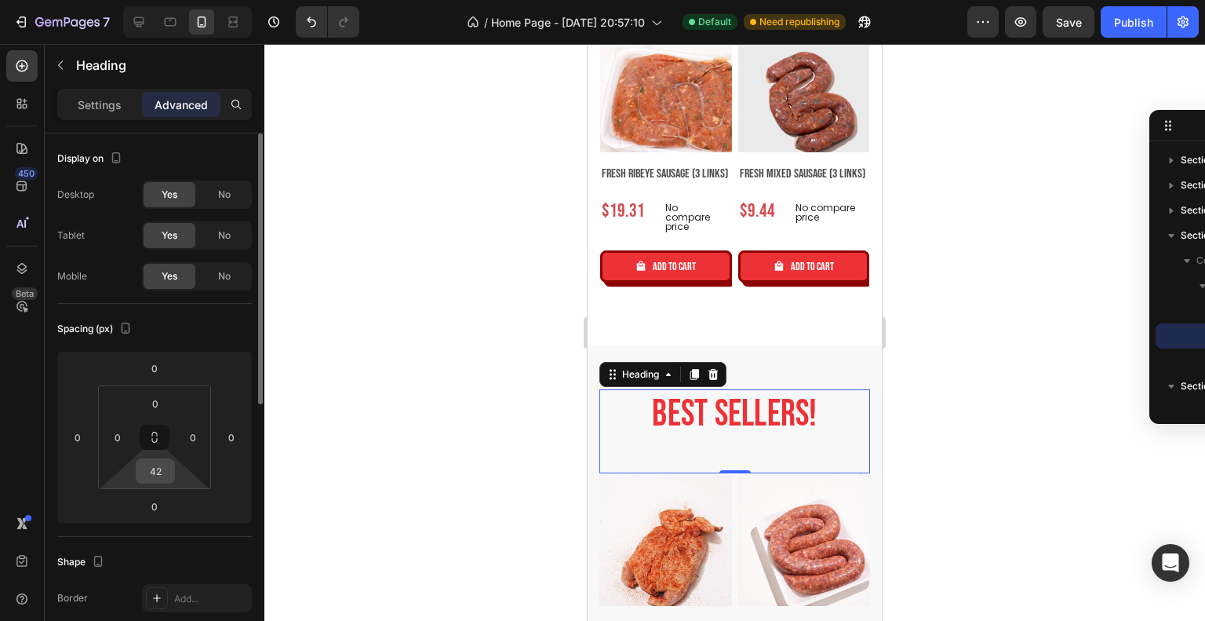
click at [163, 476] on input "42" at bounding box center [155, 471] width 31 height 24
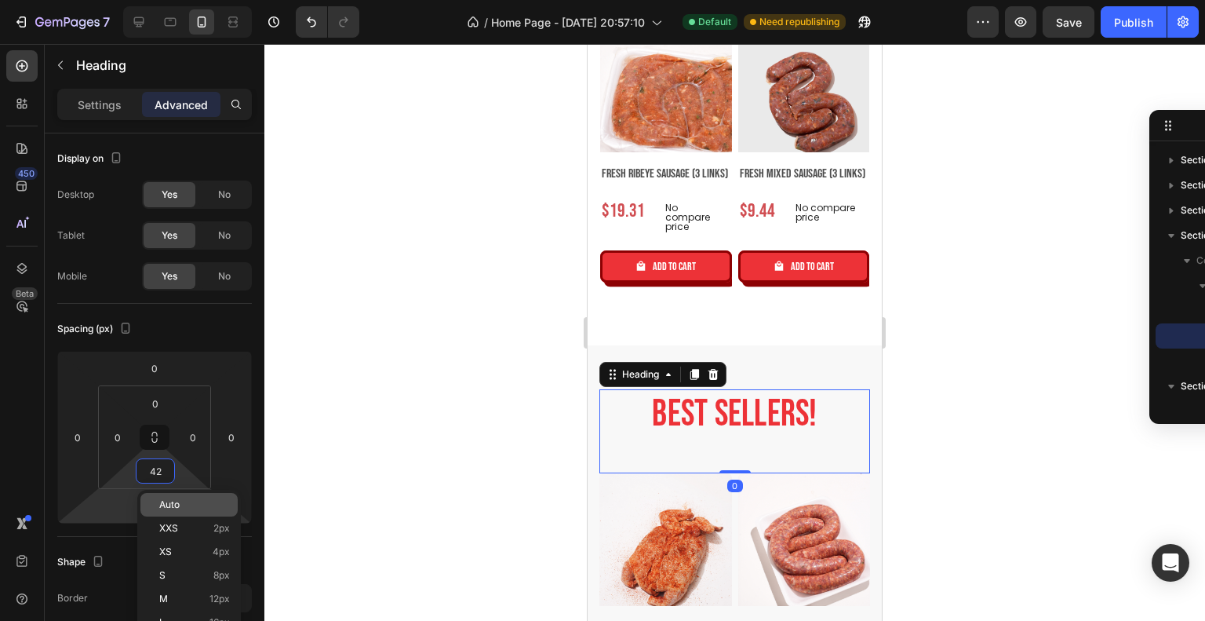
click at [185, 497] on div "Auto" at bounding box center [188, 505] width 97 height 24
type input "Auto"
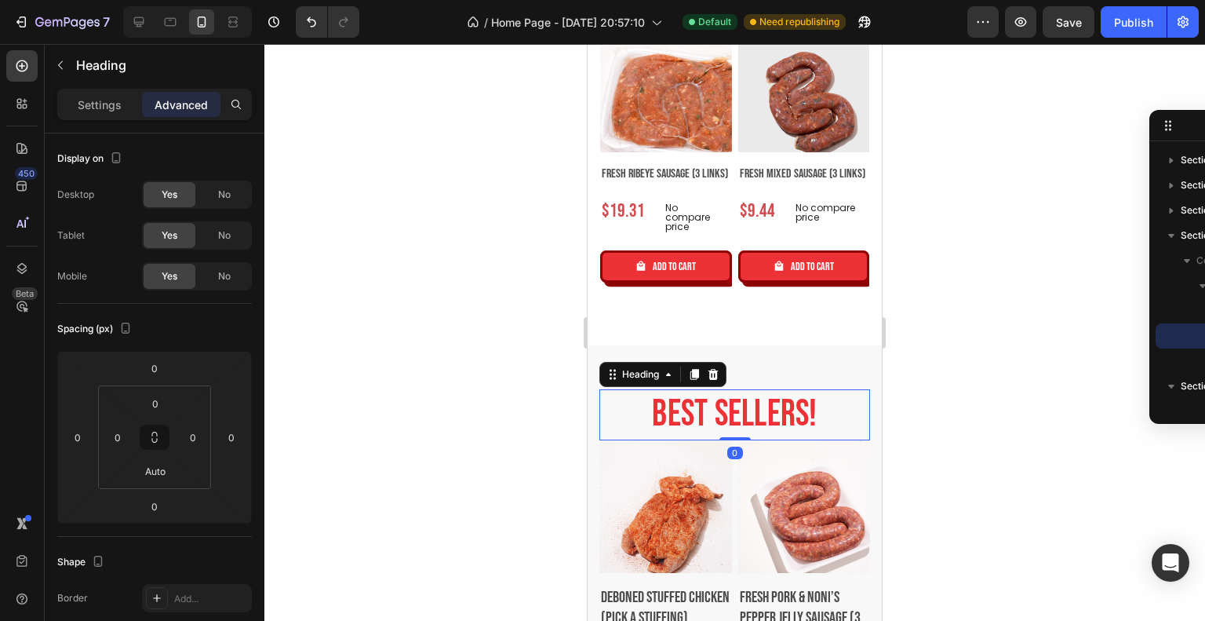
click at [1010, 392] on div at bounding box center [734, 332] width 941 height 577
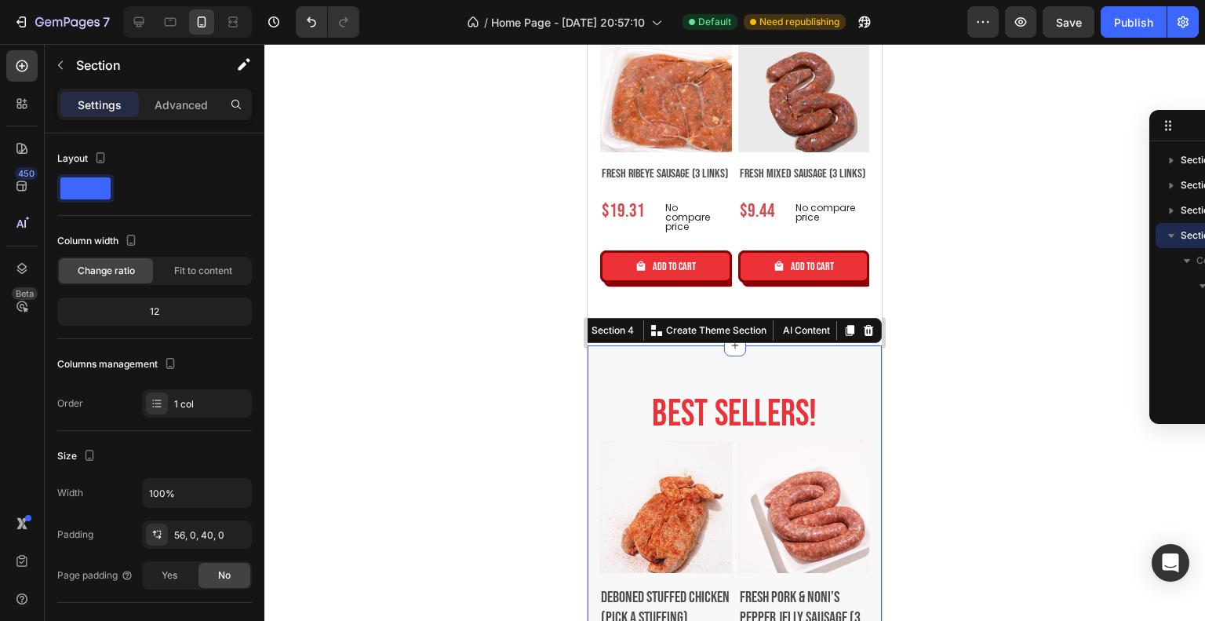
click at [1001, 358] on div at bounding box center [734, 332] width 941 height 577
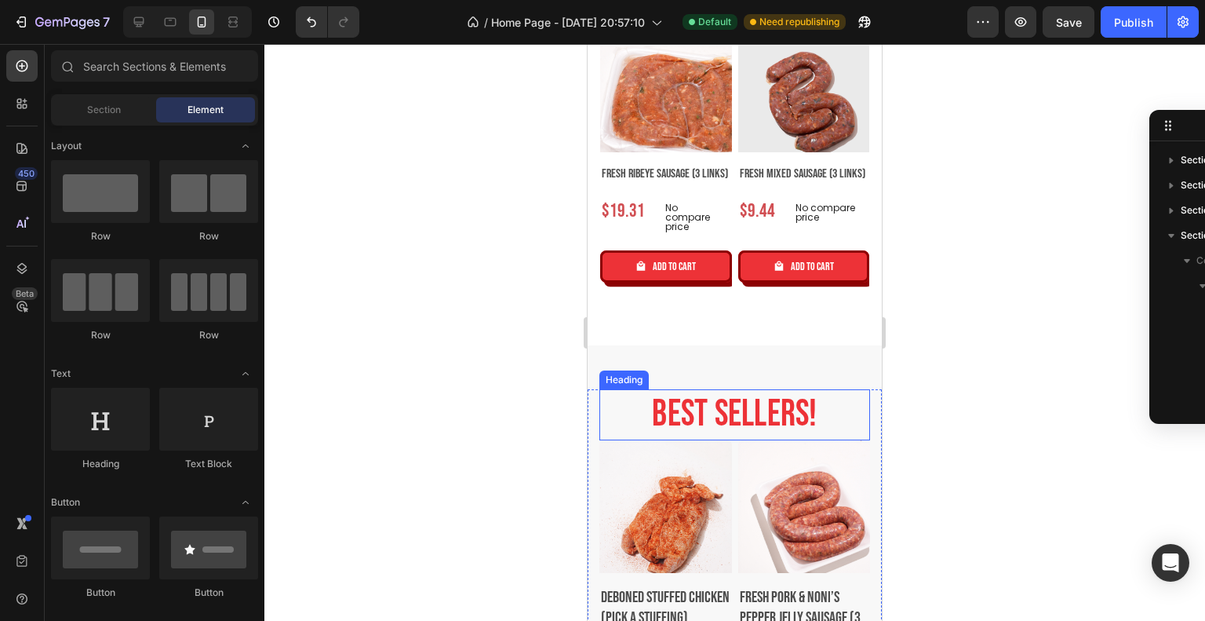
click at [748, 389] on h2 "best sellers!" at bounding box center [735, 414] width 271 height 51
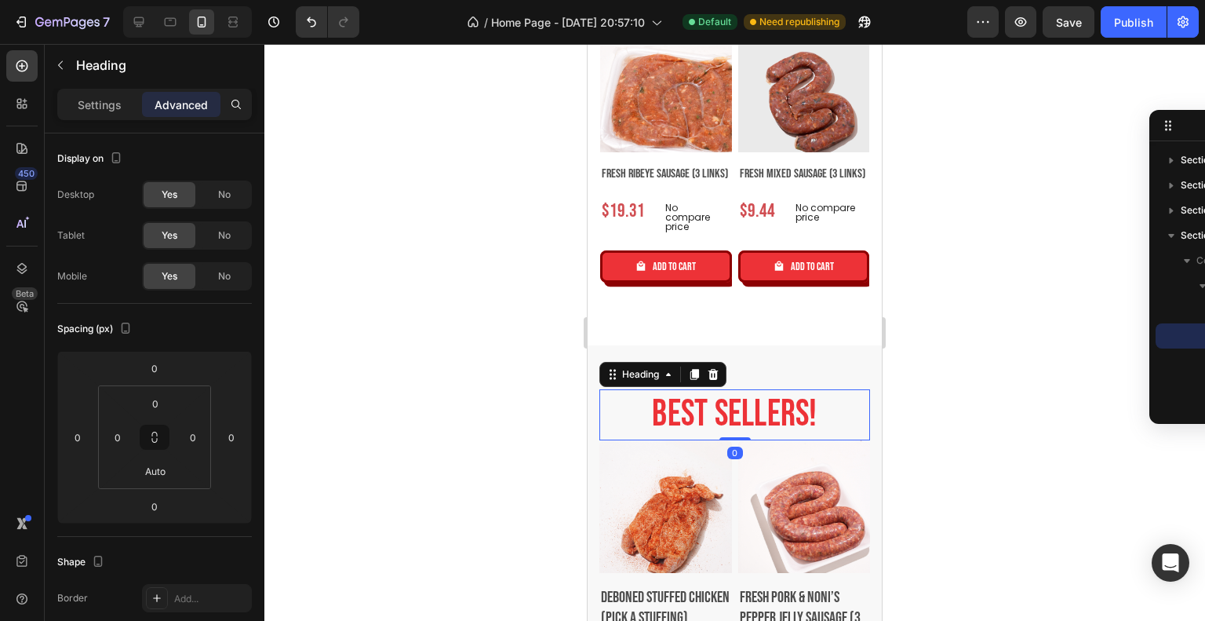
click at [931, 307] on div at bounding box center [734, 332] width 941 height 577
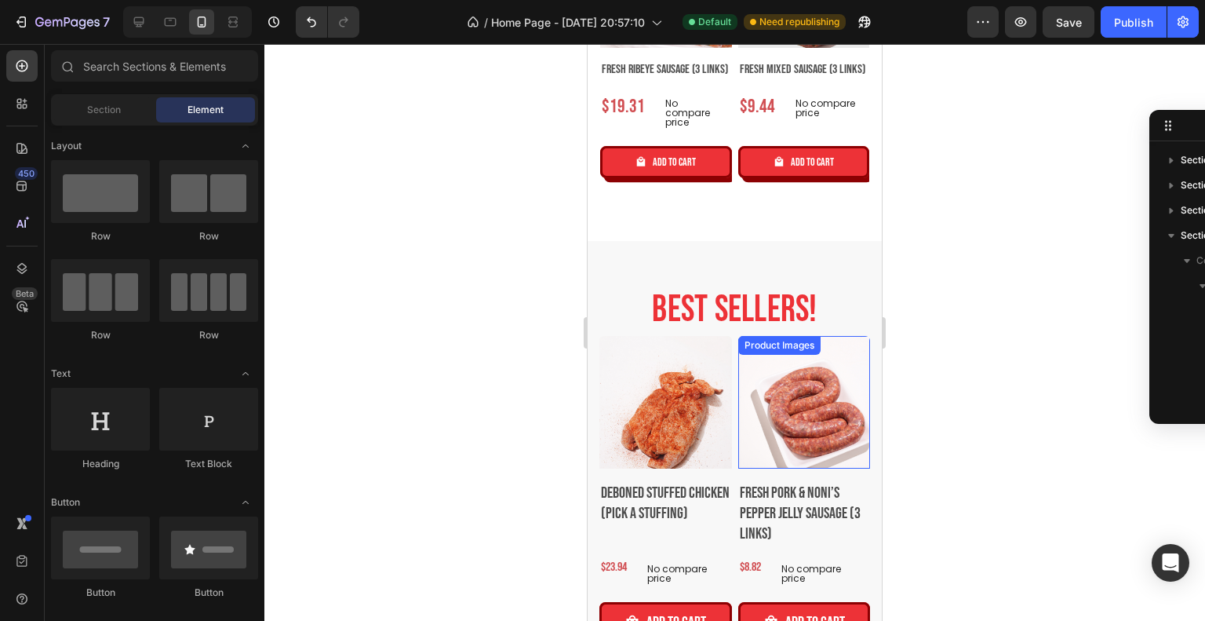
scroll to position [2433, 0]
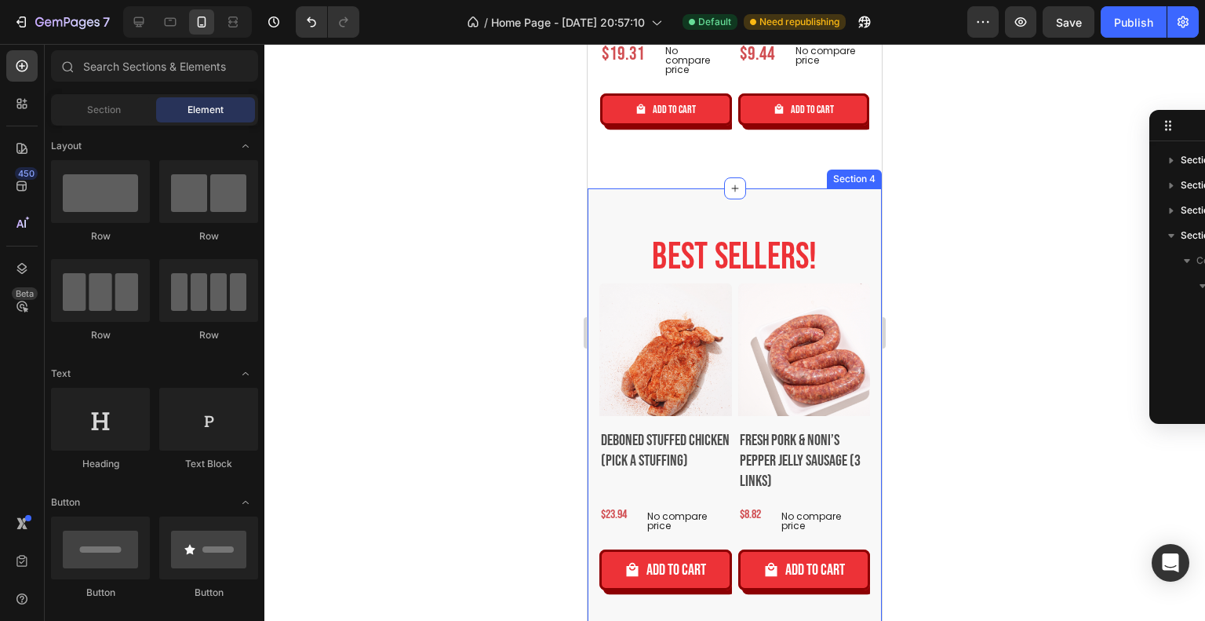
click at [804, 188] on div "best sellers! Heading Product Images Deboned Stuffed Chicken (Pick a Stuffing) …" at bounding box center [735, 572] width 294 height 769
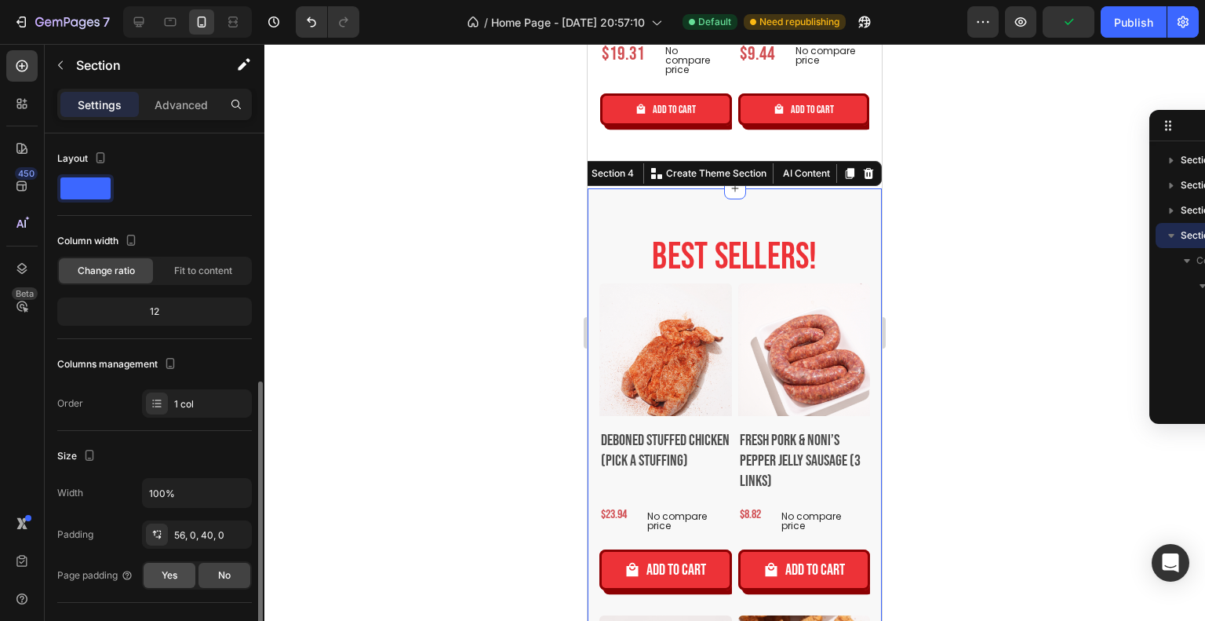
scroll to position [157, 0]
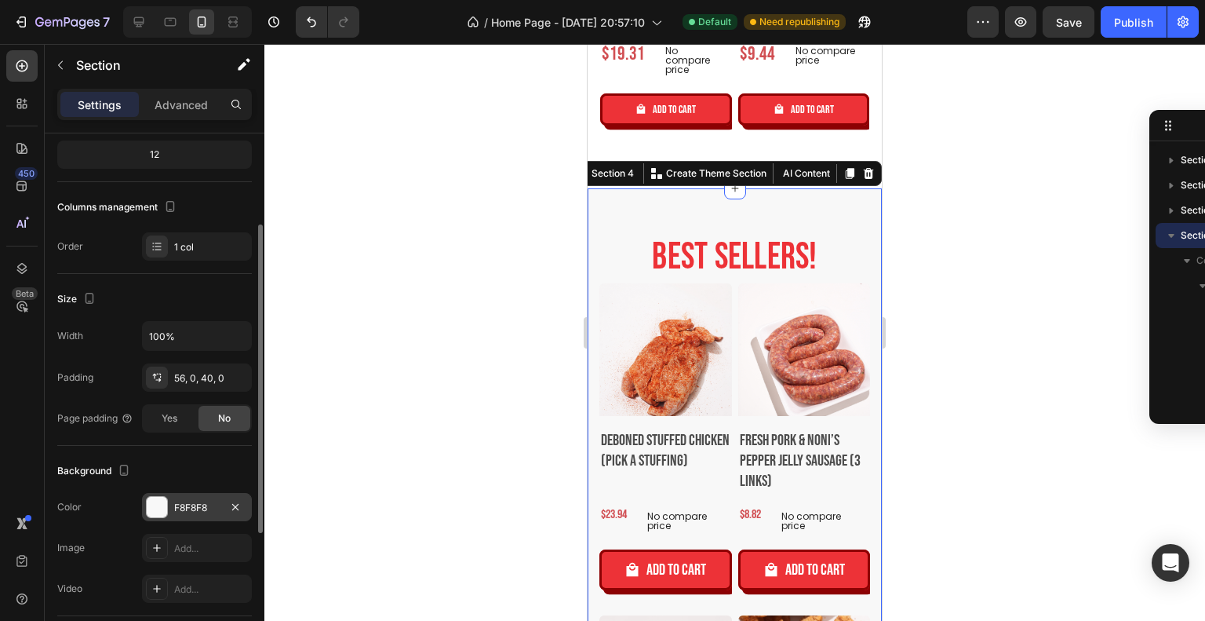
click at [155, 497] on div at bounding box center [157, 507] width 20 height 20
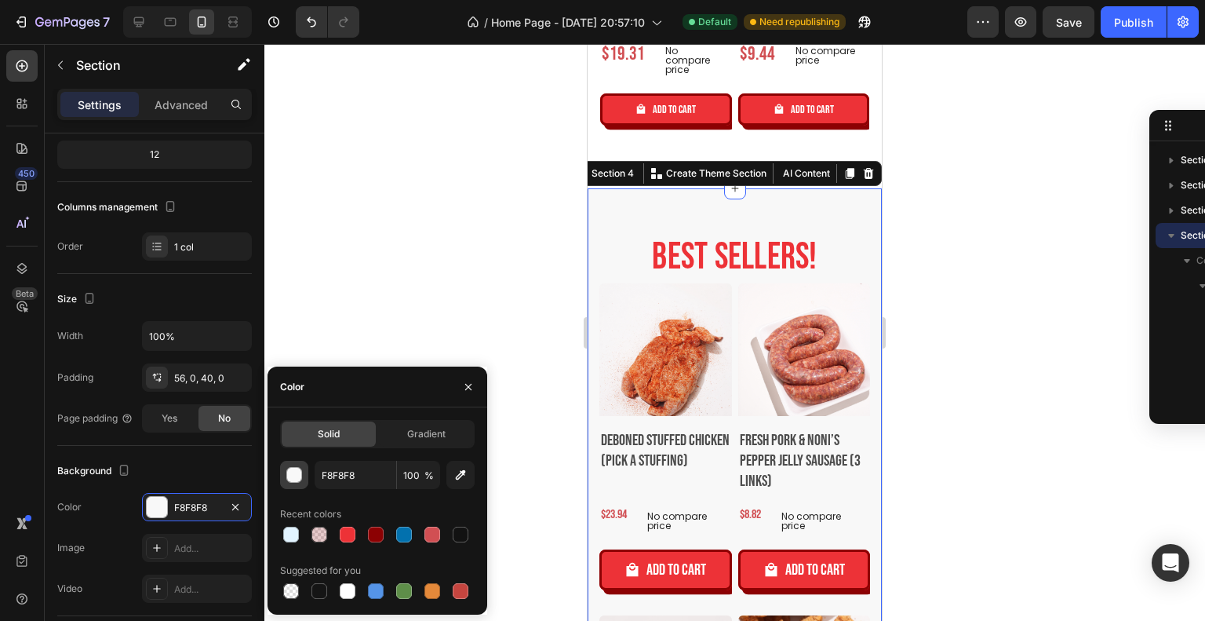
click at [291, 479] on div "button" at bounding box center [295, 476] width 16 height 16
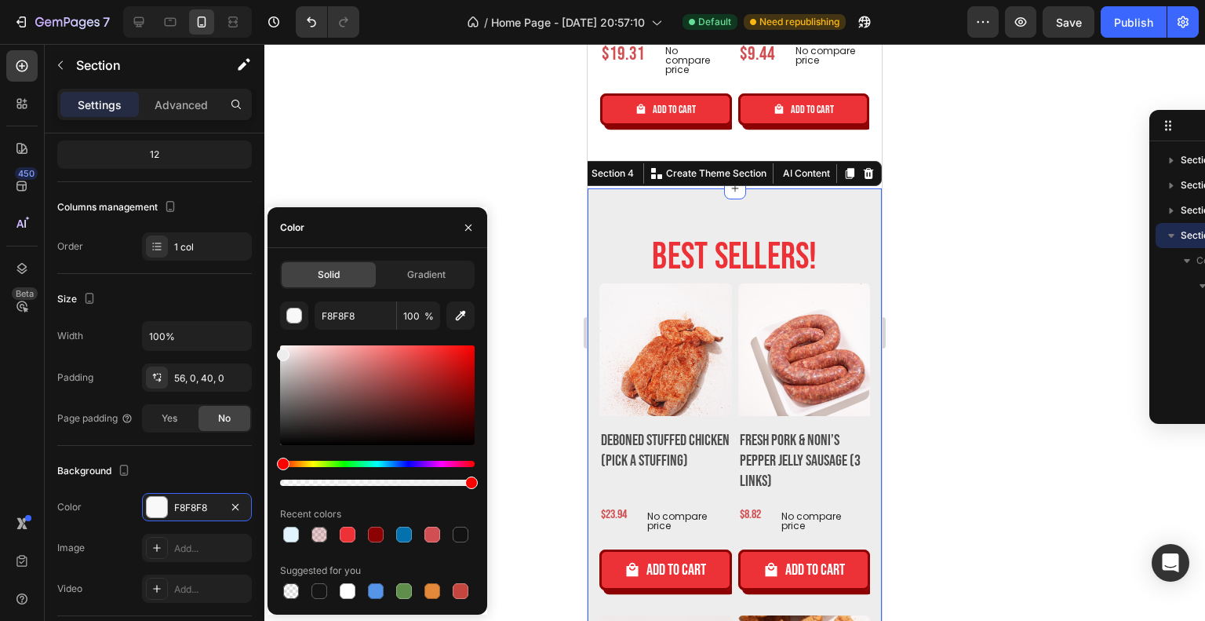
click at [272, 352] on div "Solid Gradient F8F8F8 100 % Recent colors Suggested for you" at bounding box center [378, 431] width 220 height 341
type input "EDEDED"
click at [964, 259] on div at bounding box center [734, 332] width 941 height 577
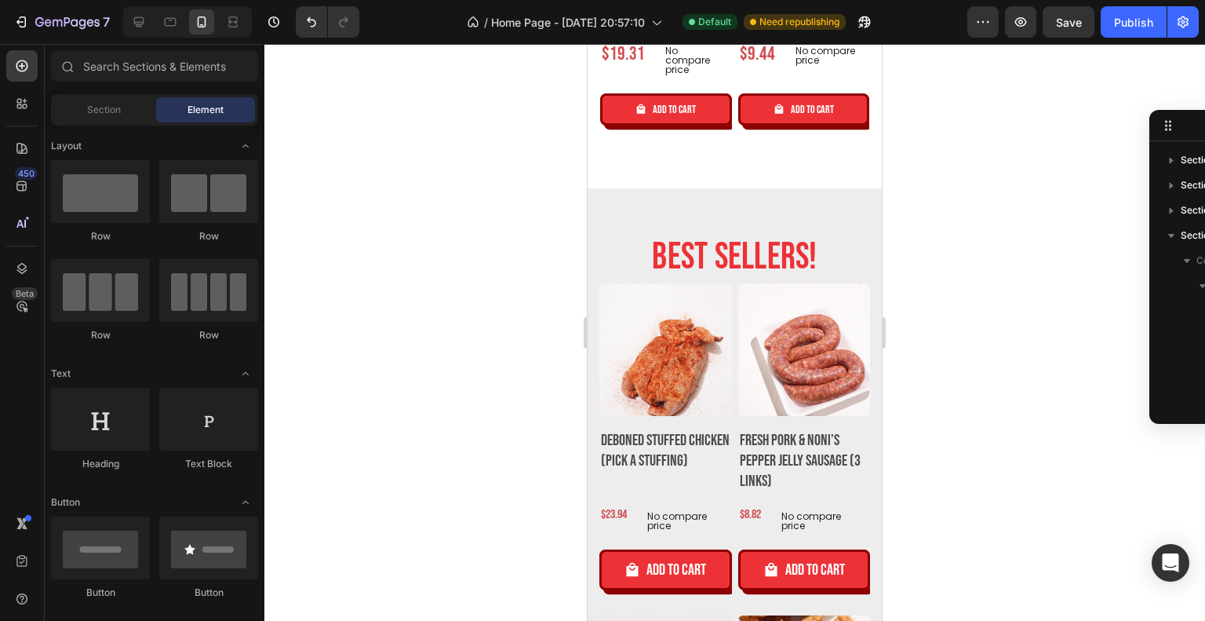
click at [964, 259] on div at bounding box center [734, 332] width 941 height 577
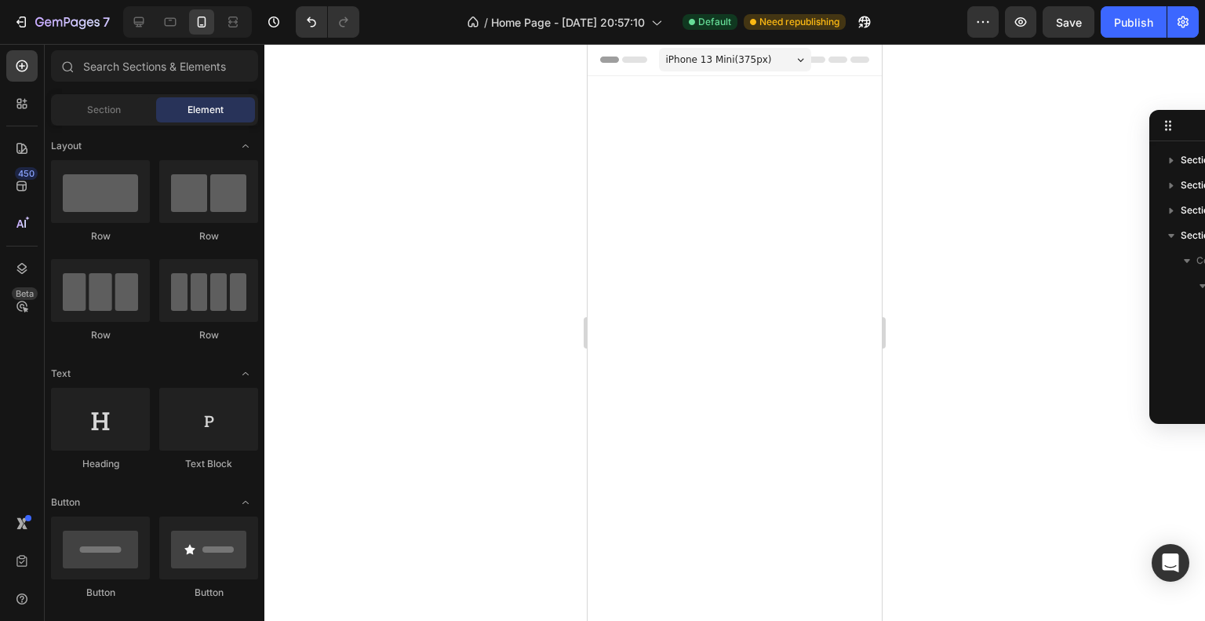
scroll to position [2433, 0]
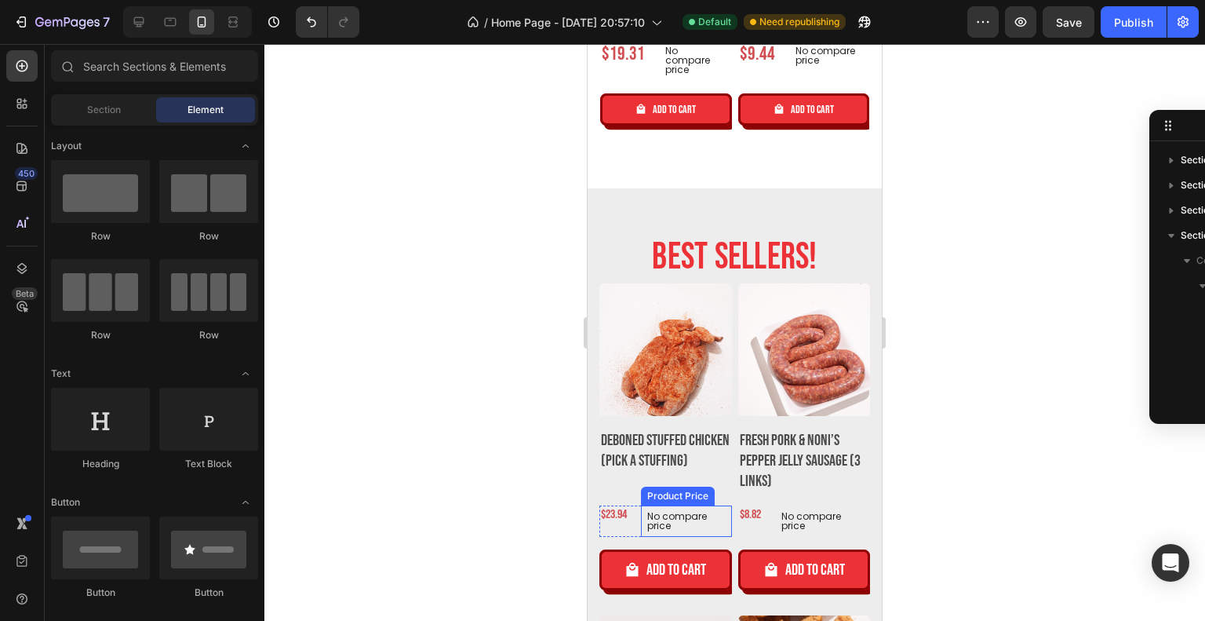
click at [697, 512] on p "No compare price" at bounding box center [686, 521] width 78 height 19
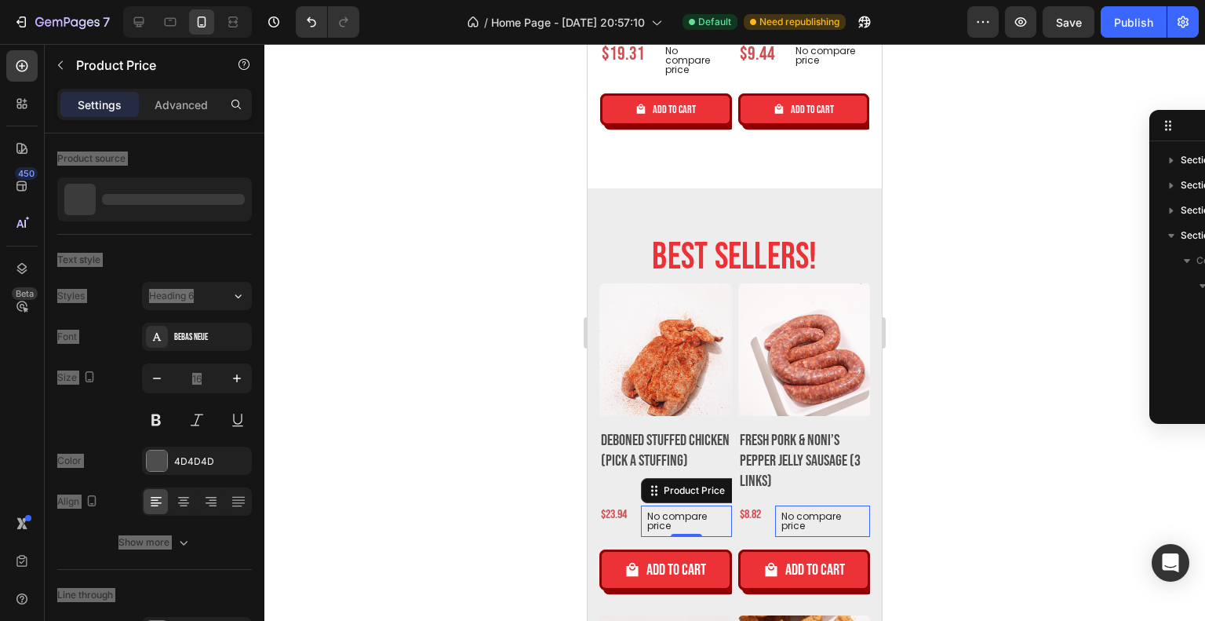
scroll to position [322, 0]
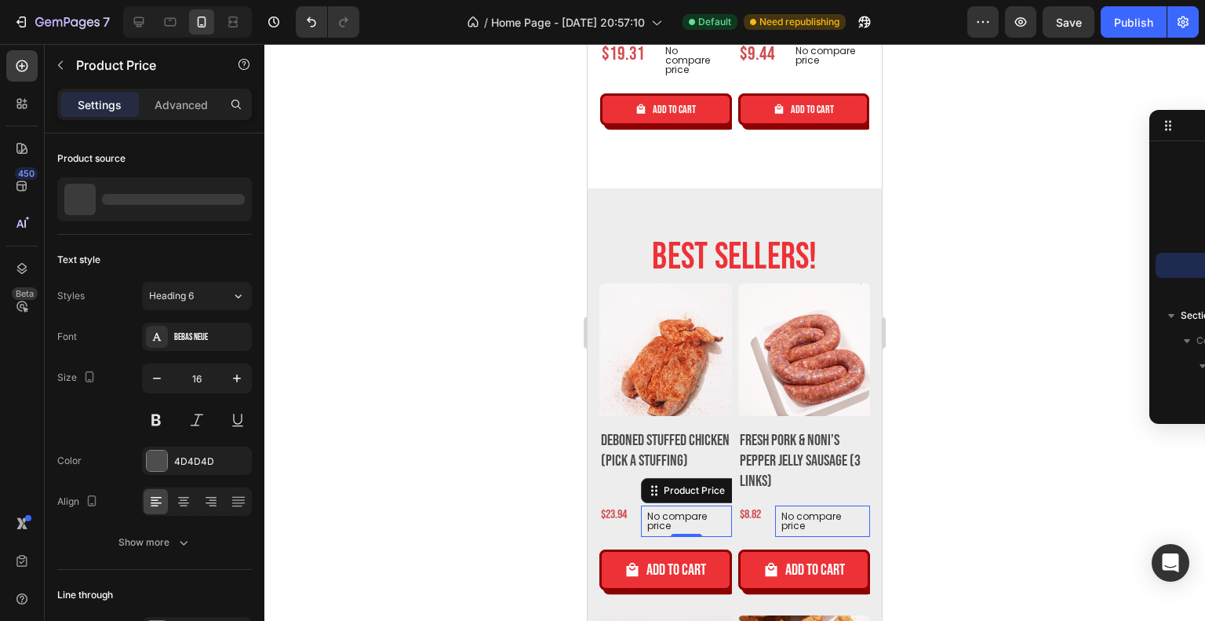
click at [981, 372] on div at bounding box center [734, 332] width 941 height 577
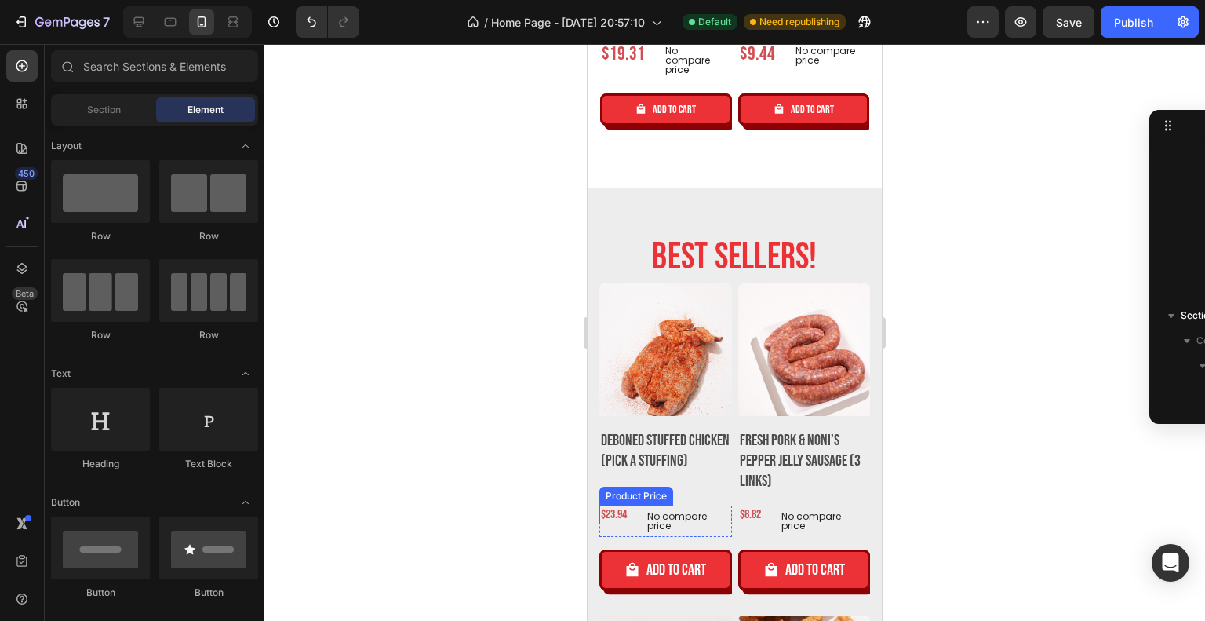
click at [607, 505] on div "$23.94" at bounding box center [614, 515] width 29 height 20
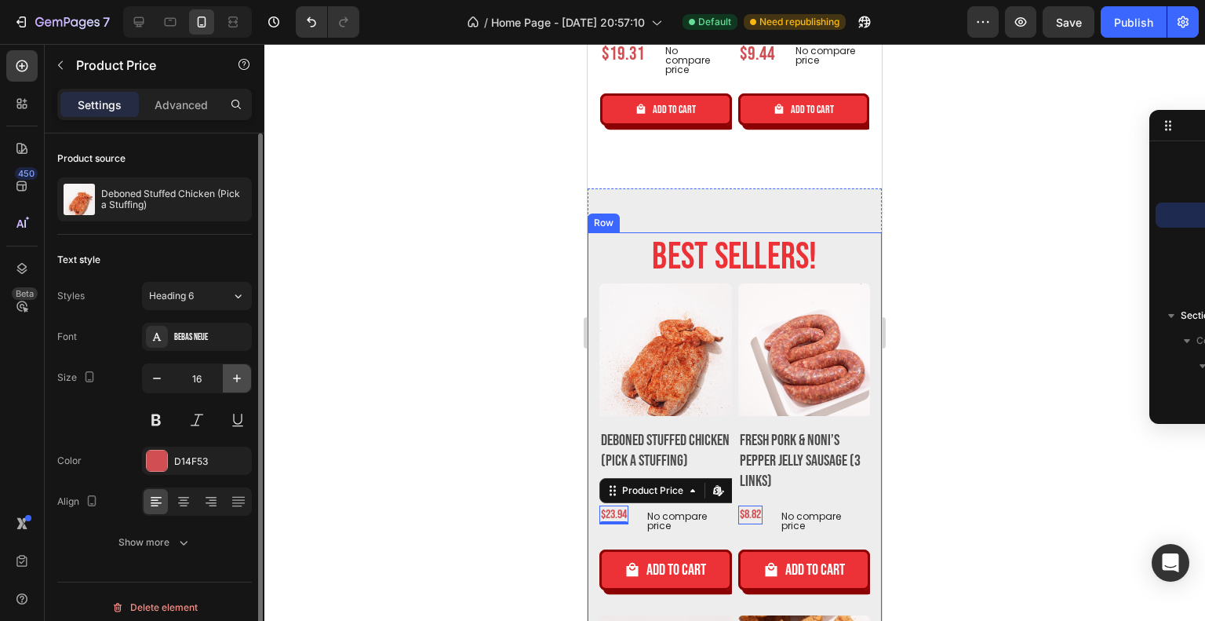
click at [235, 370] on icon "button" at bounding box center [237, 378] width 16 height 16
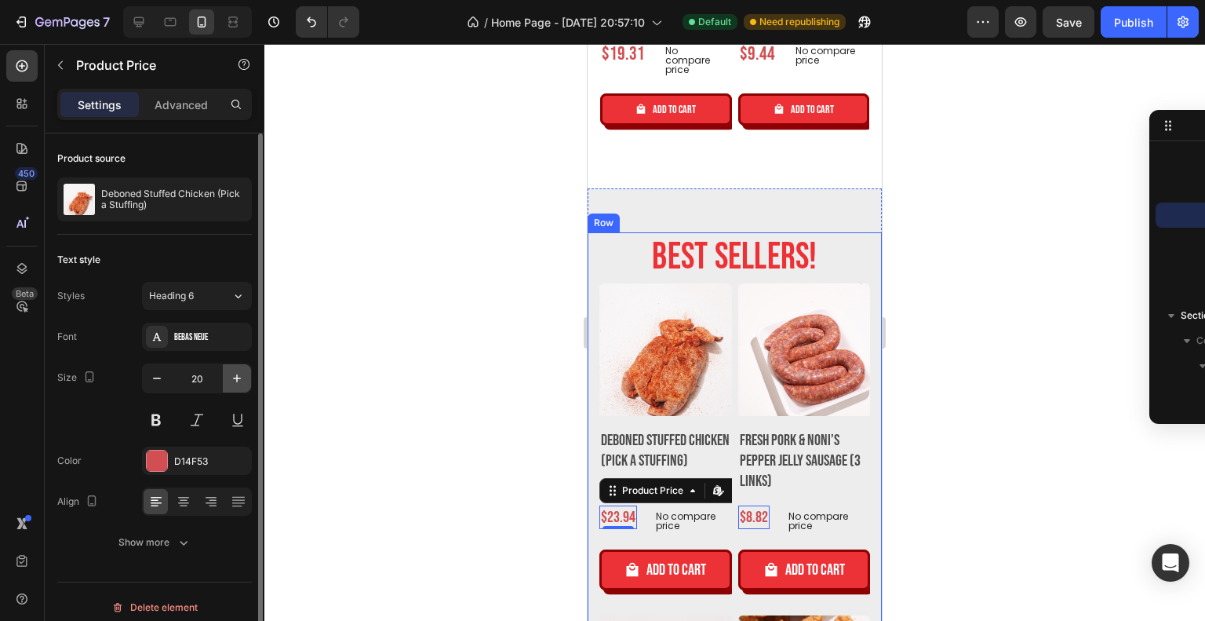
click at [235, 370] on icon "button" at bounding box center [237, 378] width 16 height 16
click at [171, 371] on input "23" at bounding box center [197, 378] width 52 height 28
click at [165, 370] on button "button" at bounding box center [157, 378] width 28 height 28
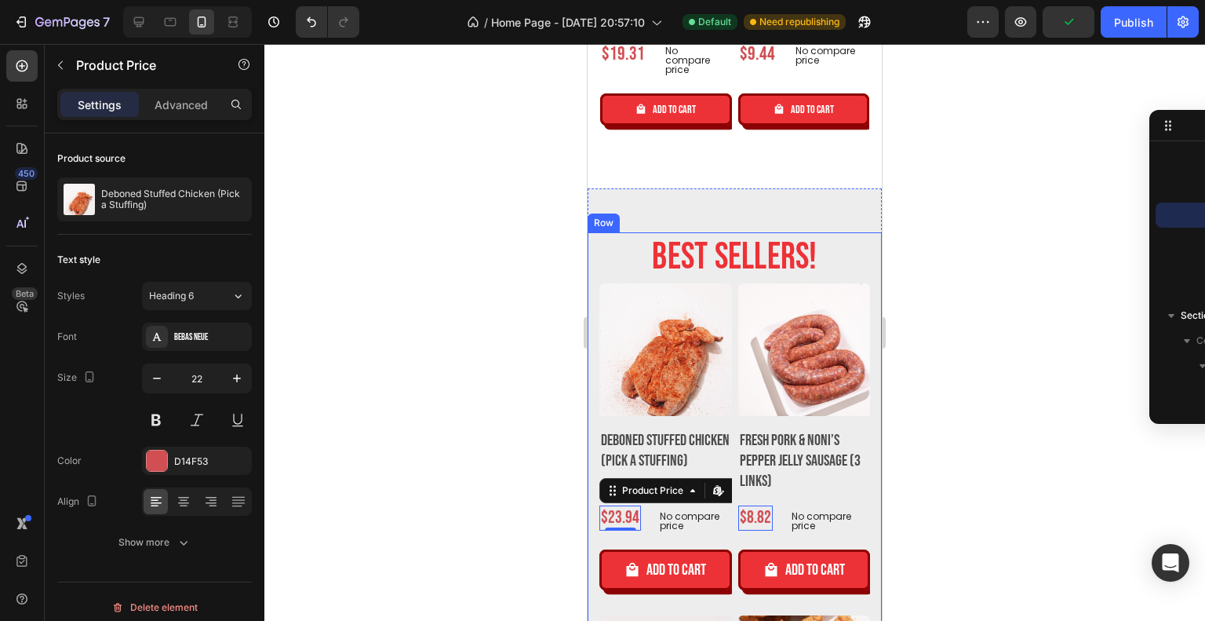
type input "21"
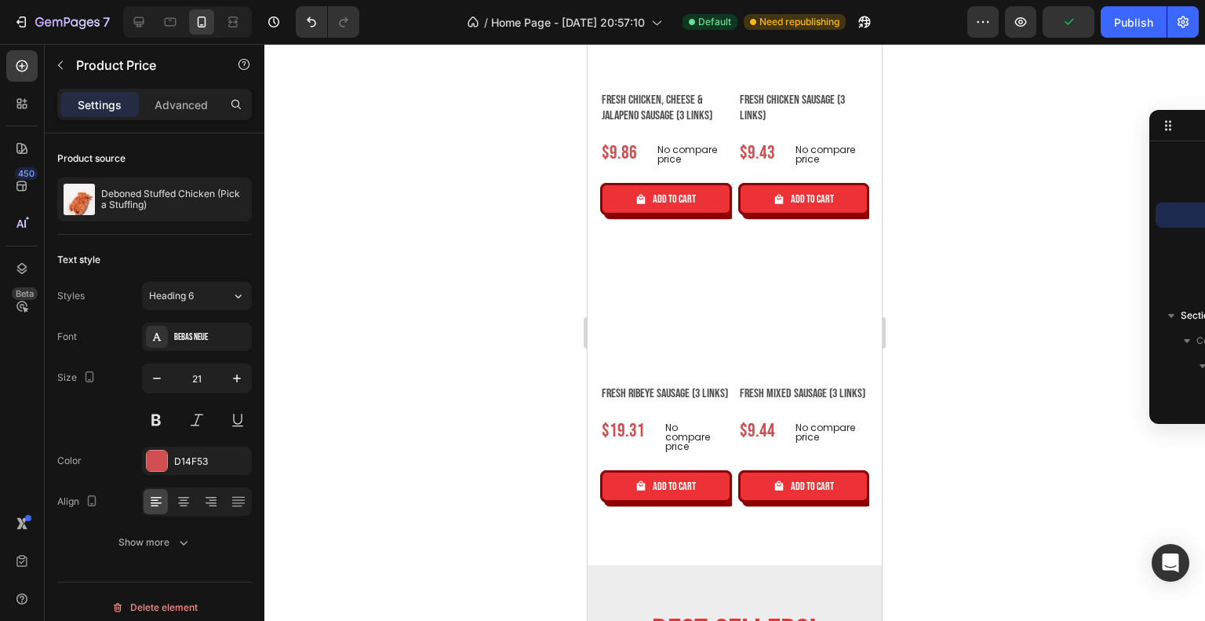
scroll to position [1805, 0]
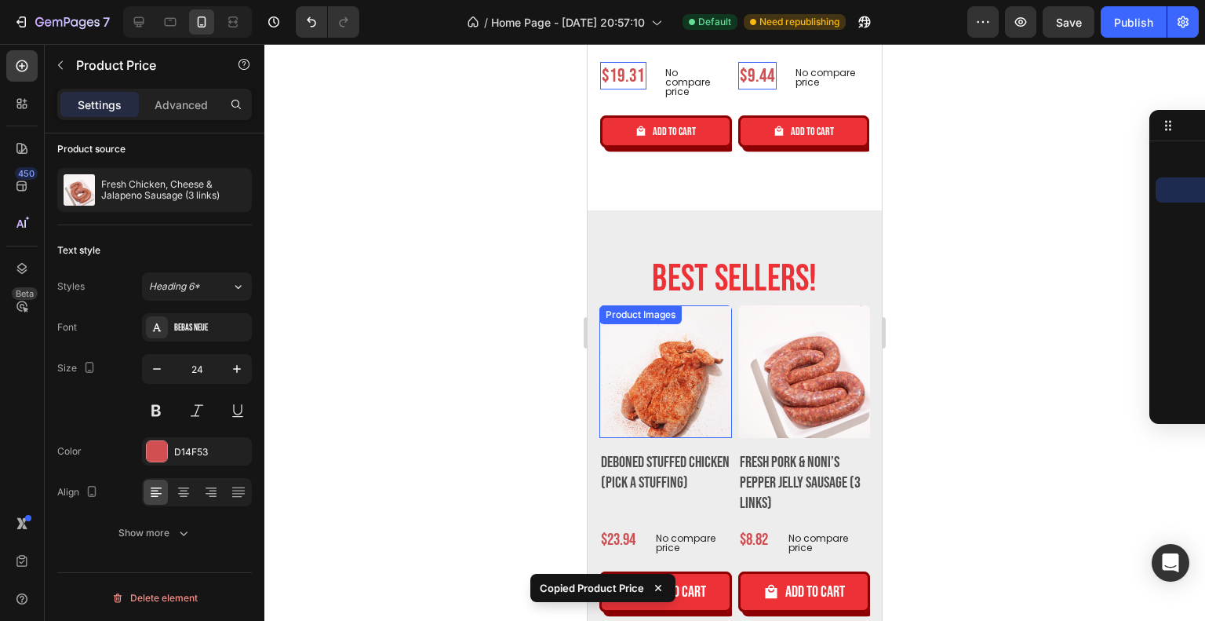
scroll to position [2433, 0]
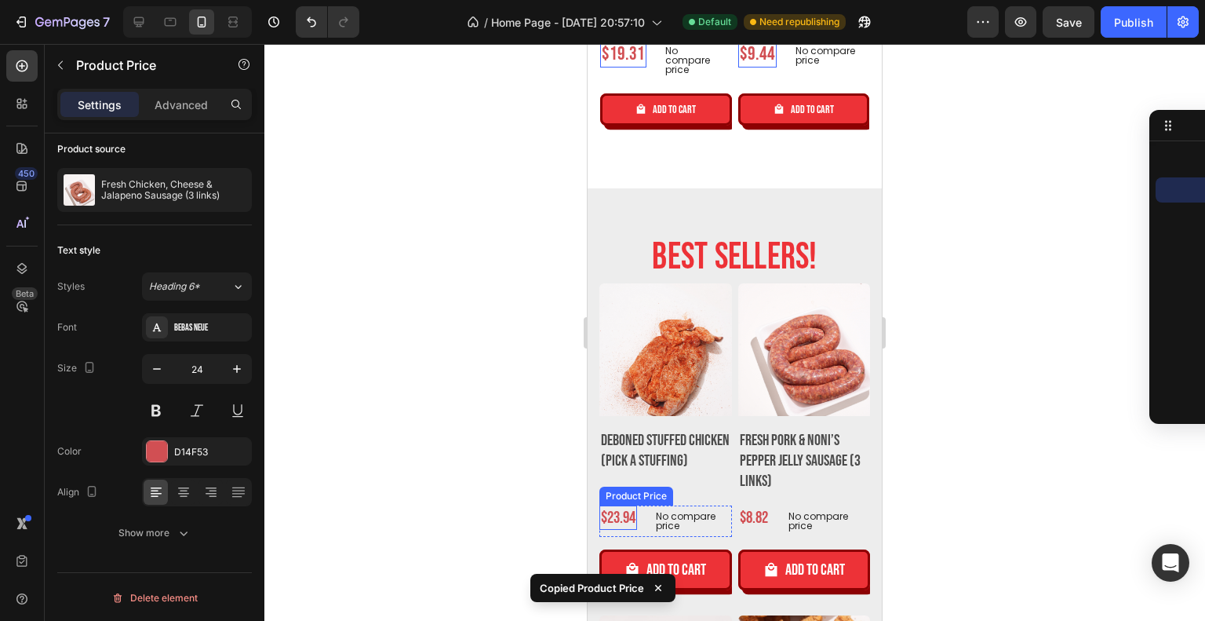
click at [634, 505] on div "$23.94" at bounding box center [619, 517] width 38 height 24
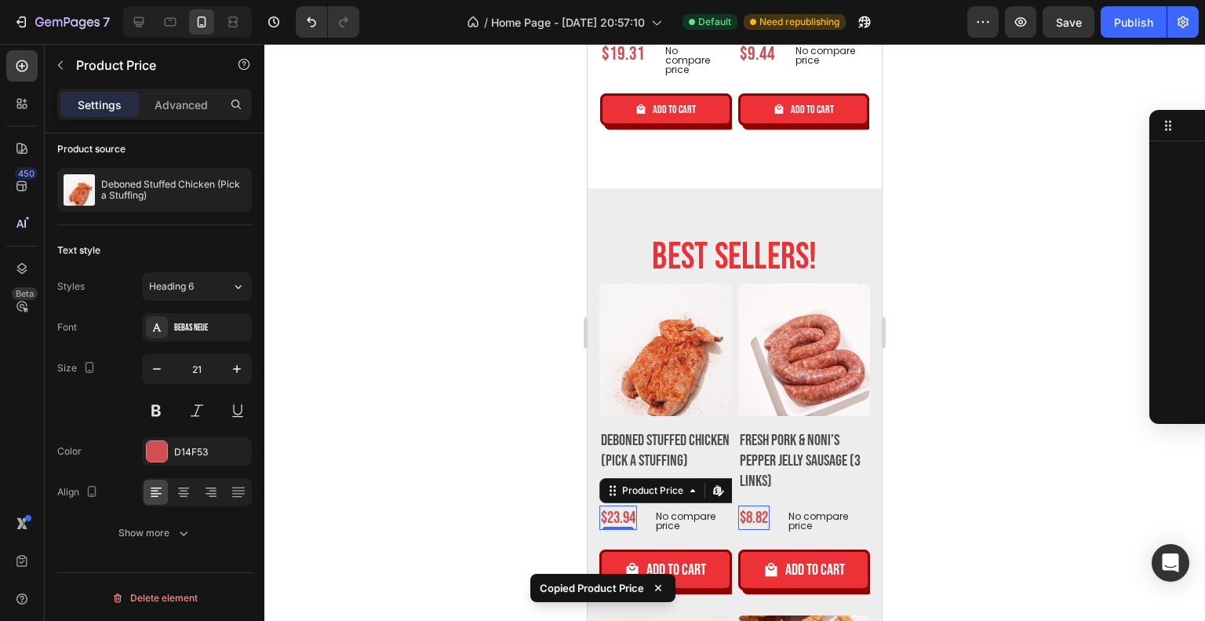
scroll to position [899, 0]
type input "24"
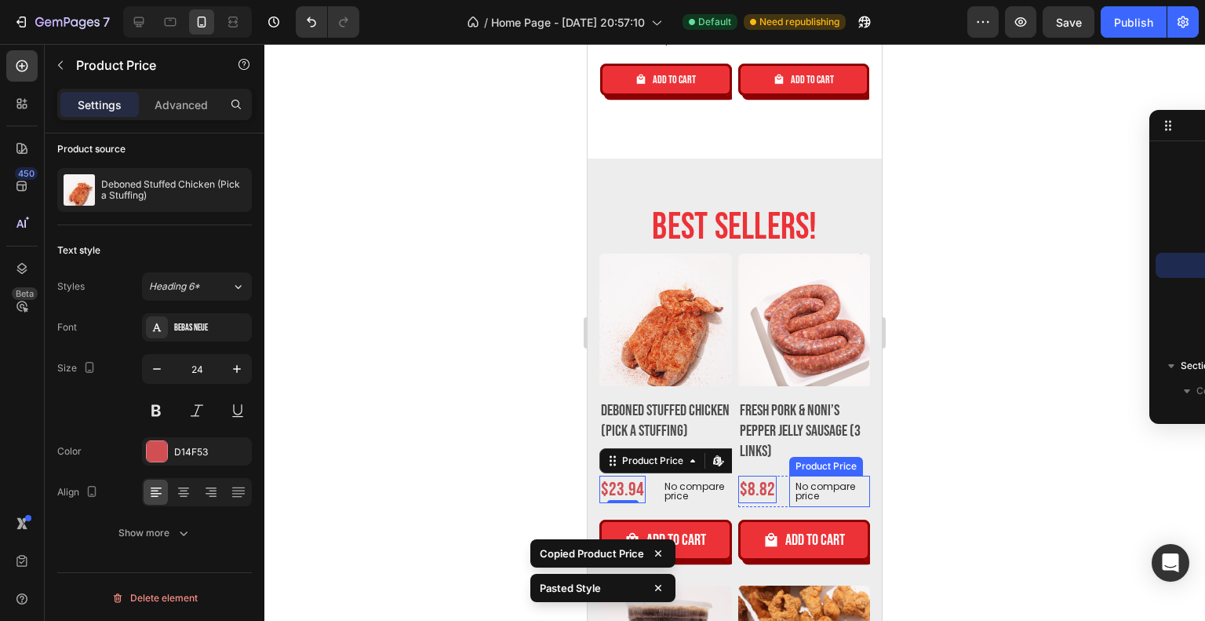
scroll to position [2747, 0]
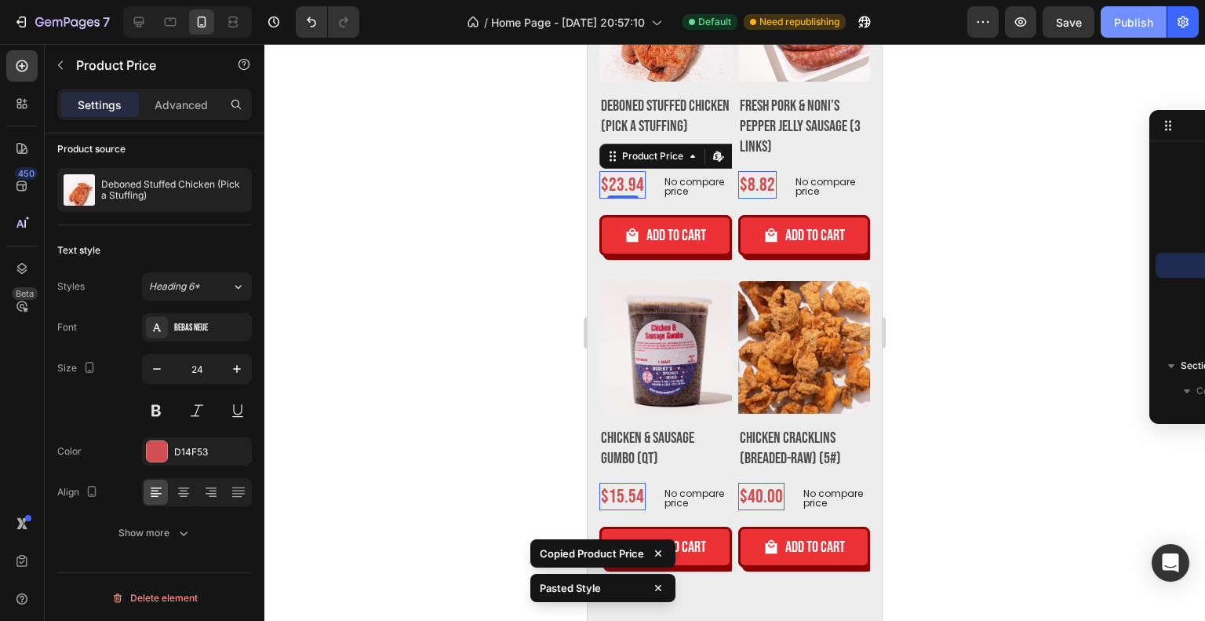
drag, startPoint x: 1121, startPoint y: 41, endPoint x: 1122, endPoint y: 24, distance: 16.6
click at [1121, 40] on div "7 Version history / Home Page - Jul 22, 20:57:10 Default Need republishing Prev…" at bounding box center [602, 22] width 1205 height 45
click at [1122, 24] on div "Publish" at bounding box center [1133, 22] width 39 height 16
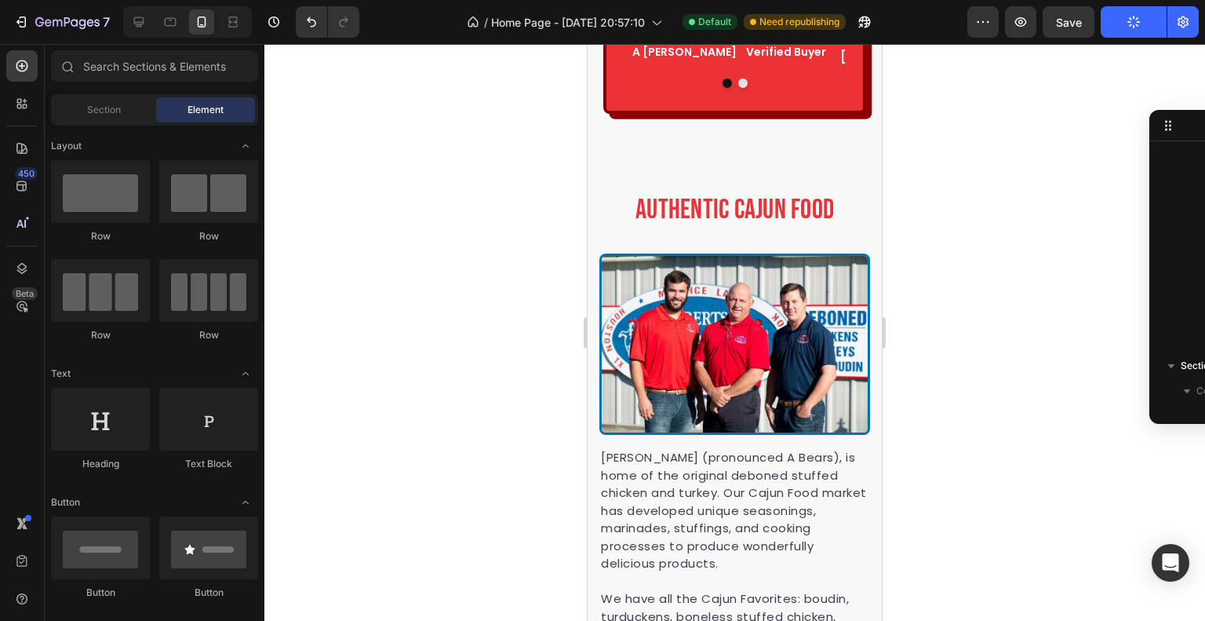
scroll to position [3688, 0]
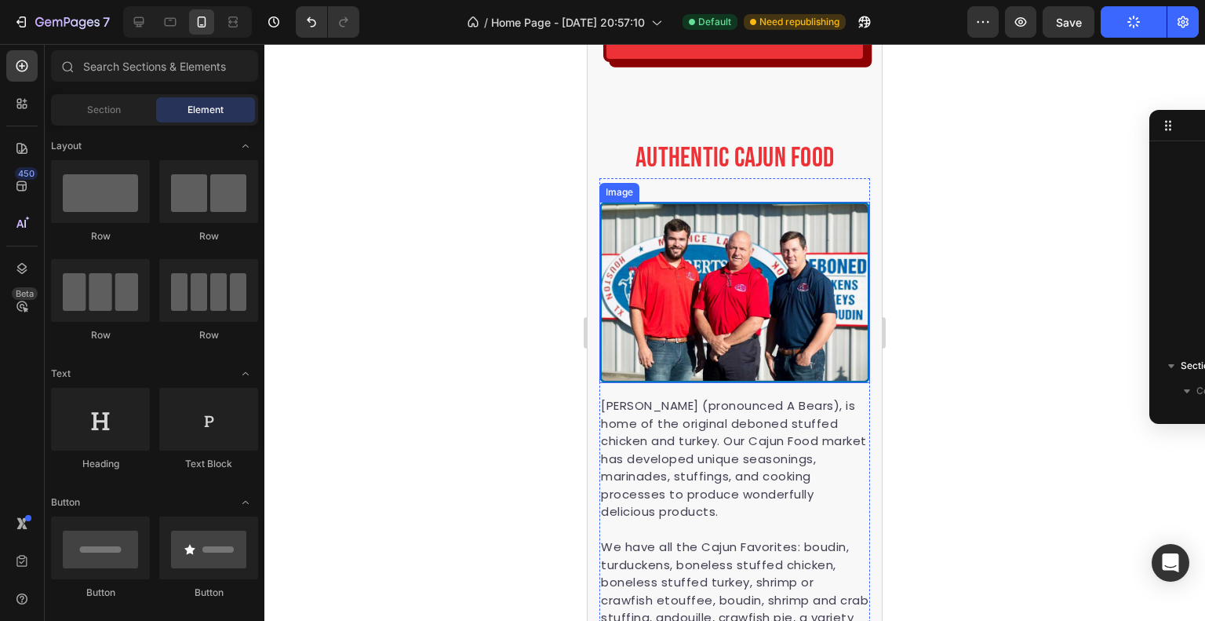
click at [778, 314] on img at bounding box center [735, 293] width 271 height 182
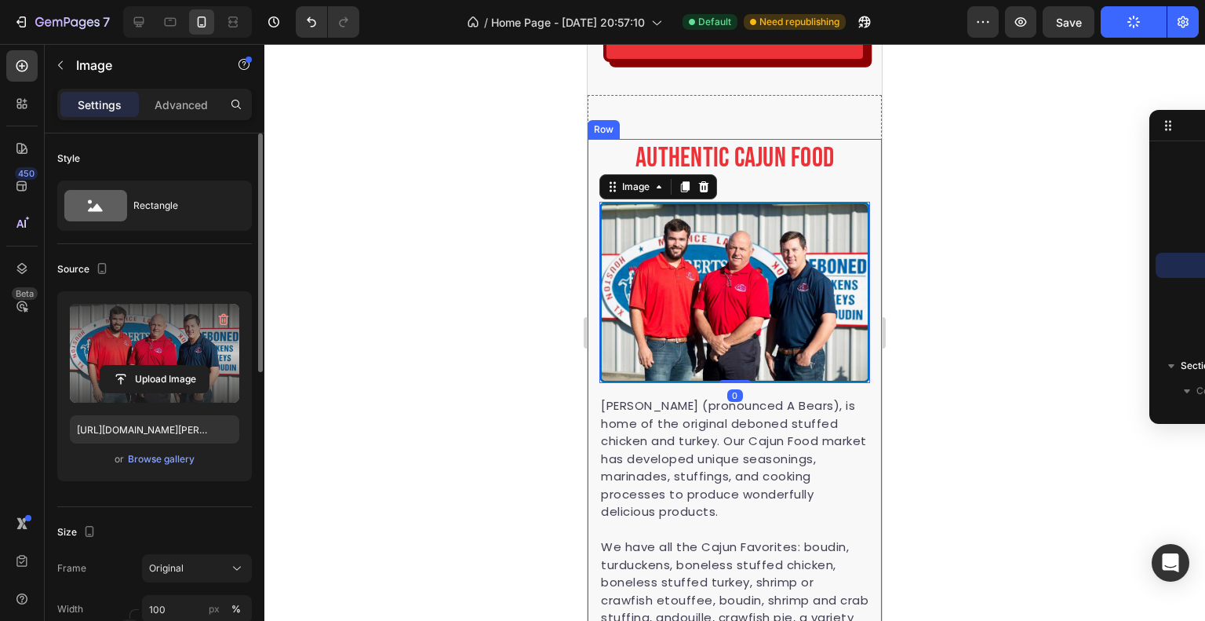
click at [150, 337] on label at bounding box center [154, 353] width 169 height 99
click at [150, 366] on input "file" at bounding box center [154, 379] width 108 height 27
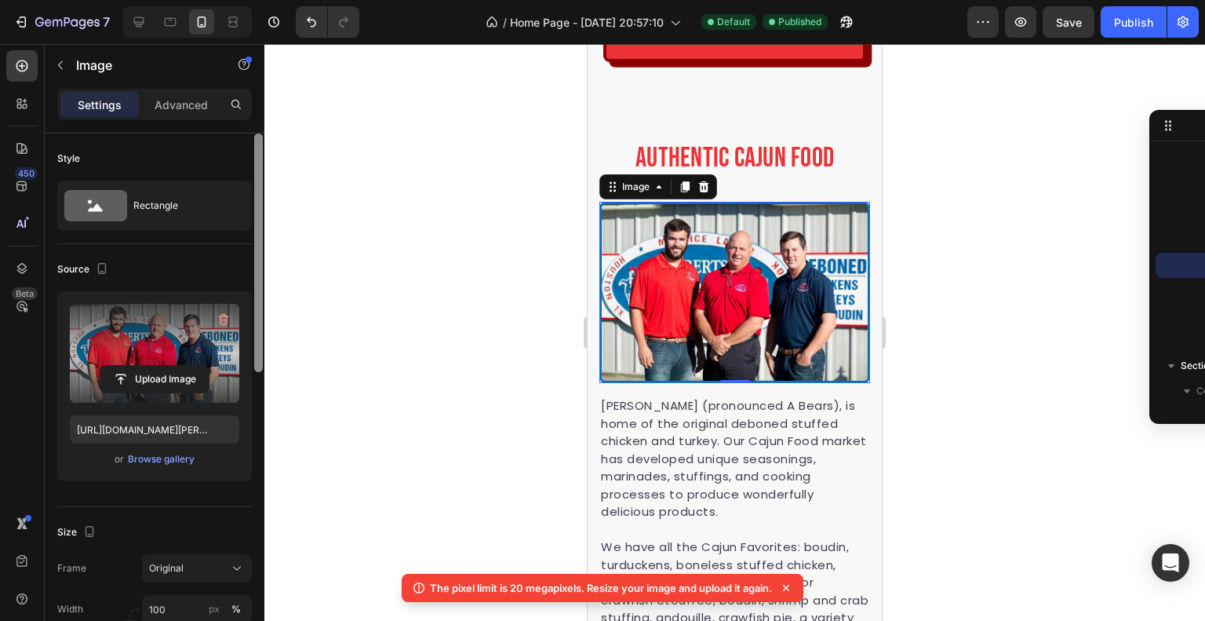
scroll to position [157, 0]
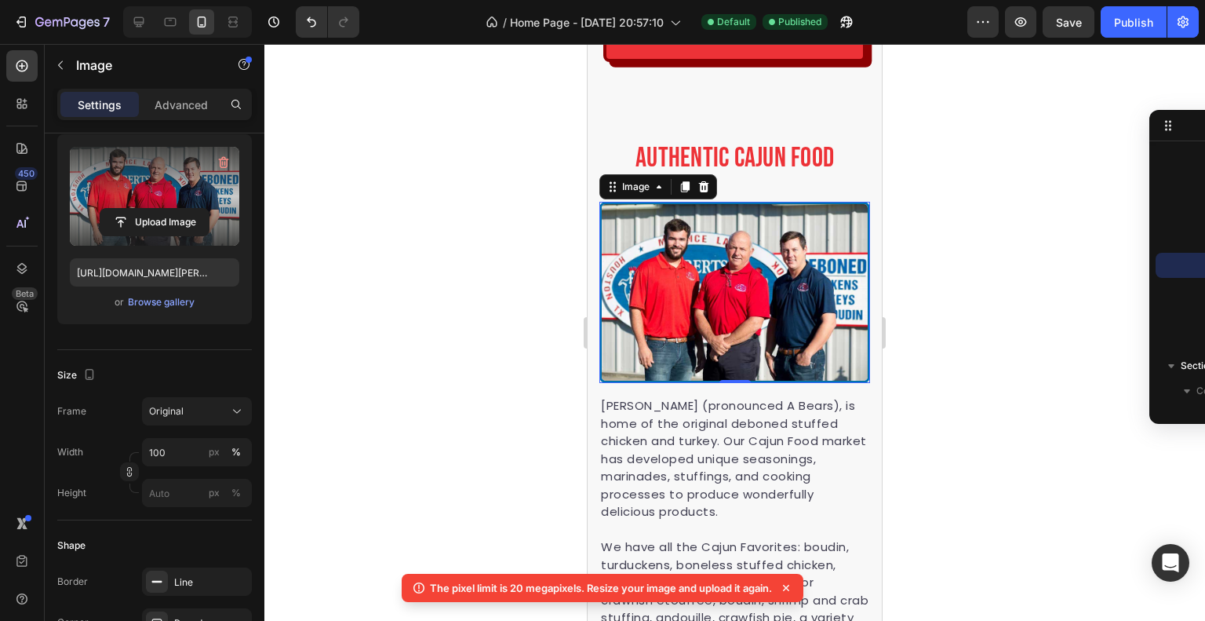
click at [1027, 339] on div at bounding box center [734, 332] width 941 height 577
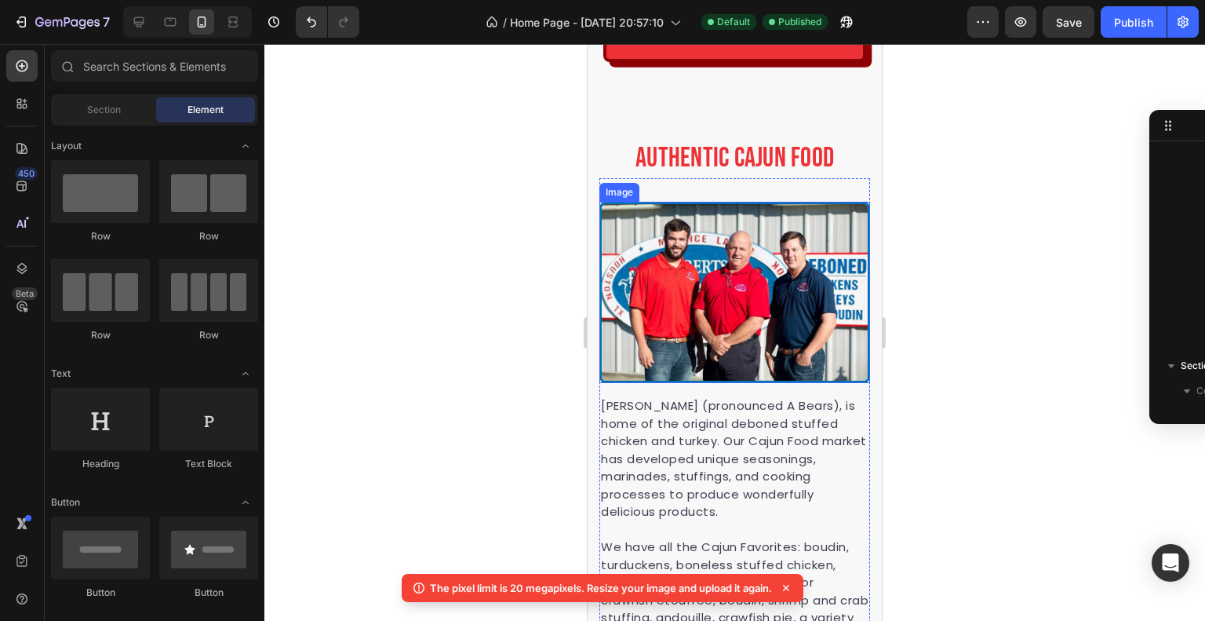
click at [761, 275] on img at bounding box center [735, 293] width 271 height 182
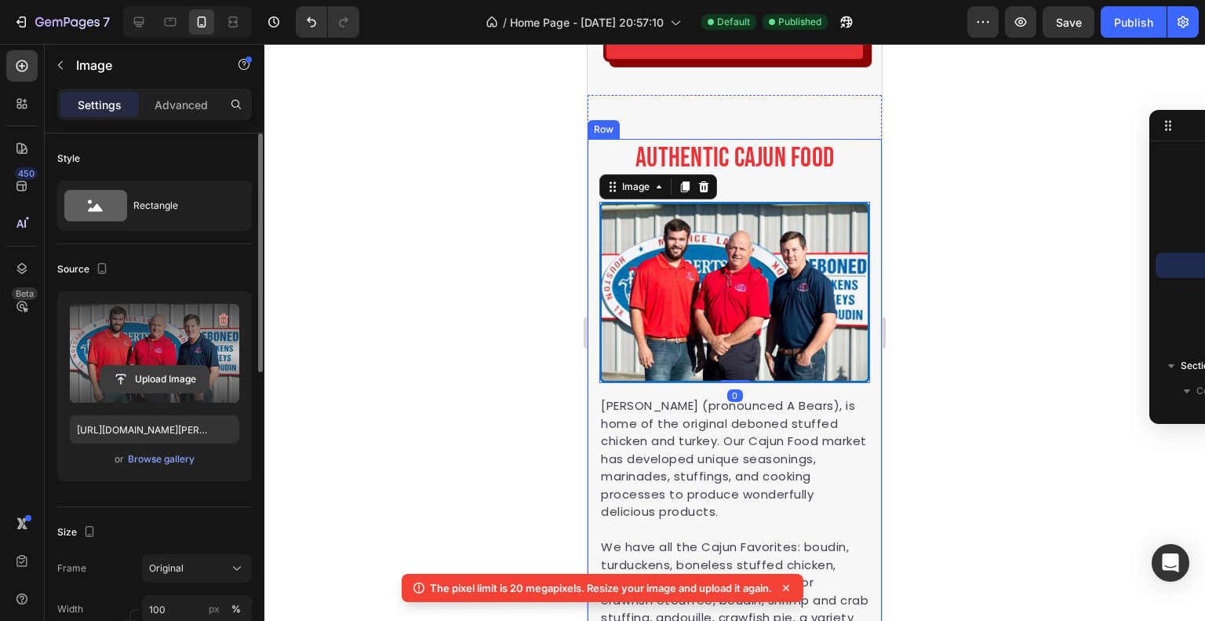
click at [151, 366] on input "file" at bounding box center [154, 379] width 108 height 27
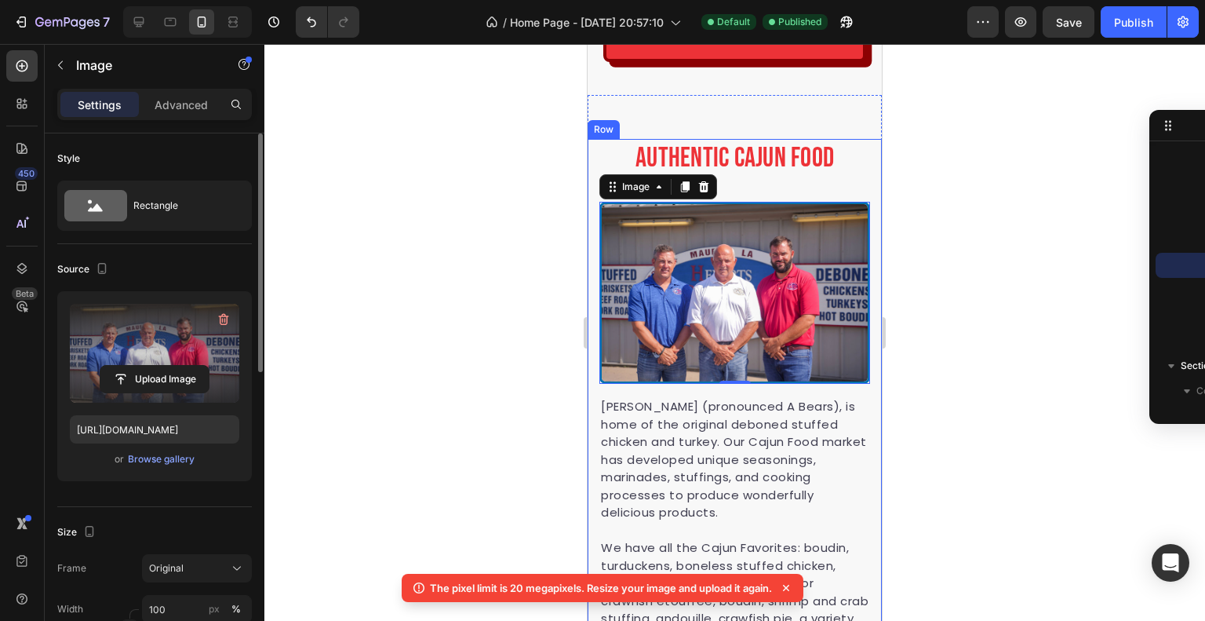
scroll to position [78, 0]
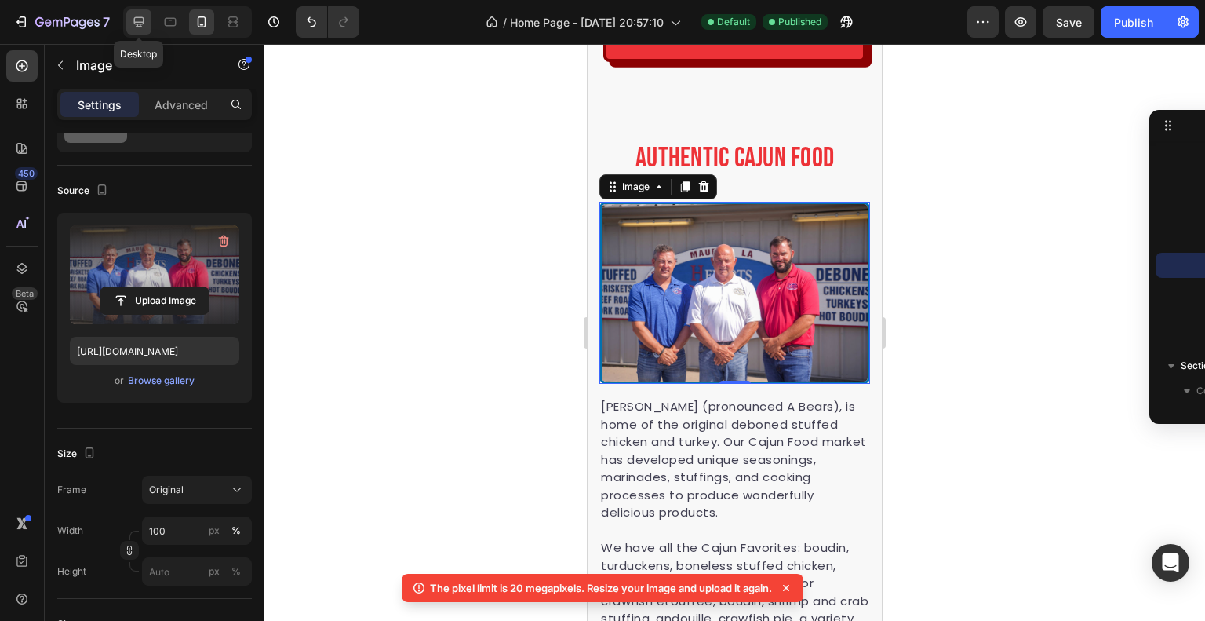
click at [142, 17] on icon at bounding box center [139, 22] width 10 height 10
type input "https://hebertsmaurice.com/wp-content/uploads/2022/04/Authentic-Cajun-Food-The-…"
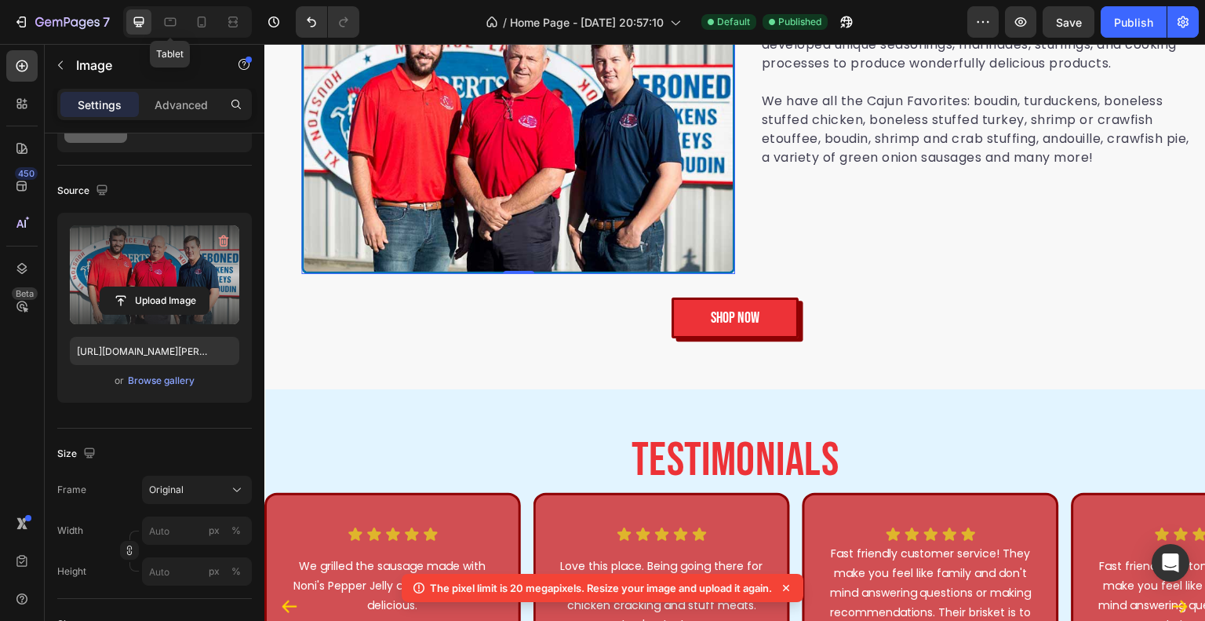
scroll to position [3497, 0]
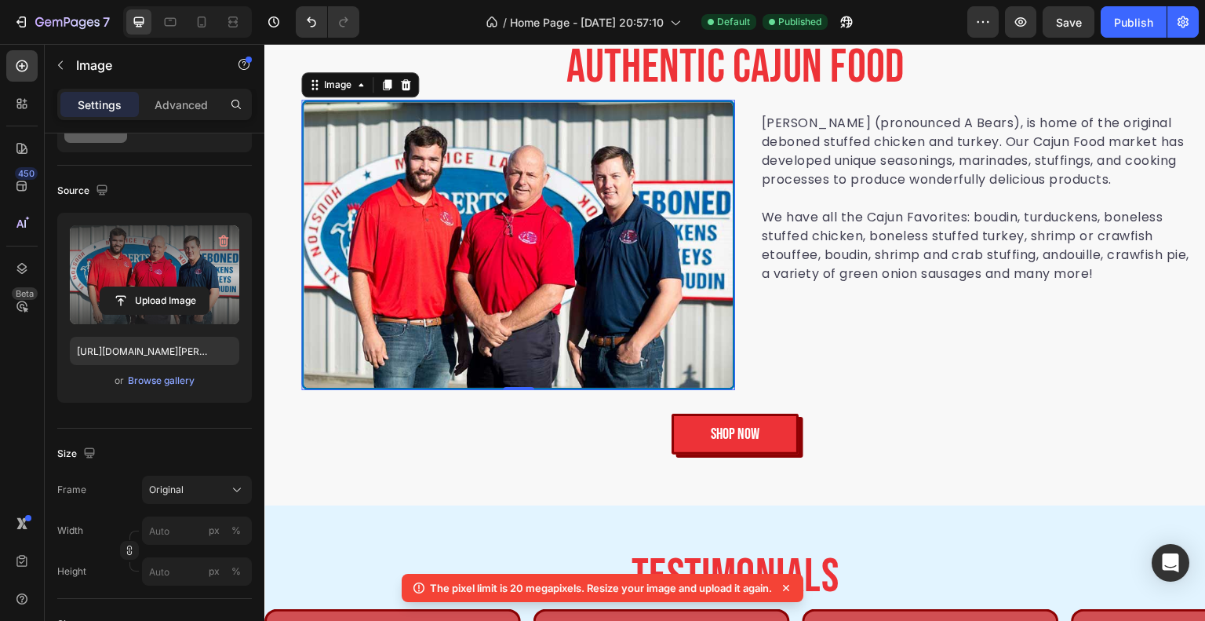
click at [554, 268] on img at bounding box center [518, 245] width 434 height 290
click at [184, 276] on label at bounding box center [154, 274] width 169 height 99
click at [184, 287] on input "file" at bounding box center [154, 300] width 108 height 27
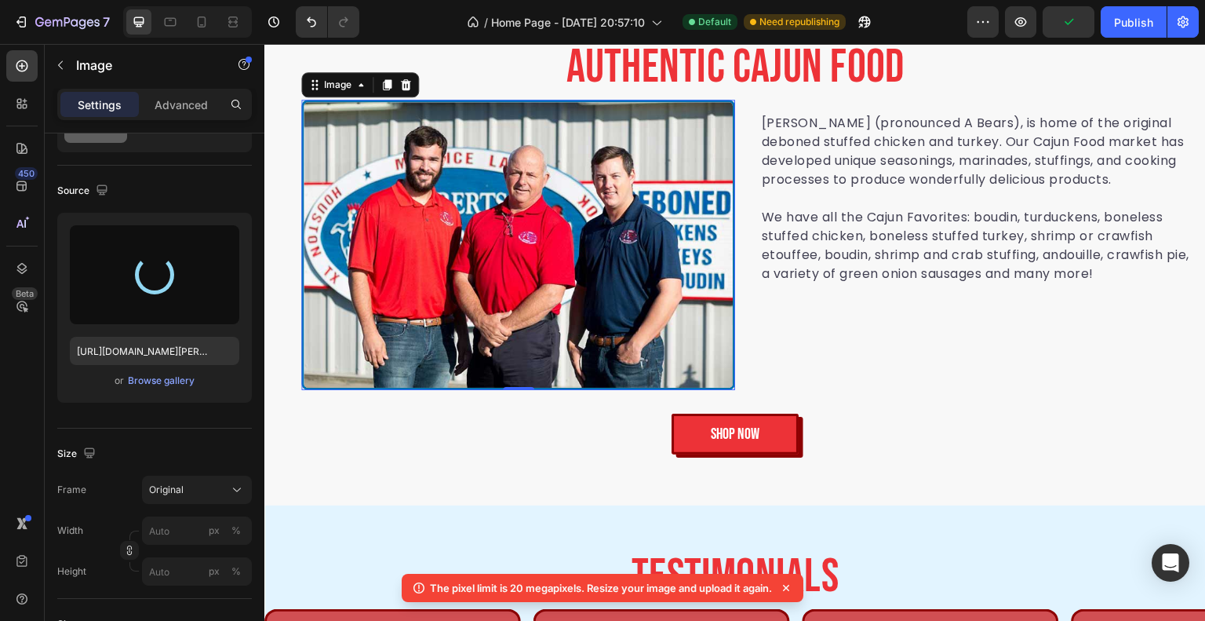
type input "https://cdn.shopify.com/s/files/1/0767/6680/6266/files/gempages_576139894976414…"
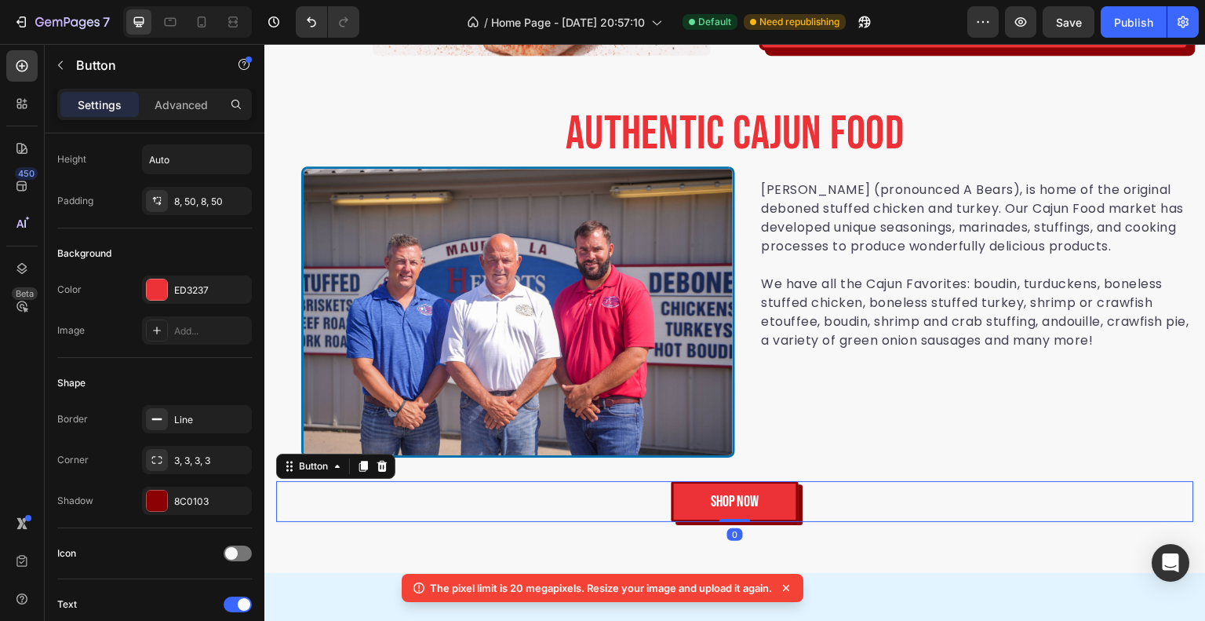
scroll to position [0, 0]
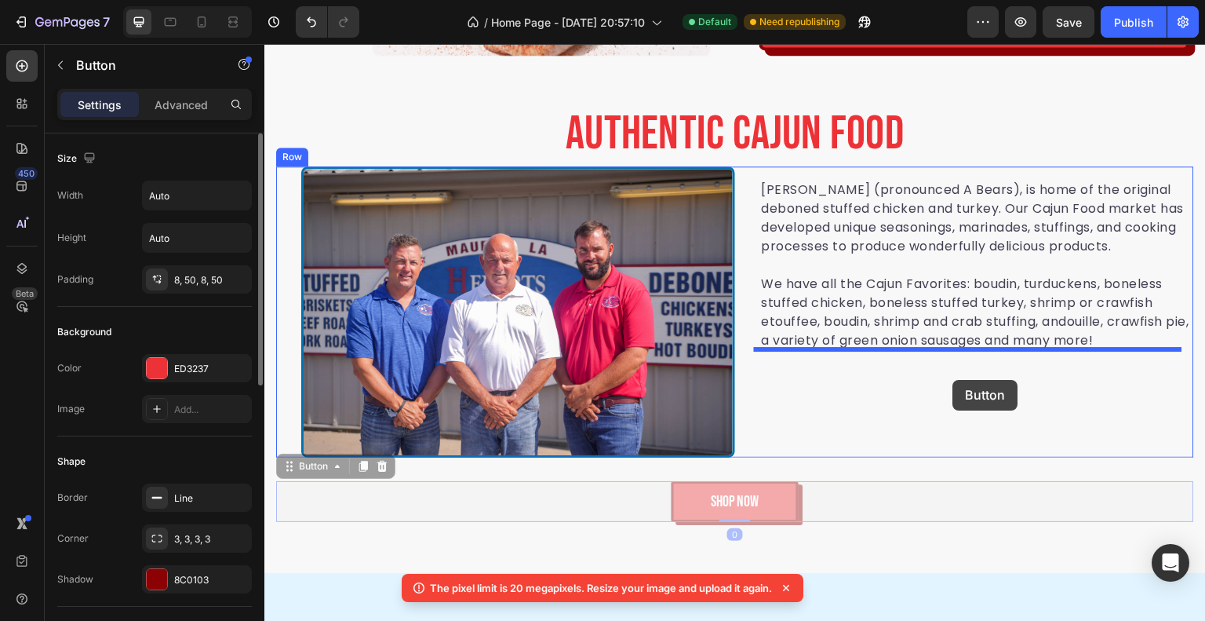
drag, startPoint x: 774, startPoint y: 500, endPoint x: 953, endPoint y: 380, distance: 216.1
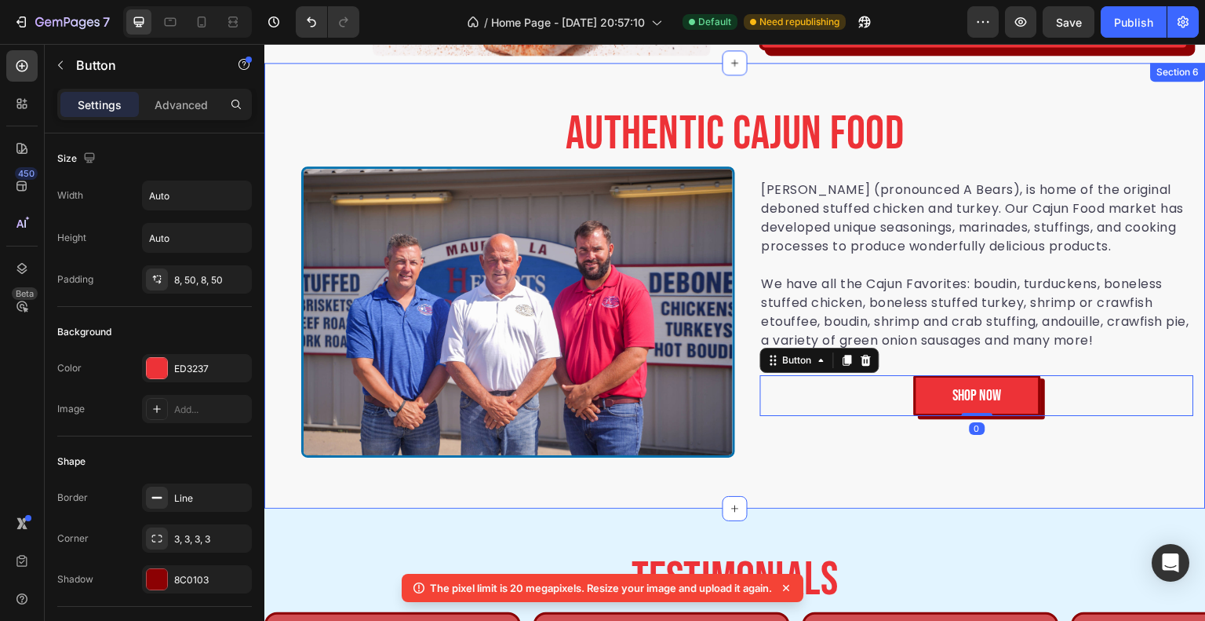
click at [997, 469] on div "Authentic Cajun Food Heading Image Heberts (pronounced A Bears), is home of the…" at bounding box center [735, 286] width 942 height 446
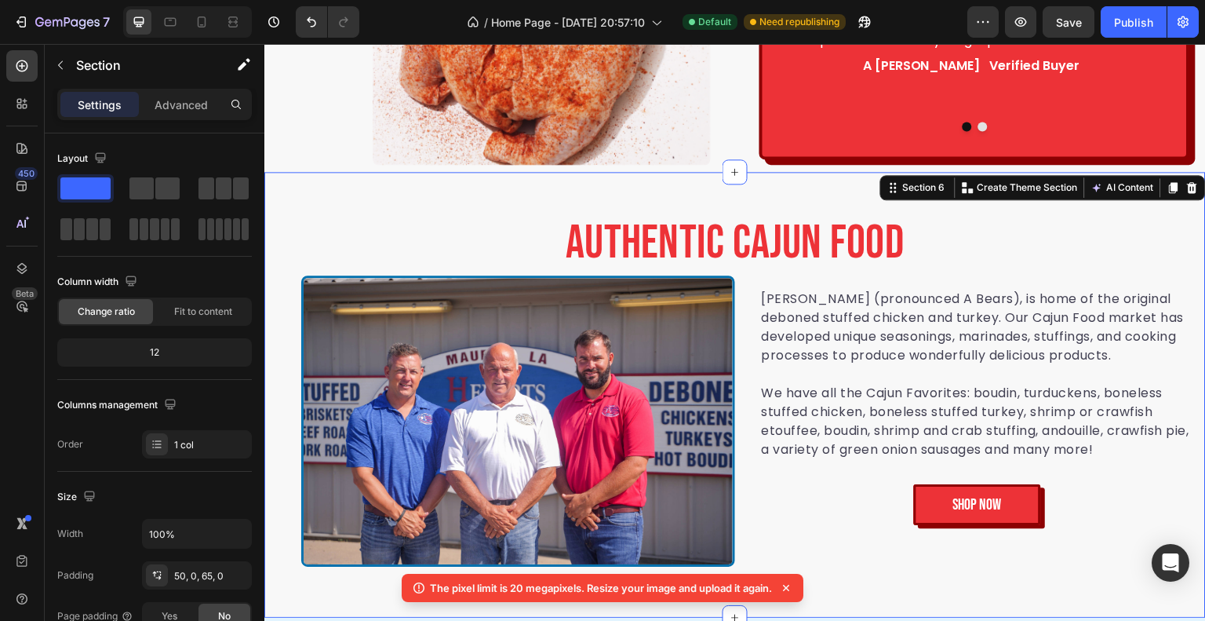
scroll to position [3246, 0]
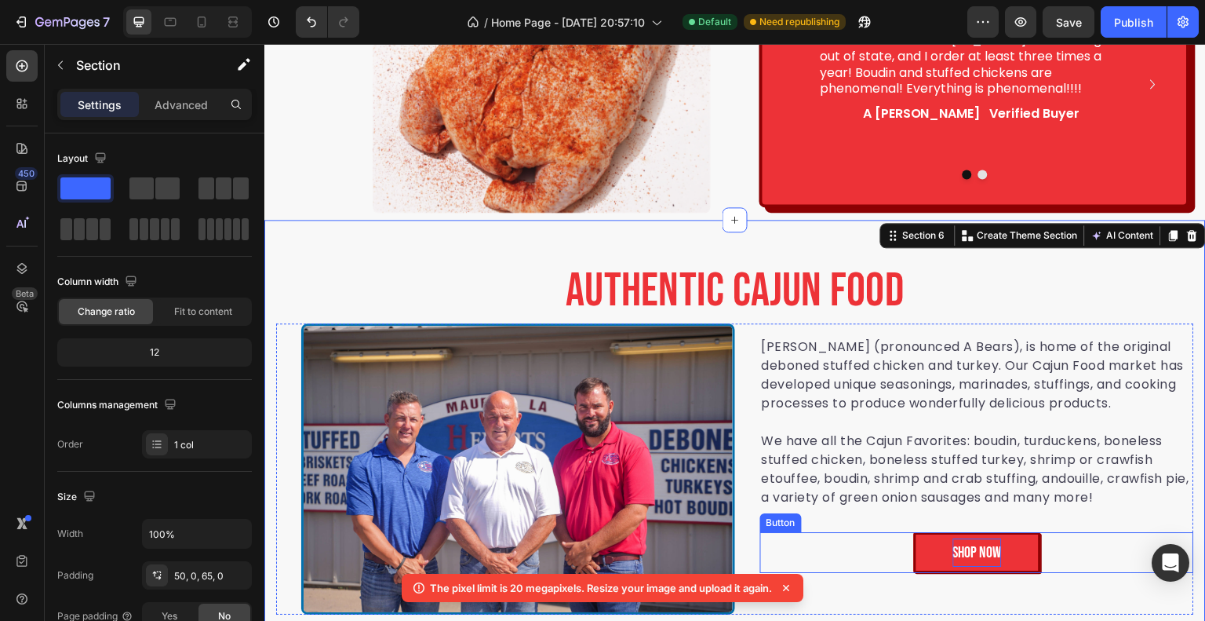
click at [979, 559] on p "SHOP NOW" at bounding box center [977, 552] width 49 height 28
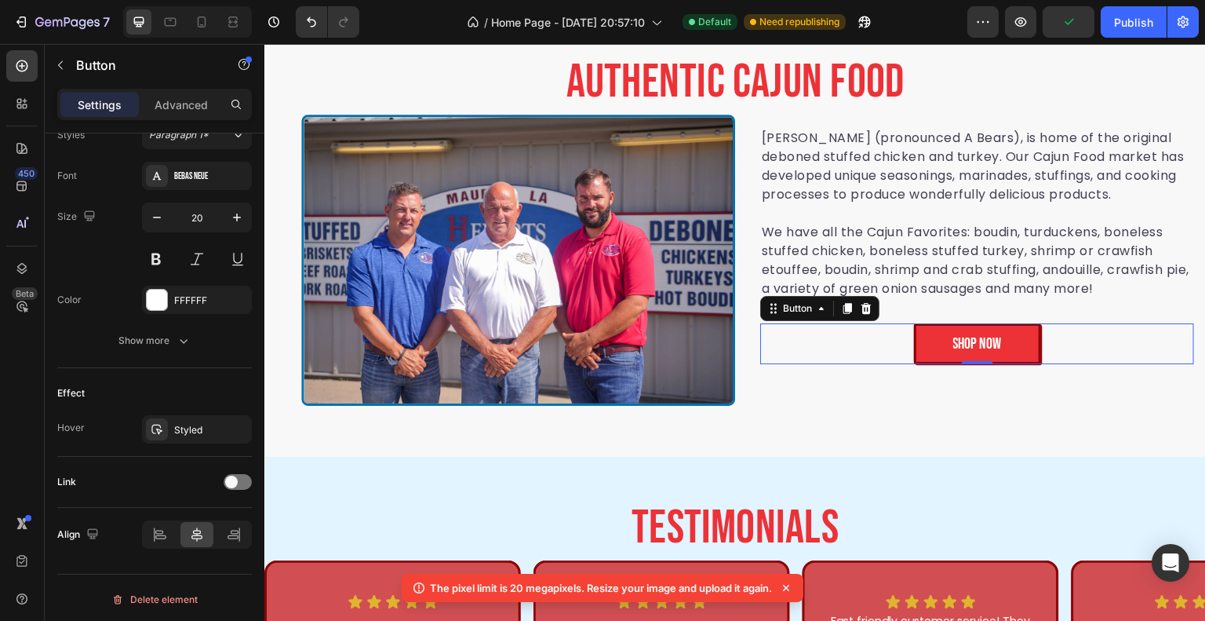
scroll to position [3387, 0]
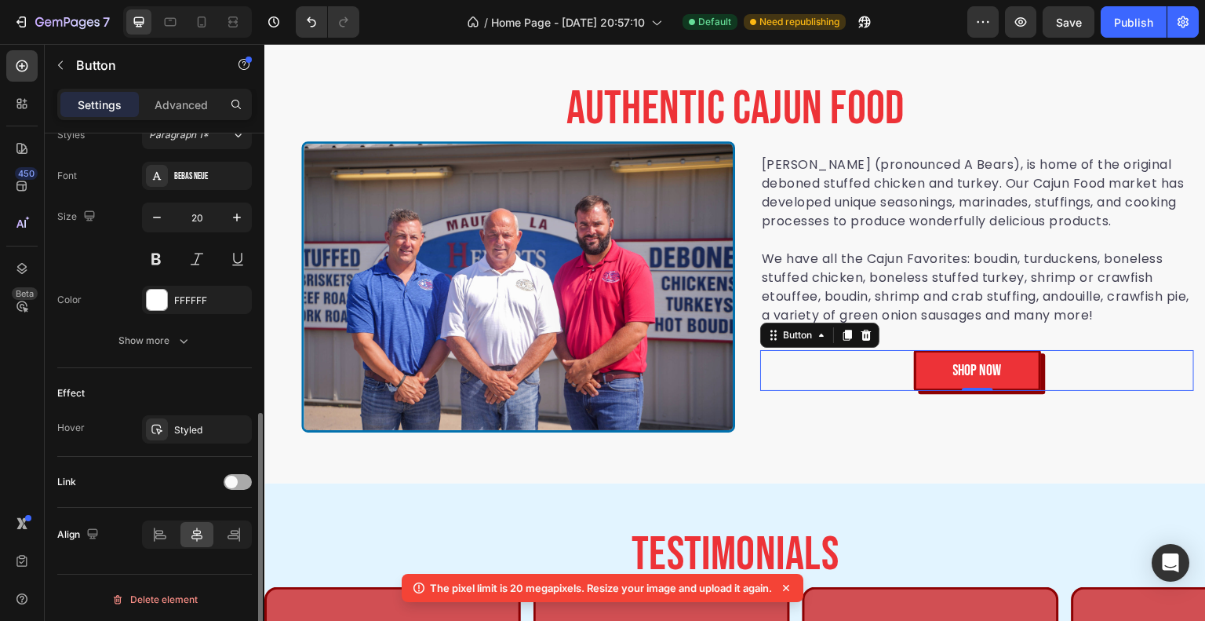
click at [232, 476] on span at bounding box center [231, 482] width 13 height 13
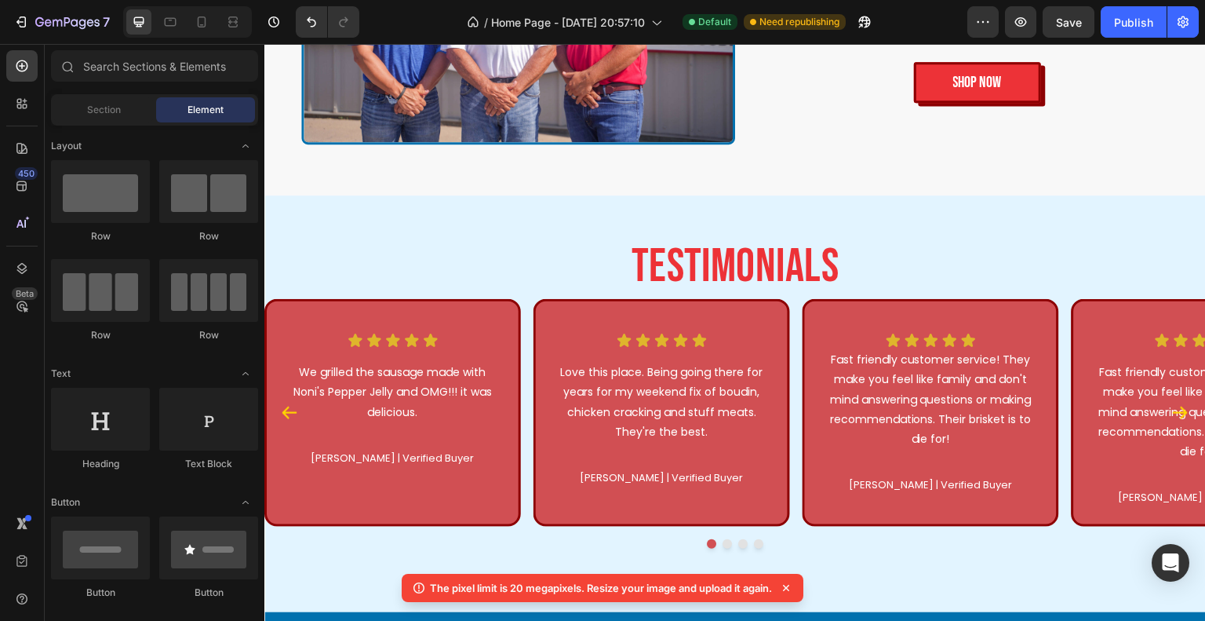
scroll to position [3603, 0]
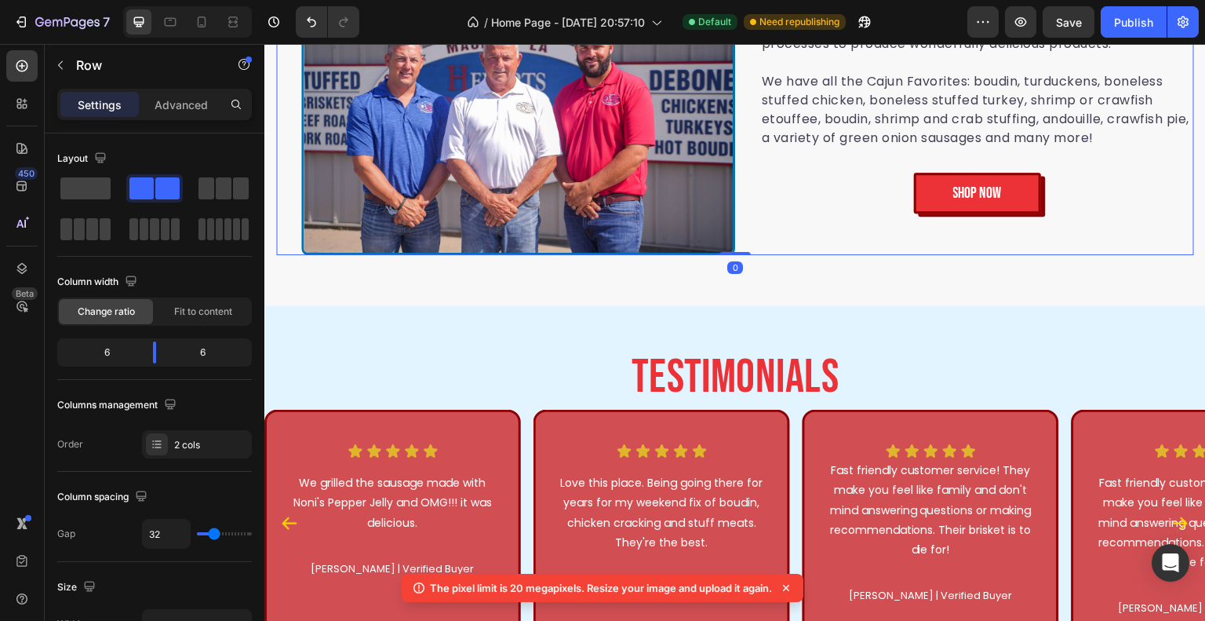
click at [990, 170] on div "SHOP NOW Button" at bounding box center [977, 181] width 434 height 64
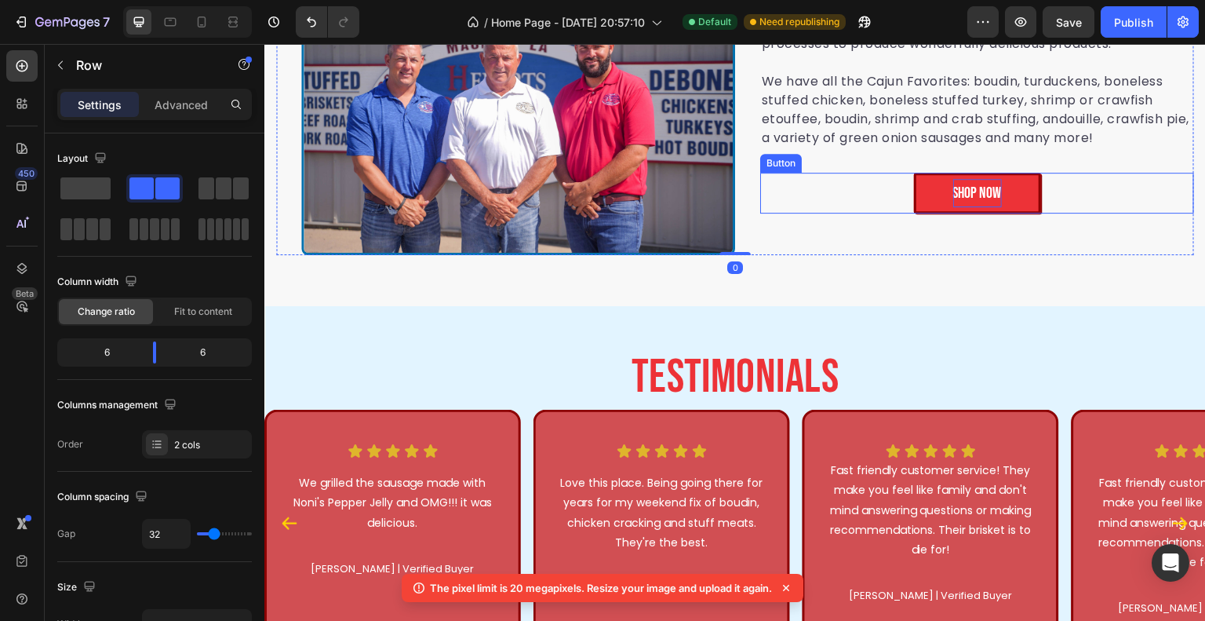
click at [988, 184] on p "SHOP NOW" at bounding box center [977, 193] width 49 height 28
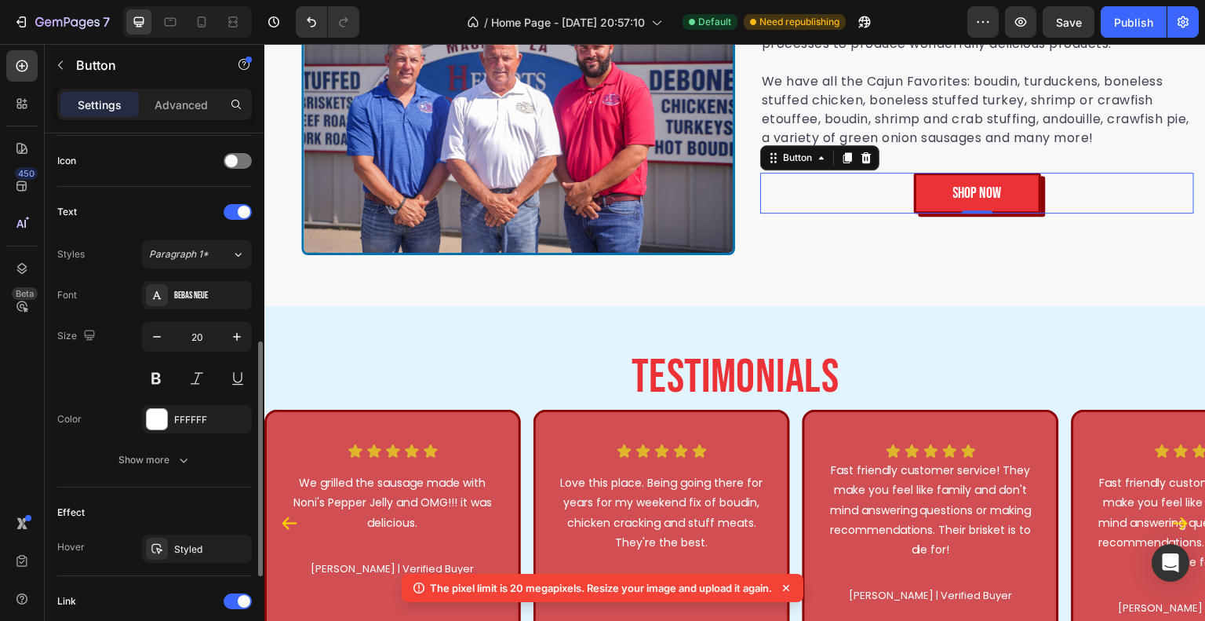
scroll to position [672, 0]
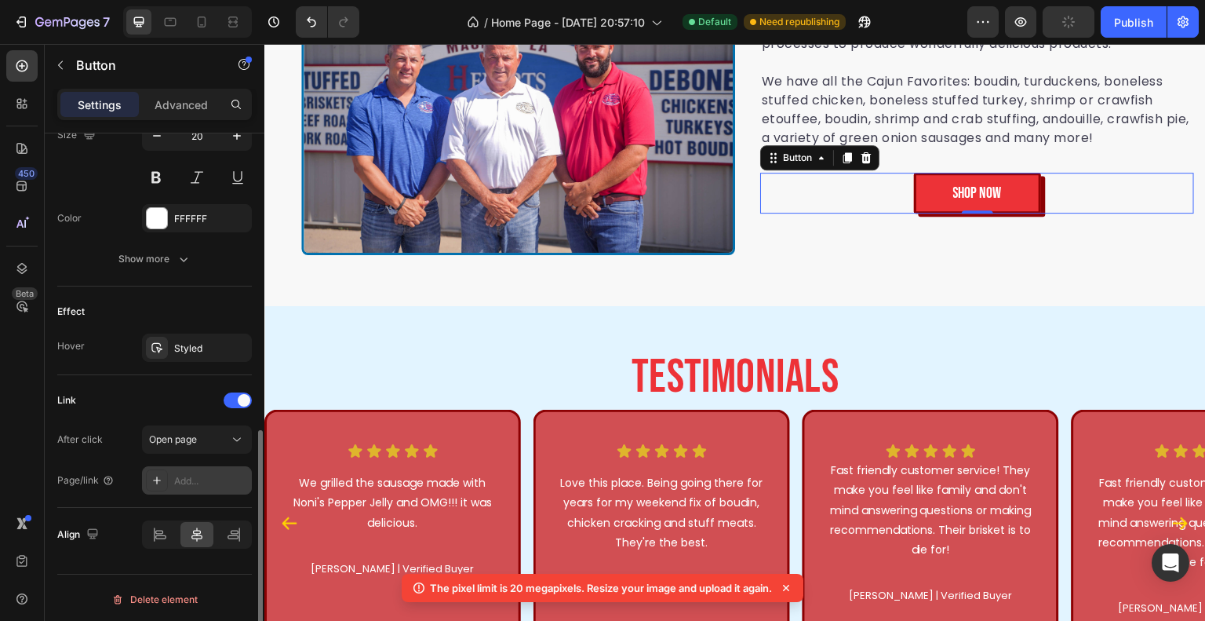
click at [209, 474] on div "Add..." at bounding box center [211, 481] width 74 height 14
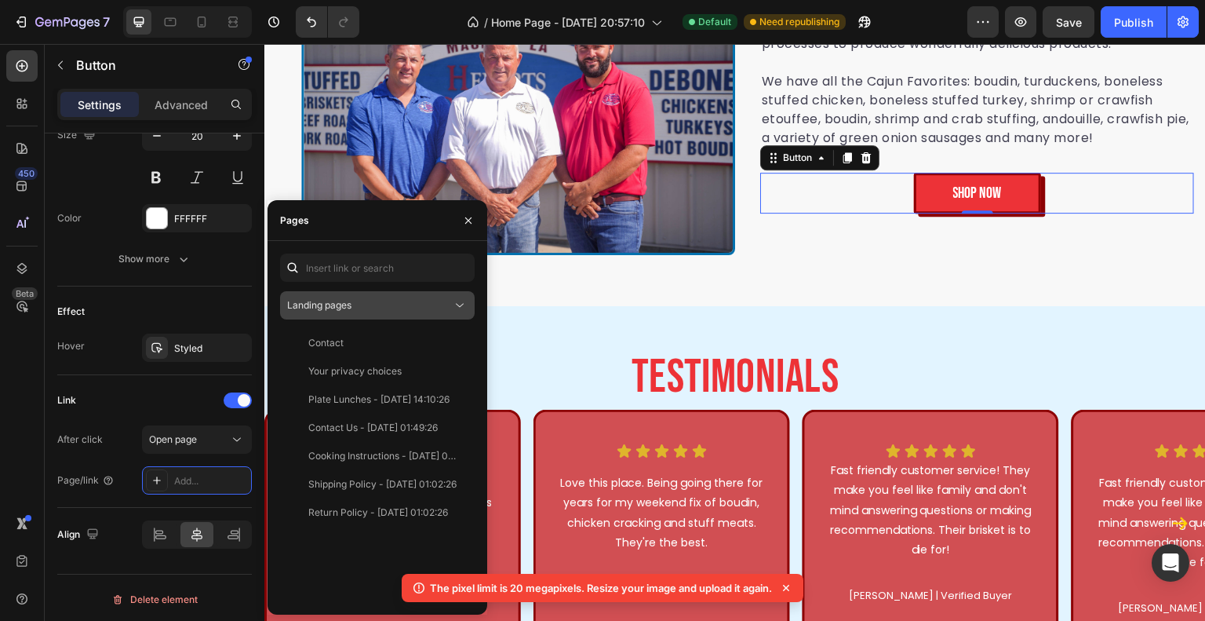
click at [401, 298] on div "Landing pages" at bounding box center [369, 305] width 165 height 14
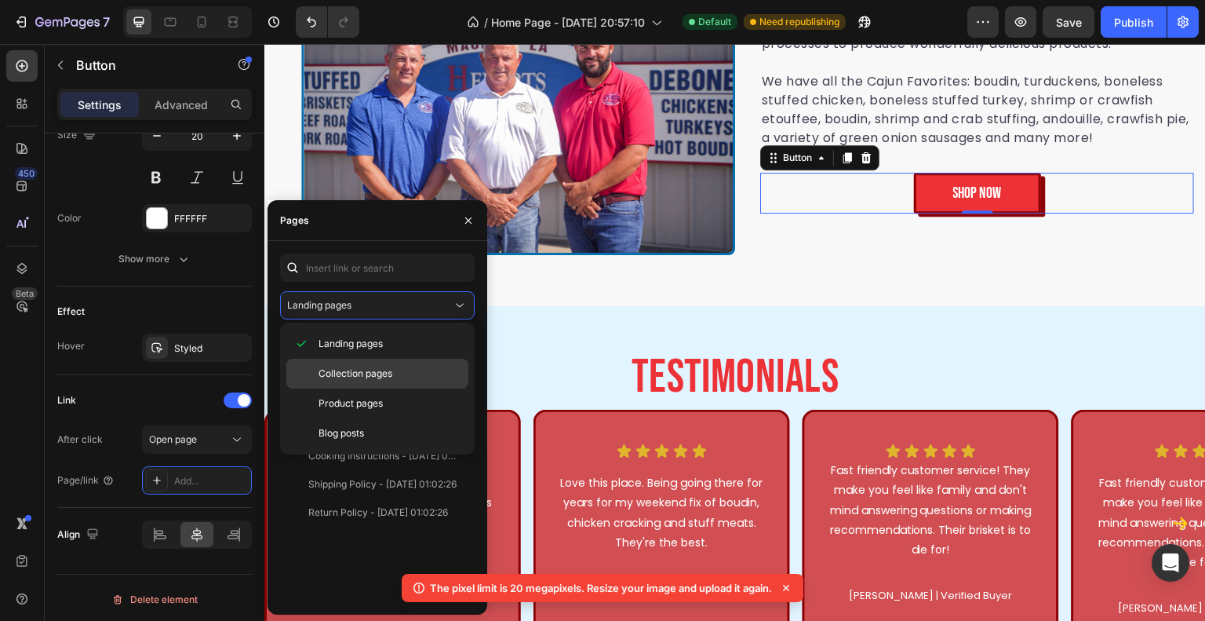
click at [385, 376] on span "Collection pages" at bounding box center [356, 373] width 74 height 14
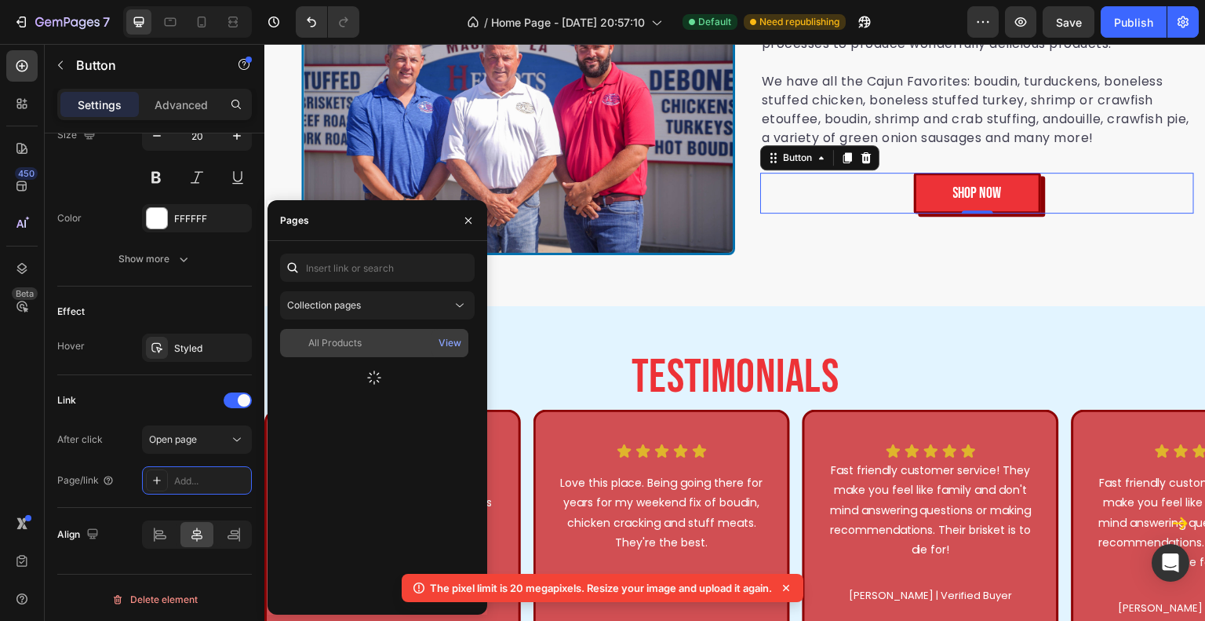
click at [376, 339] on div "All Products" at bounding box center [374, 343] width 176 height 14
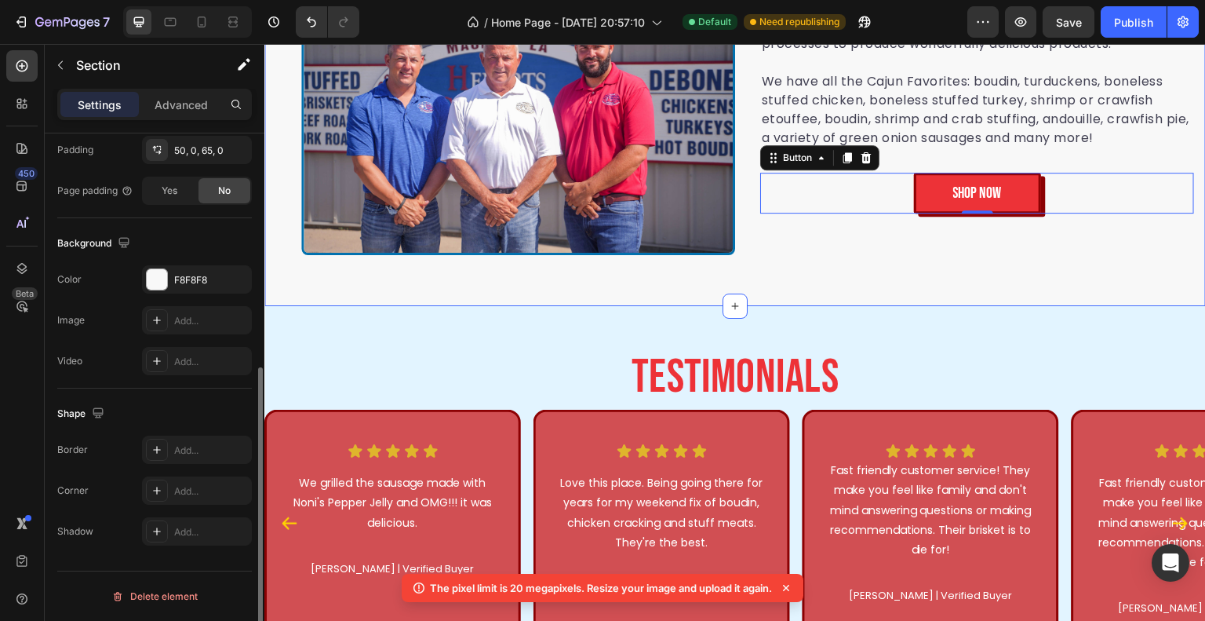
click at [783, 286] on div "Authentic Cajun Food Heading Image Heberts (pronounced A Bears), is home of the…" at bounding box center [735, 83] width 942 height 446
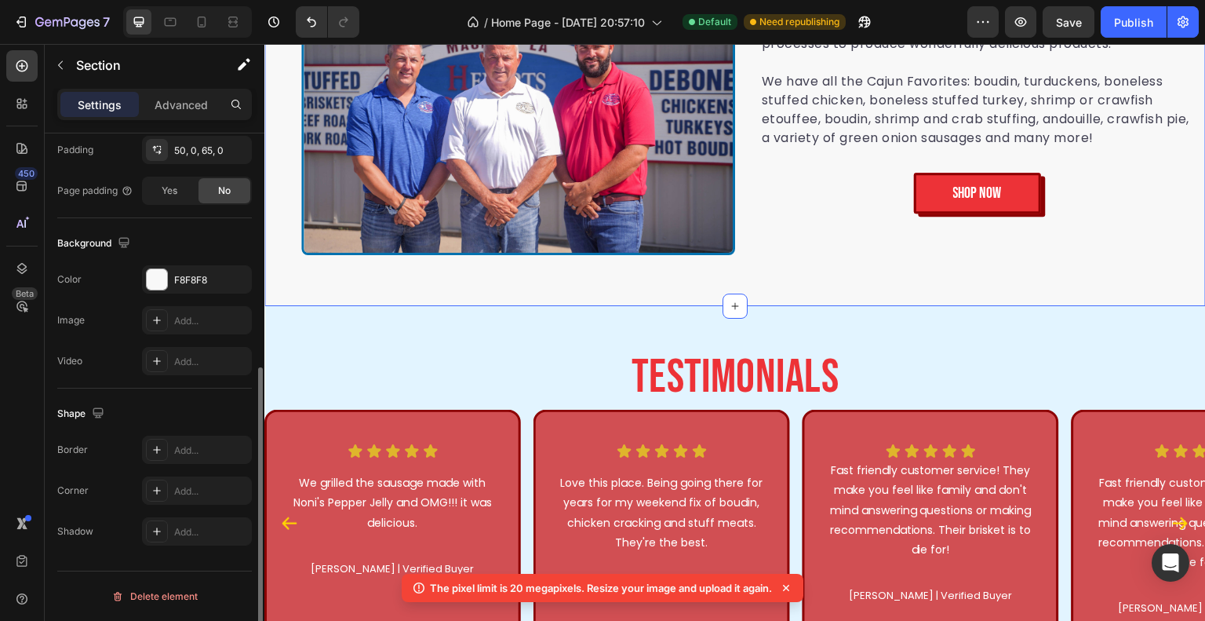
scroll to position [0, 0]
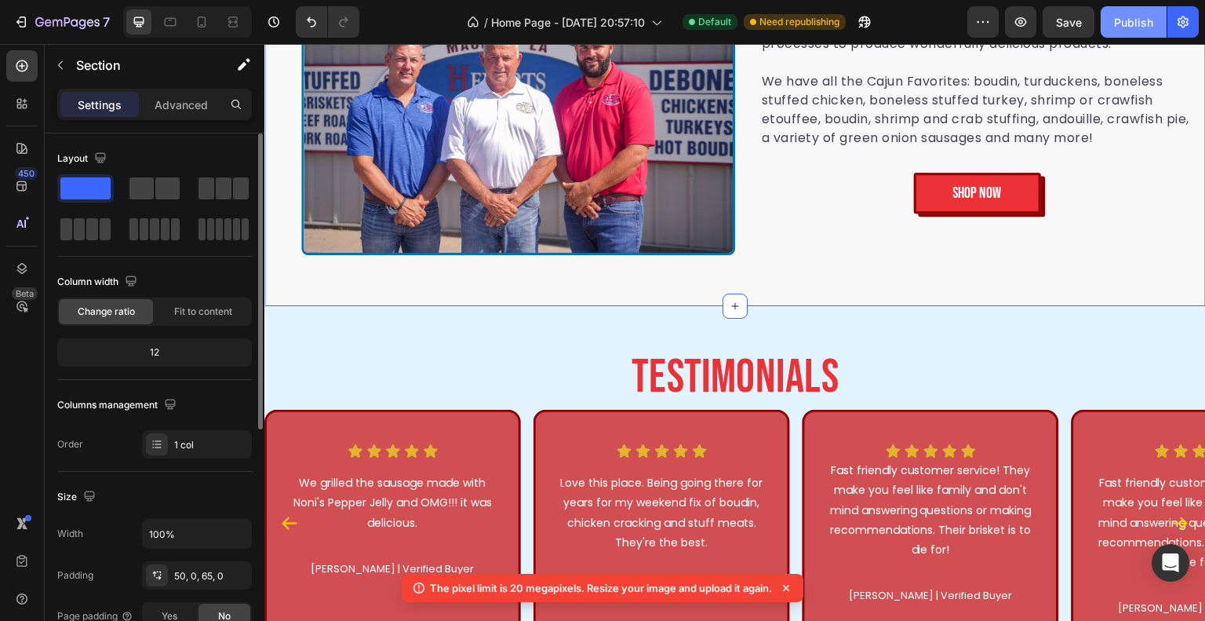
click at [1143, 15] on div "Publish" at bounding box center [1133, 22] width 39 height 16
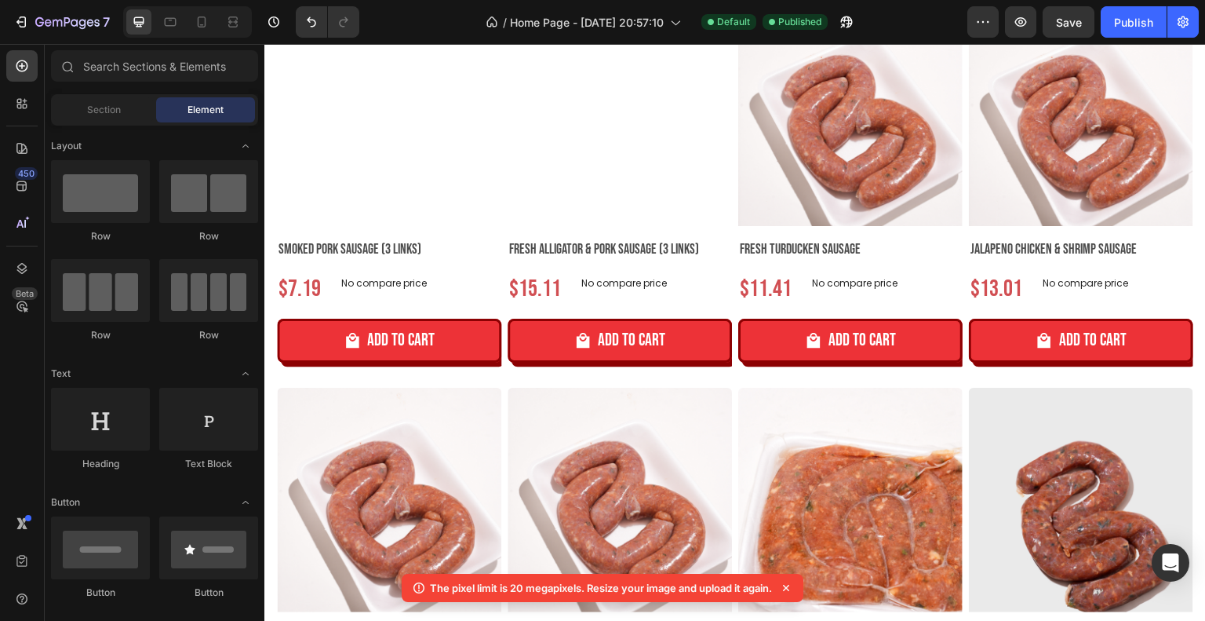
scroll to position [1428, 0]
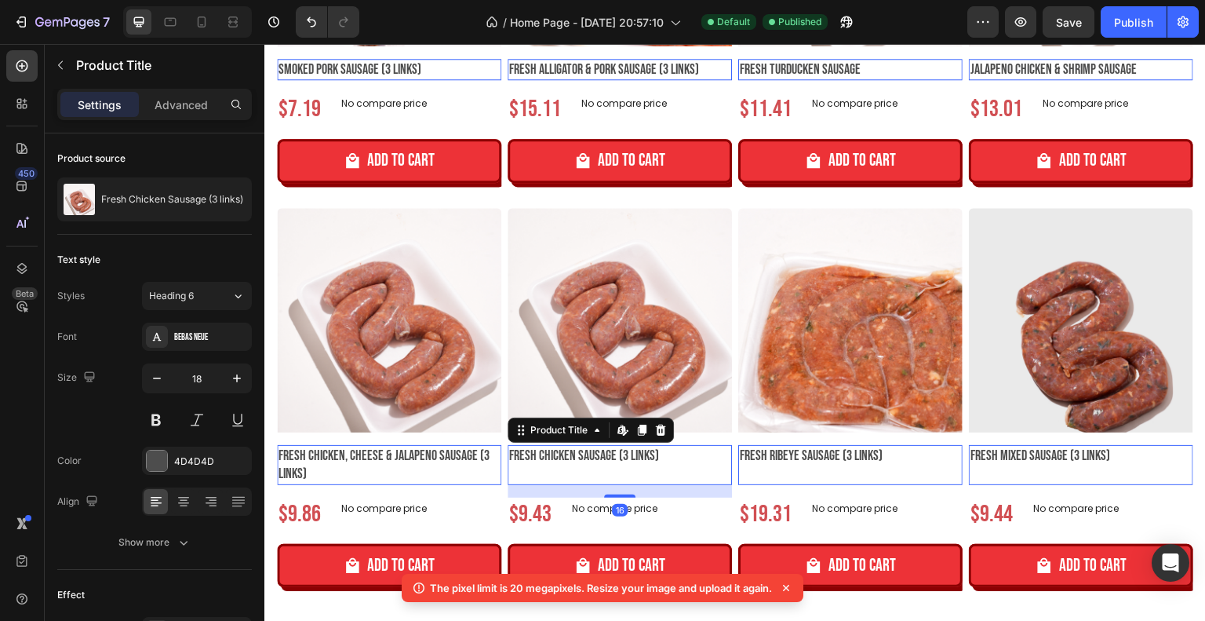
click at [181, 119] on div "Settings Advanced" at bounding box center [154, 104] width 195 height 31
click at [180, 110] on p "Advanced" at bounding box center [181, 105] width 53 height 16
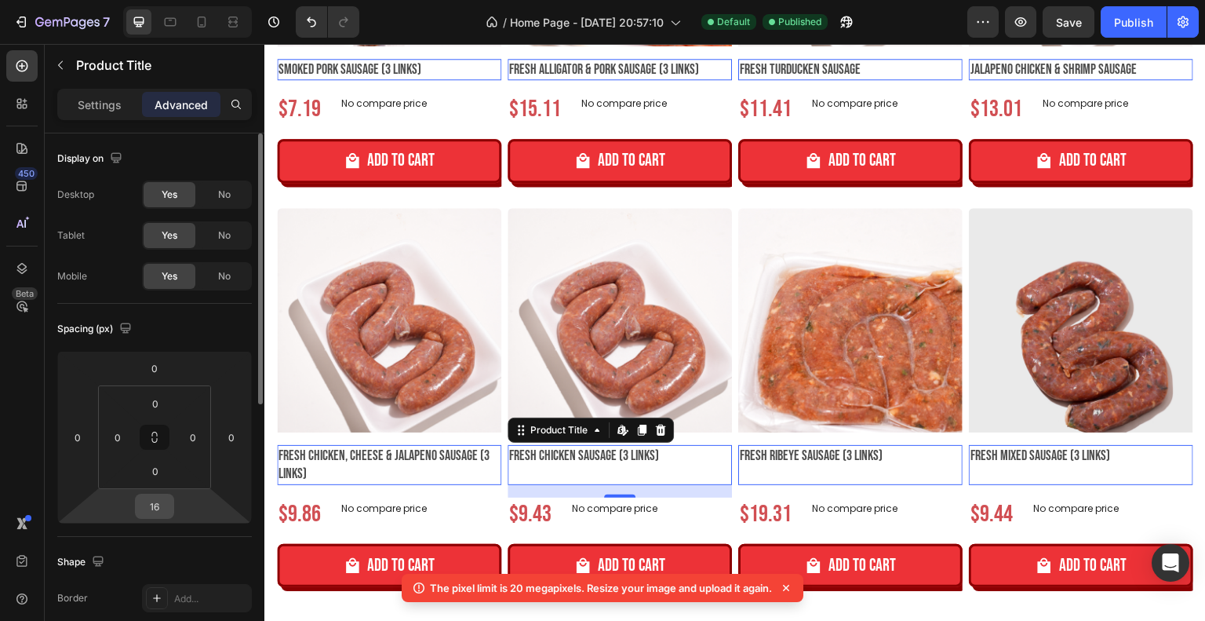
click at [168, 512] on input "16" at bounding box center [154, 506] width 31 height 24
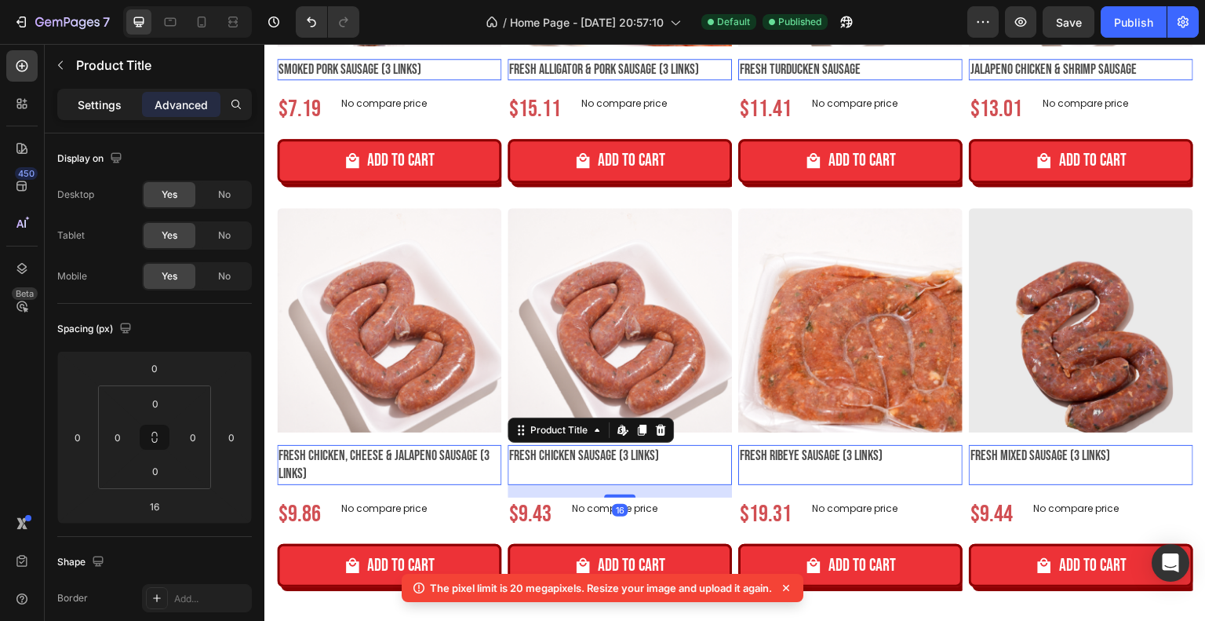
click at [111, 110] on p "Settings" at bounding box center [100, 105] width 44 height 16
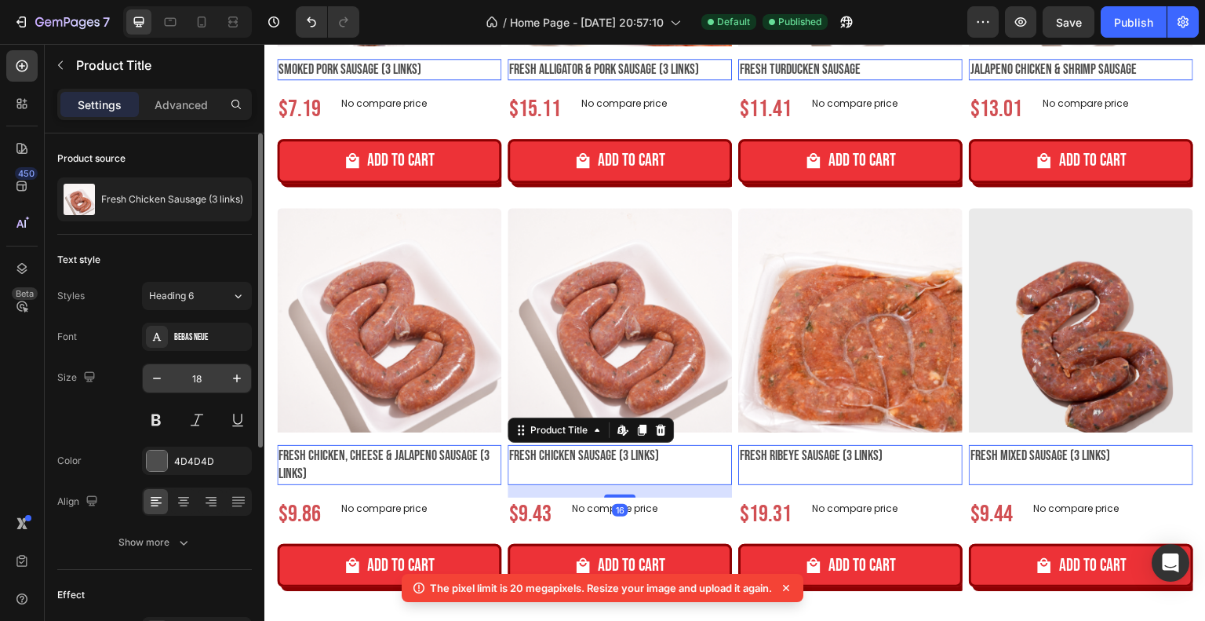
click at [204, 377] on input "18" at bounding box center [197, 378] width 52 height 28
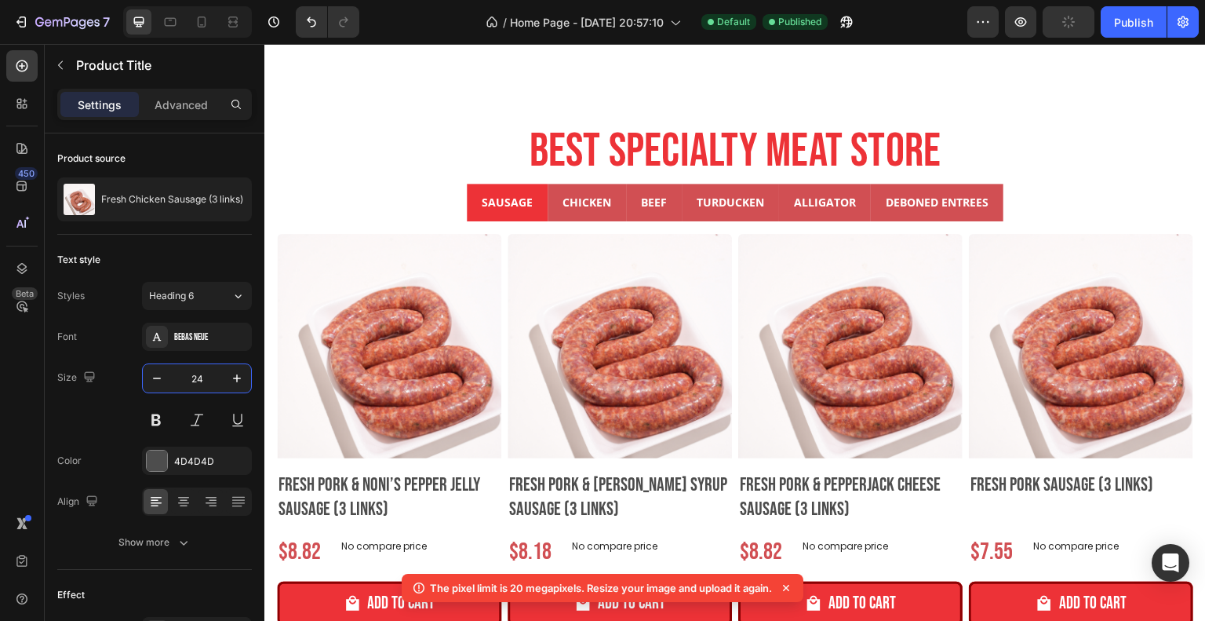
scroll to position [863, 0]
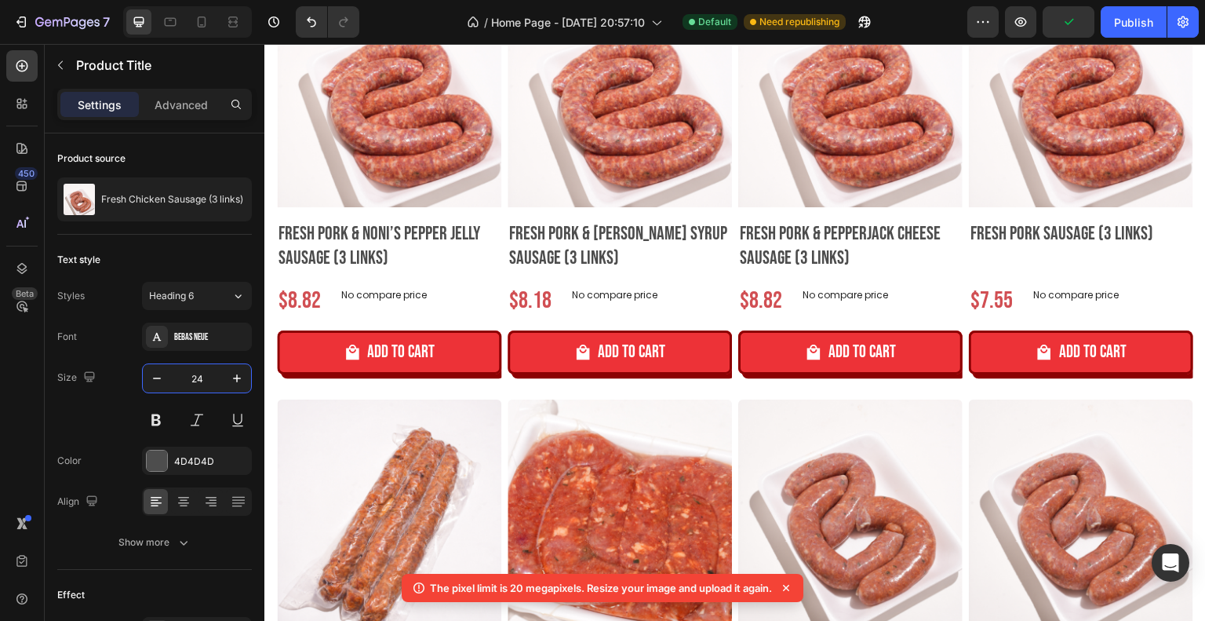
type input "24"
click at [501, 242] on h2 "Fresh Pork & Steen Syrup Sausage (3 links)" at bounding box center [389, 246] width 224 height 52
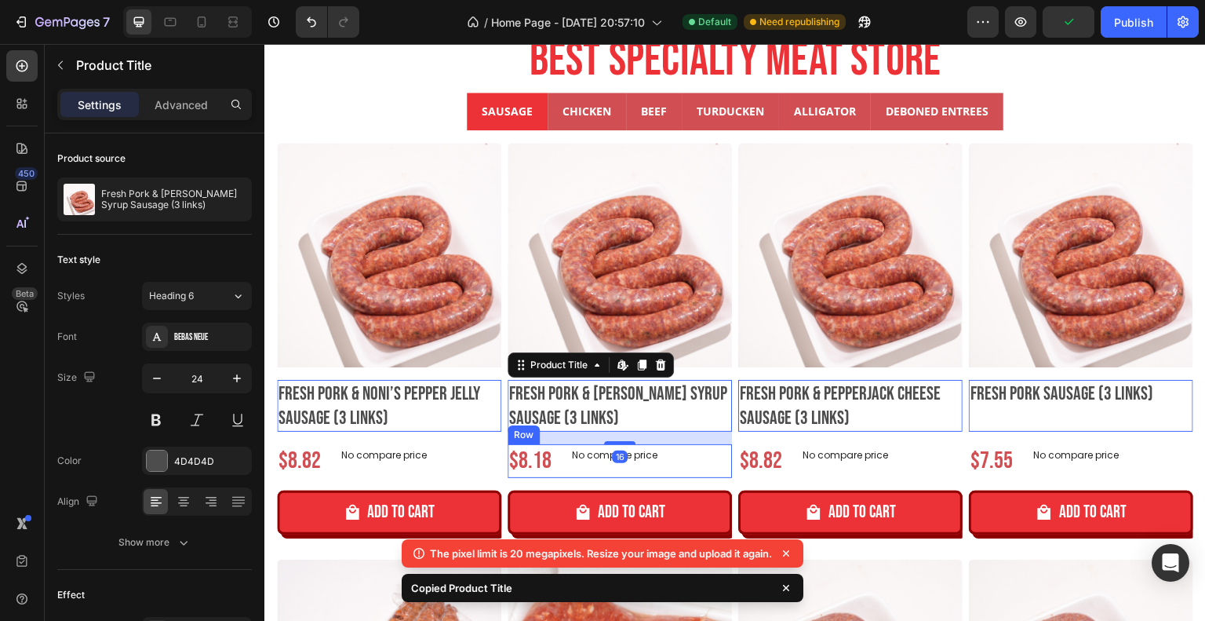
scroll to position [628, 0]
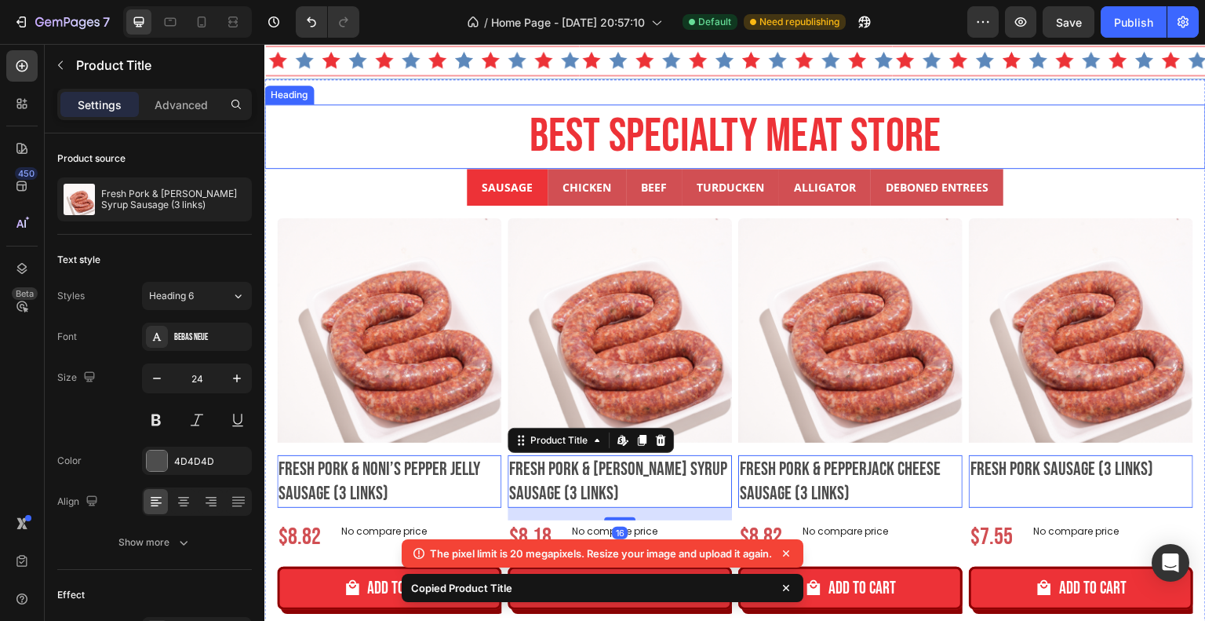
click at [578, 184] on p "CHICKEN" at bounding box center [587, 187] width 49 height 20
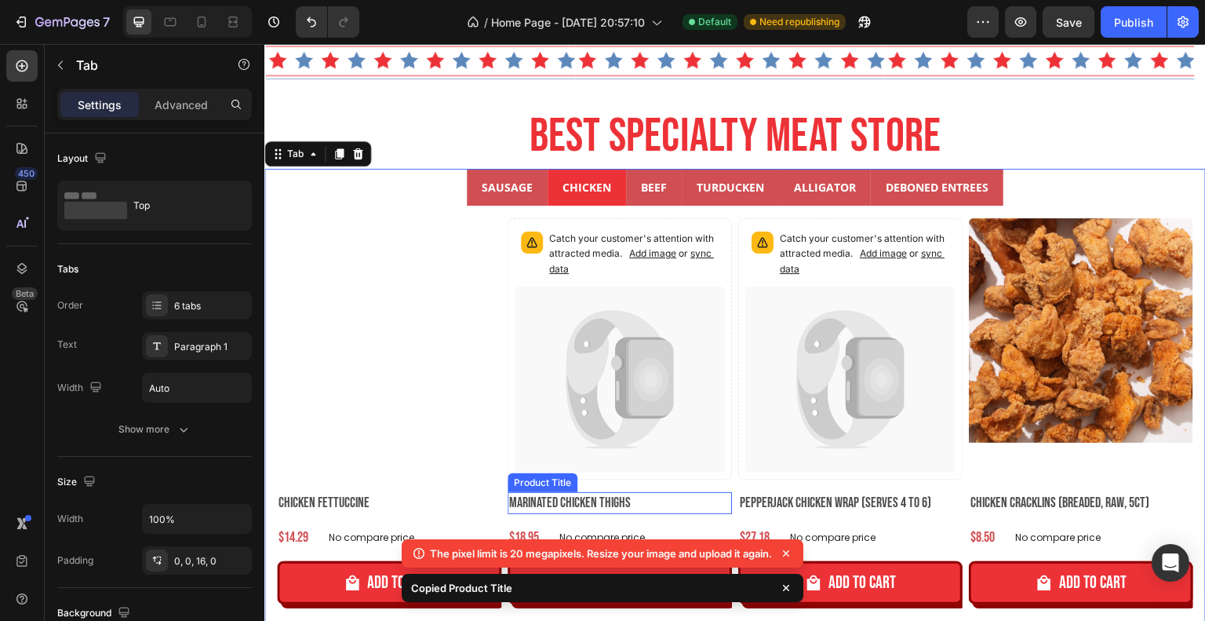
click at [501, 496] on h2 "Marinated Chicken Thighs" at bounding box center [389, 502] width 224 height 21
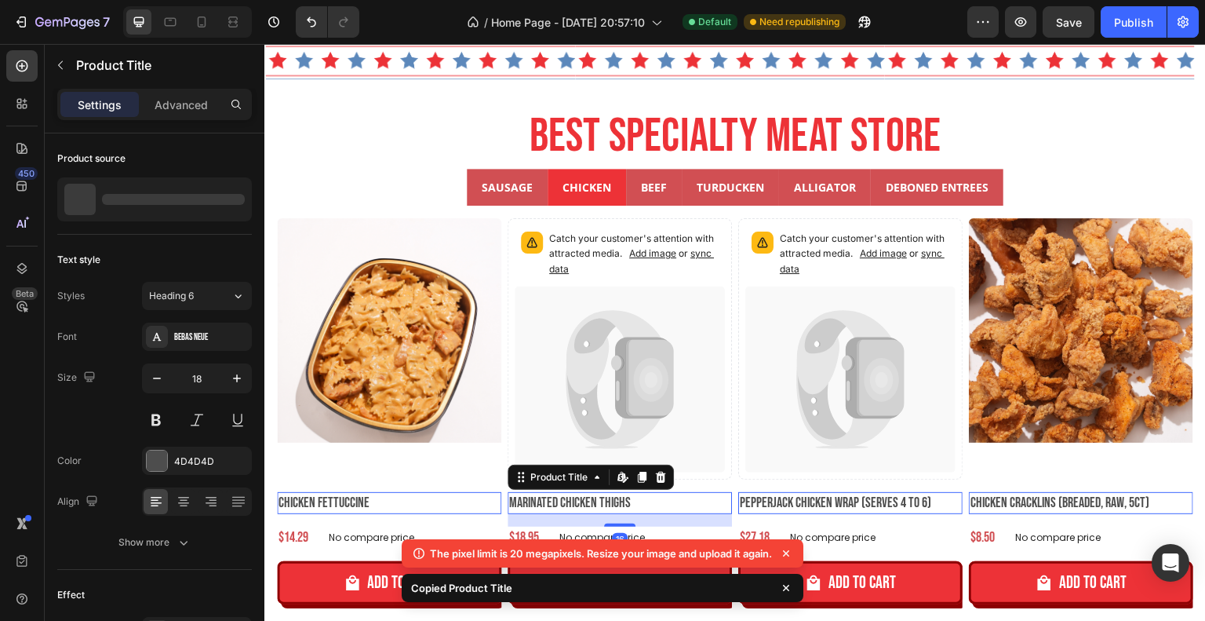
type input "24"
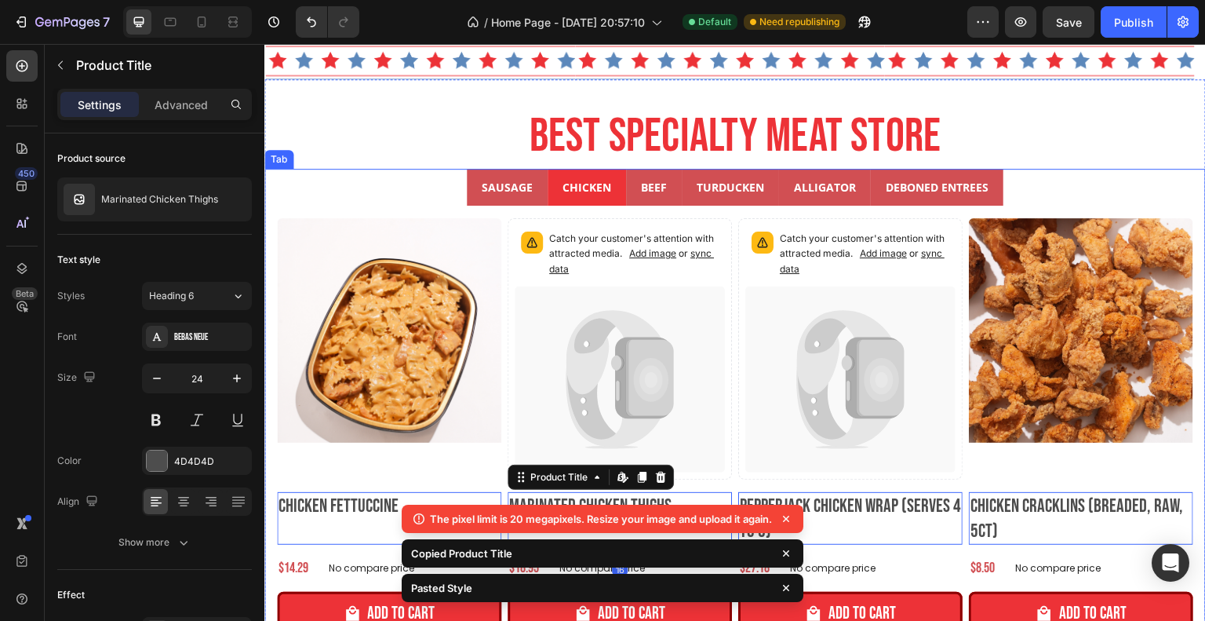
click at [645, 188] on p "BEEF" at bounding box center [654, 187] width 26 height 20
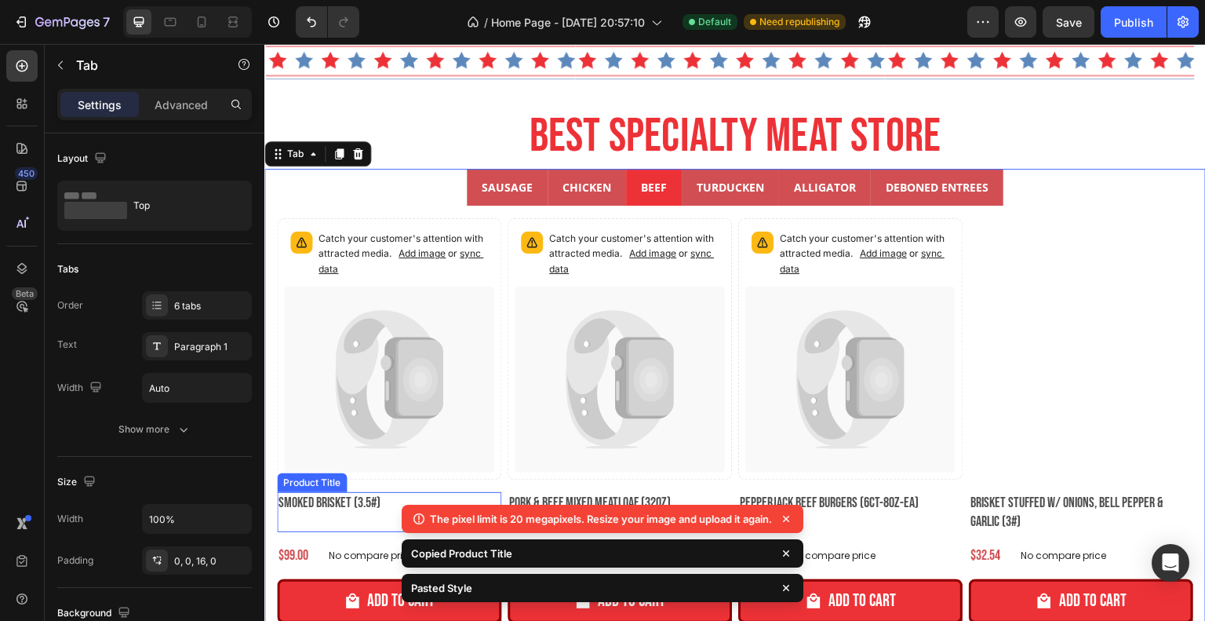
click at [375, 493] on h2 "Smoked Brisket (3.5#)" at bounding box center [389, 502] width 224 height 21
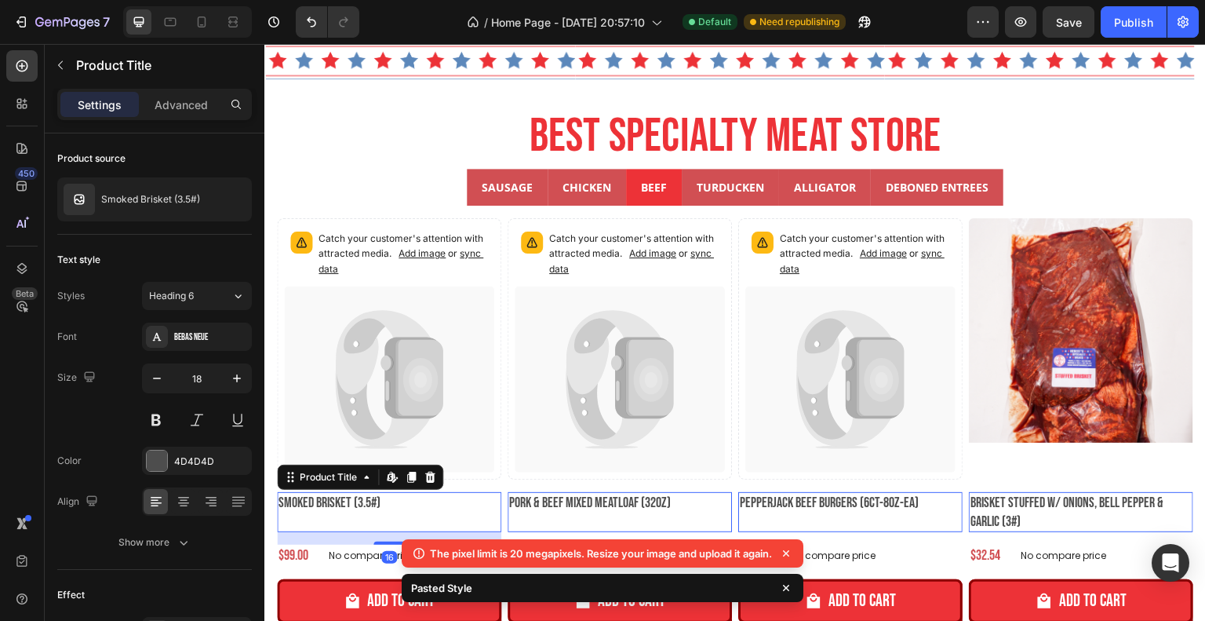
type input "24"
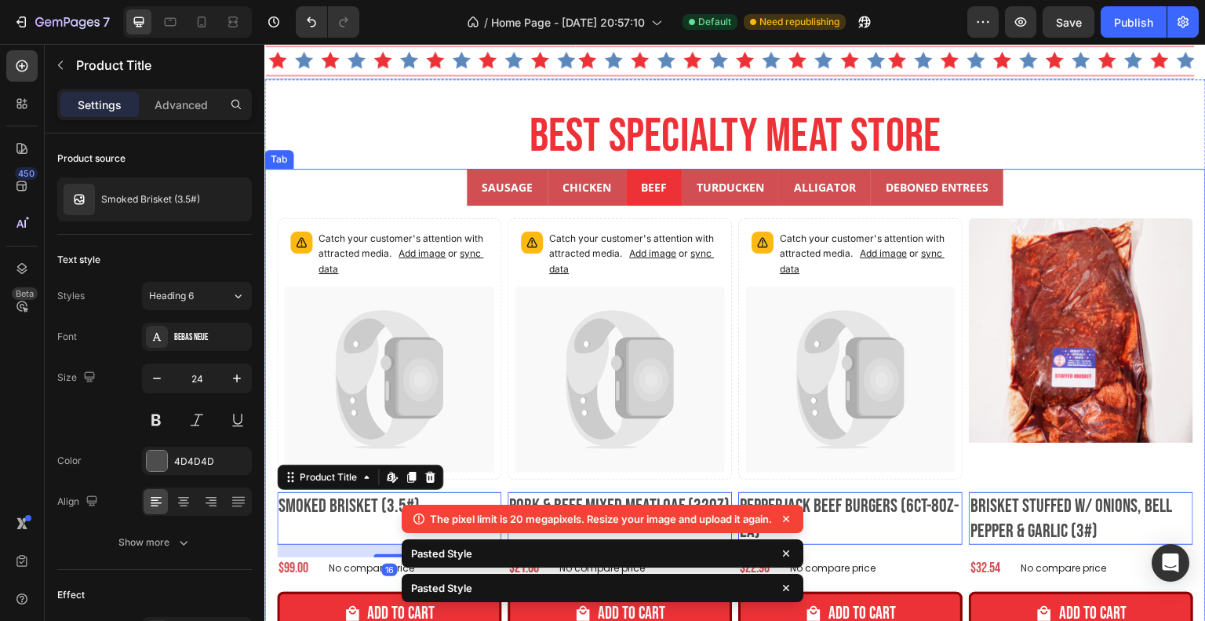
click at [733, 188] on p "TURDUCKEN" at bounding box center [730, 187] width 67 height 20
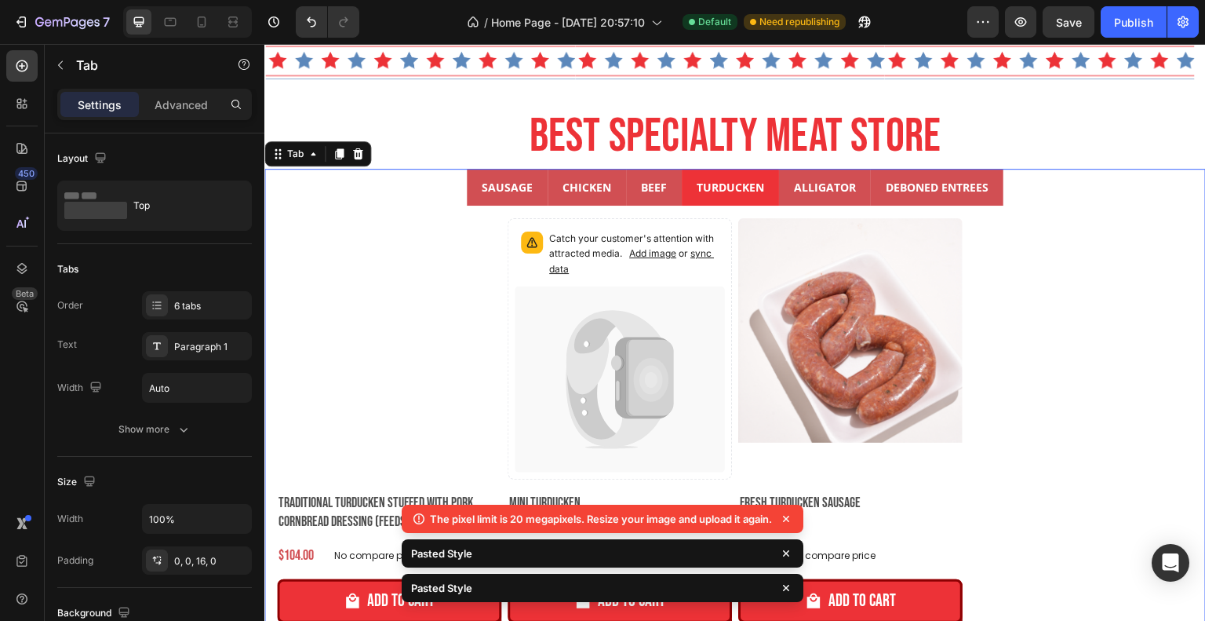
click at [567, 498] on div "The pixel limit is 20 megapixels. Resize your image and upload it again. Pasted…" at bounding box center [603, 556] width 408 height 116
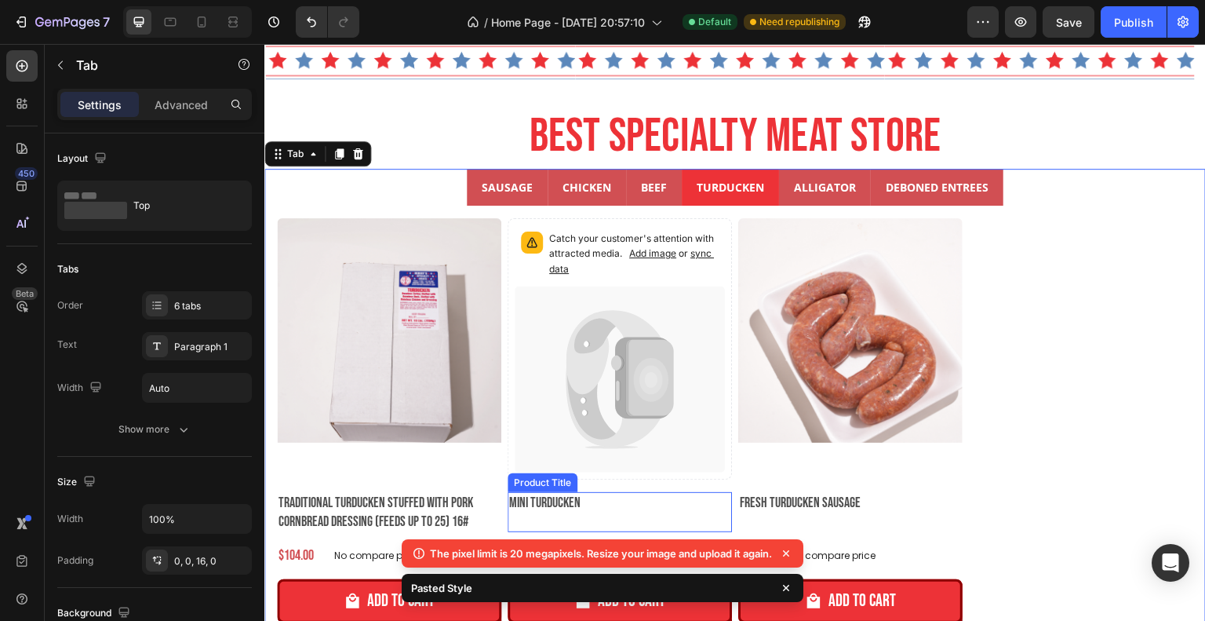
click at [501, 493] on h2 "Mini Turducken" at bounding box center [389, 512] width 224 height 40
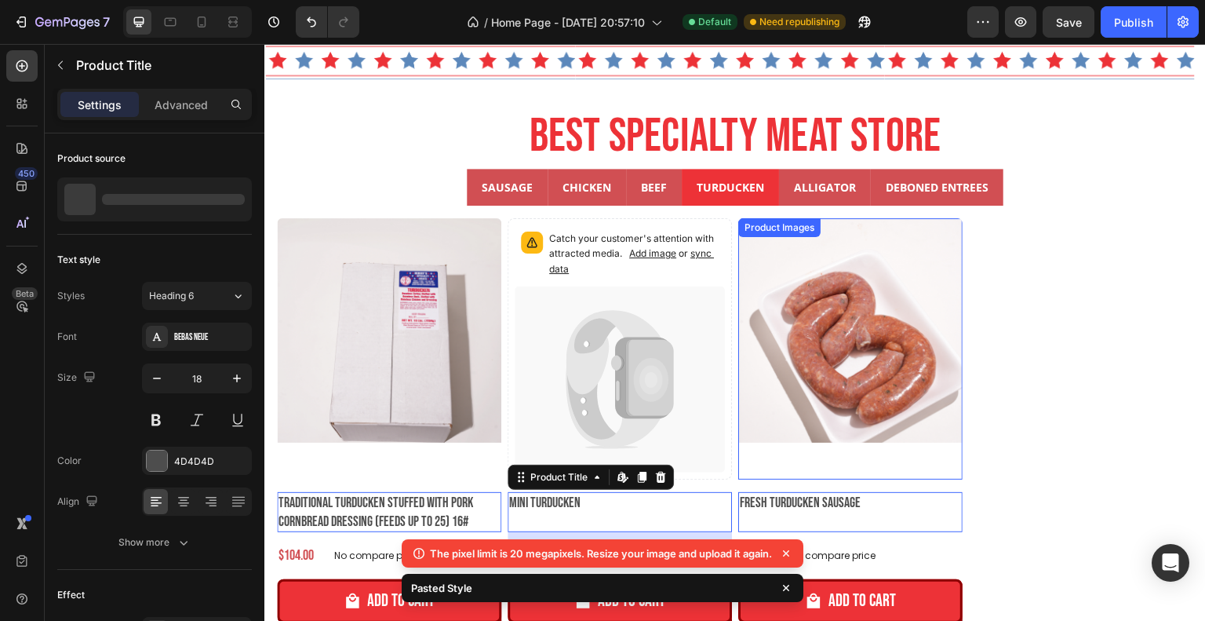
type input "24"
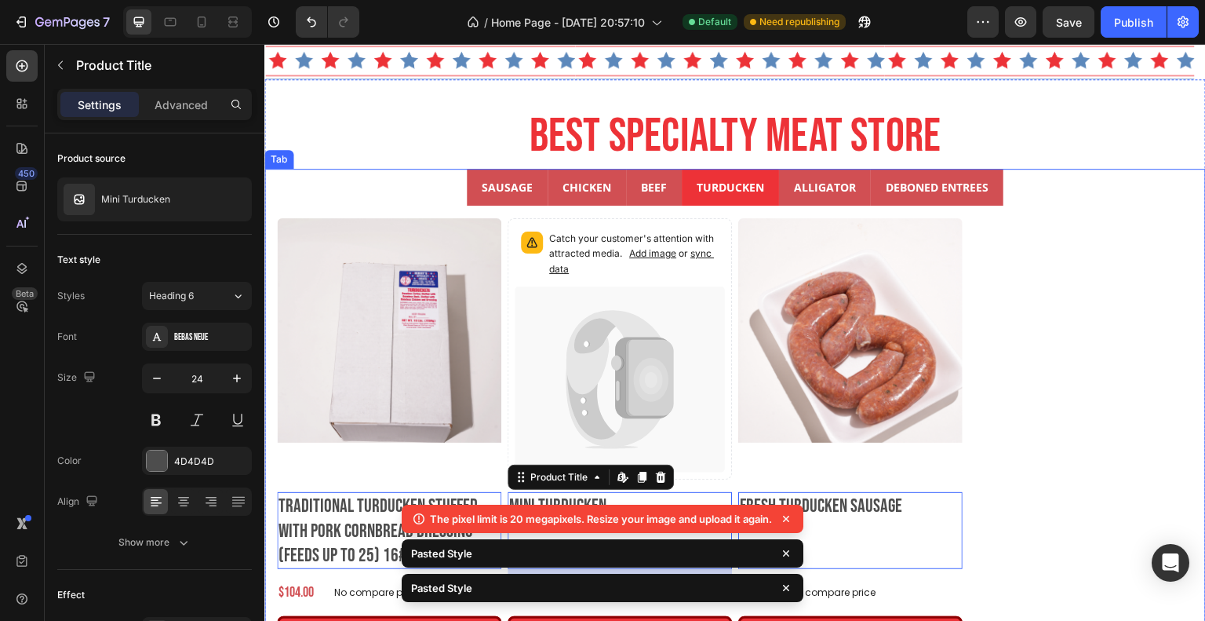
click at [843, 180] on p "ALLIGATOR" at bounding box center [825, 187] width 62 height 20
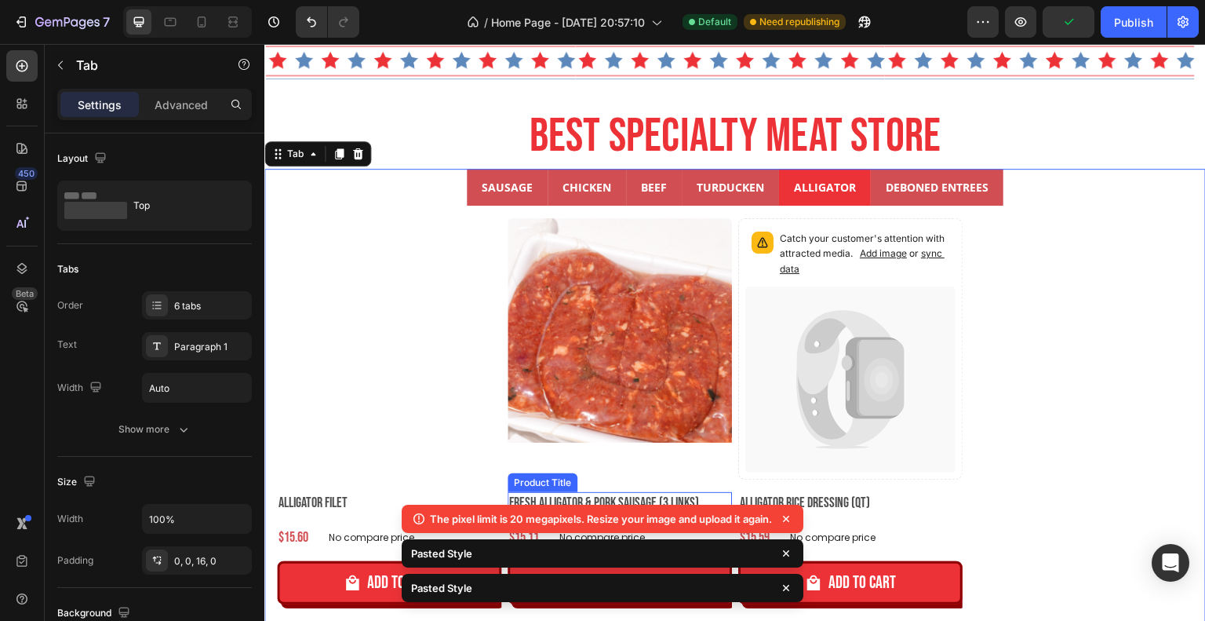
click at [501, 497] on h2 "Fresh Alligator & Pork Sausage (3 links)" at bounding box center [389, 502] width 224 height 21
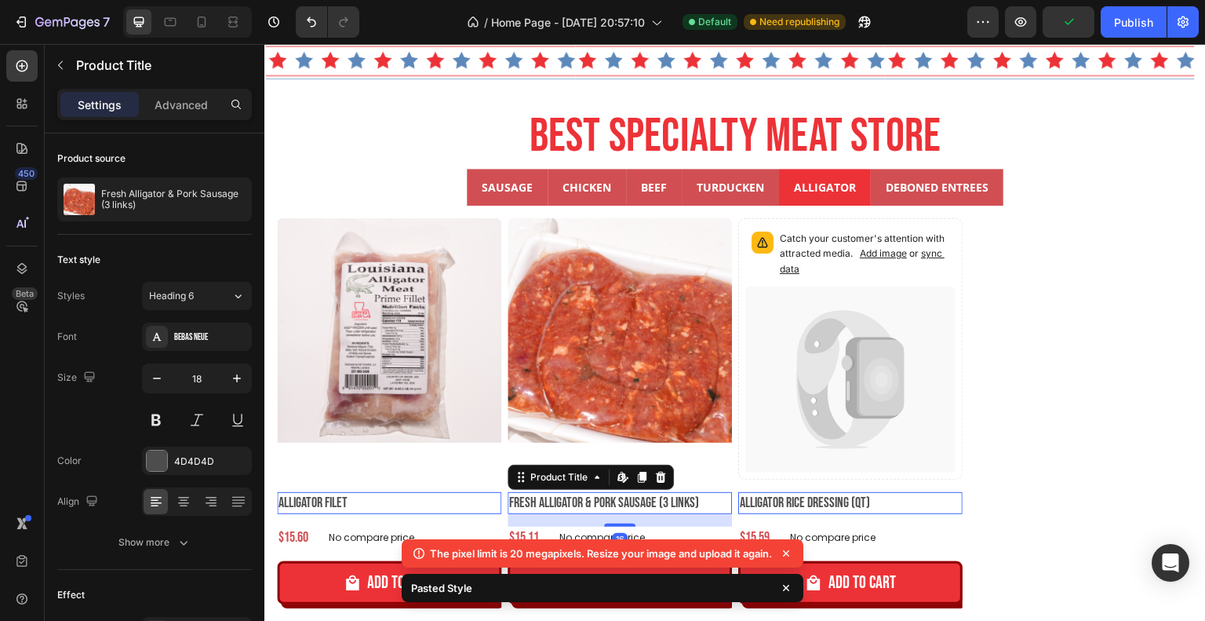
type input "24"
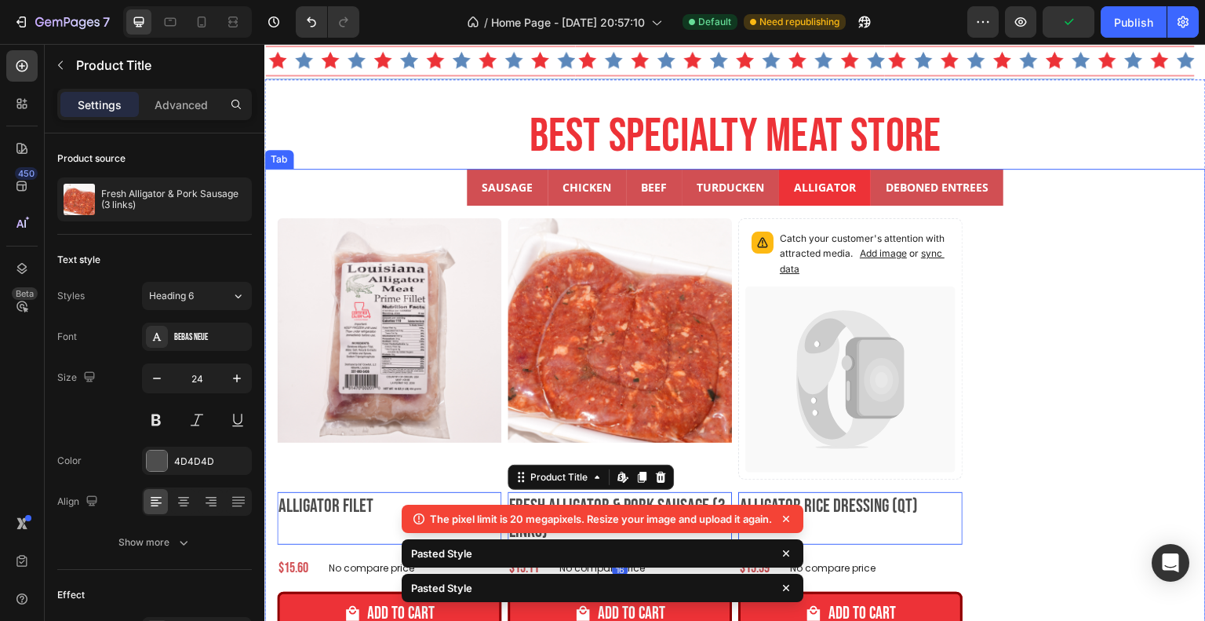
click at [911, 173] on li "DEBONED ENTREES" at bounding box center [937, 187] width 133 height 37
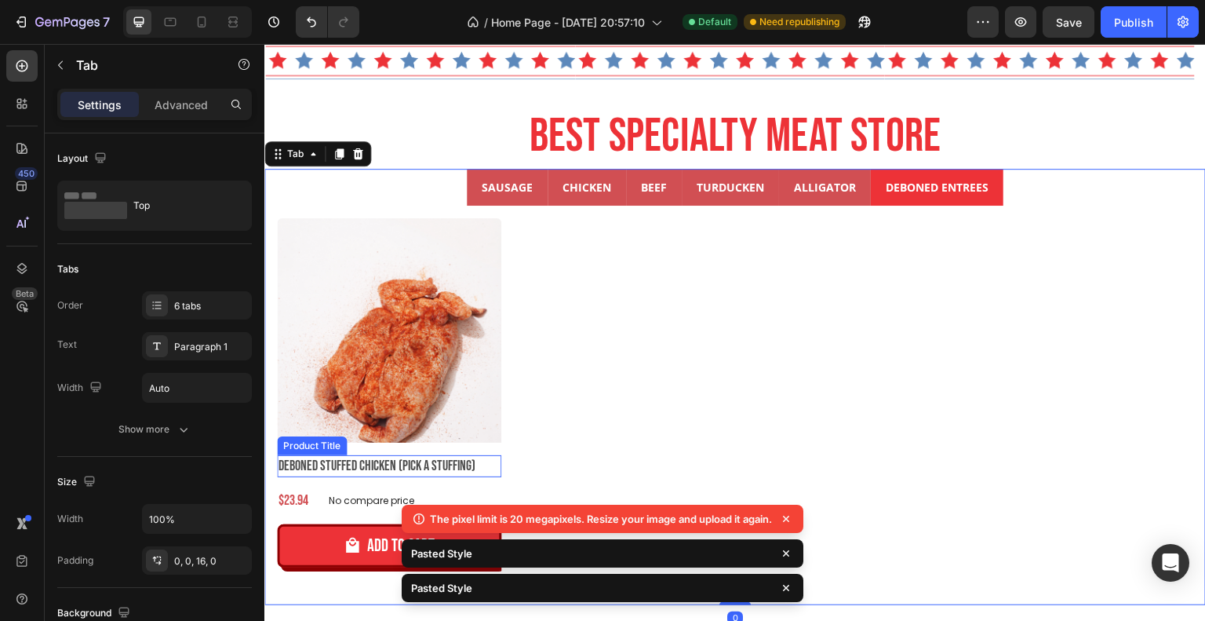
click at [457, 458] on h2 "Deboned Stuffed Chicken (Pick a Stuffing)" at bounding box center [389, 465] width 224 height 21
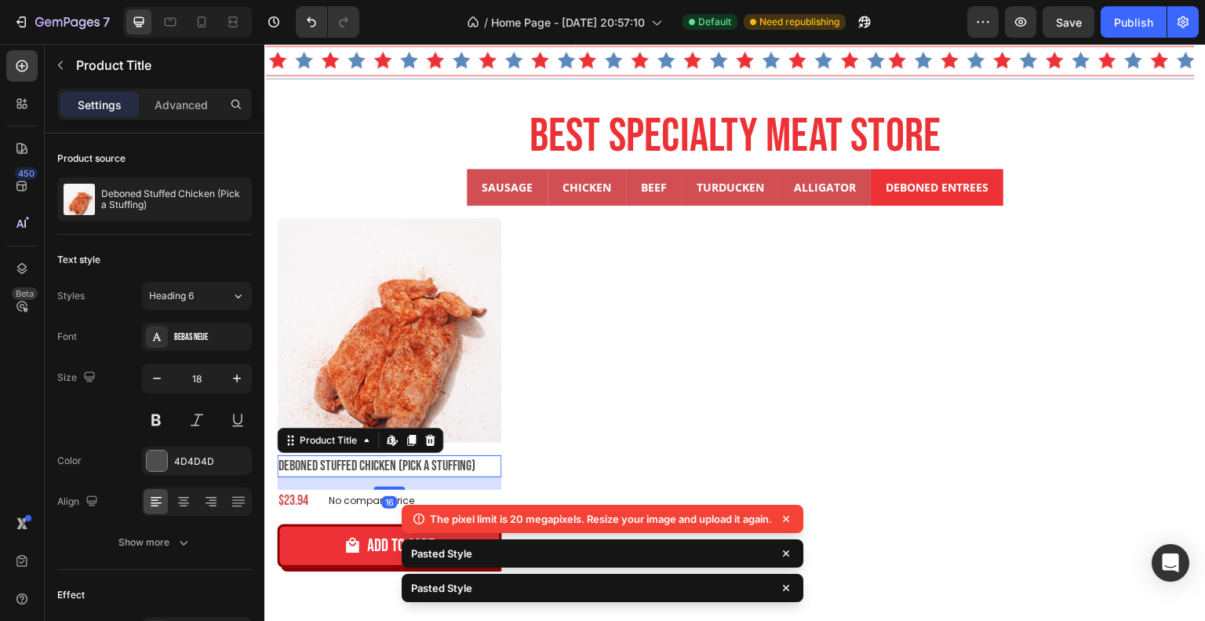
type input "24"
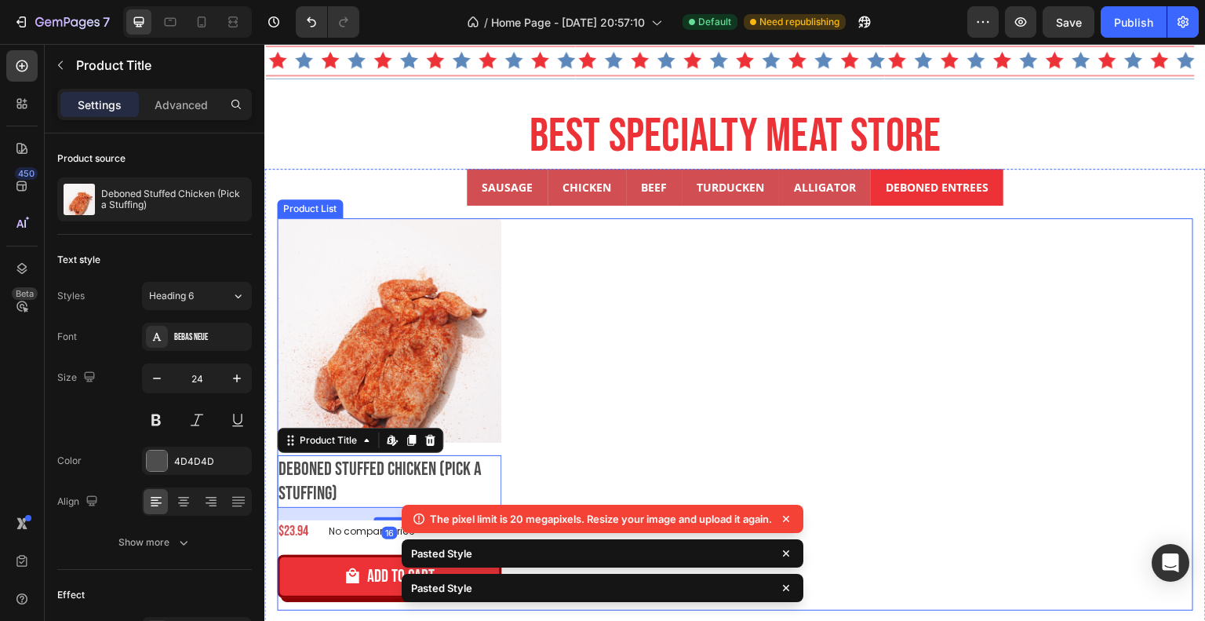
click at [903, 443] on div "Product Images Deboned Stuffed Chicken (Pick a Stuffing) Product Title Edit con…" at bounding box center [735, 414] width 917 height 392
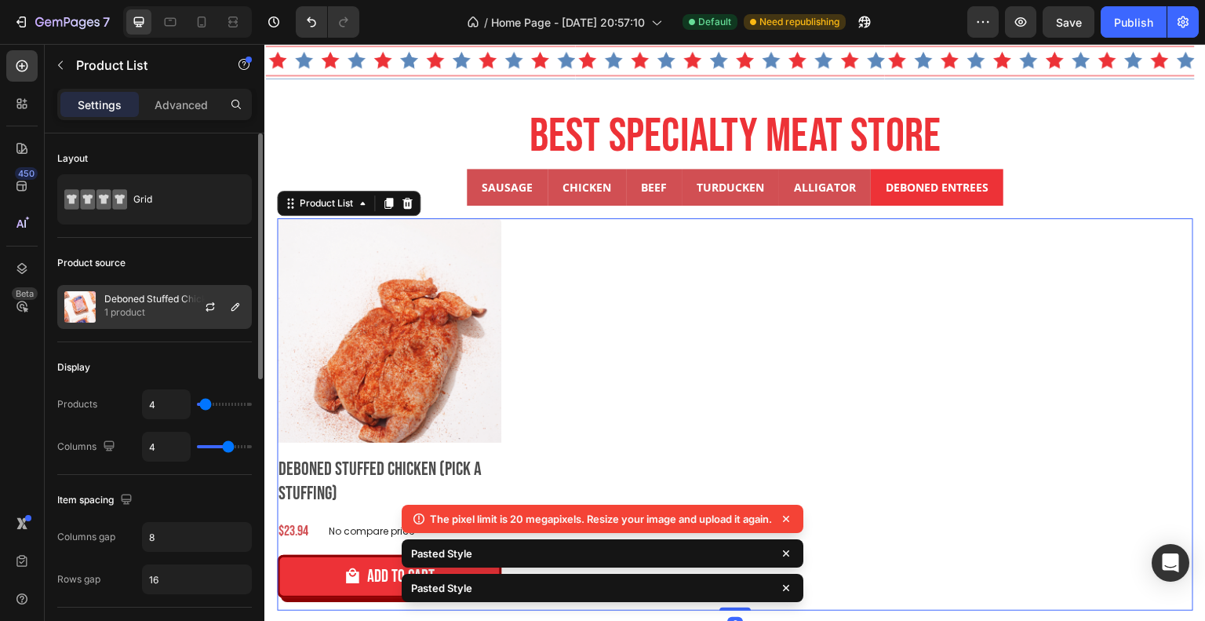
click at [178, 305] on p "1 product" at bounding box center [161, 312] width 114 height 16
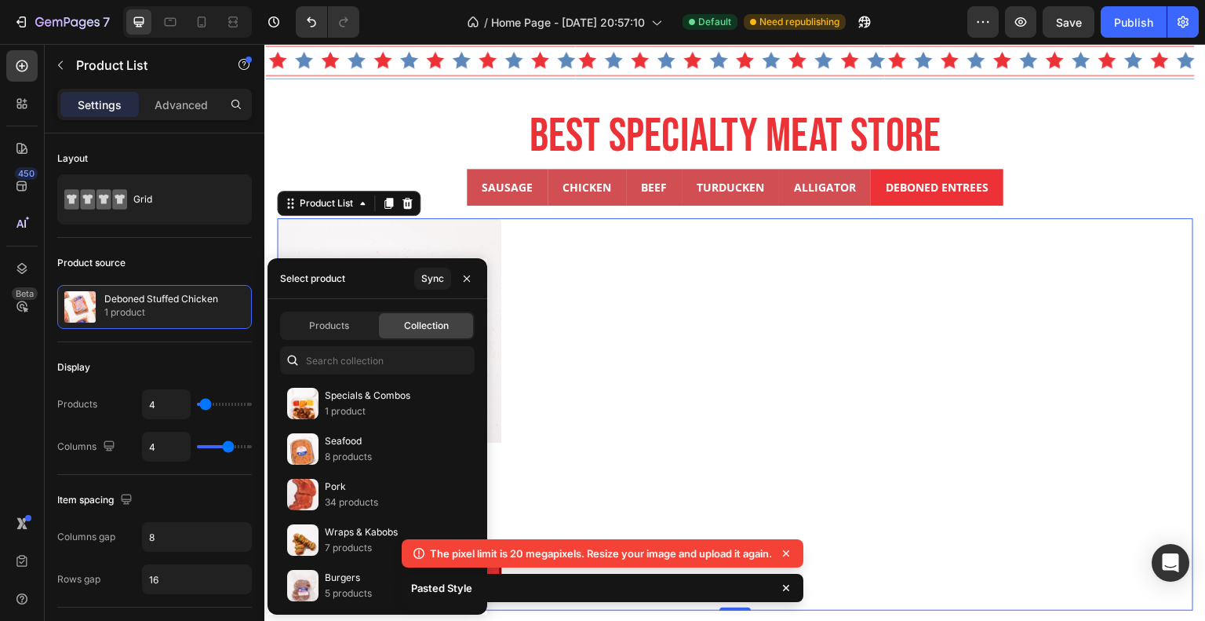
click at [736, 346] on div "Product Images Deboned Stuffed Chicken (Pick a Stuffing) Product Title $23.94 P…" at bounding box center [735, 414] width 917 height 392
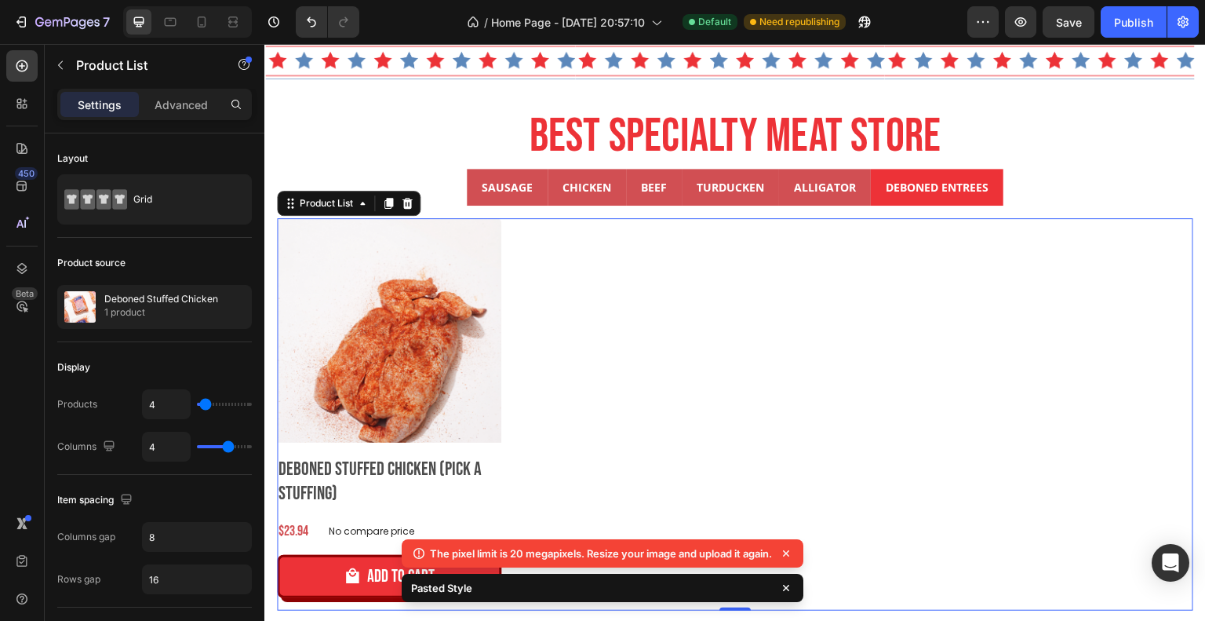
click at [783, 317] on div "Product Images Deboned Stuffed Chicken (Pick a Stuffing) Product Title $23.94 P…" at bounding box center [735, 414] width 917 height 392
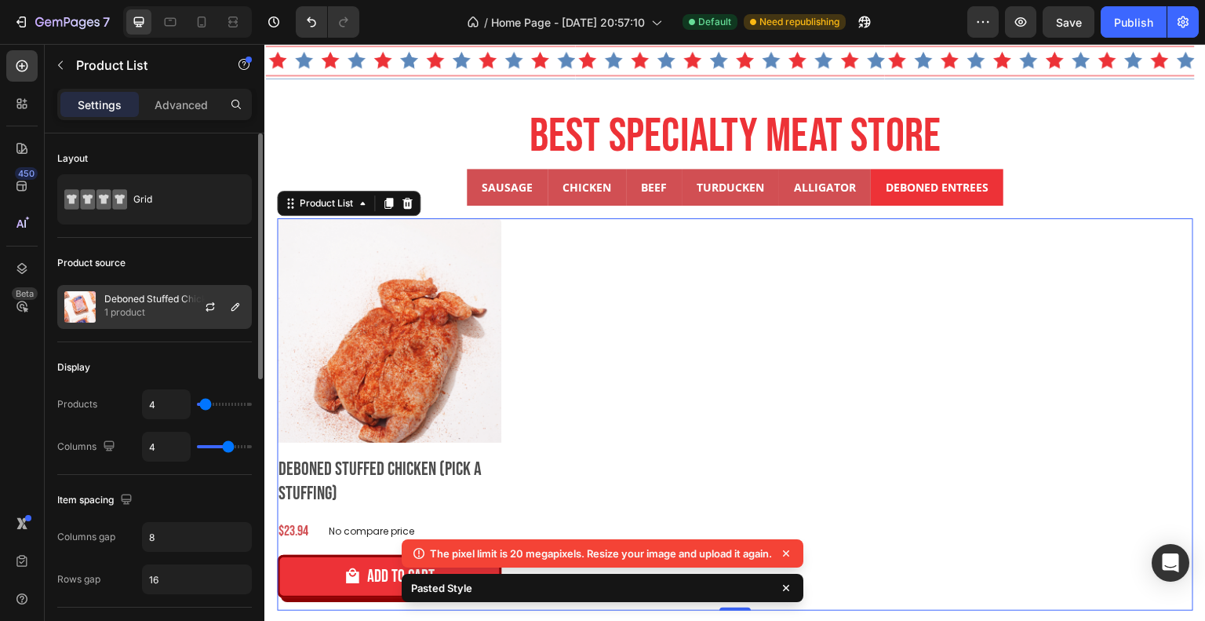
click at [144, 304] on p "1 product" at bounding box center [161, 312] width 114 height 16
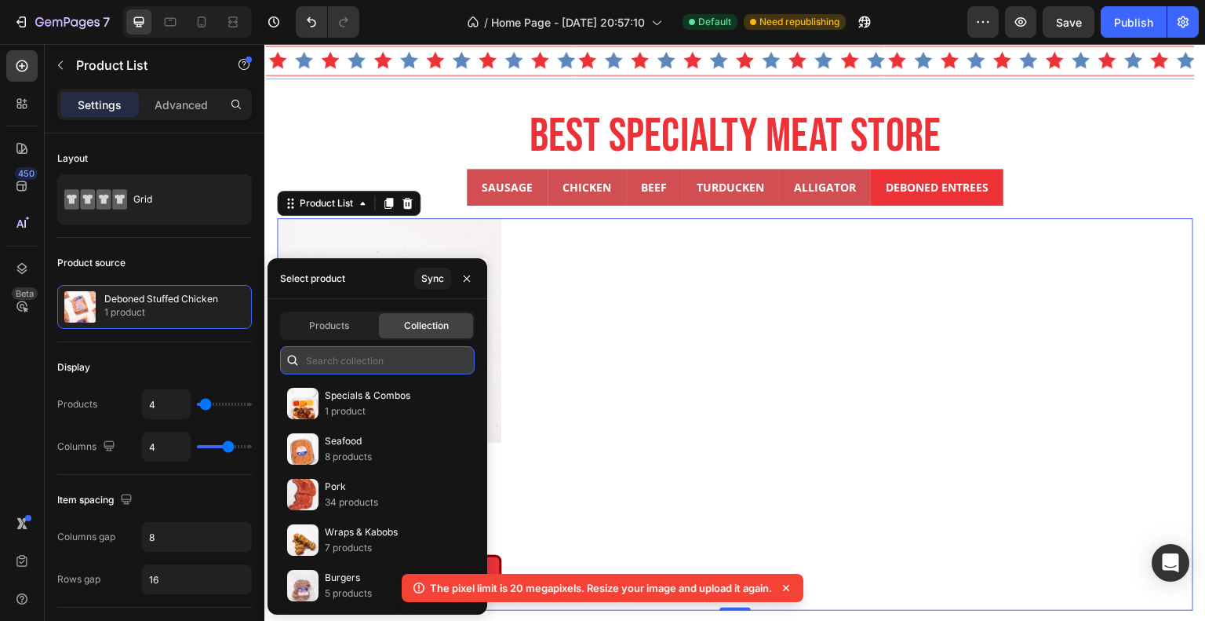
click at [386, 355] on input "text" at bounding box center [377, 360] width 195 height 28
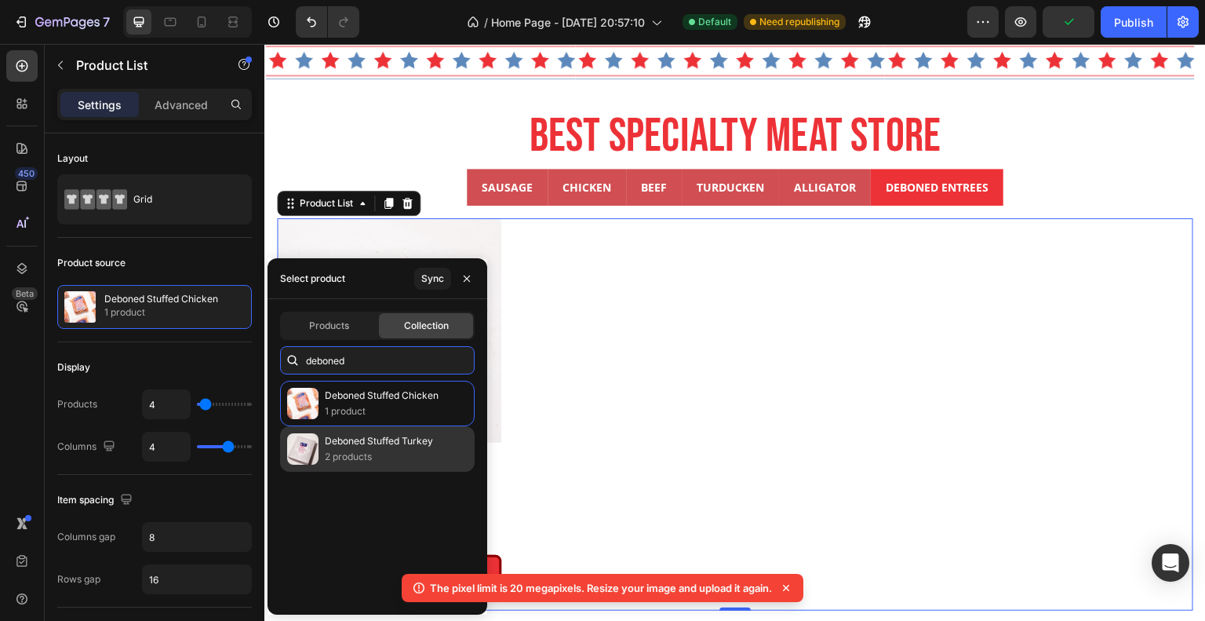
type input "deboned"
click at [421, 452] on p "2 products" at bounding box center [379, 457] width 108 height 16
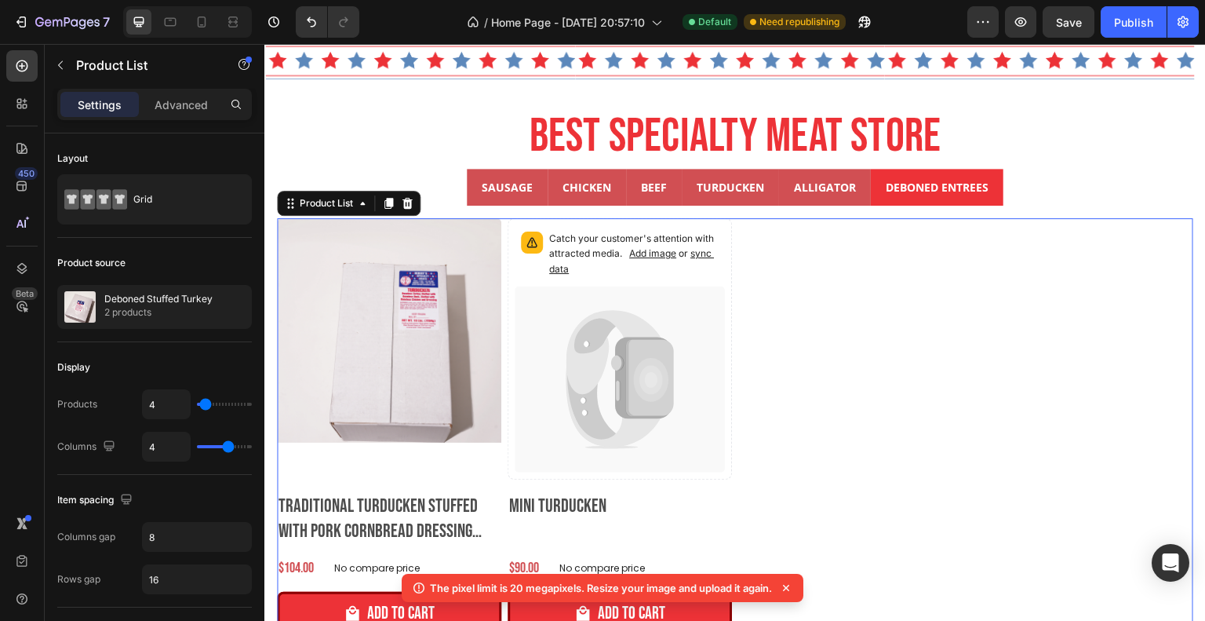
click at [883, 424] on div "Product Images Traditional Turducken Stuffed With Pork Cornbread Dressing (feed…" at bounding box center [735, 432] width 917 height 429
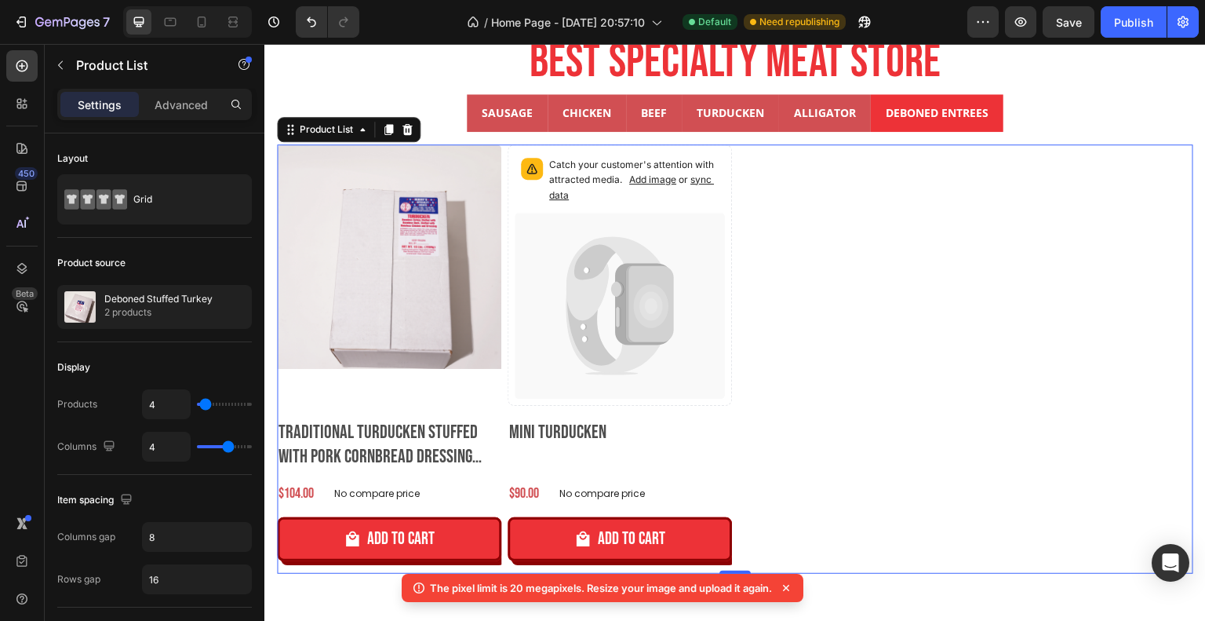
scroll to position [706, 0]
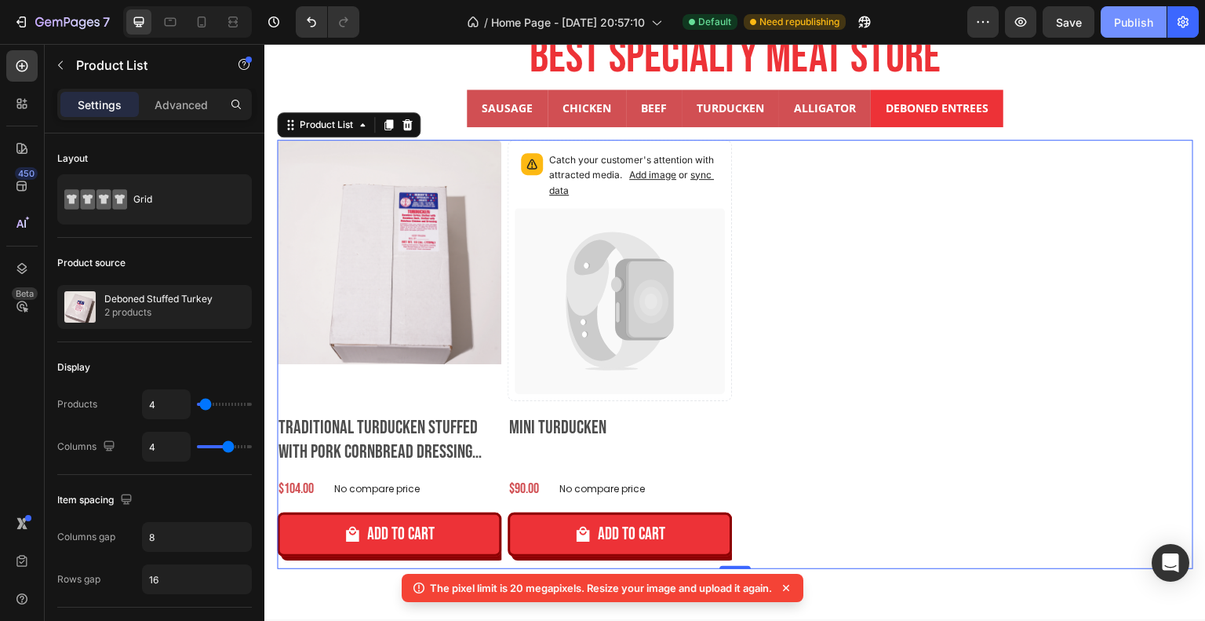
click at [1131, 22] on div "Publish" at bounding box center [1133, 22] width 39 height 16
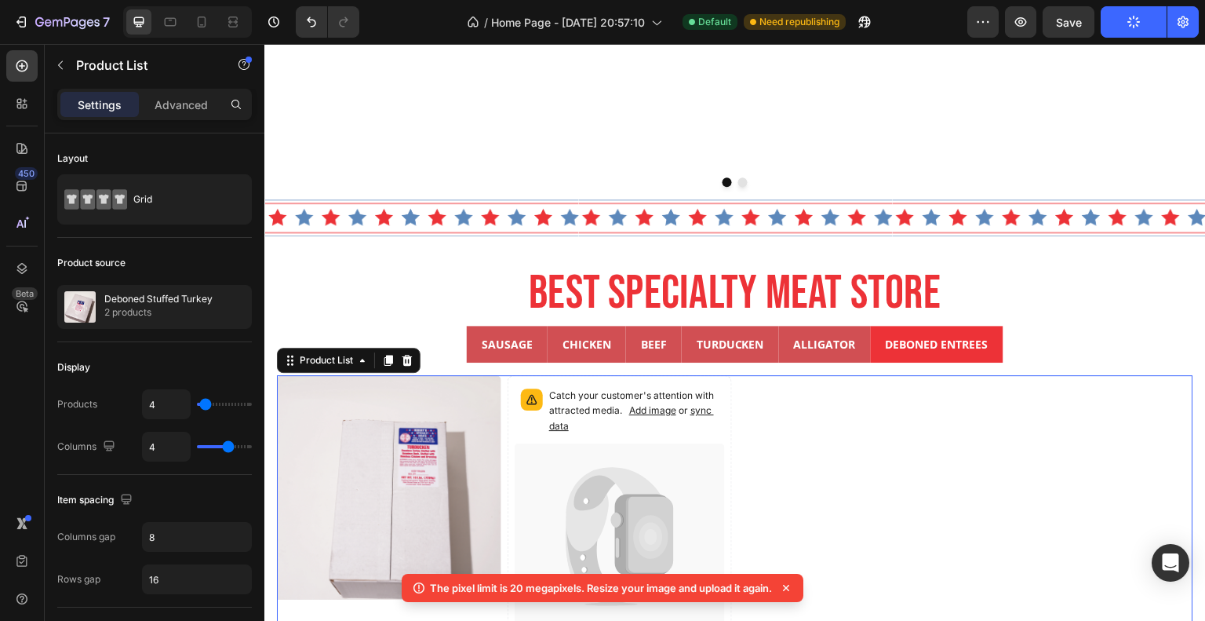
scroll to position [235, 0]
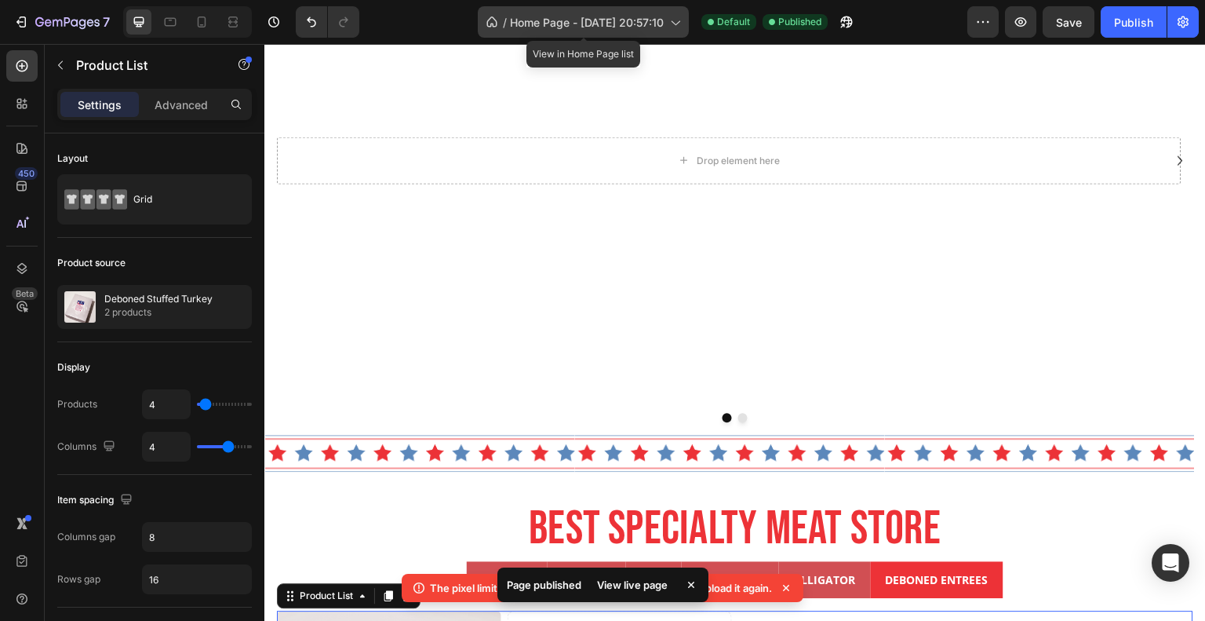
click at [627, 20] on span "Home Page - Jul 22, 20:57:10" at bounding box center [587, 22] width 154 height 16
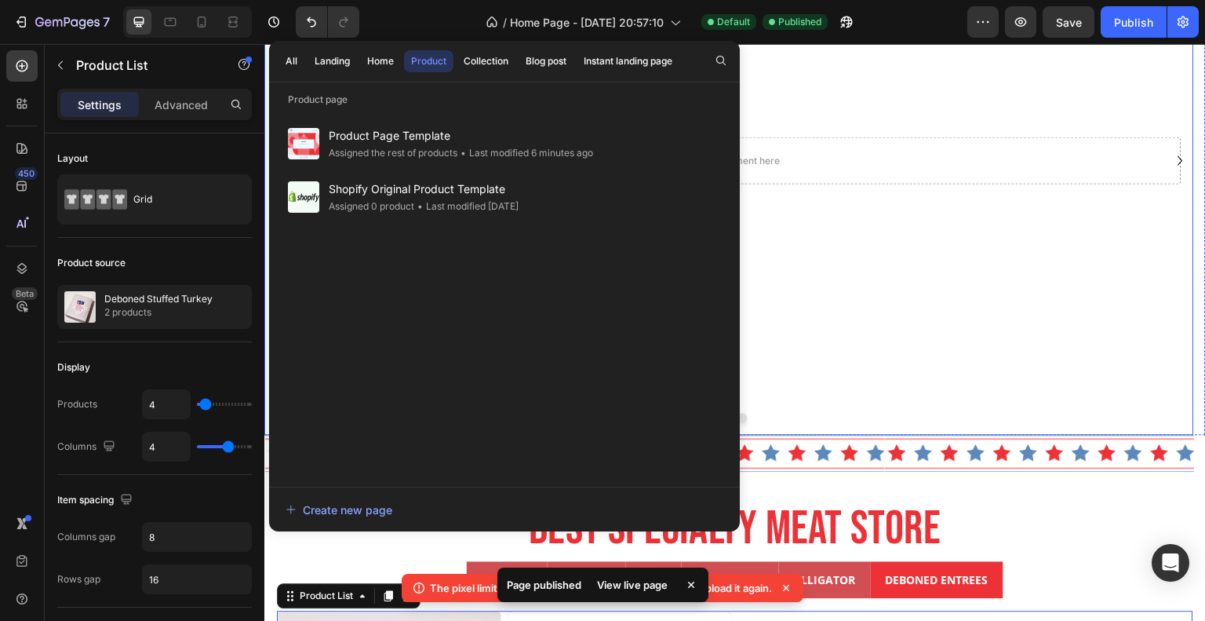
click at [975, 397] on video "Background Image" at bounding box center [729, 146] width 930 height 523
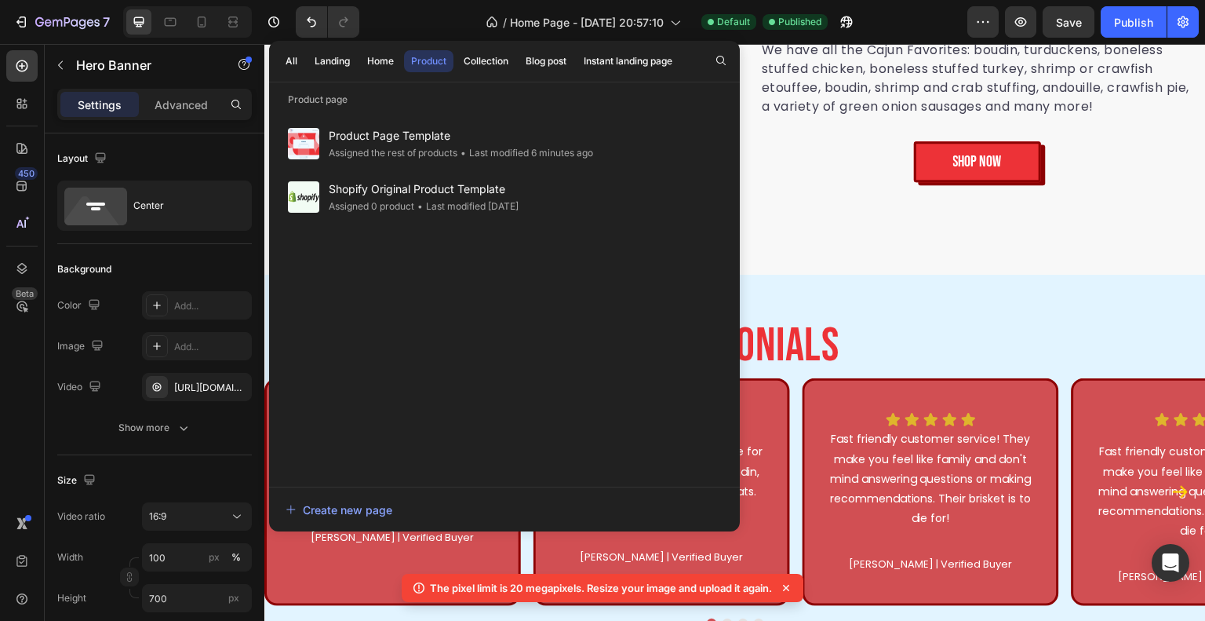
scroll to position [2825, 0]
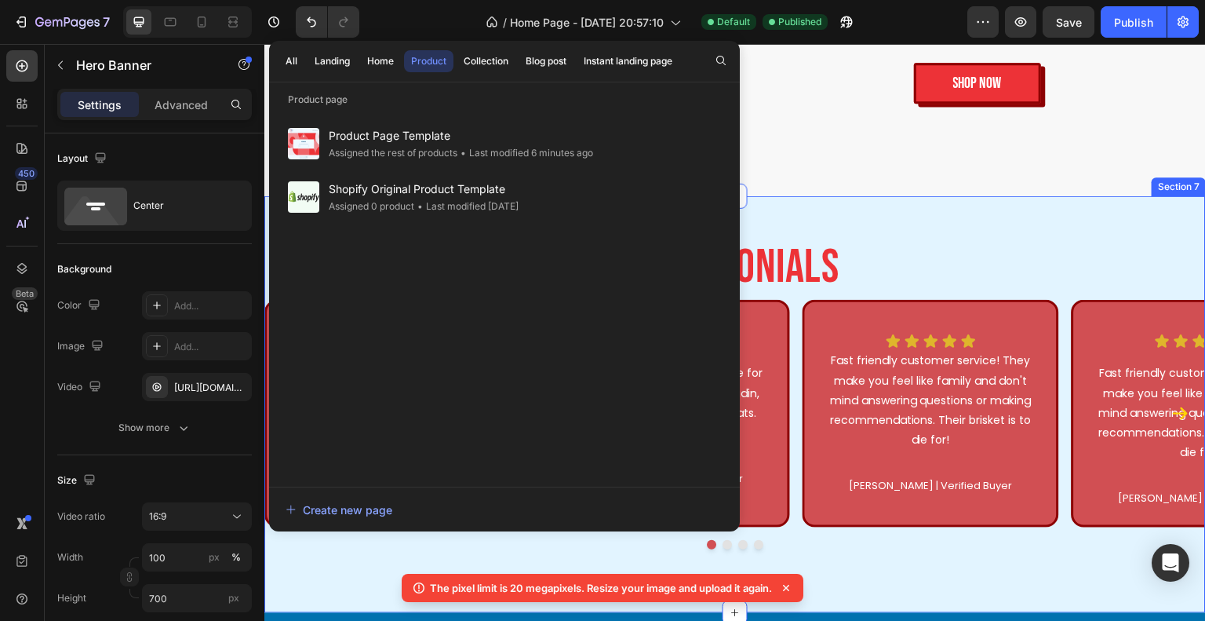
click at [961, 213] on div "Testimonials Heading Icon Icon Icon Icon Icon Icon List We grilled the sausage …" at bounding box center [735, 404] width 942 height 416
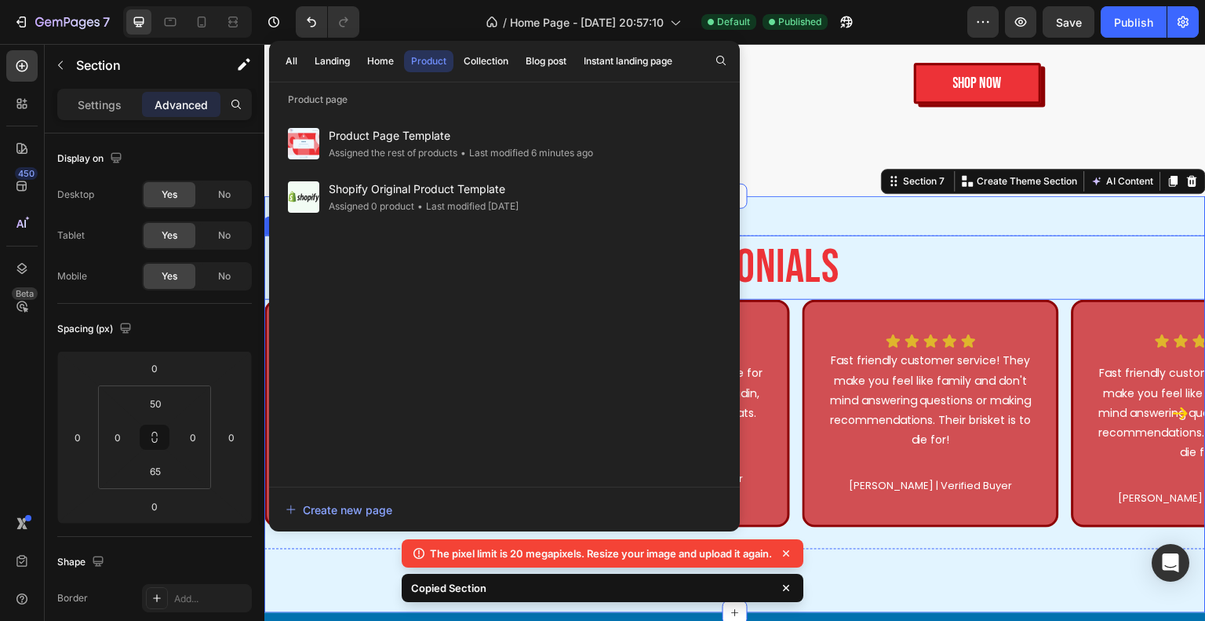
click at [963, 258] on h2 "Testimonials" at bounding box center [735, 267] width 942 height 64
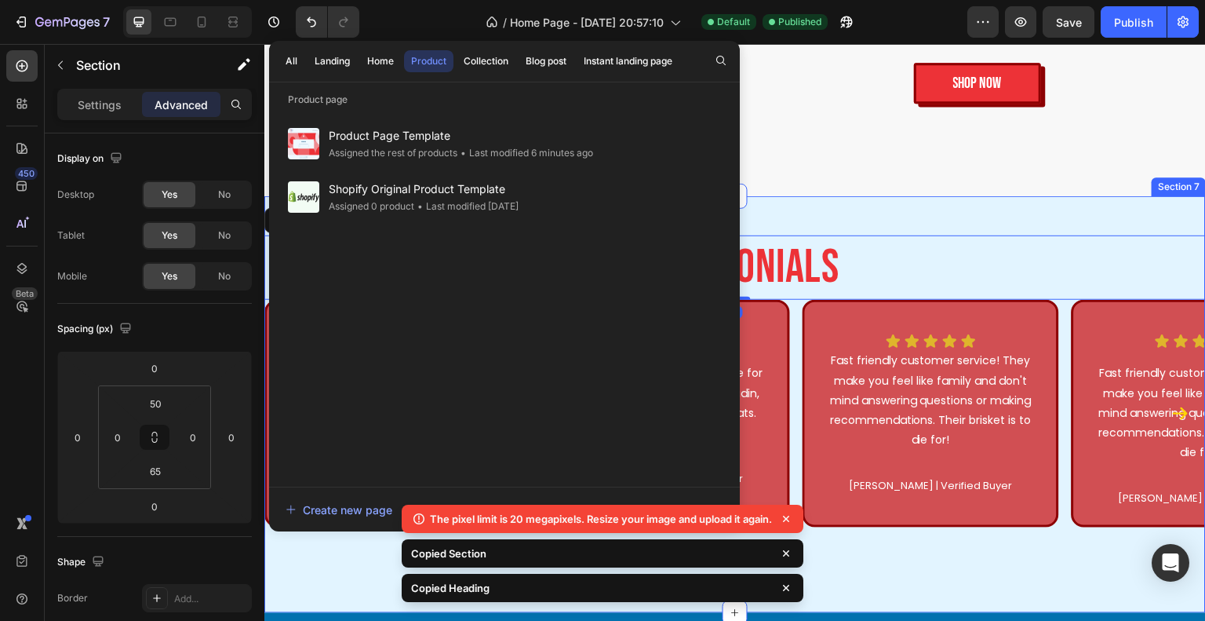
click at [987, 224] on div "Testimonials Heading 0 Icon Icon Icon Icon Icon Icon List We grilled the sausag…" at bounding box center [735, 404] width 942 height 416
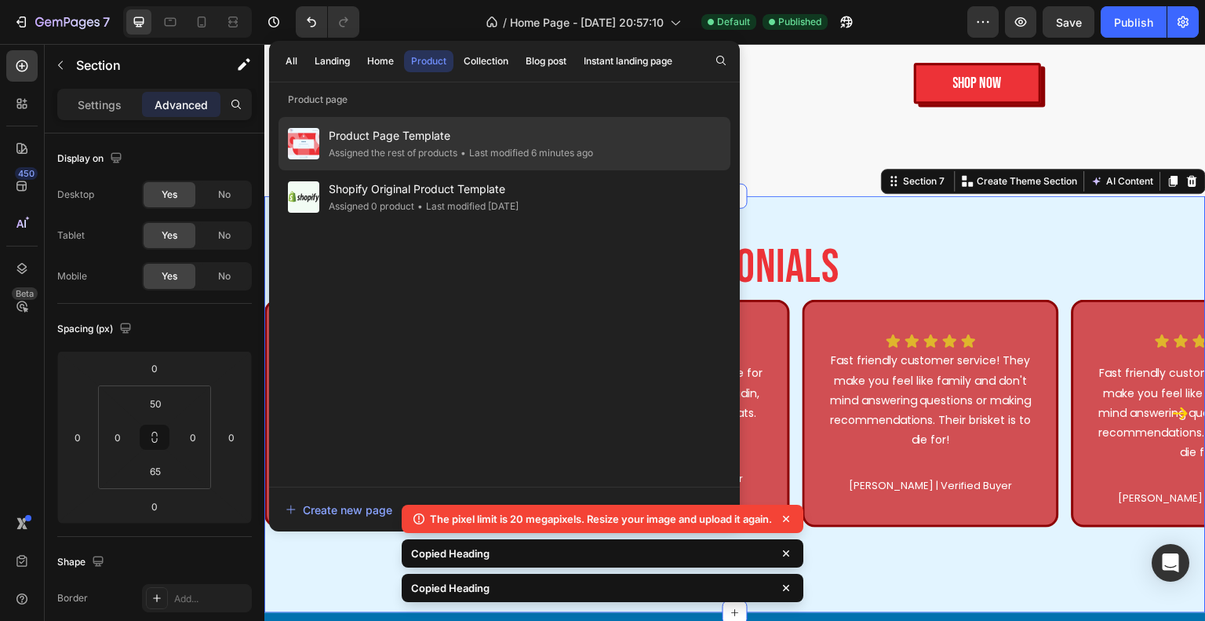
click at [388, 144] on span "Product Page Template" at bounding box center [461, 135] width 264 height 19
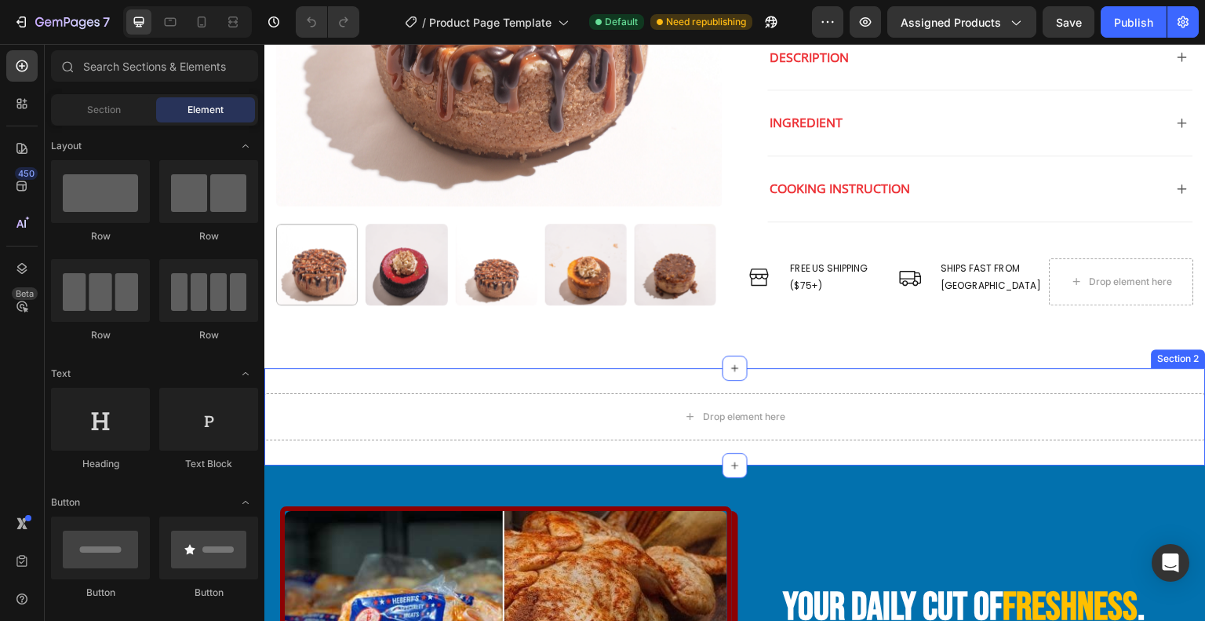
scroll to position [477, 0]
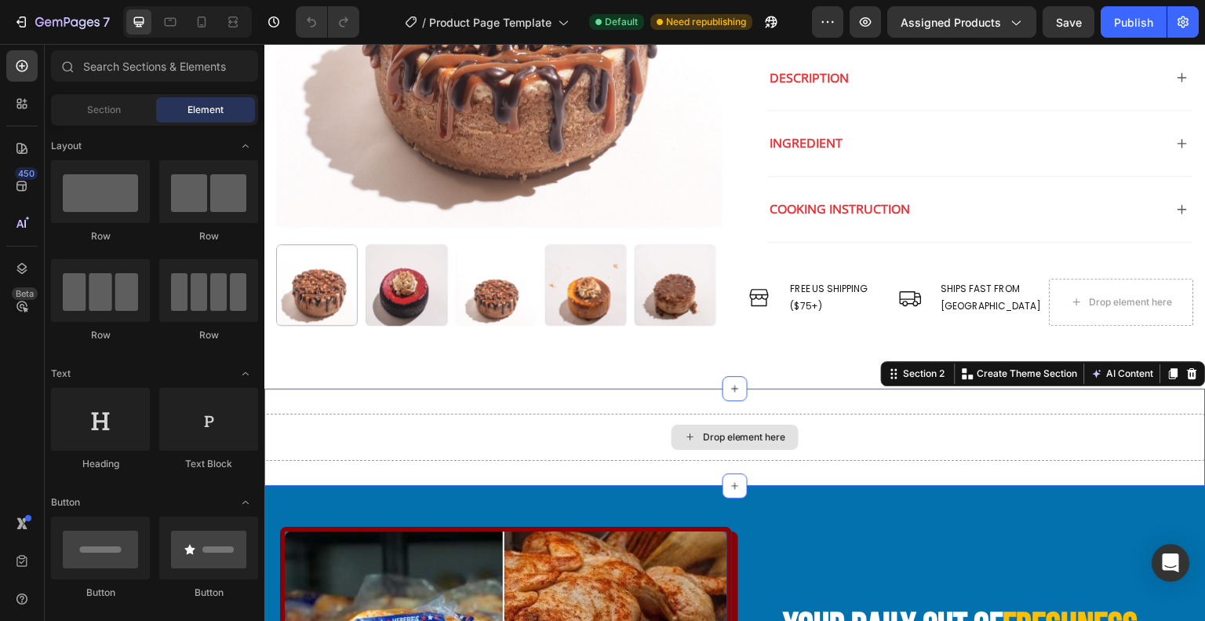
click at [938, 414] on div "Drop element here" at bounding box center [735, 437] width 942 height 47
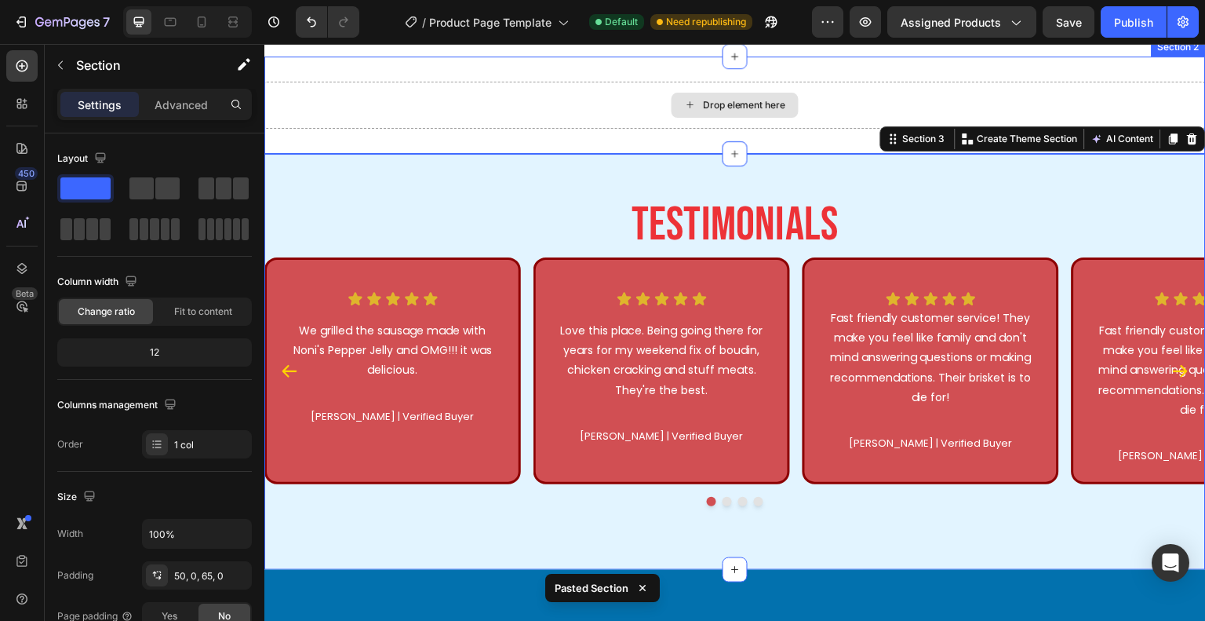
scroll to position [627, 0]
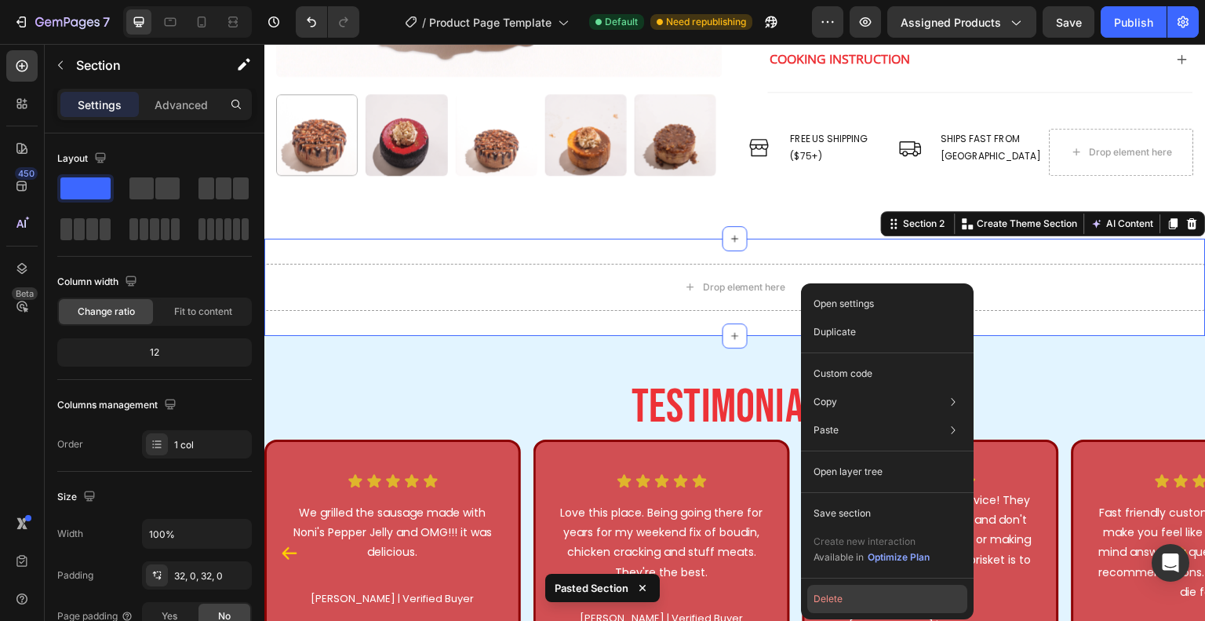
click at [877, 586] on button "Delete" at bounding box center [887, 599] width 160 height 28
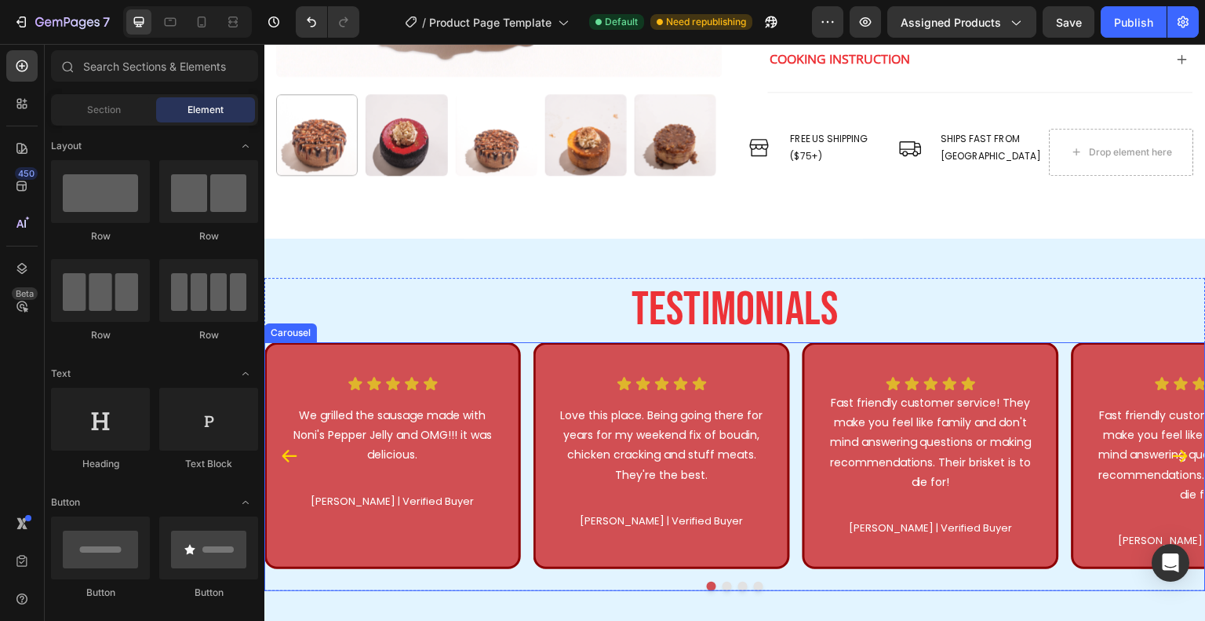
click at [1172, 451] on icon "Carousel Next Arrow" at bounding box center [1181, 456] width 19 height 19
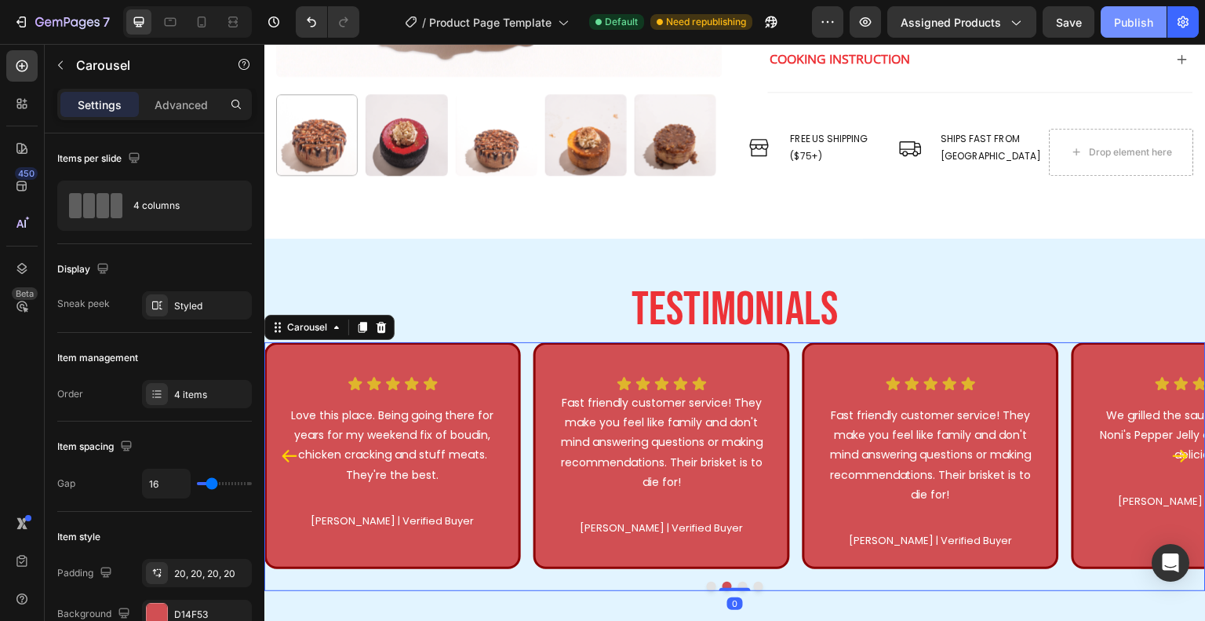
click at [1119, 14] on div "Publish" at bounding box center [1133, 22] width 39 height 16
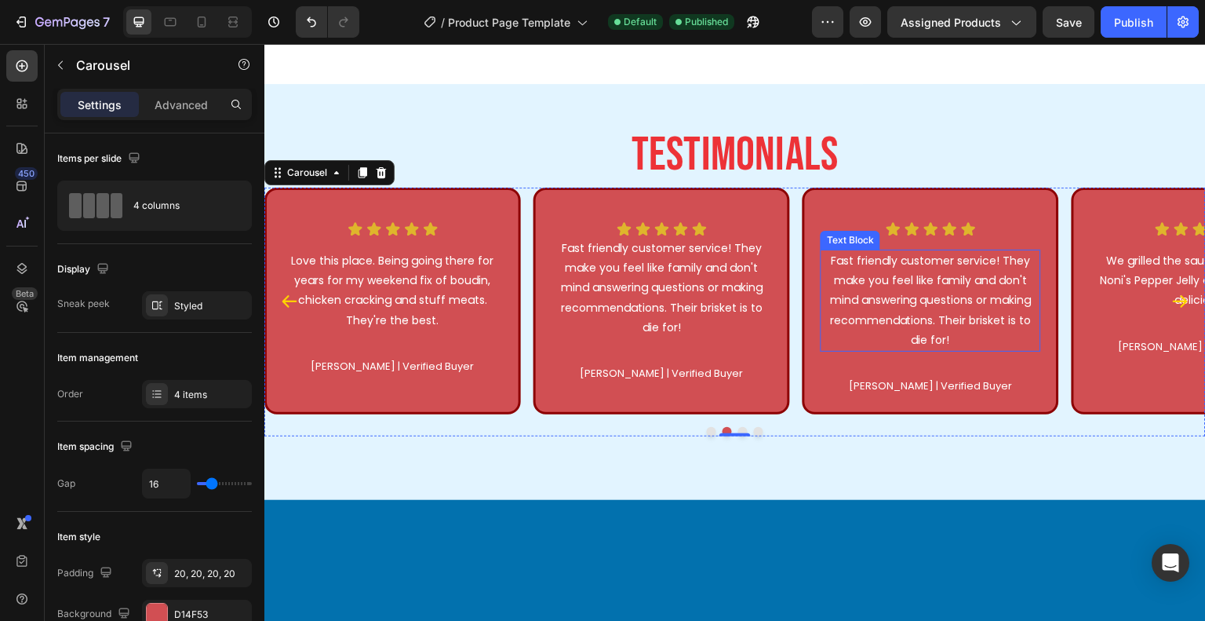
scroll to position [862, 0]
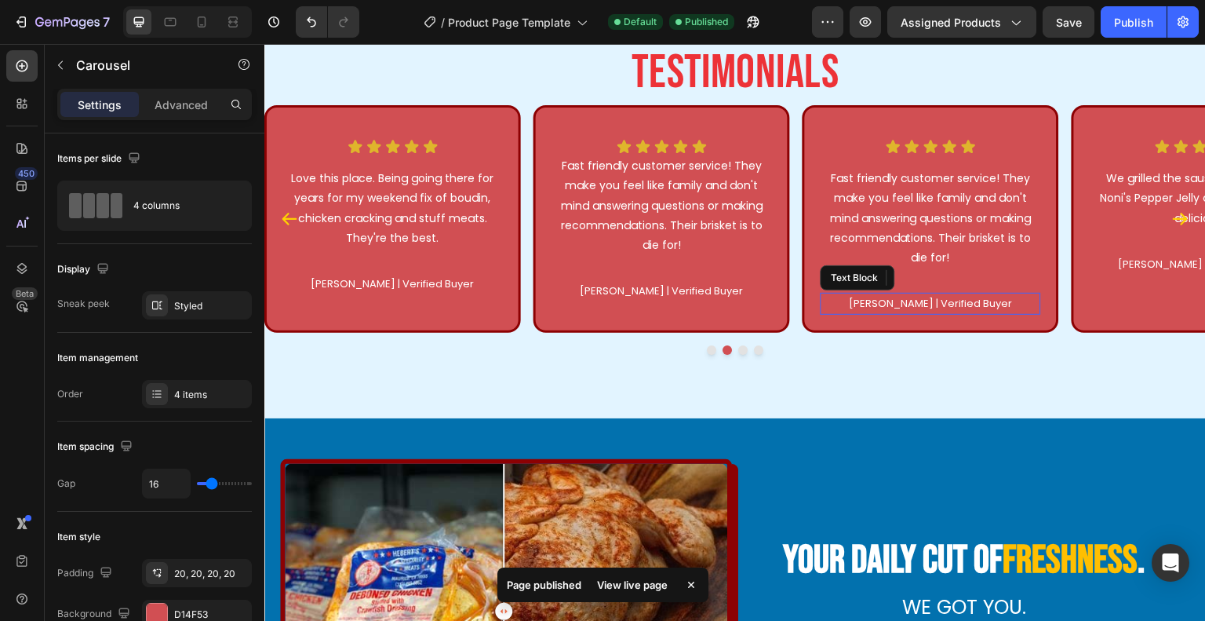
click at [914, 308] on p "[PERSON_NAME] | Verified Buyer" at bounding box center [930, 303] width 217 height 18
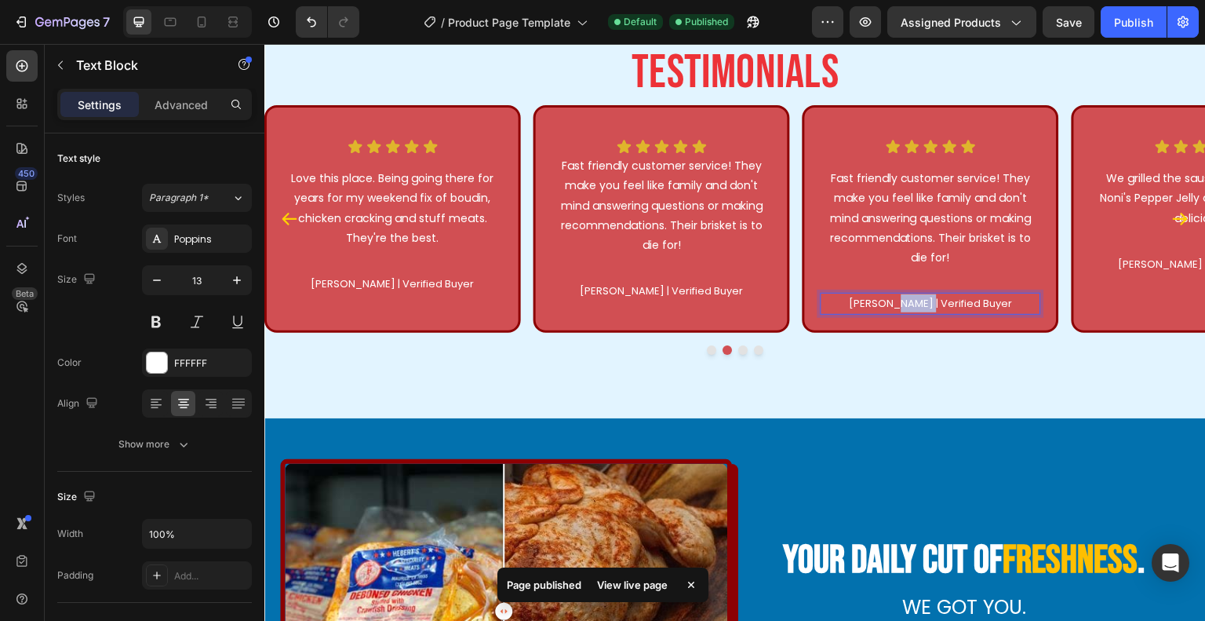
click at [914, 308] on p "[PERSON_NAME] | Verified Buyer" at bounding box center [930, 303] width 217 height 18
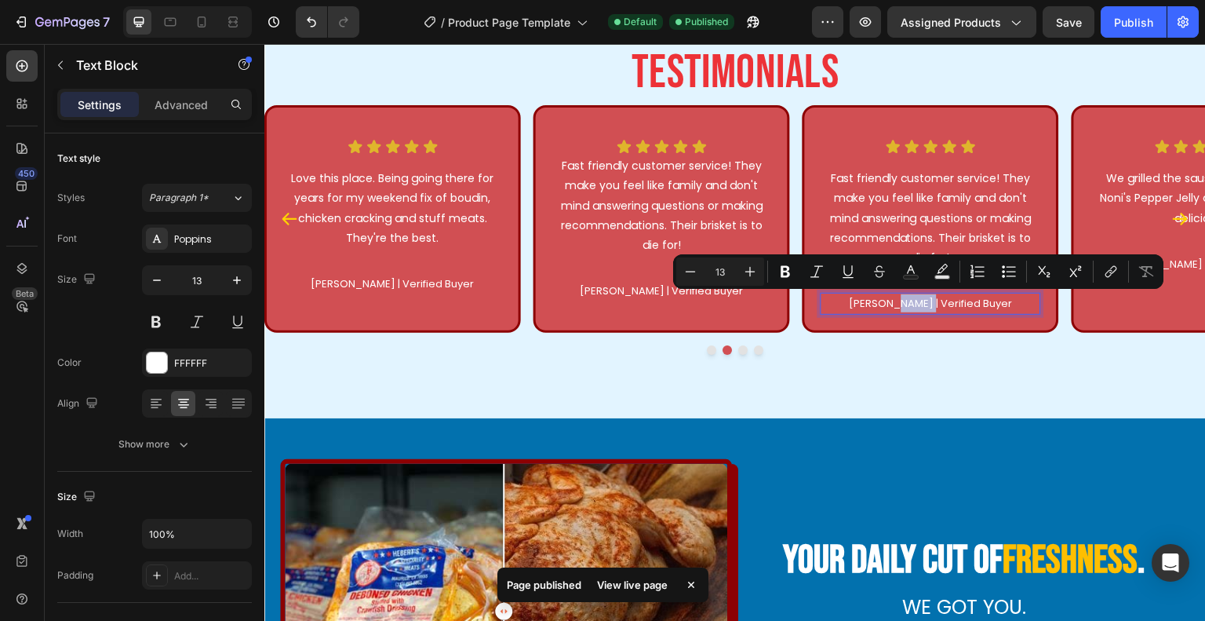
click at [928, 304] on p "[PERSON_NAME] | Verified Buyer" at bounding box center [930, 303] width 217 height 18
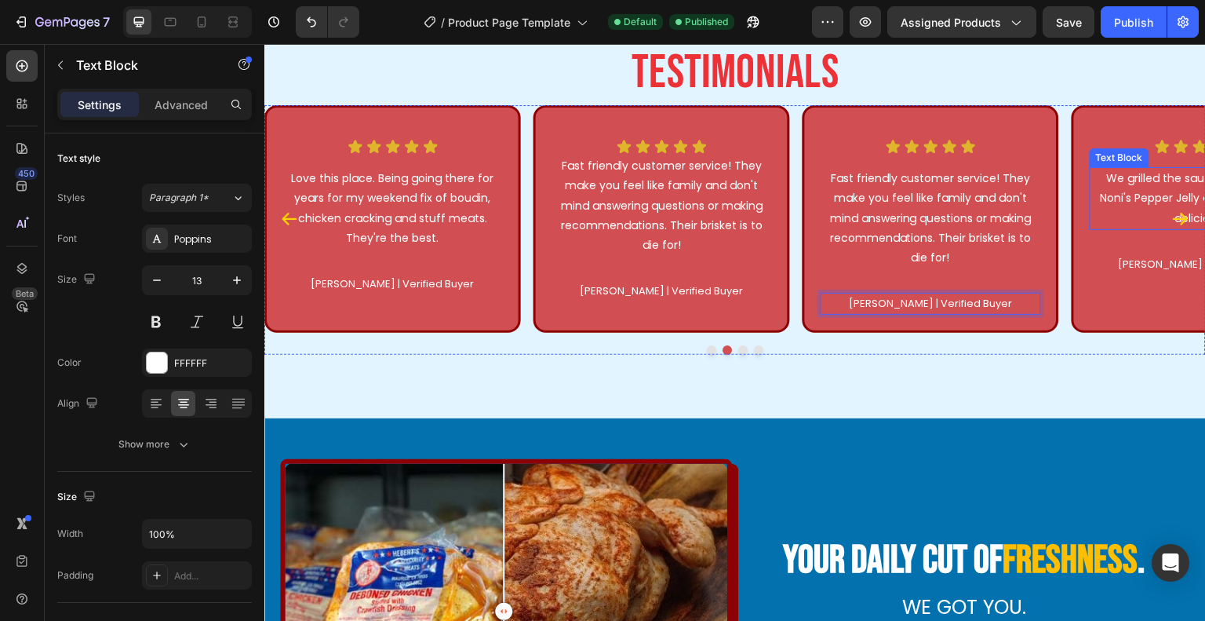
click at [1172, 220] on icon "Carousel Next Arrow" at bounding box center [1181, 219] width 19 height 19
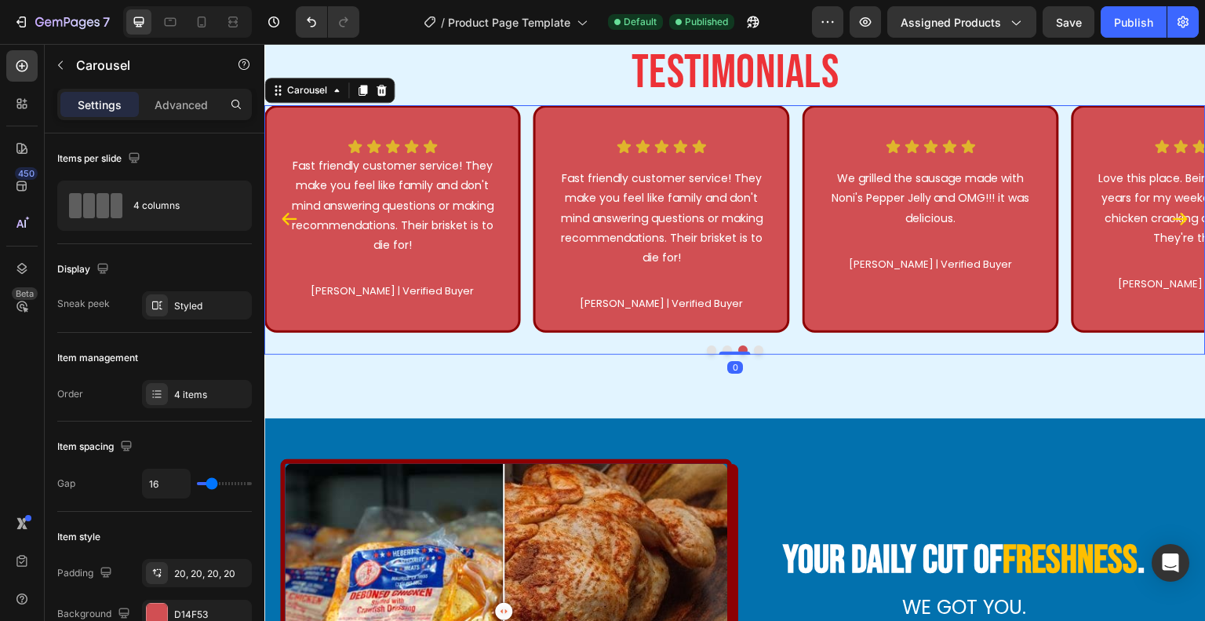
click at [1172, 220] on icon "Carousel Next Arrow" at bounding box center [1181, 219] width 19 height 19
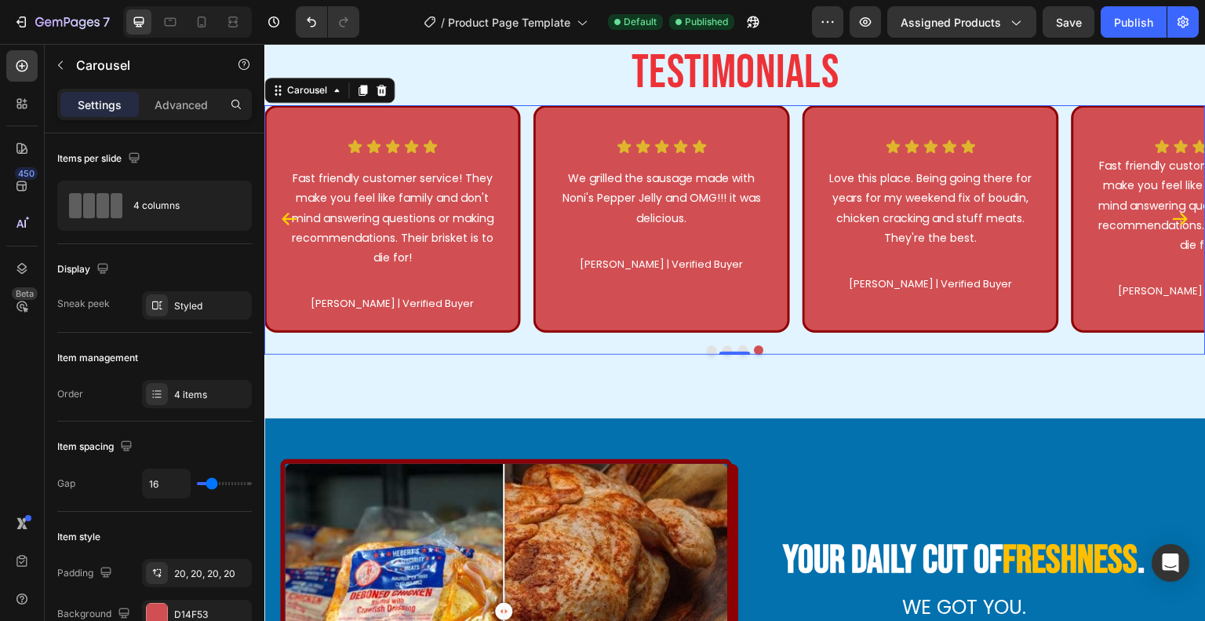
click at [496, 326] on div "Icon Icon Icon Icon Icon Icon List Fast friendly customer service! They make yo…" at bounding box center [392, 234] width 221 height 191
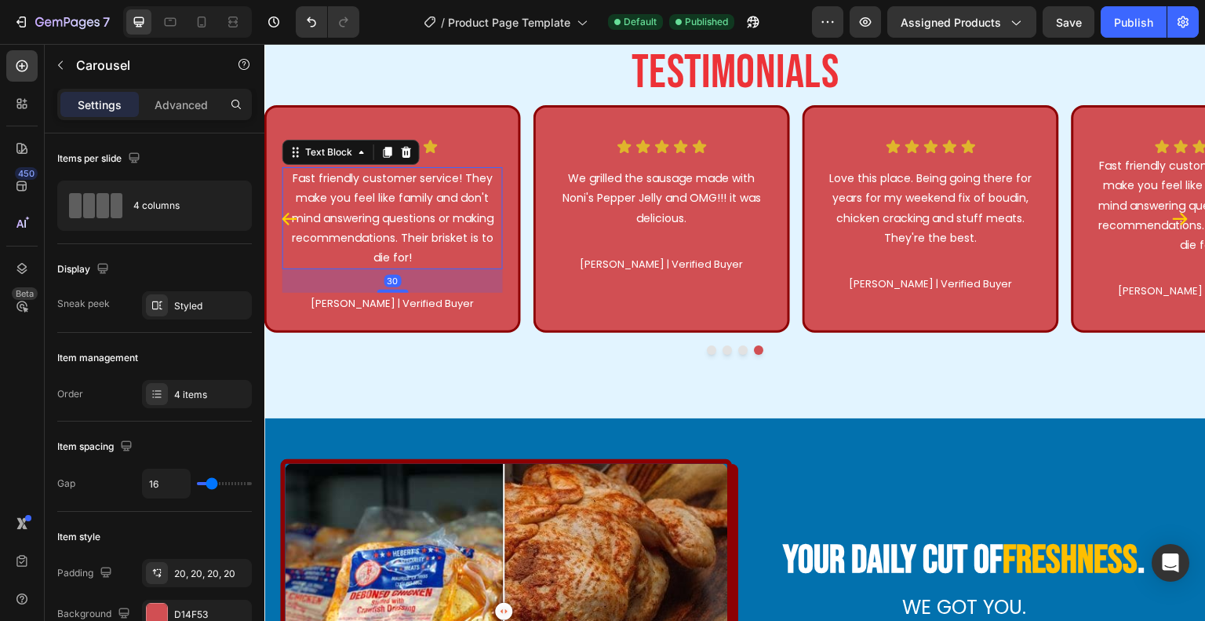
click at [439, 184] on p "Fast friendly customer service! They make you feel like family and don't mind a…" at bounding box center [392, 218] width 217 height 99
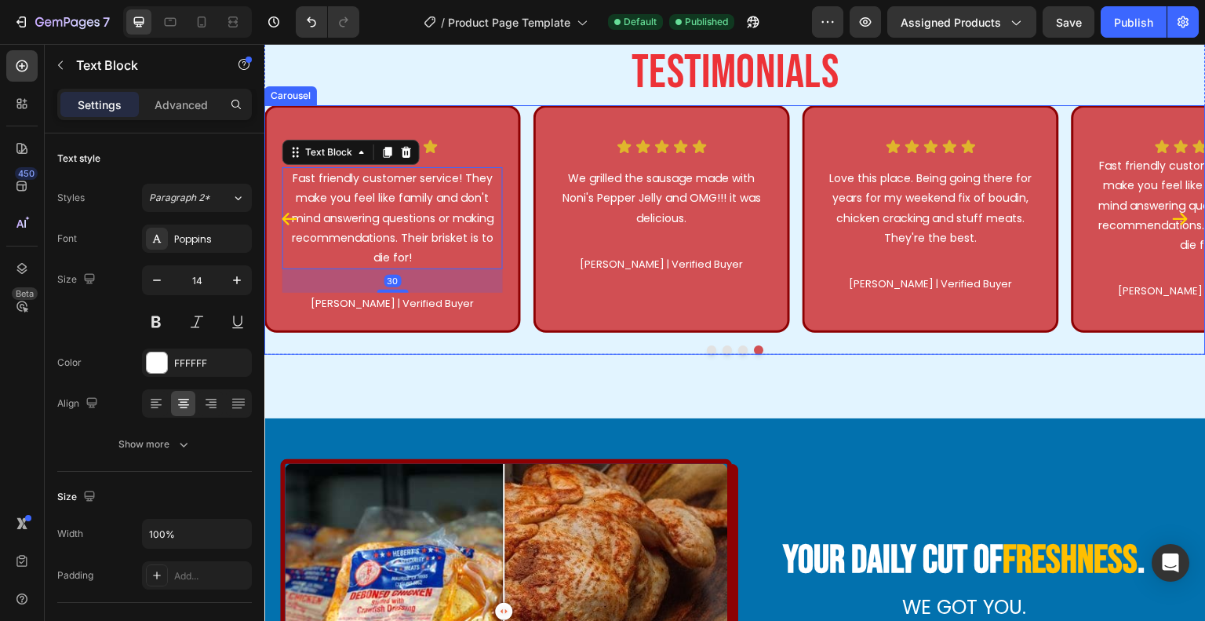
click at [367, 125] on div "Icon Icon Icon Icon Icon Icon List Fast friendly customer service! They make yo…" at bounding box center [392, 218] width 257 height 227
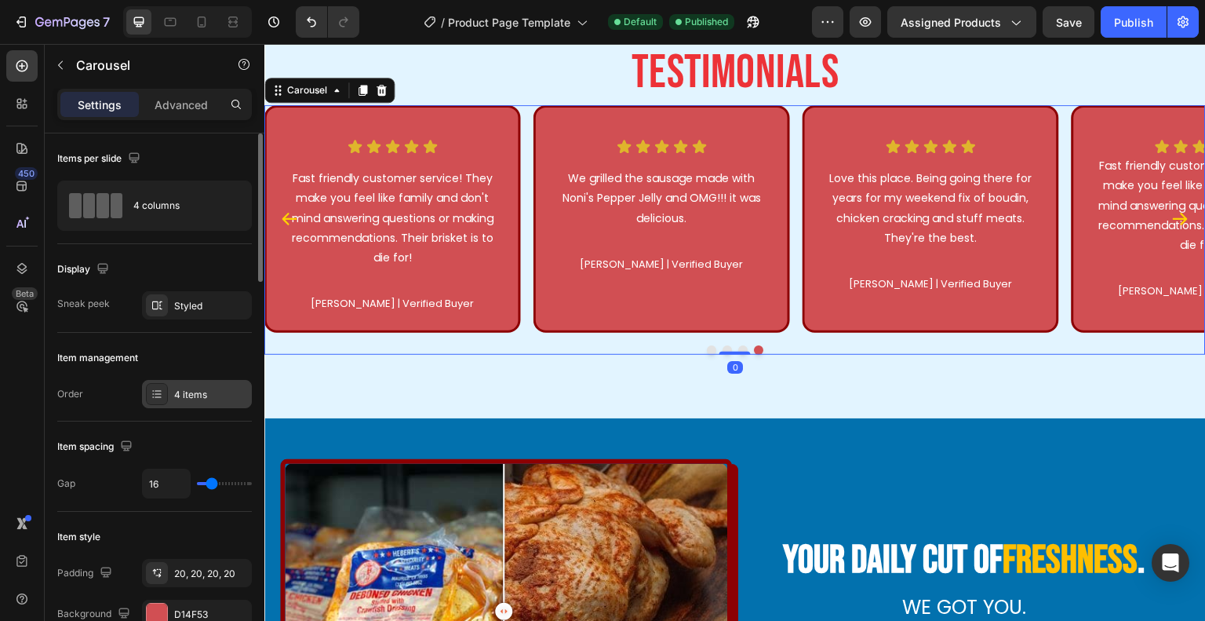
click at [195, 388] on div "4 items" at bounding box center [211, 395] width 74 height 14
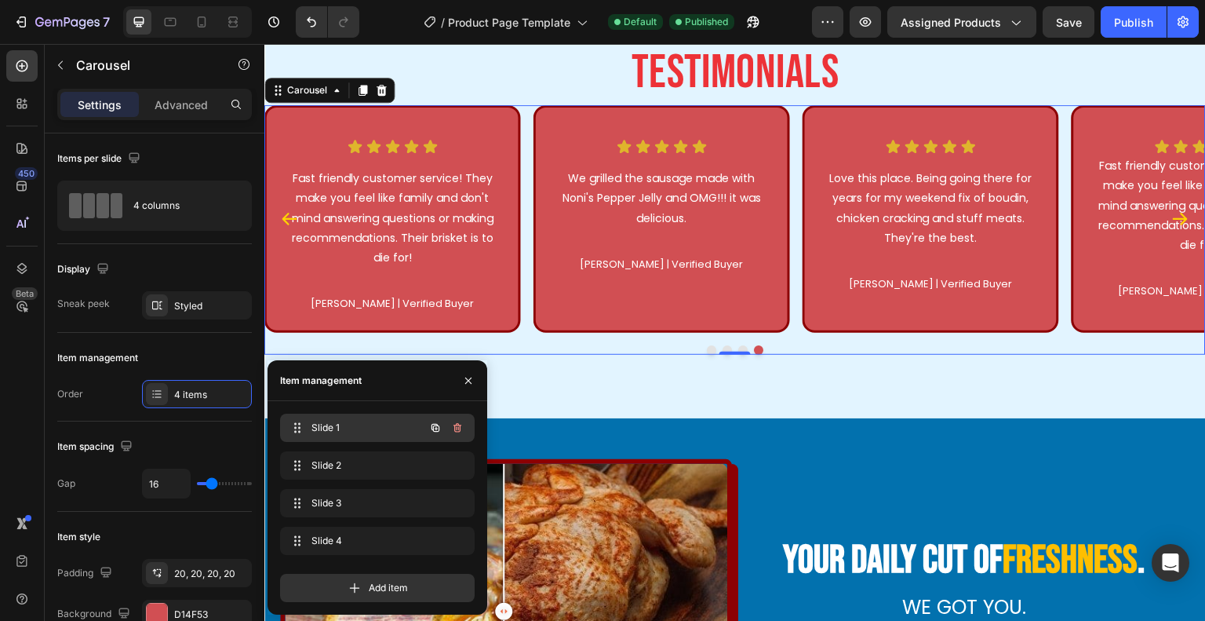
click at [330, 421] on span "Slide 1" at bounding box center [356, 428] width 89 height 14
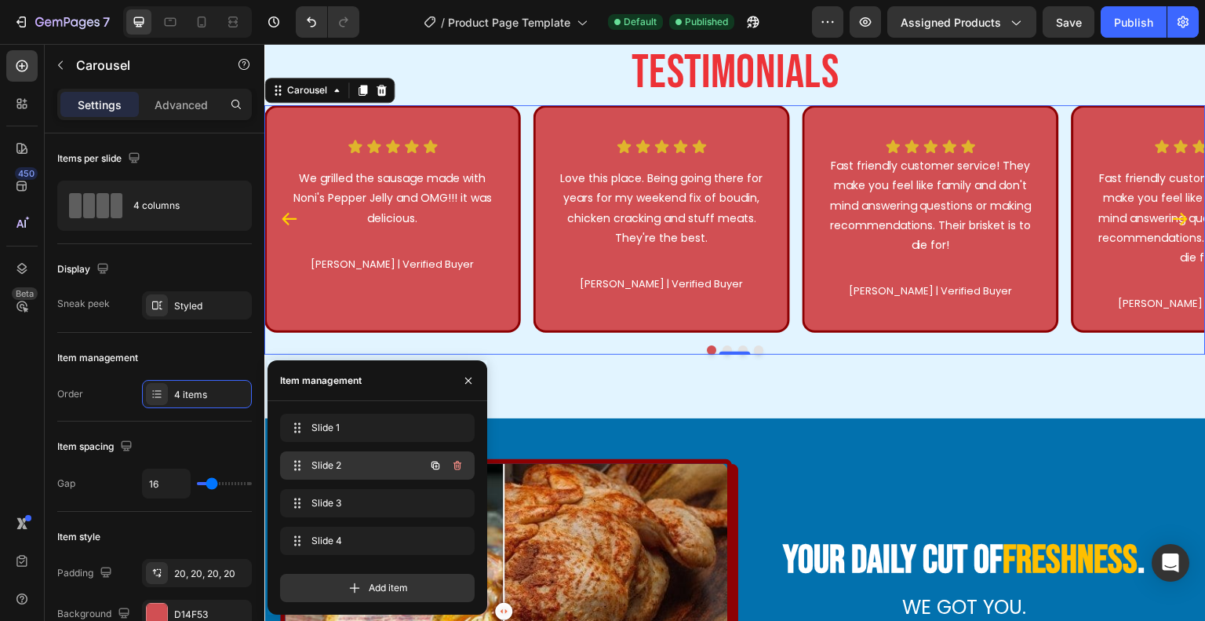
click at [344, 458] on span "Slide 2" at bounding box center [356, 465] width 89 height 14
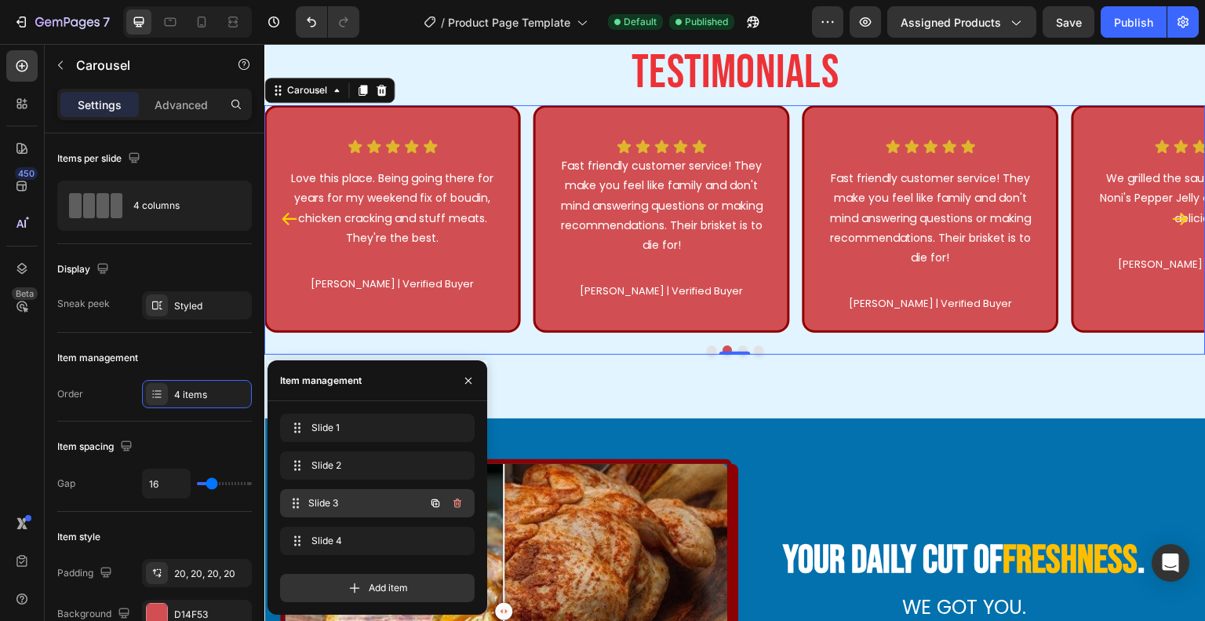
click at [339, 507] on span "Slide 3" at bounding box center [366, 503] width 116 height 14
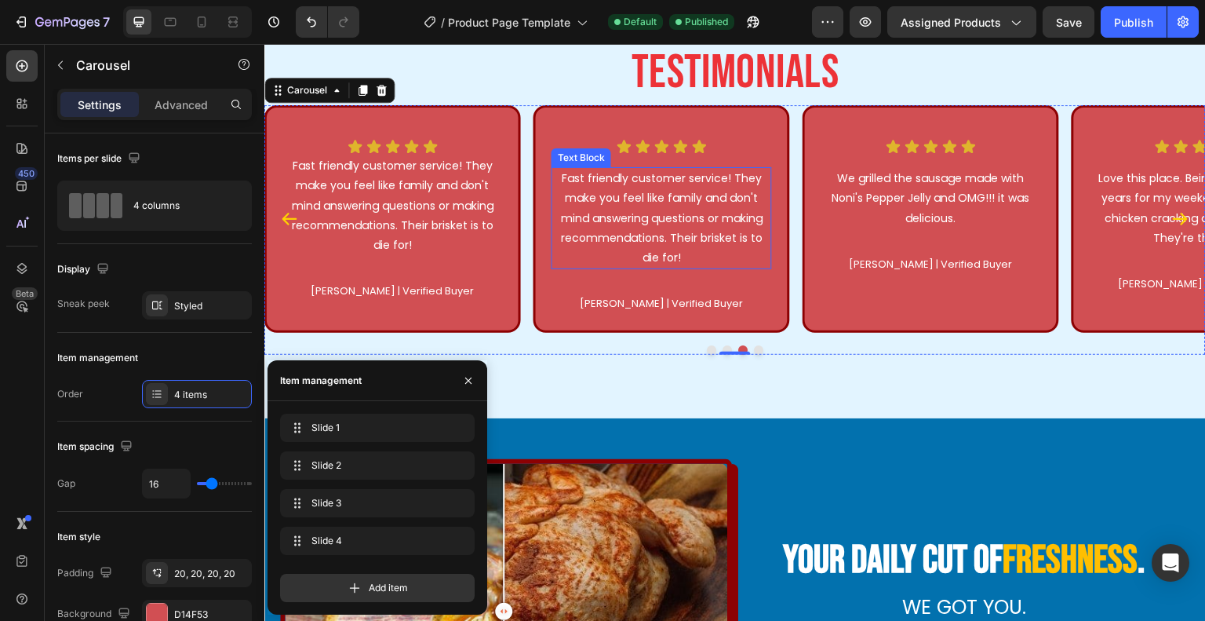
click at [635, 206] on p "Fast friendly customer service! They make you feel like family and don't mind a…" at bounding box center [661, 218] width 217 height 99
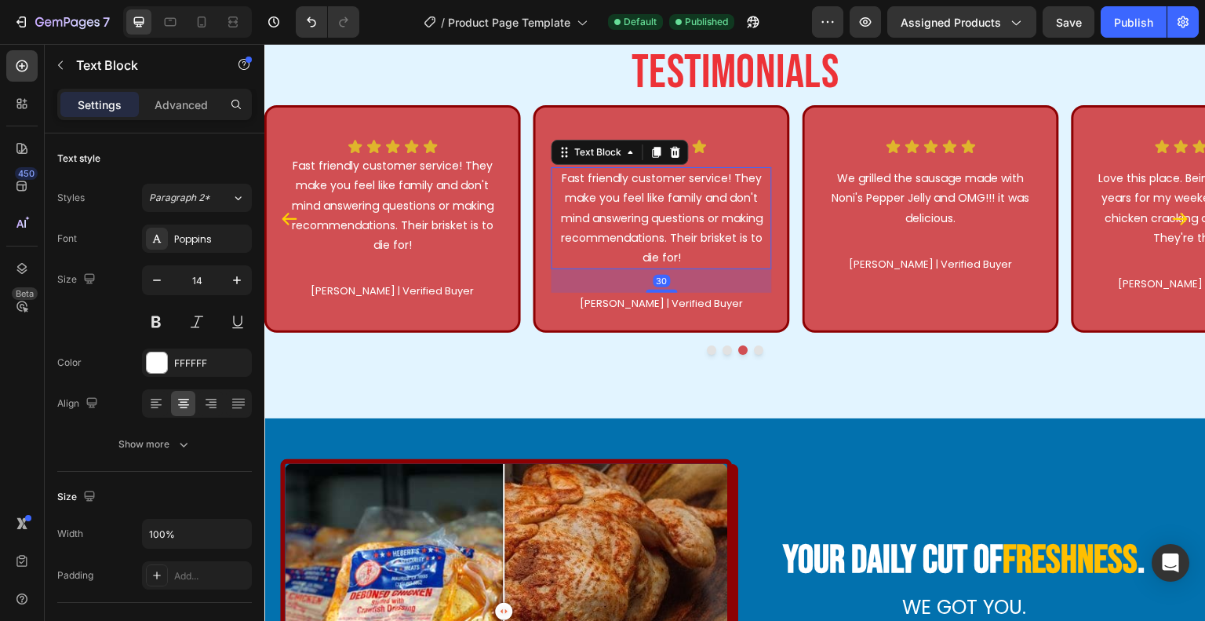
click at [635, 206] on p "Fast friendly customer service! They make you feel like family and don't mind a…" at bounding box center [661, 218] width 217 height 99
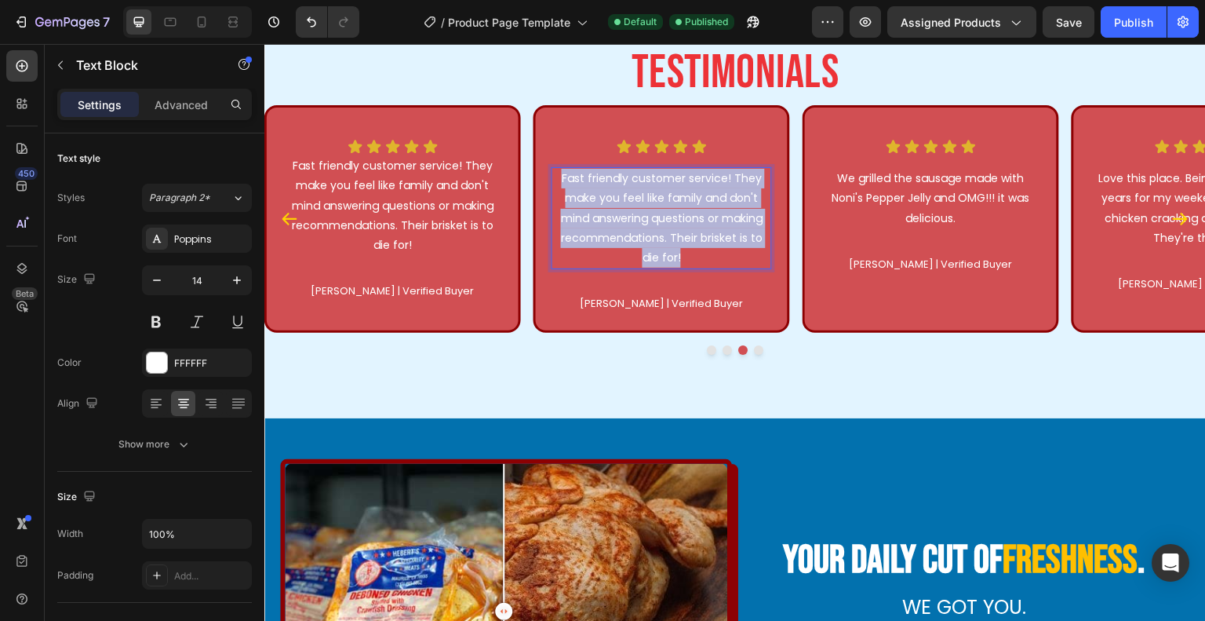
click at [635, 206] on p "Fast friendly customer service! They make you feel like family and don't mind a…" at bounding box center [661, 218] width 217 height 99
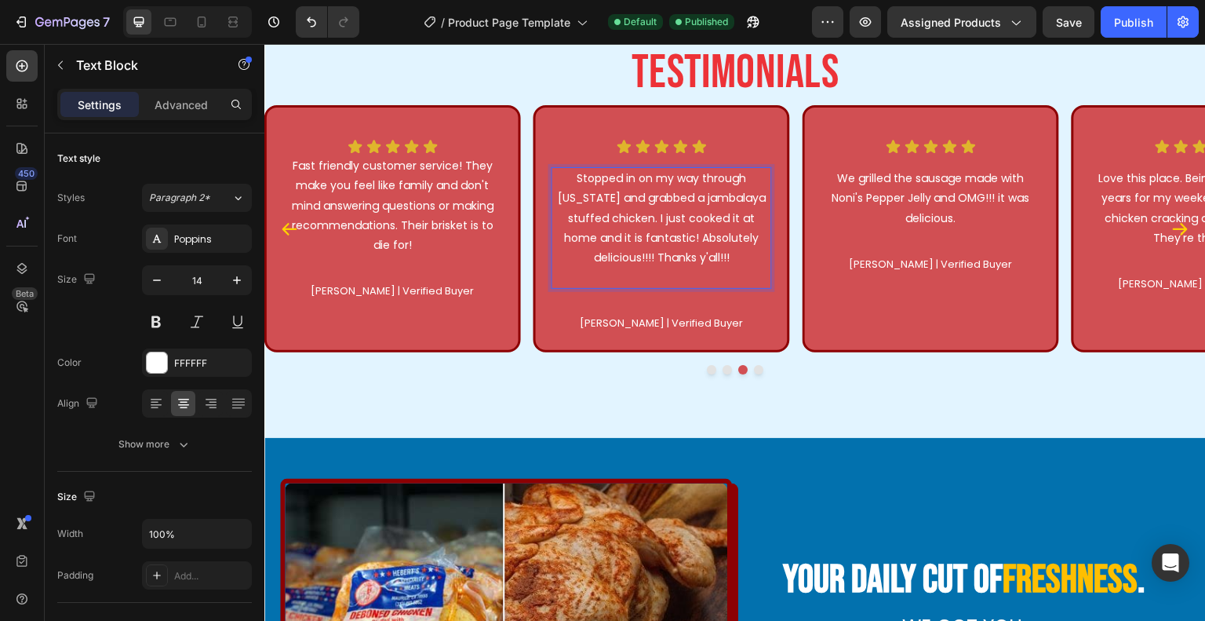
click at [628, 189] on p "Stopped in on my way through [US_STATE] and grabbed a jambalaya stuffed chicken…" at bounding box center [661, 228] width 217 height 118
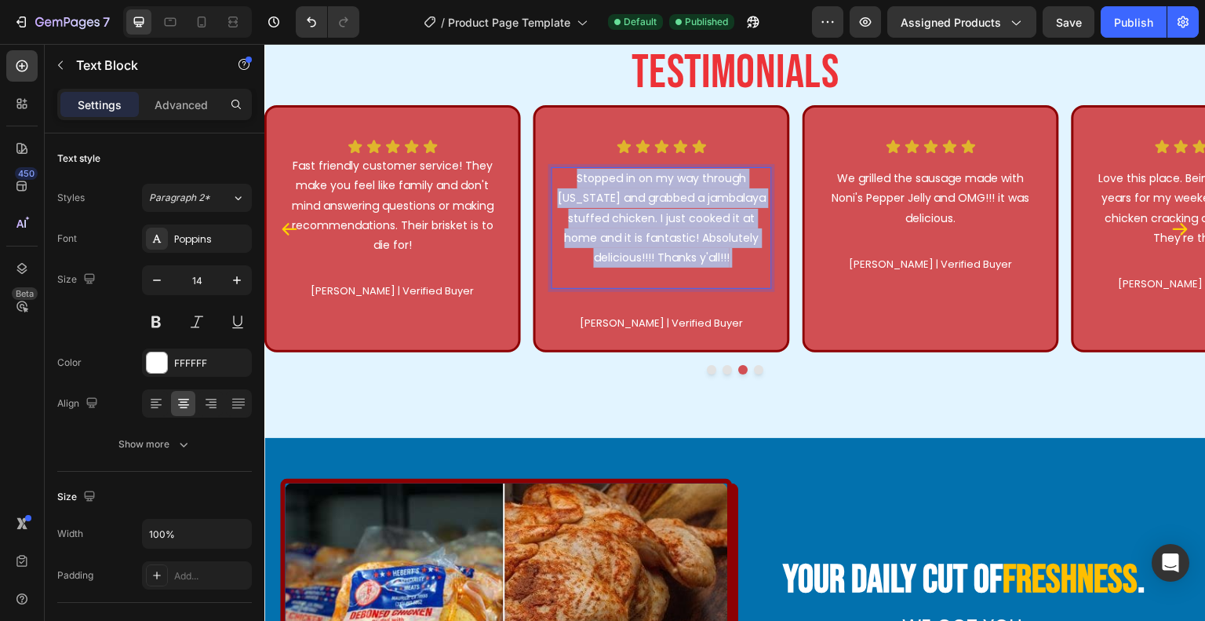
click at [628, 189] on p "Stopped in on my way through [US_STATE] and grabbed a jambalaya stuffed chicken…" at bounding box center [661, 228] width 217 height 118
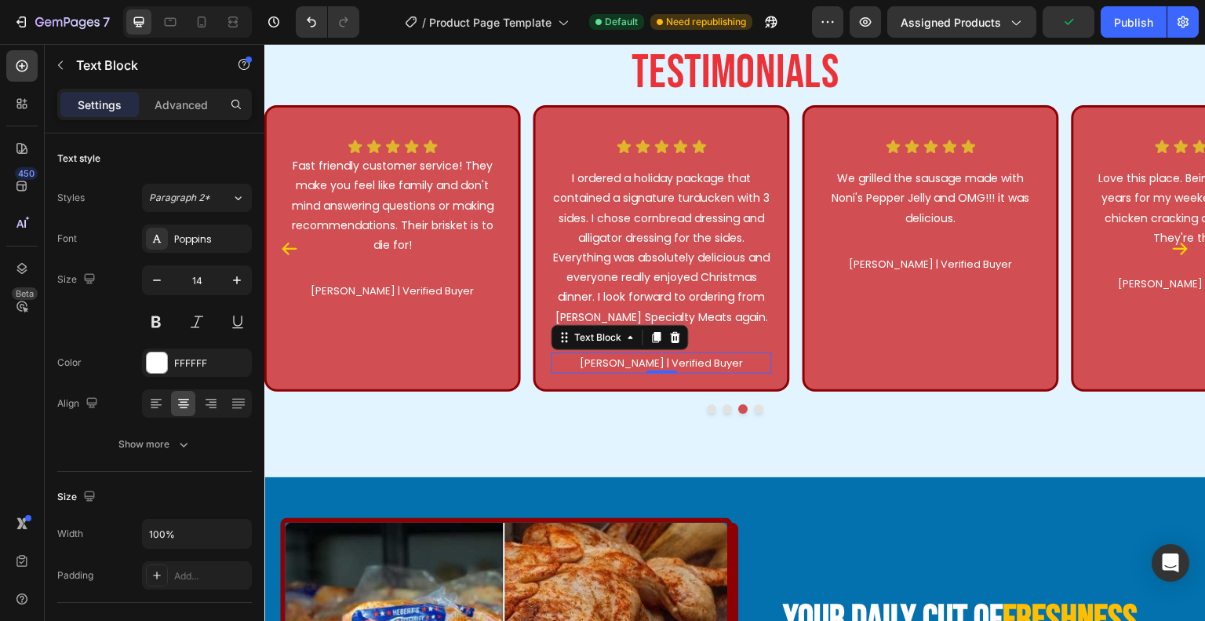
click at [613, 367] on p "[PERSON_NAME] | Verified Buyer" at bounding box center [661, 363] width 217 height 18
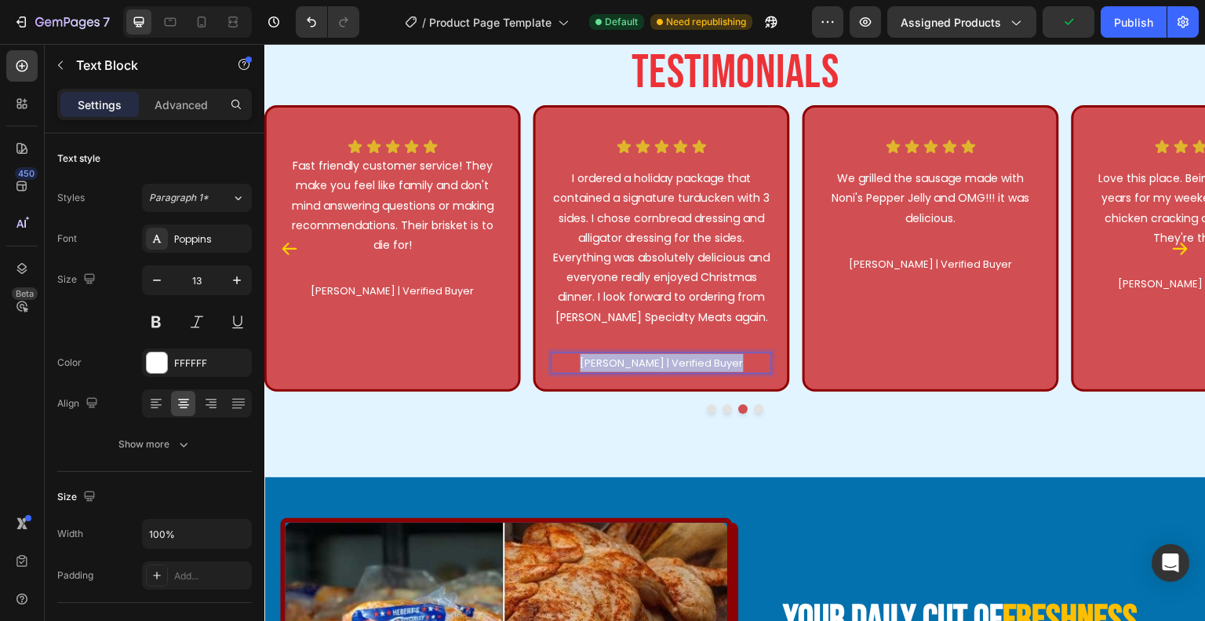
click at [613, 367] on p "[PERSON_NAME] | Verified Buyer" at bounding box center [661, 363] width 217 height 18
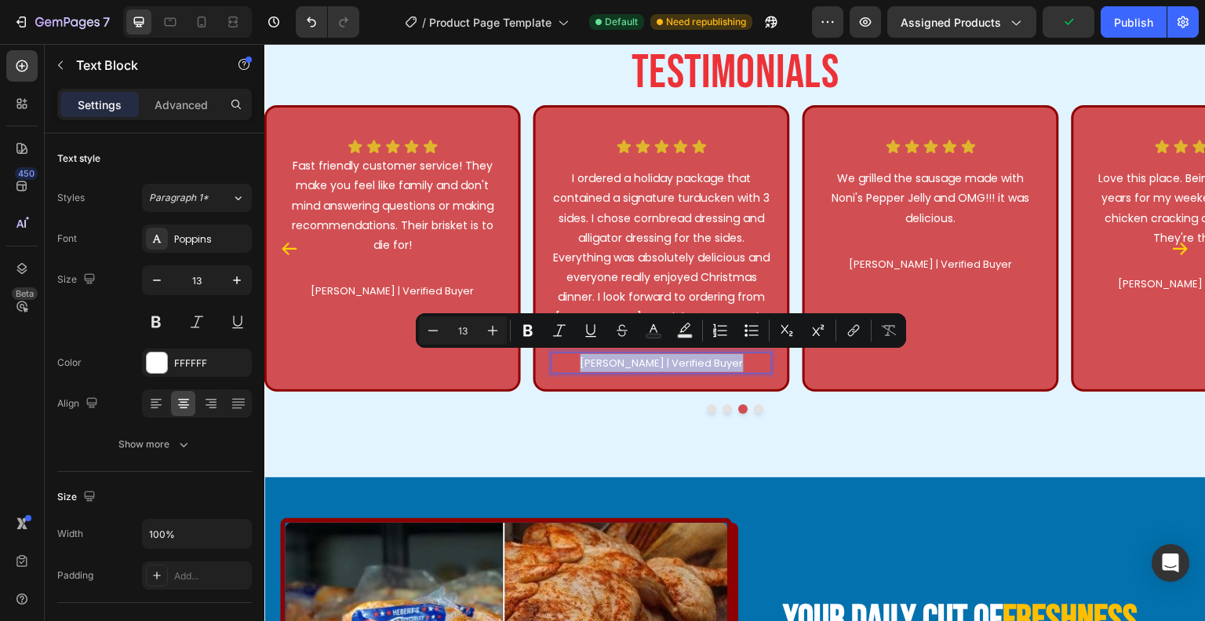
click at [659, 366] on p "[PERSON_NAME] | Verified Buyer" at bounding box center [661, 363] width 217 height 18
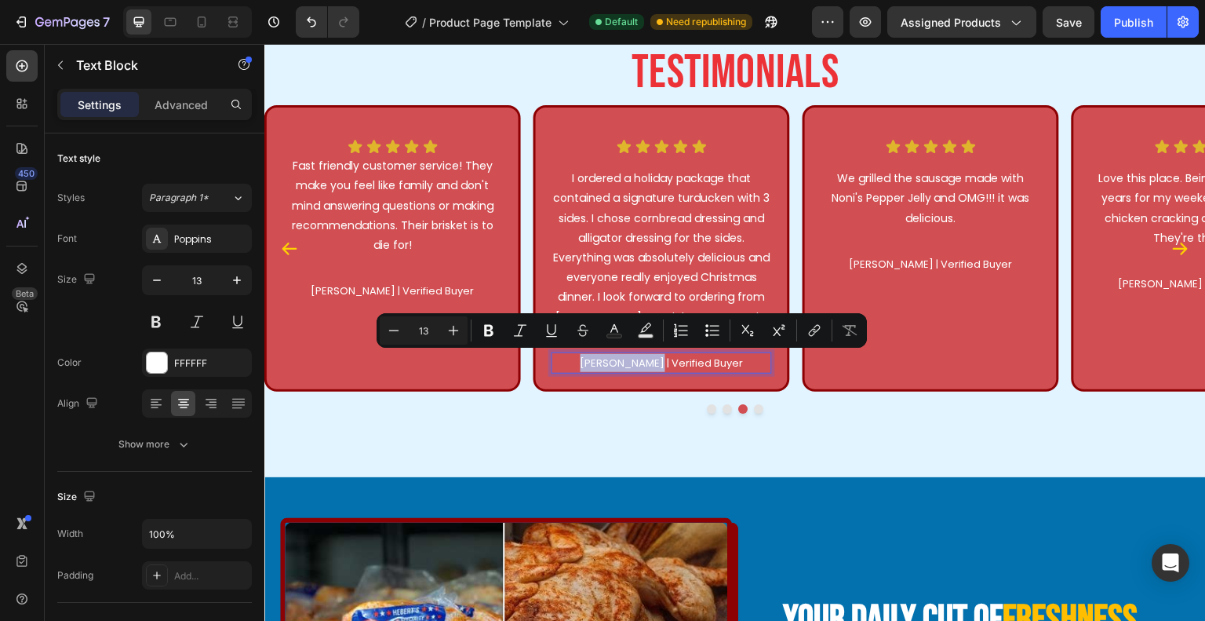
drag, startPoint x: 664, startPoint y: 364, endPoint x: 581, endPoint y: 369, distance: 83.3
click at [581, 369] on p "[PERSON_NAME] | Verified Buyer" at bounding box center [661, 363] width 217 height 18
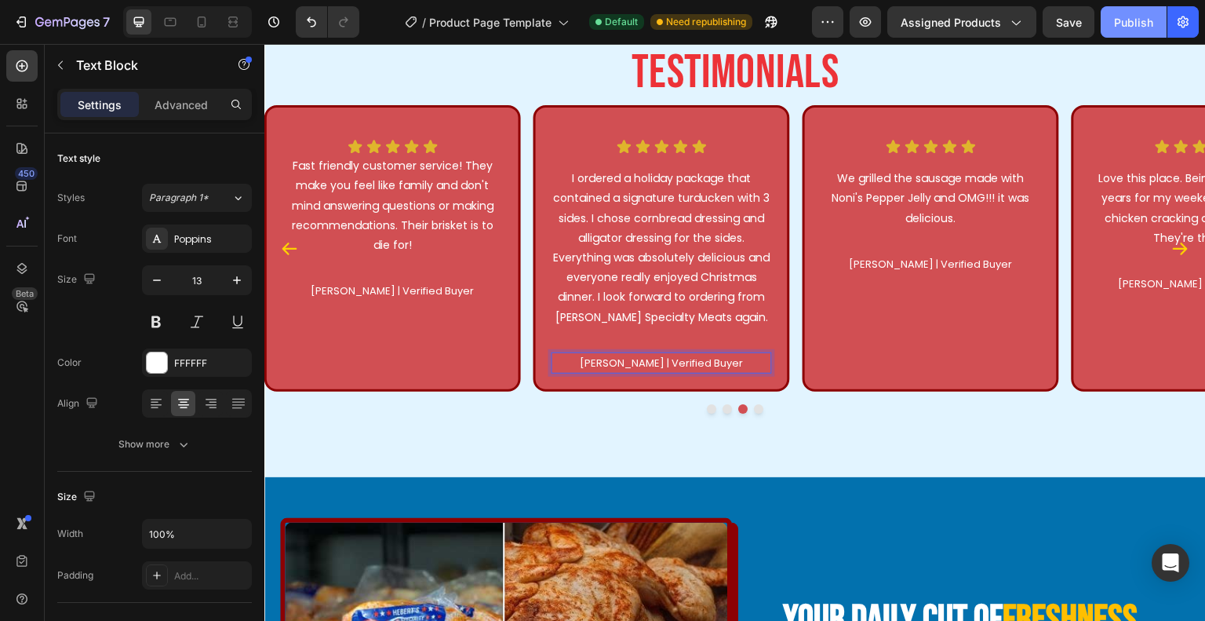
click at [1140, 27] on div "Publish" at bounding box center [1133, 22] width 39 height 16
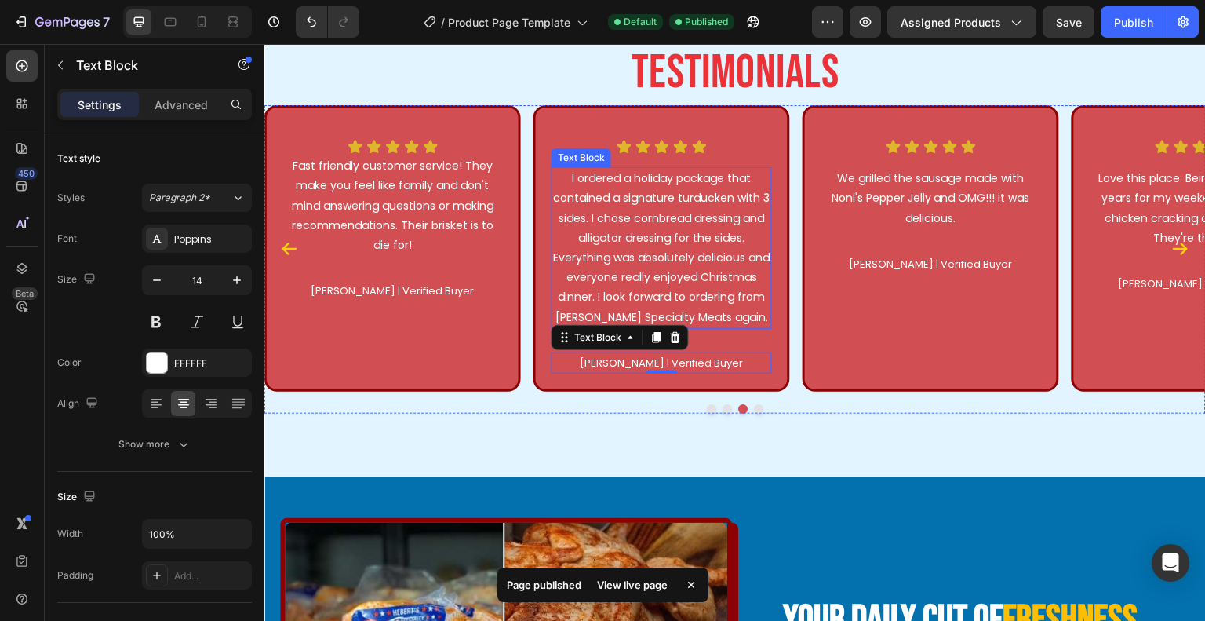
click at [643, 192] on p "I ordered a holiday package that contained a signature turducken with 3 sides. …" at bounding box center [661, 248] width 217 height 159
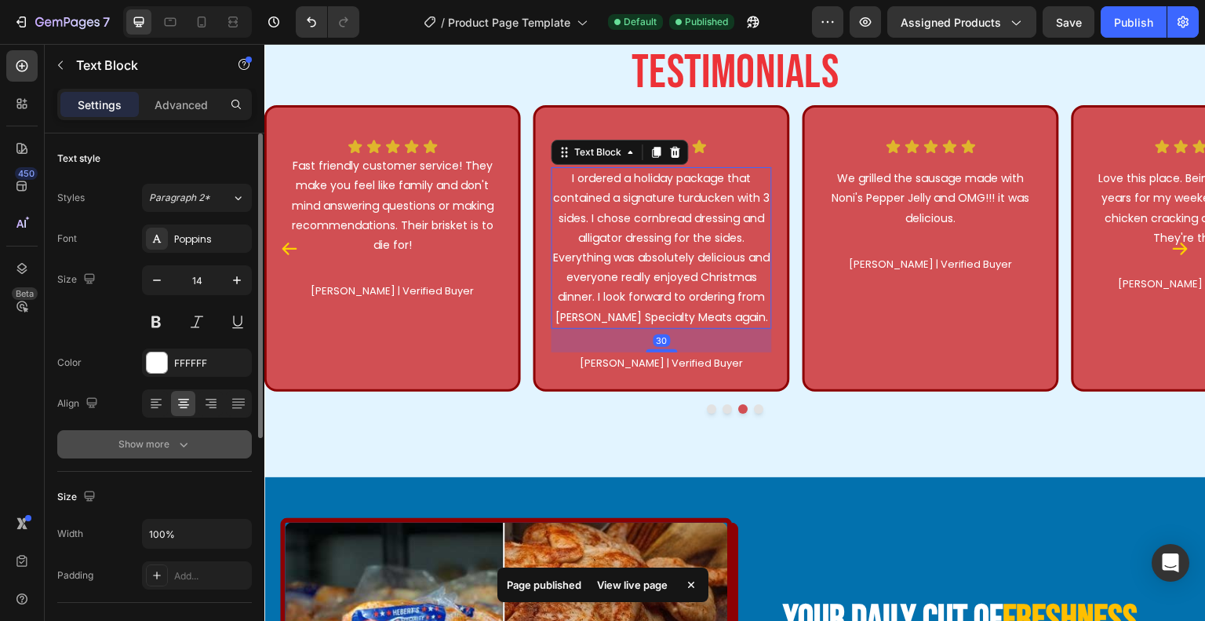
click at [203, 448] on button "Show more" at bounding box center [154, 444] width 195 height 28
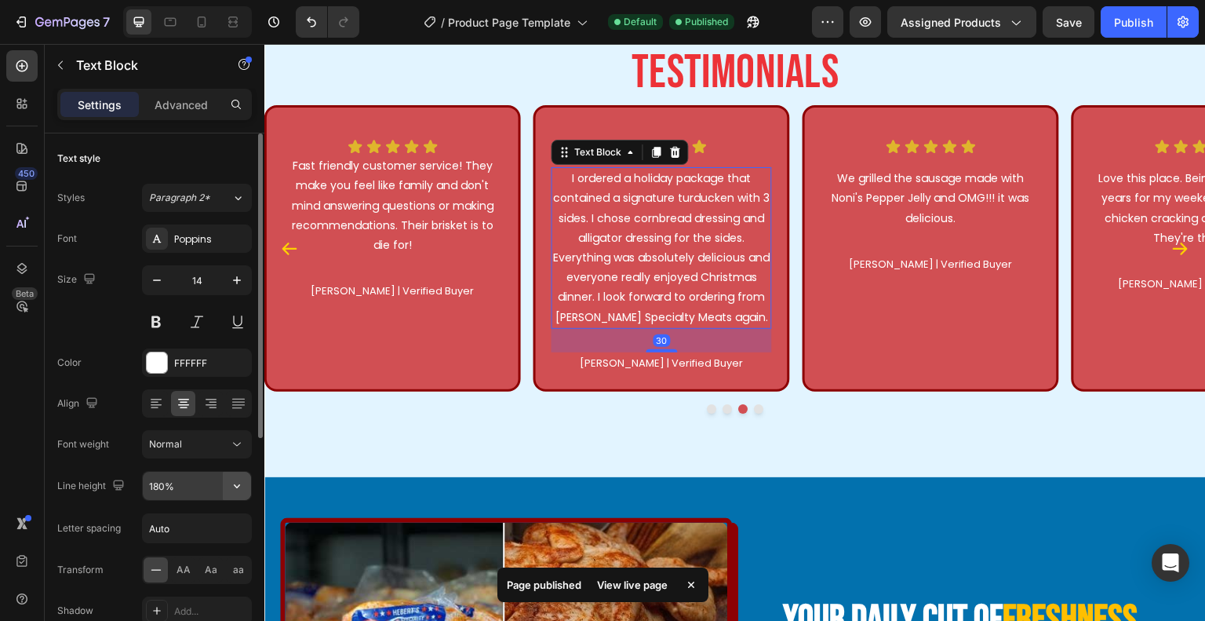
click at [234, 491] on icon "button" at bounding box center [237, 486] width 16 height 16
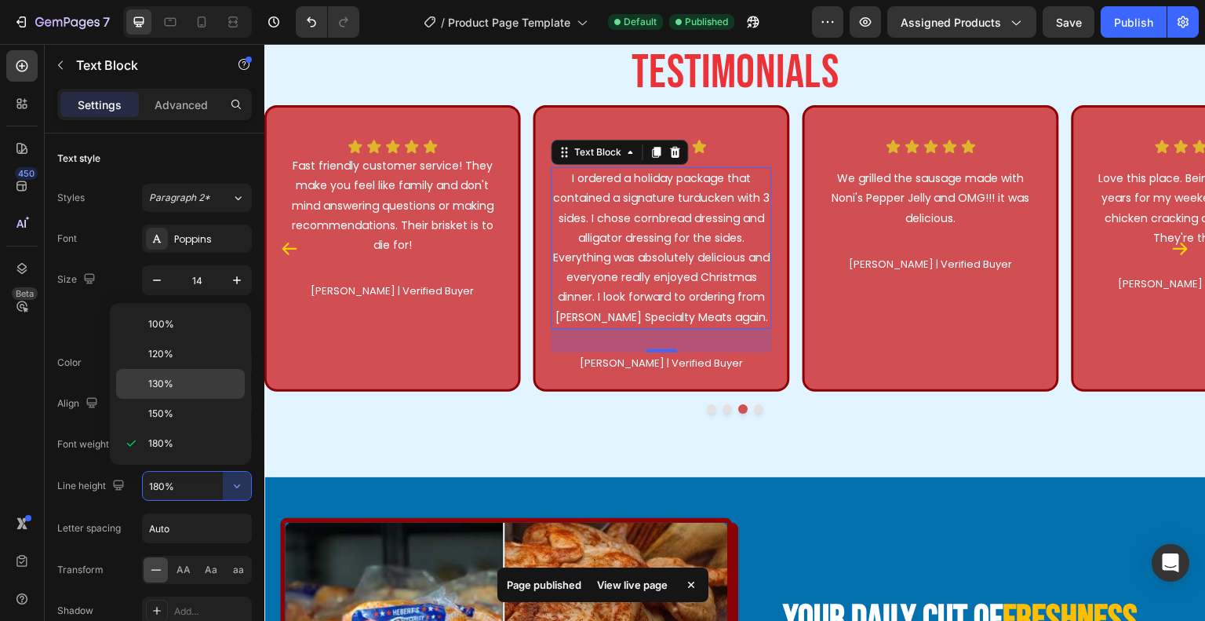
click at [201, 384] on p "130%" at bounding box center [192, 384] width 89 height 14
type input "130%"
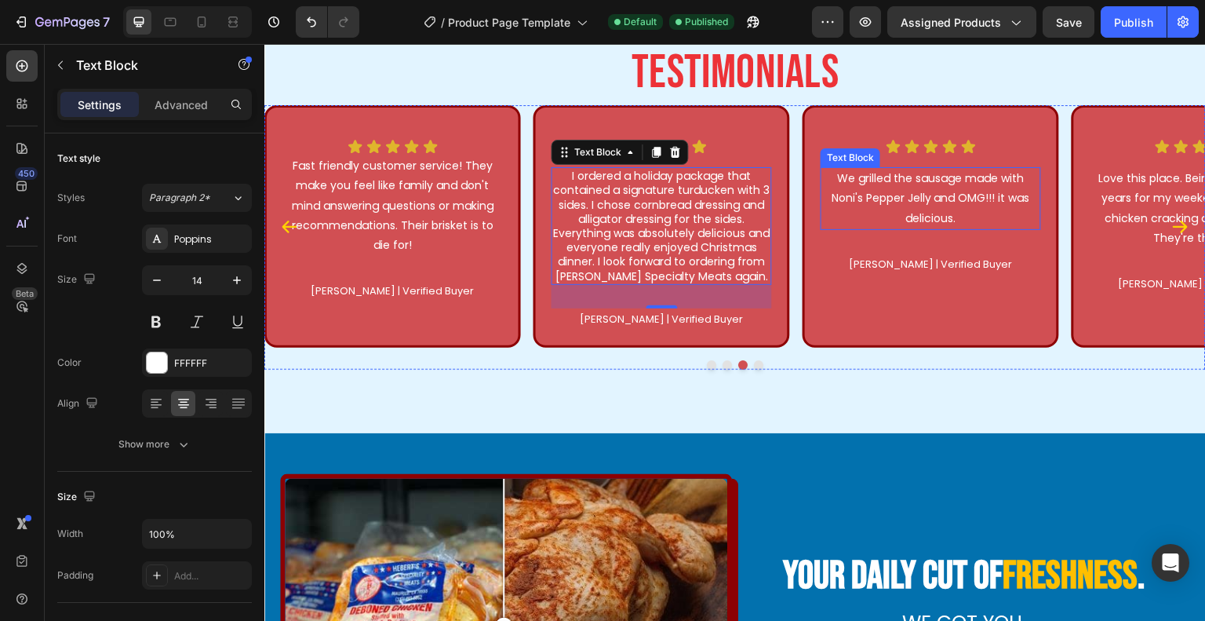
click at [913, 199] on p "We grilled the sausage made with Noni's Pepper Jelly and OMG!!! it was deliciou…" at bounding box center [930, 199] width 217 height 60
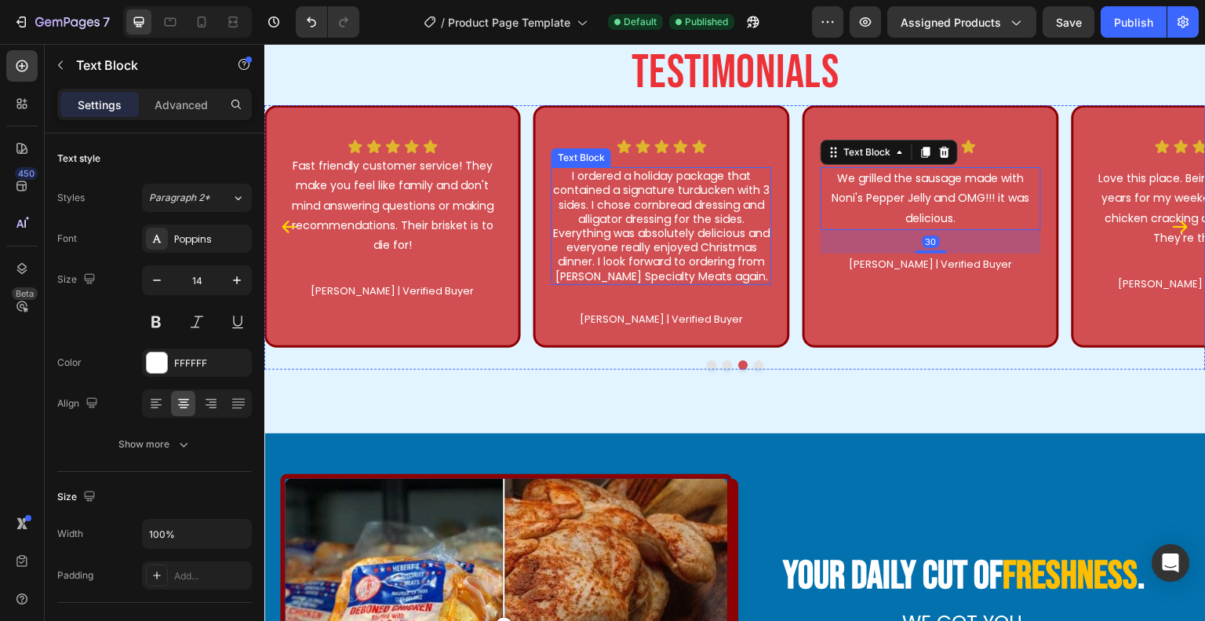
click at [681, 238] on p "I ordered a holiday package that contained a signature turducken with 3 sides. …" at bounding box center [661, 226] width 217 height 115
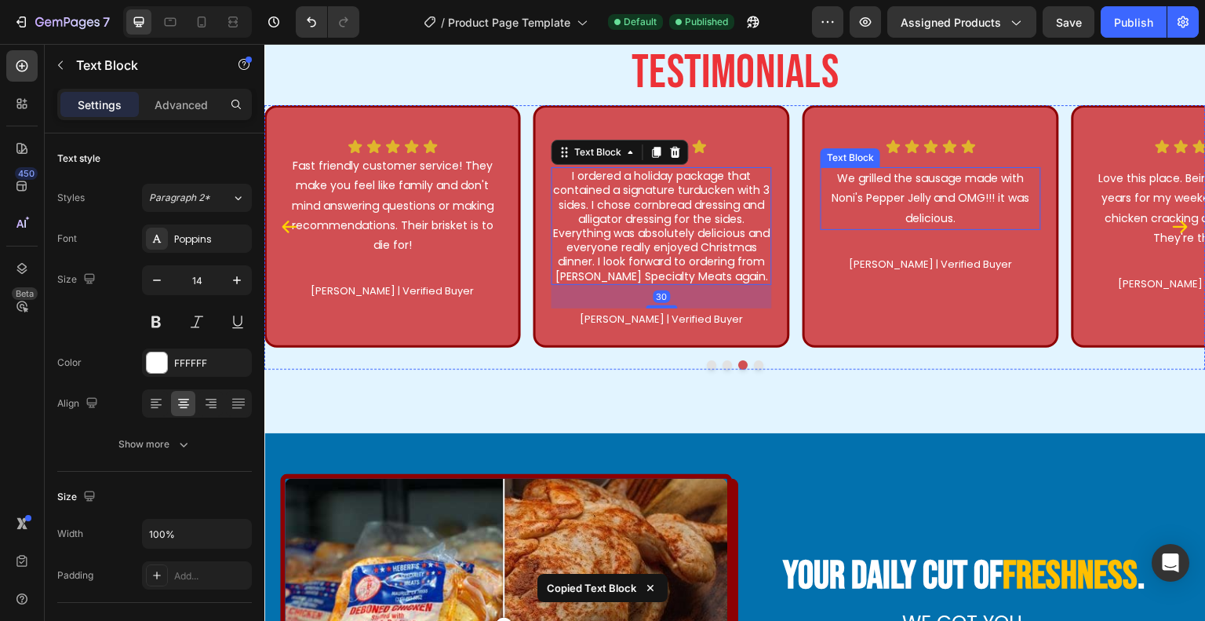
click at [979, 202] on p "We grilled the sausage made with Noni's Pepper Jelly and OMG!!! it was deliciou…" at bounding box center [930, 199] width 217 height 60
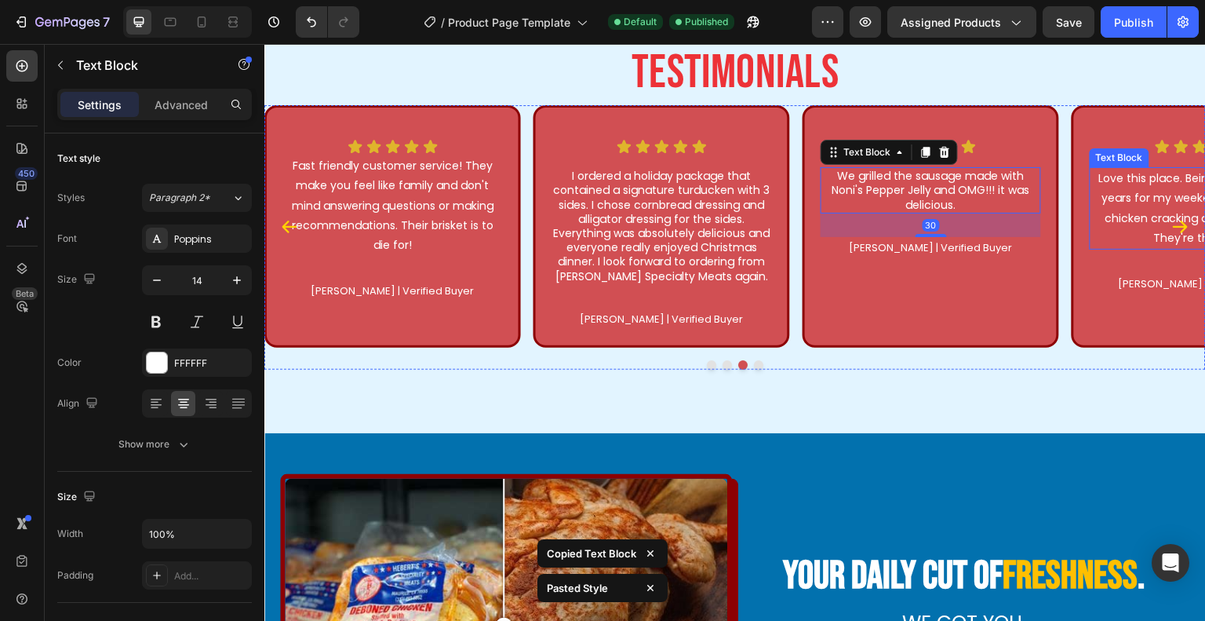
click at [1151, 196] on p "Love this place. Being going there for years for my weekend fix of boudin, chic…" at bounding box center [1200, 208] width 217 height 79
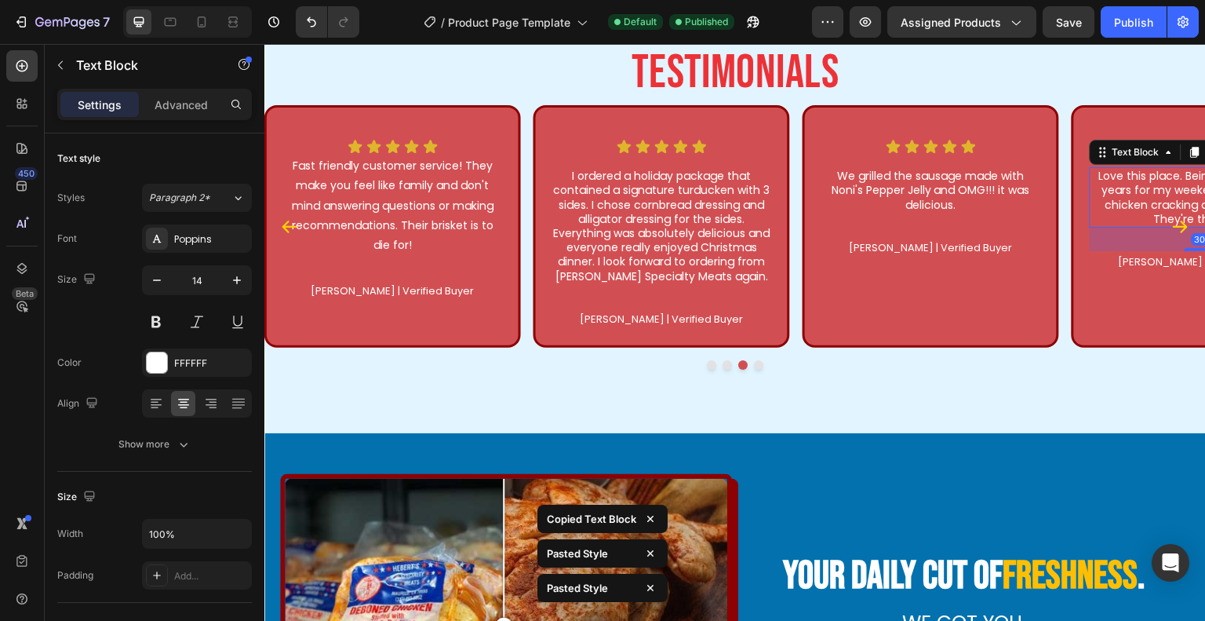
click at [1172, 231] on icon "Carousel Next Arrow" at bounding box center [1181, 226] width 19 height 19
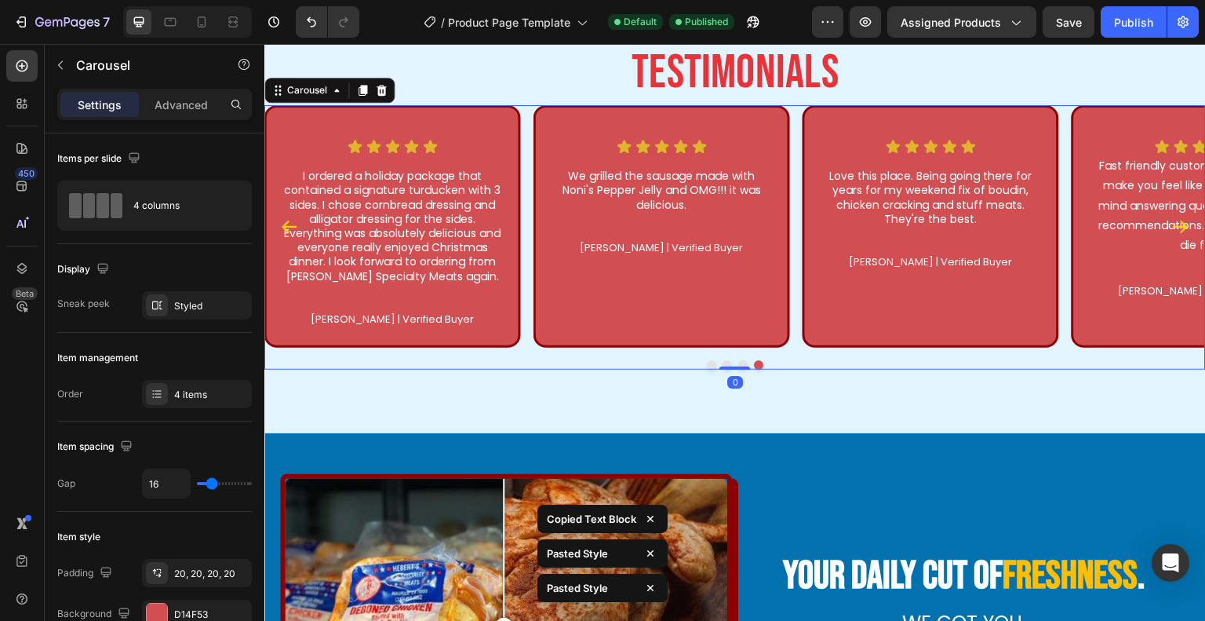
click at [1172, 231] on icon "Carousel Next Arrow" at bounding box center [1181, 226] width 19 height 19
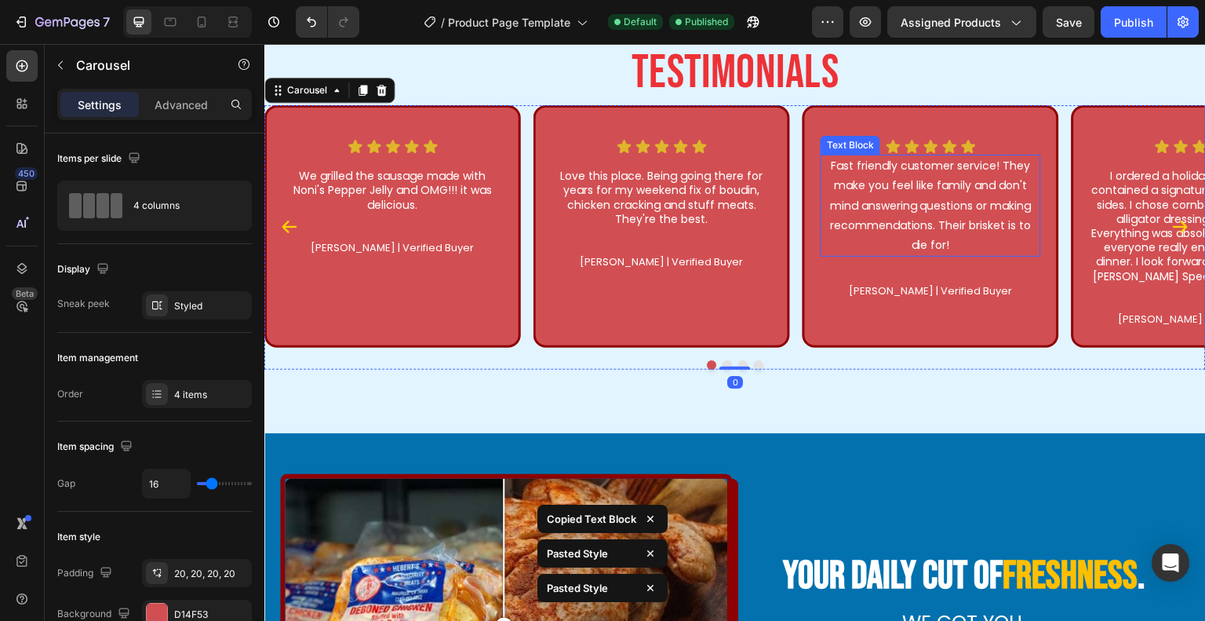
click at [994, 191] on p "Fast friendly customer service! They make you feel like family and don't mind a…" at bounding box center [930, 205] width 217 height 99
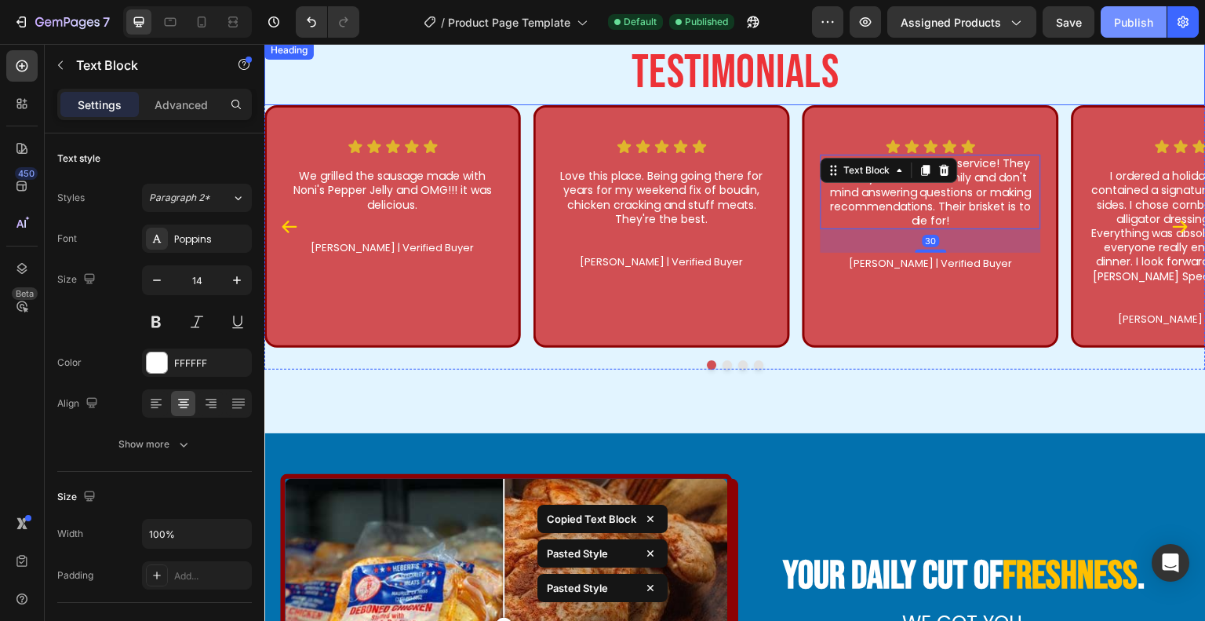
click at [1128, 18] on div "Publish" at bounding box center [1133, 22] width 39 height 16
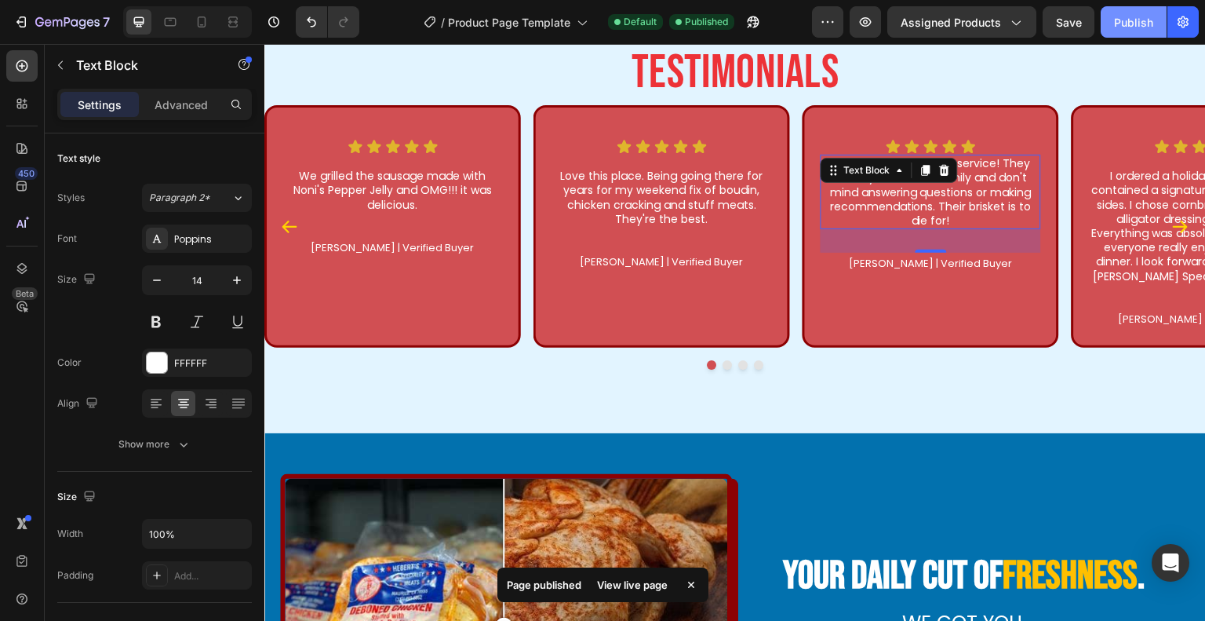
click at [1121, 20] on div "Publish" at bounding box center [1133, 22] width 39 height 16
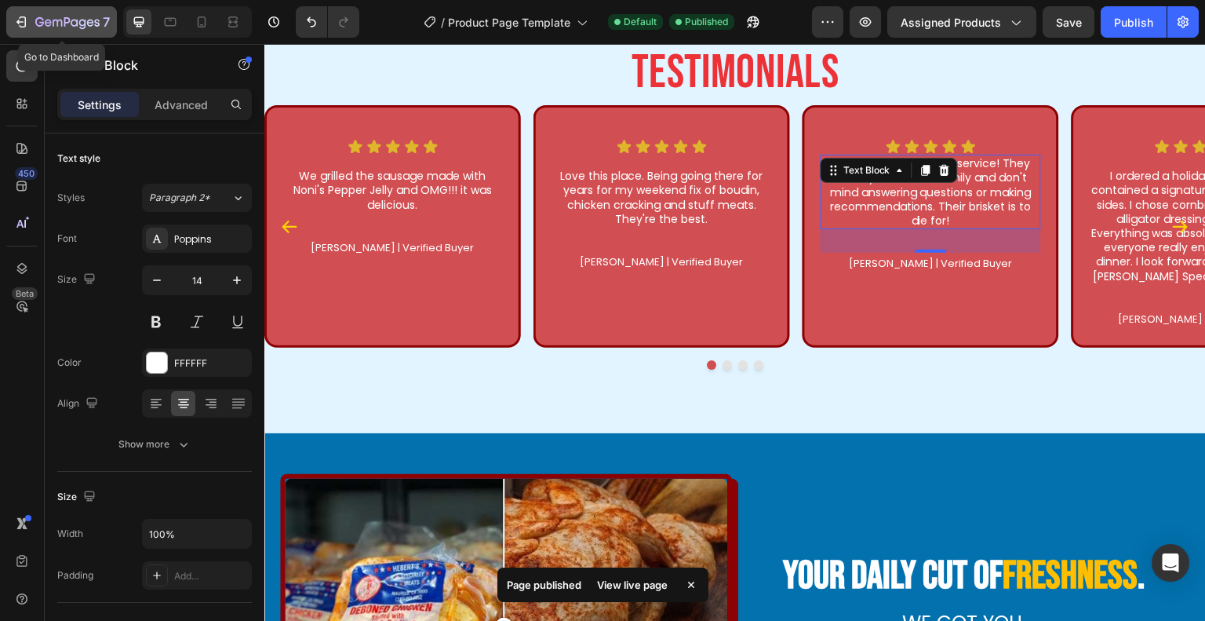
click at [46, 25] on icon "button" at bounding box center [48, 22] width 7 height 7
